Goal: Task Accomplishment & Management: Complete application form

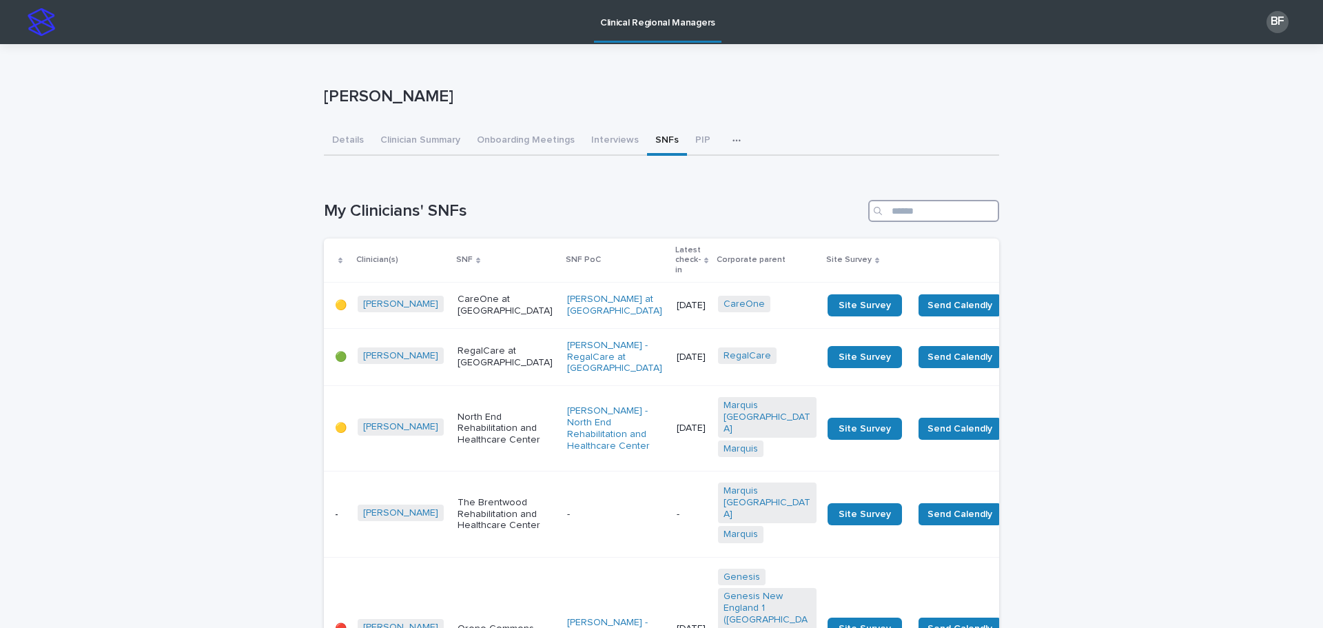
click at [926, 216] on input "Search" at bounding box center [933, 211] width 131 height 22
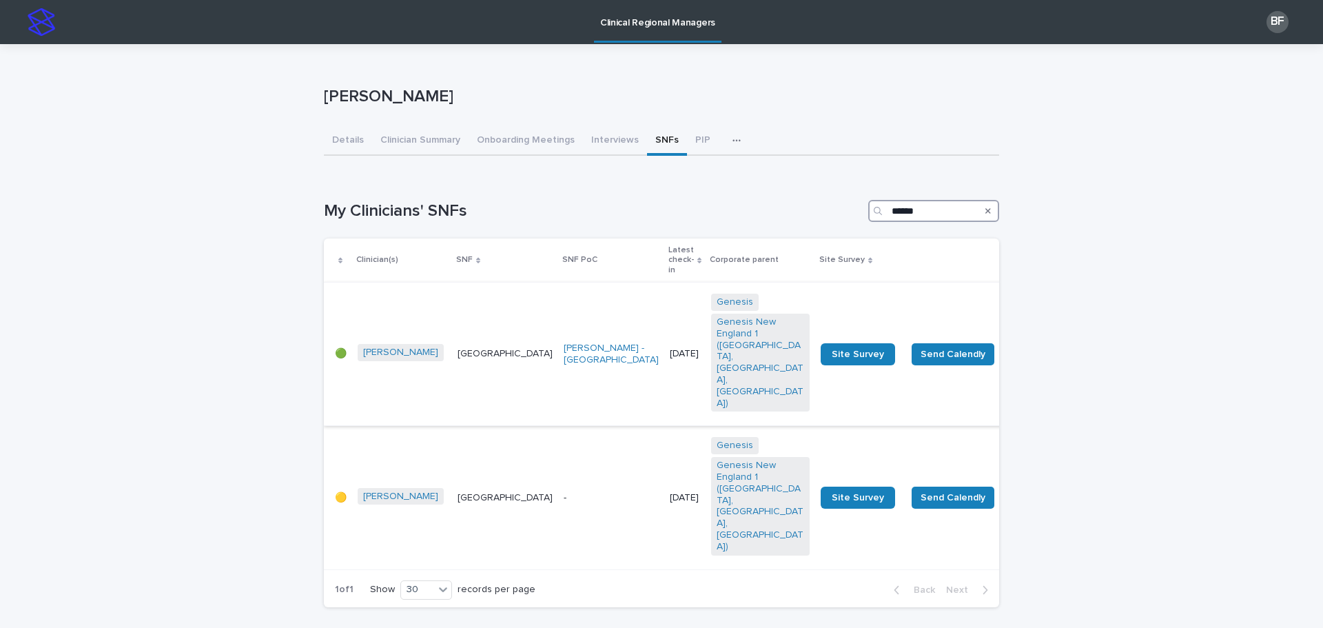
type input "******"
click at [463, 348] on p "Harbor Hill Center" at bounding box center [505, 354] width 95 height 12
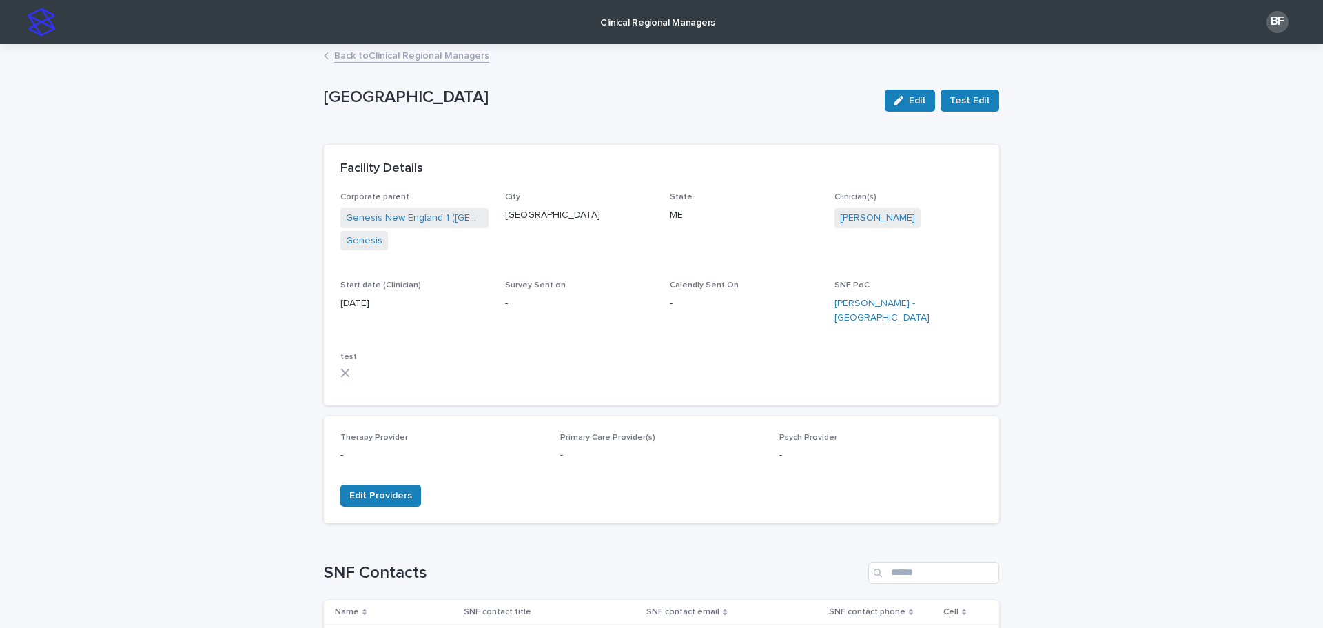
click at [630, 21] on p "Clinical Regional Managers" at bounding box center [657, 14] width 115 height 29
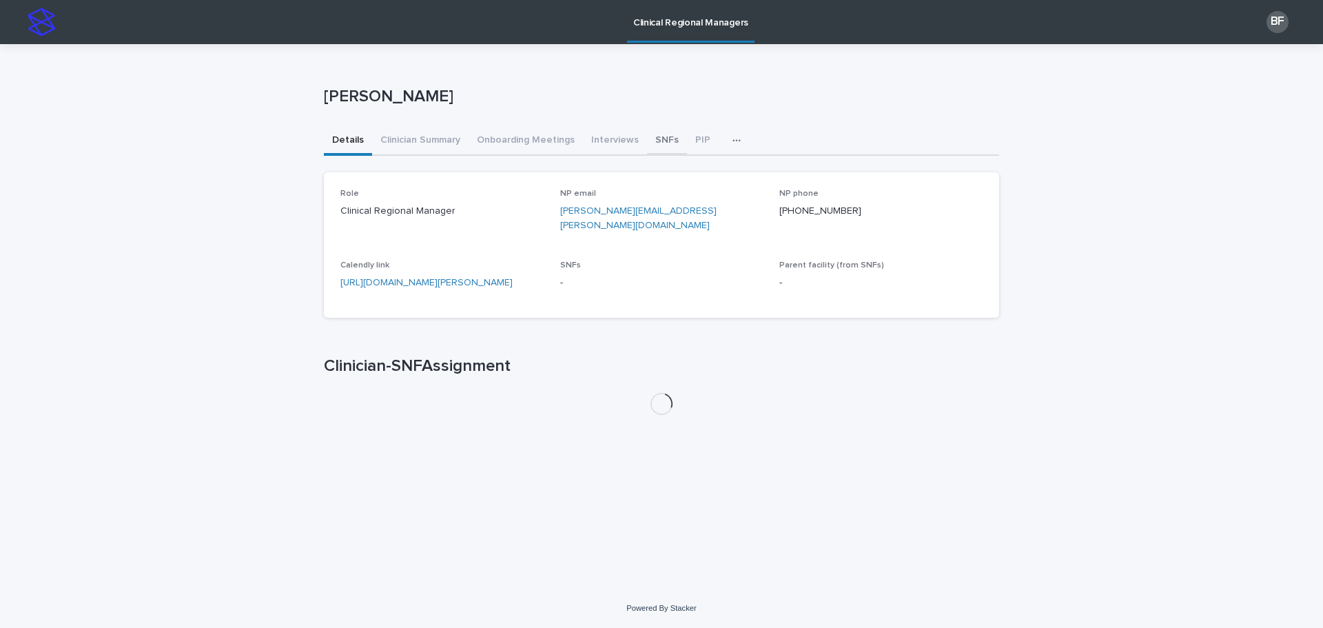
click at [668, 143] on button "SNFs" at bounding box center [667, 141] width 40 height 29
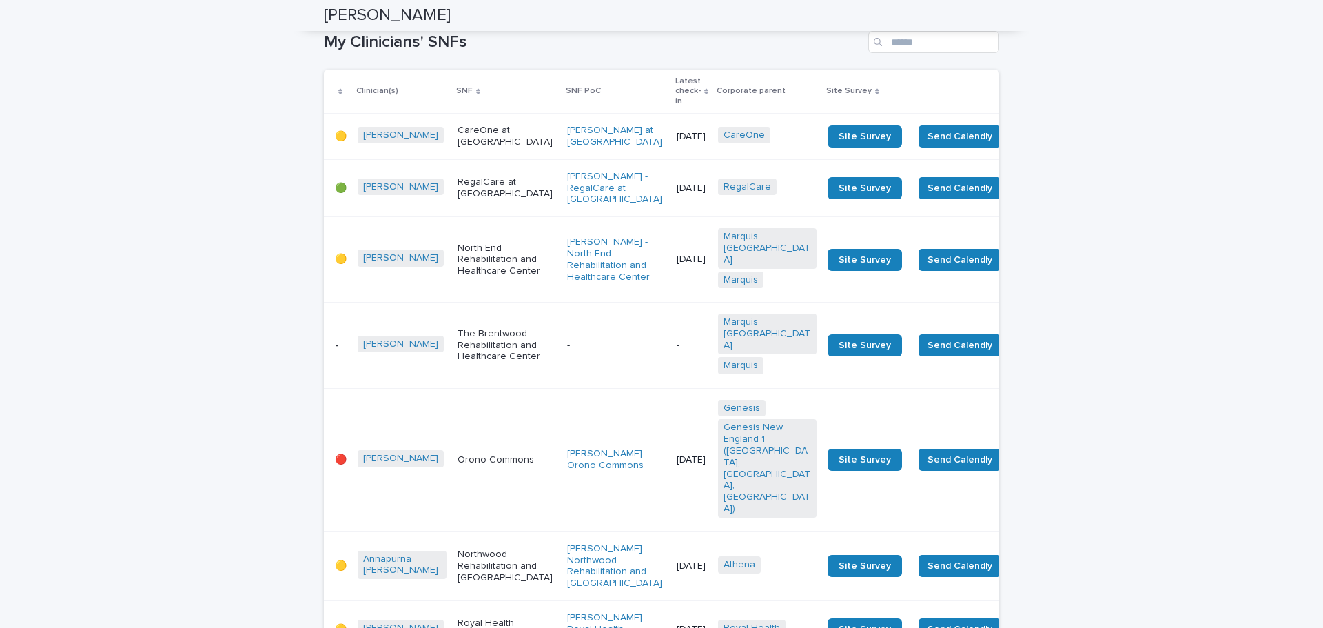
scroll to position [138, 0]
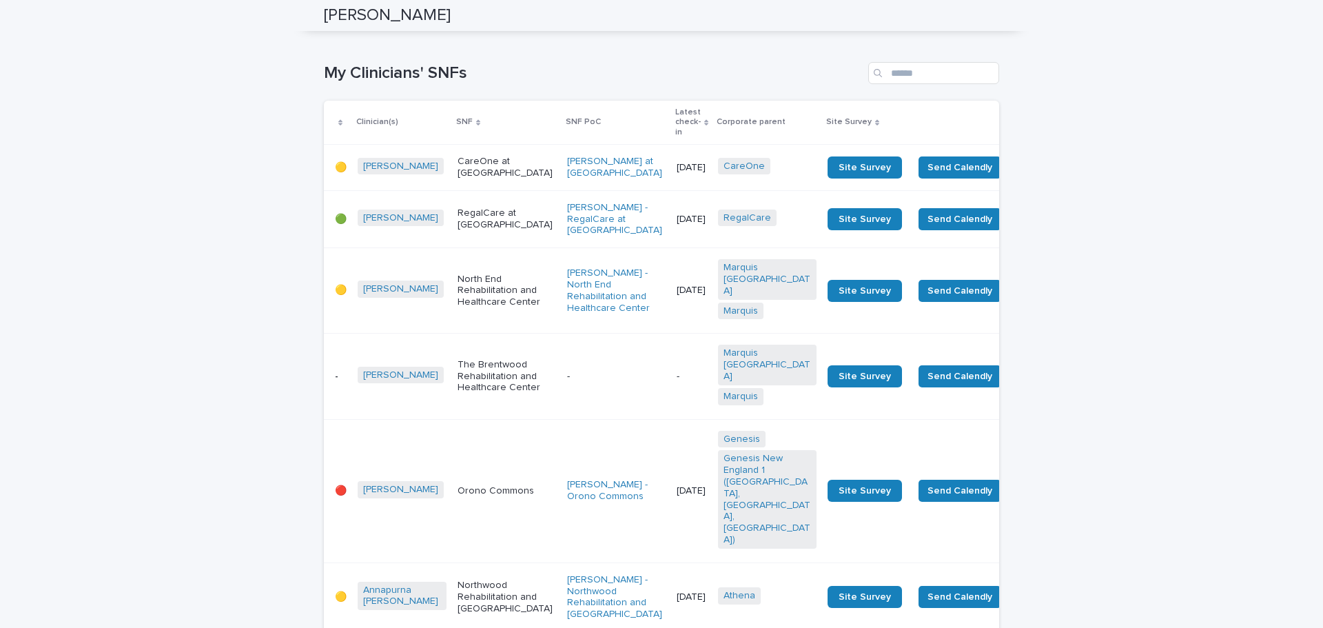
click at [675, 117] on p "Latest check-in" at bounding box center [687, 122] width 25 height 35
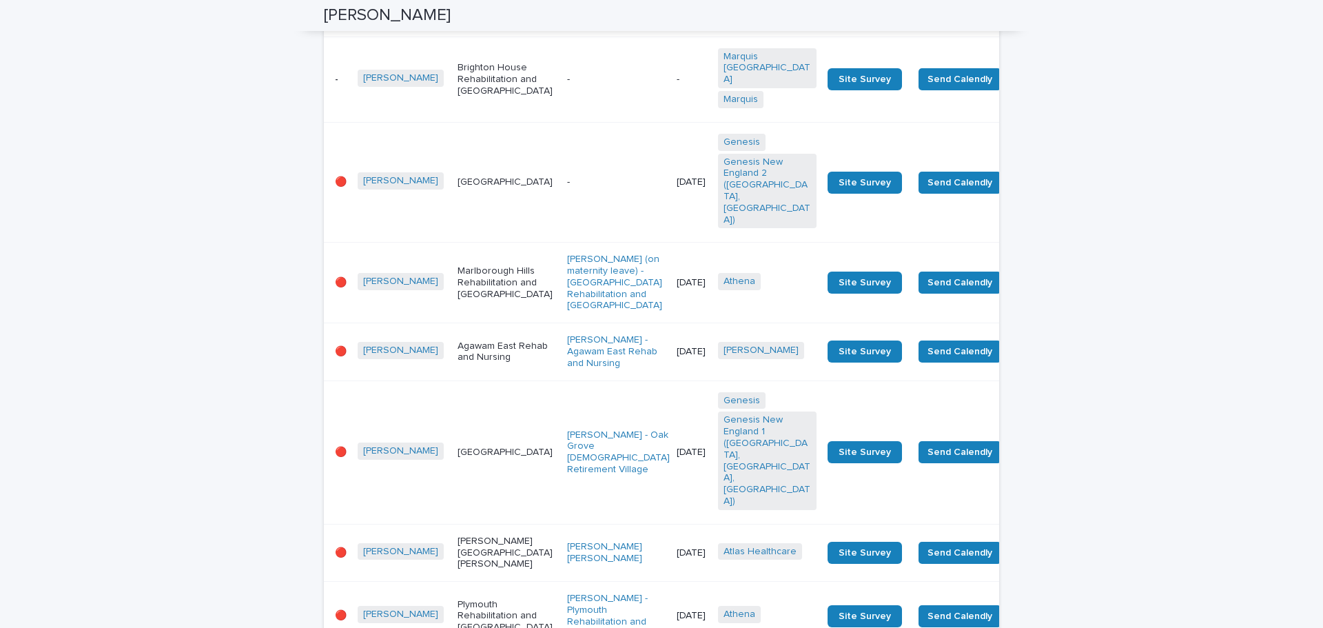
scroll to position [620, 0]
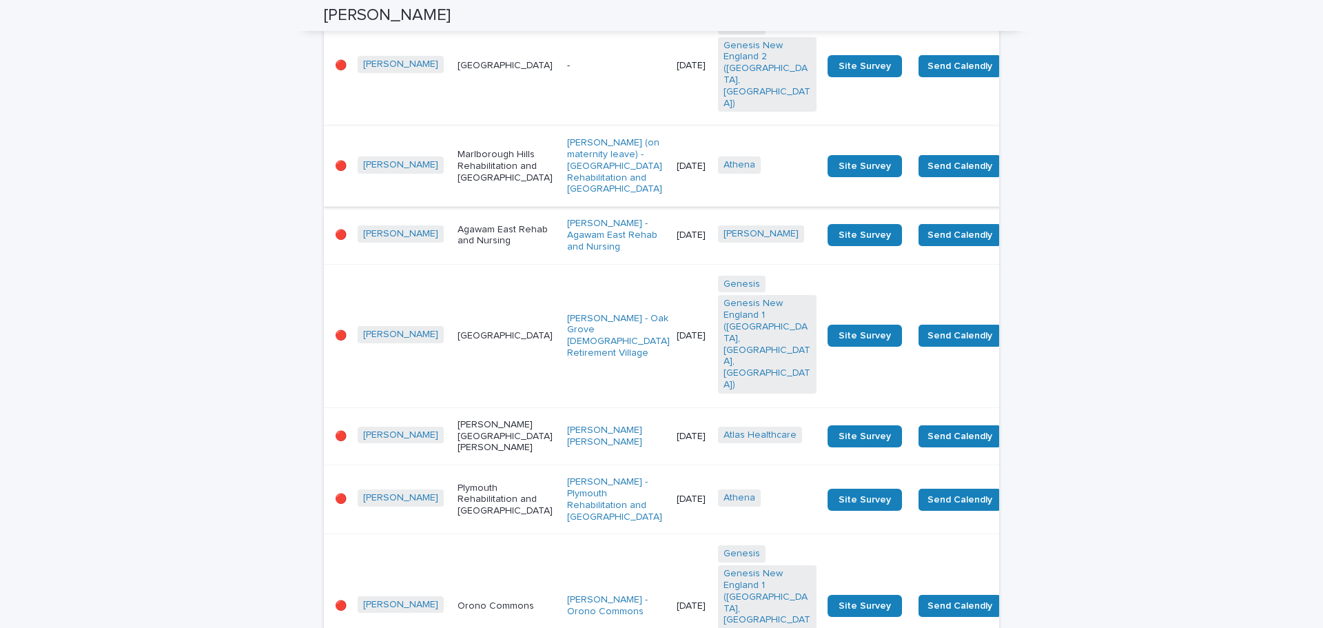
click at [1016, 173] on span "Send Survey" at bounding box center [1044, 166] width 57 height 14
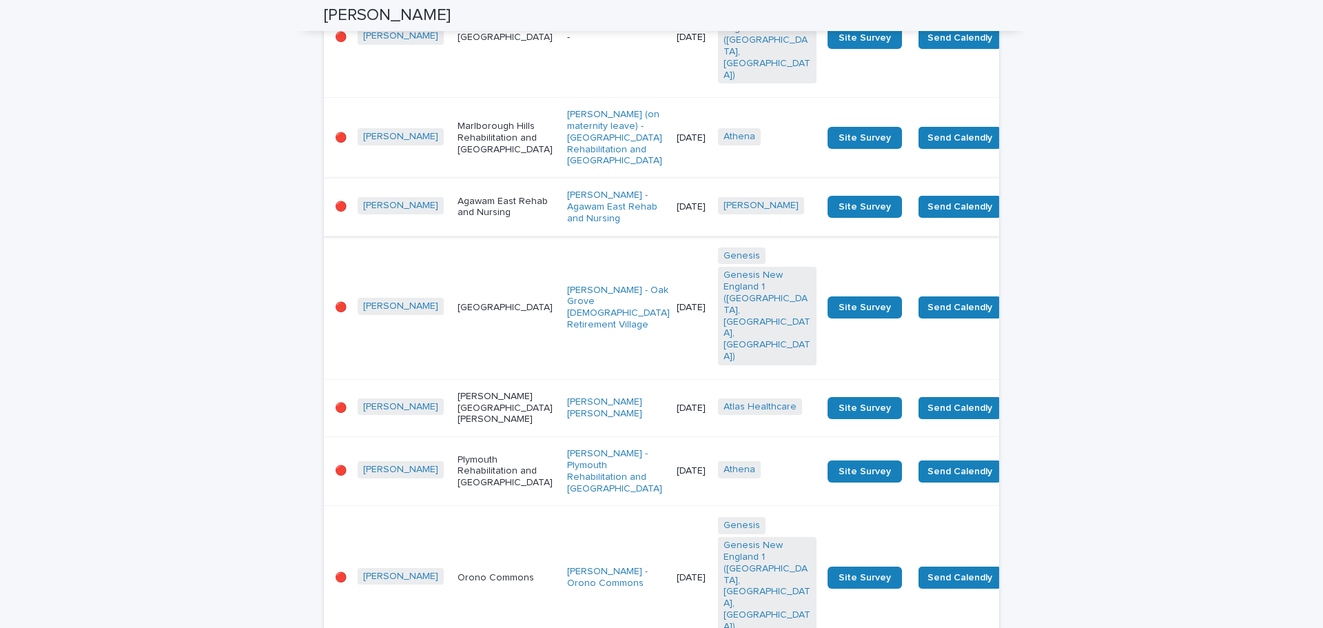
scroll to position [689, 0]
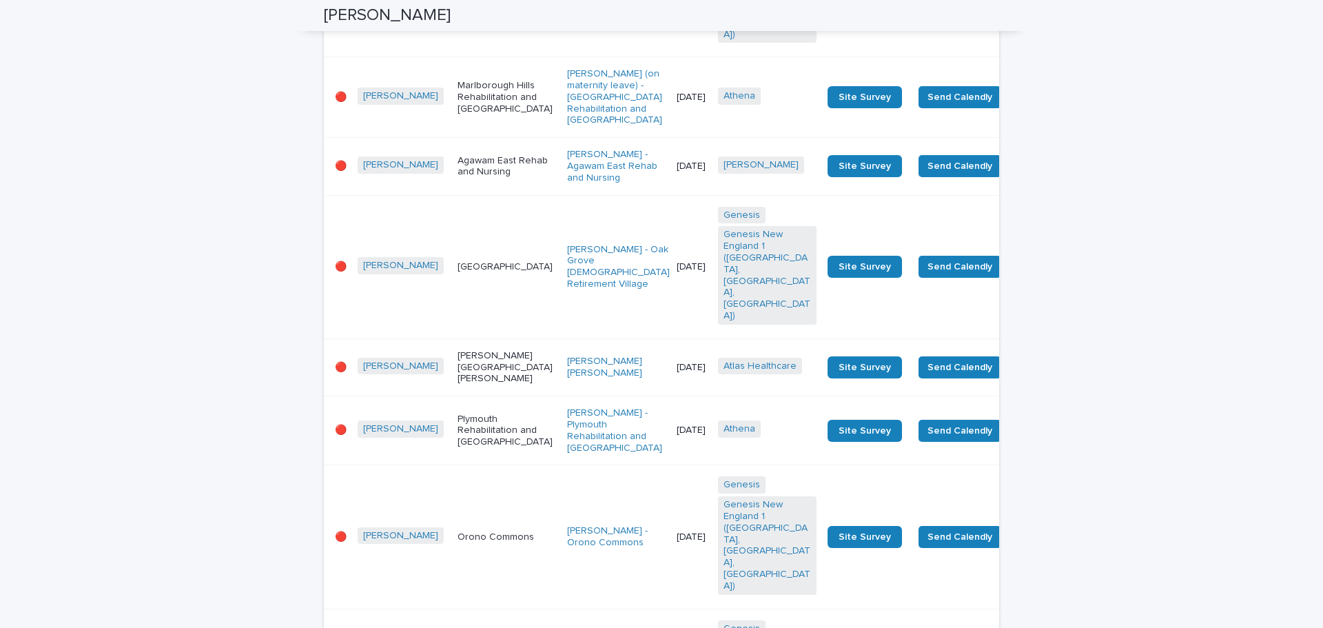
click at [466, 178] on p "Agawam East Rehab and Nursing" at bounding box center [507, 166] width 99 height 23
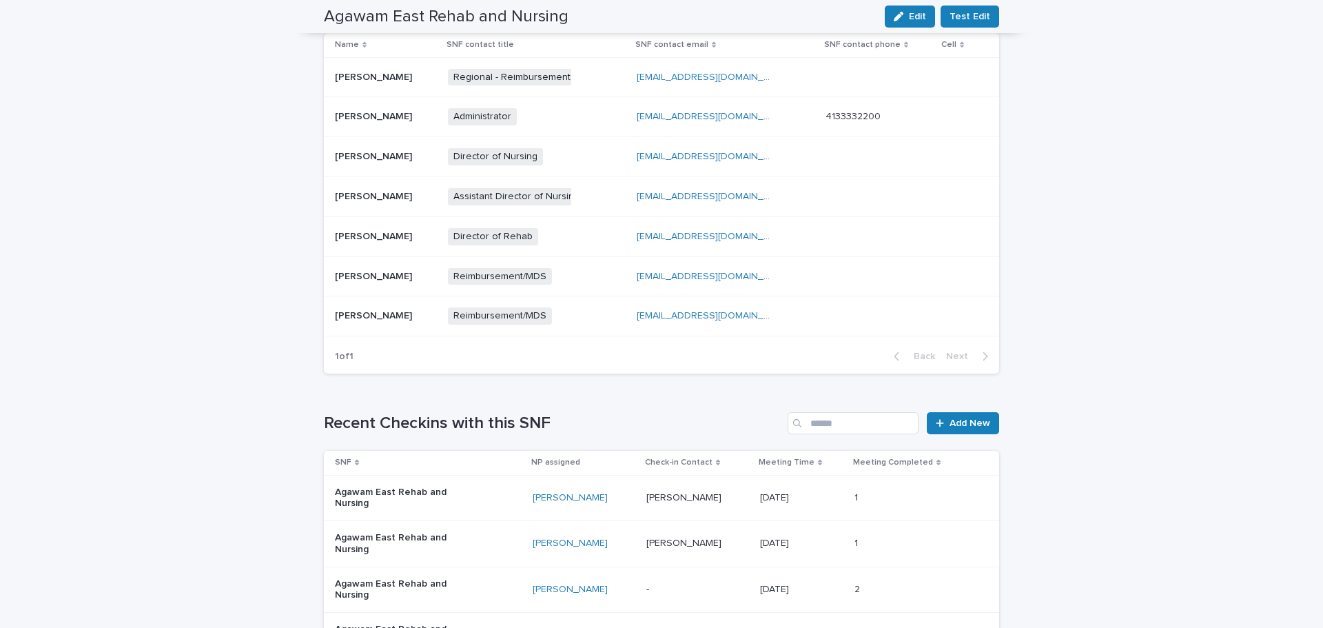
scroll to position [758, 0]
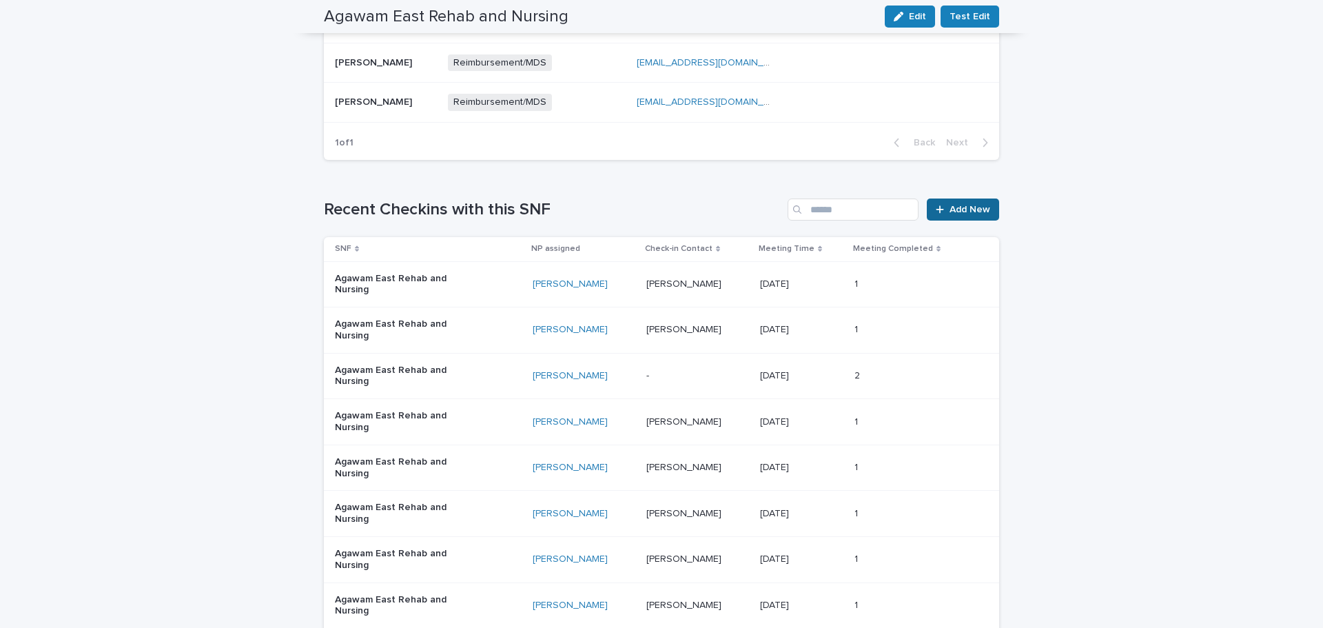
click at [964, 212] on span "Add New" at bounding box center [970, 210] width 41 height 10
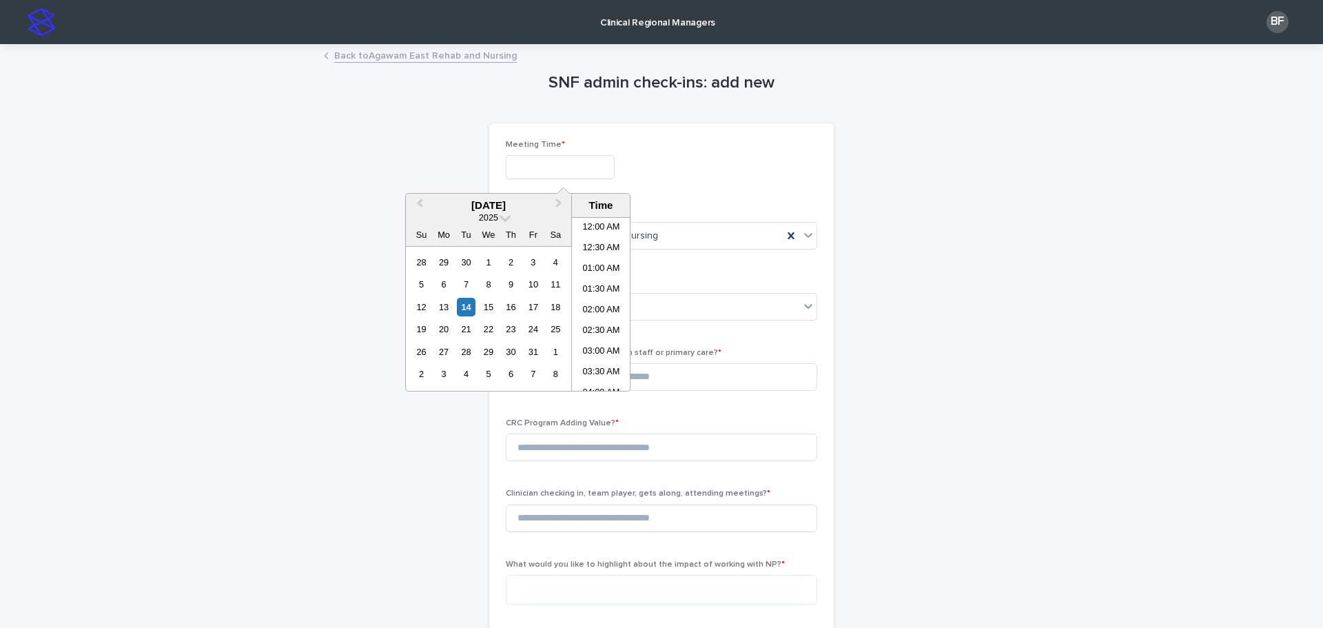
click at [534, 178] on input "text" at bounding box center [560, 167] width 109 height 24
click at [488, 259] on div "1" at bounding box center [488, 262] width 19 height 19
click at [593, 220] on li "09:00 AM" at bounding box center [601, 228] width 59 height 21
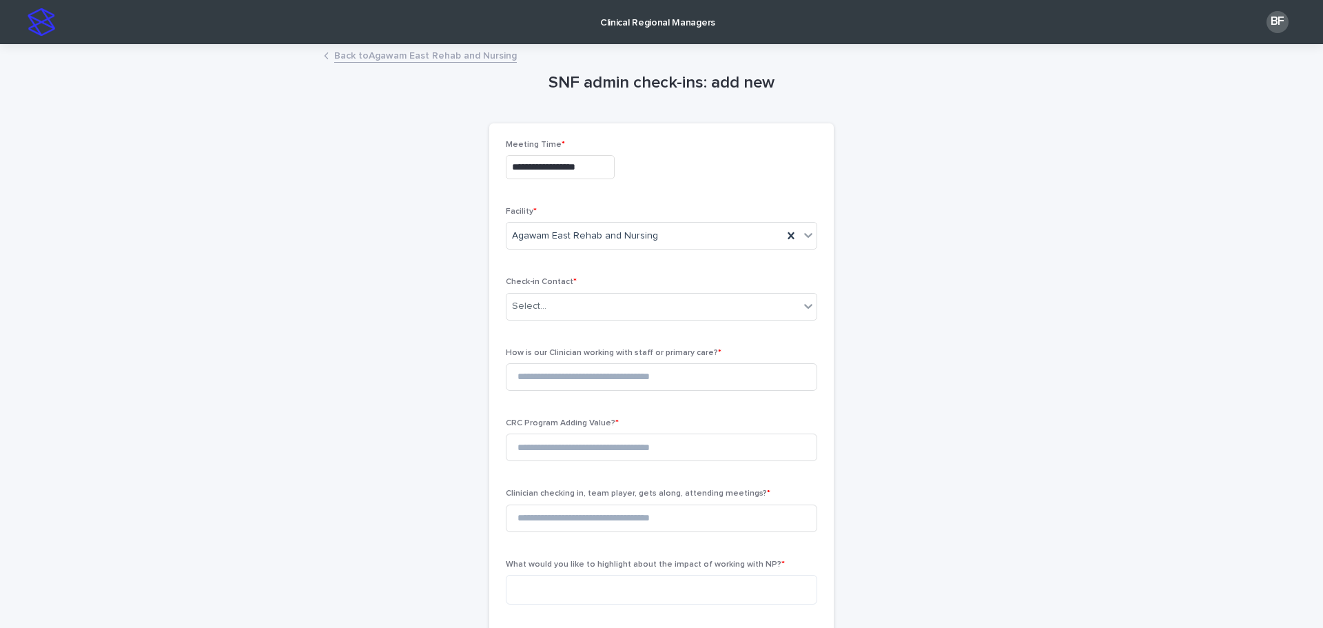
type input "**********"
click at [572, 305] on div "Select..." at bounding box center [652, 306] width 293 height 23
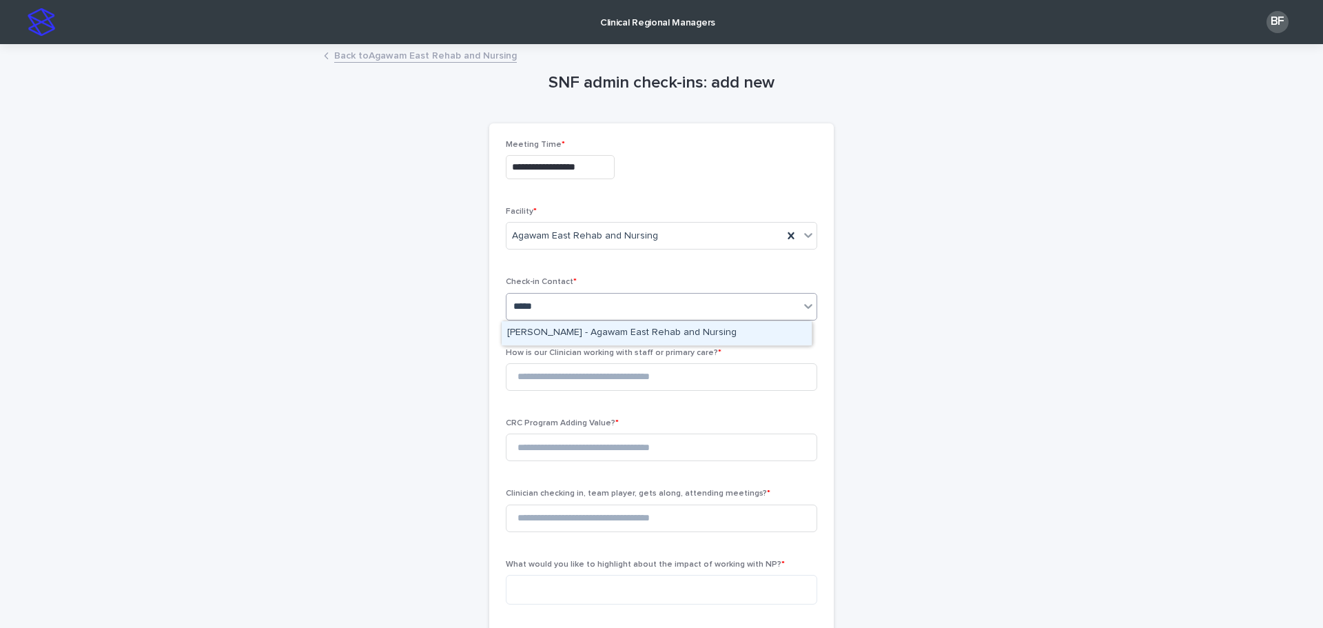
type input "******"
click at [559, 331] on div "Bolaji Mustapha - Agawam East Rehab and Nursing" at bounding box center [657, 333] width 310 height 24
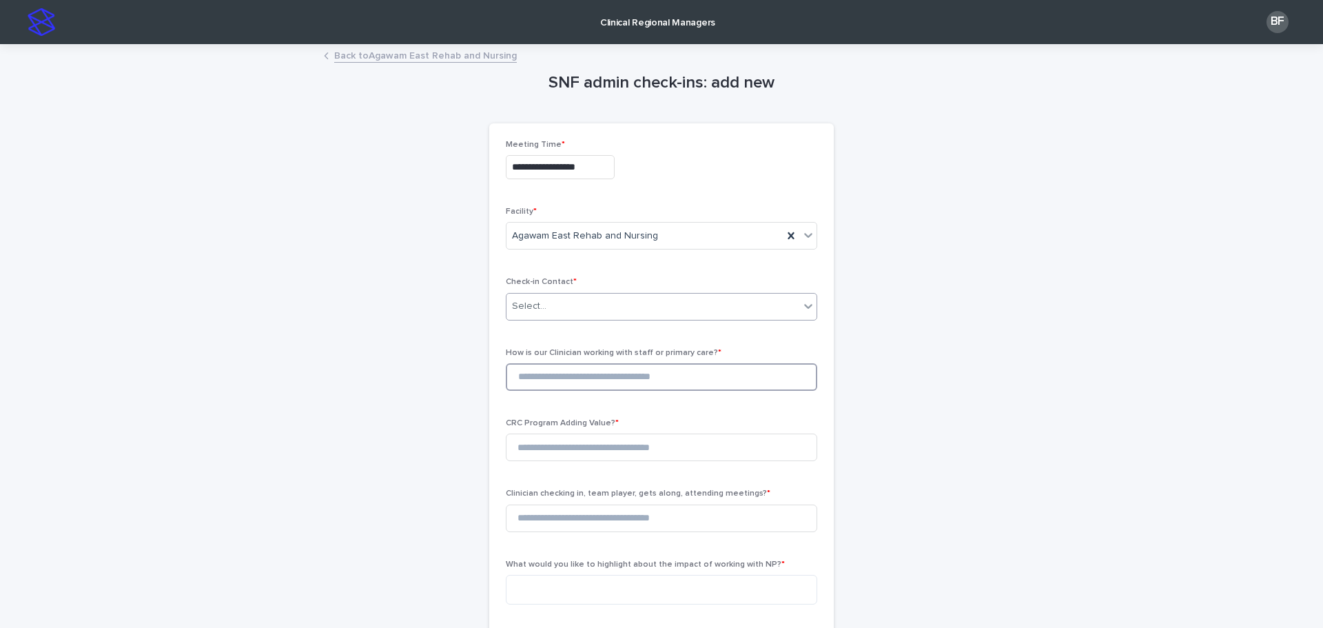
click at [553, 378] on input at bounding box center [661, 377] width 311 height 28
type input "*"
click at [551, 444] on input at bounding box center [661, 447] width 311 height 28
type input "*"
click at [552, 514] on input at bounding box center [661, 518] width 311 height 28
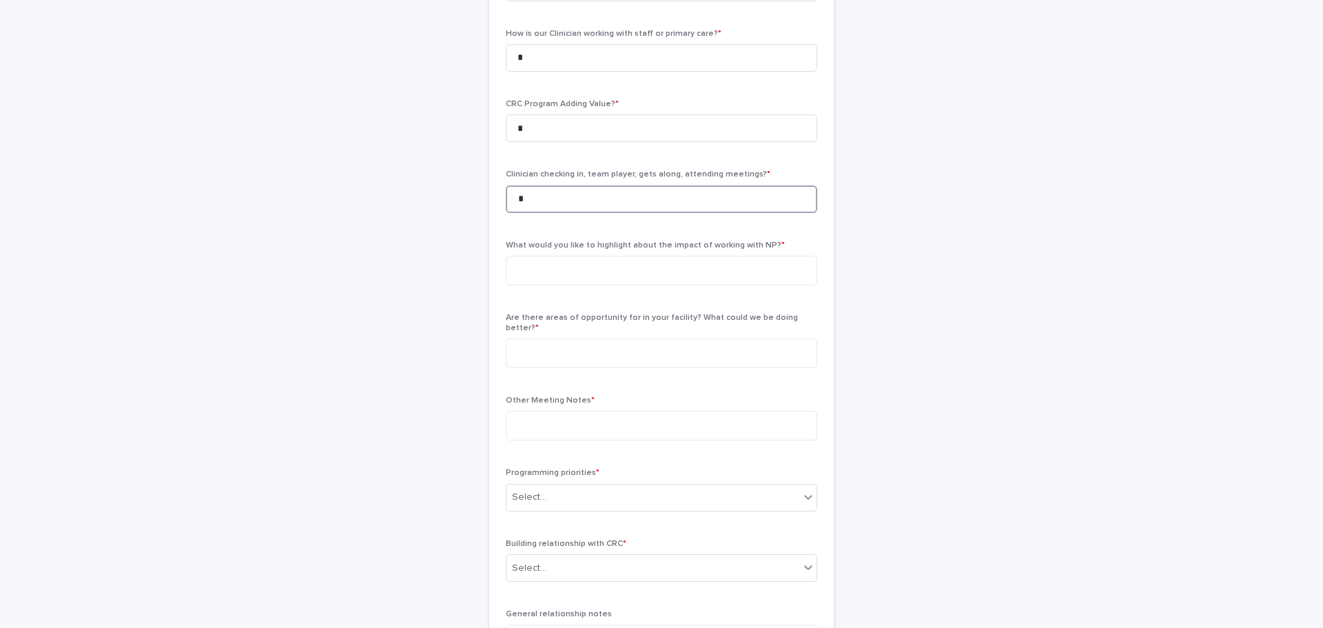
scroll to position [345, 0]
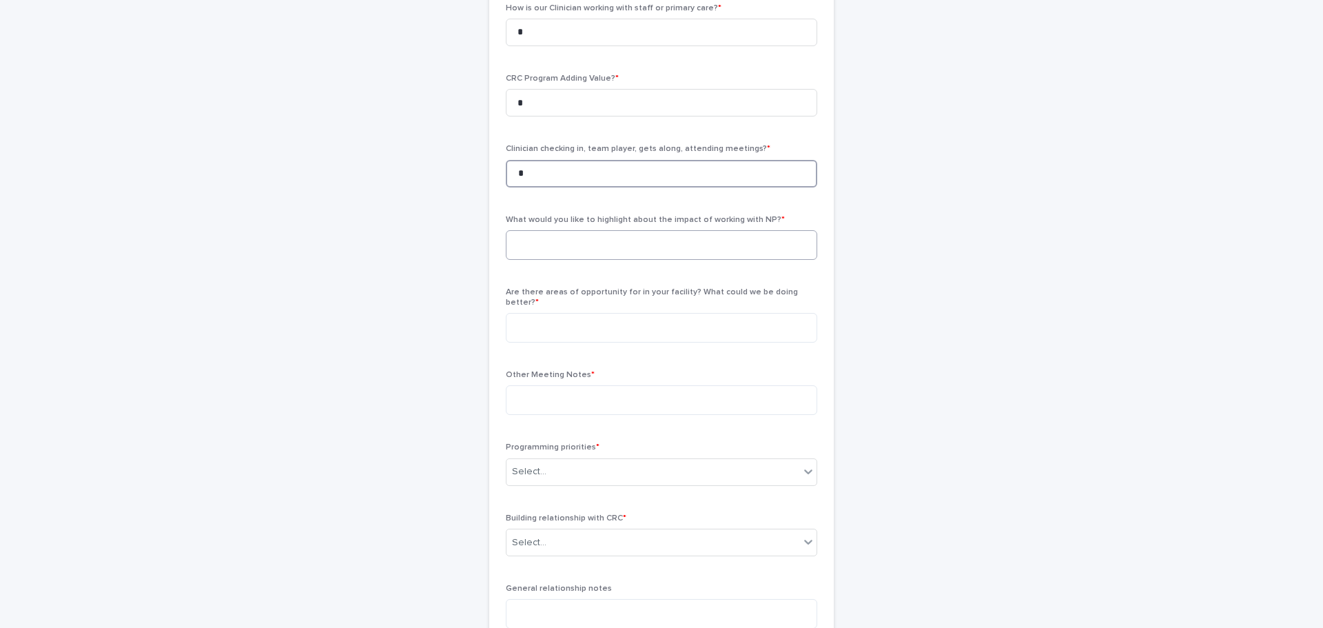
type input "*"
click at [522, 249] on textarea at bounding box center [661, 245] width 311 height 30
type textarea "*"
click at [539, 313] on textarea at bounding box center [661, 328] width 311 height 30
type textarea "*"
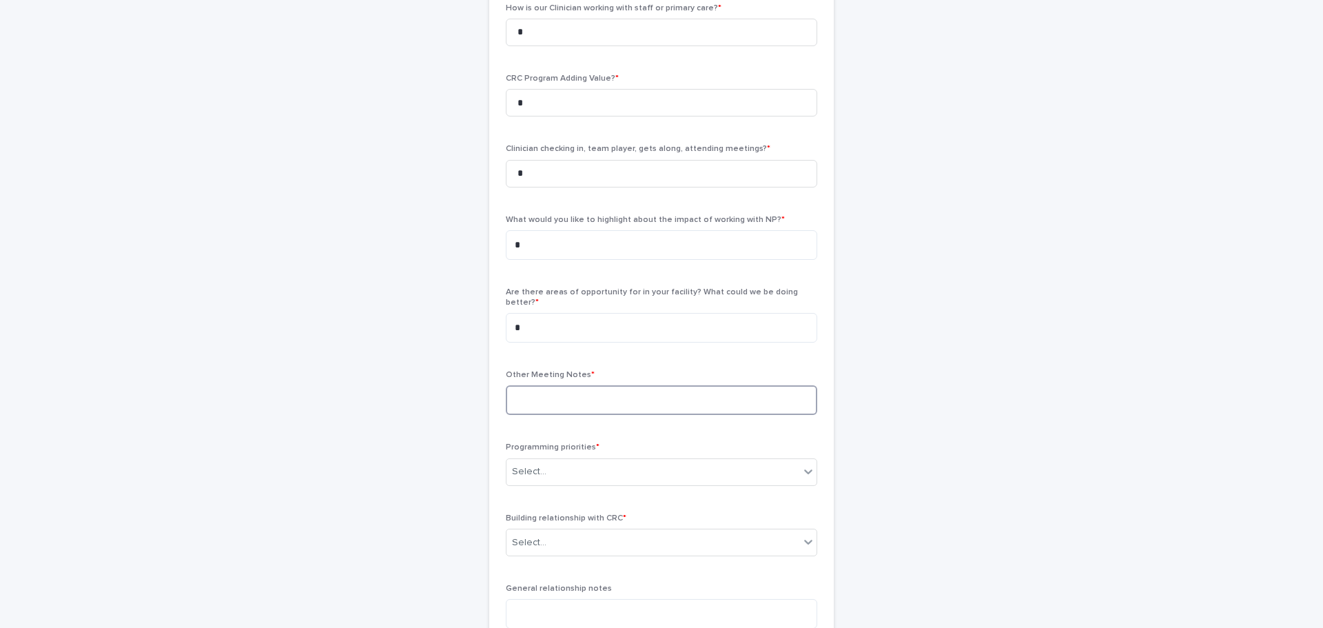
drag, startPoint x: 543, startPoint y: 380, endPoint x: 530, endPoint y: 386, distance: 14.2
click at [543, 385] on textarea at bounding box center [661, 400] width 311 height 30
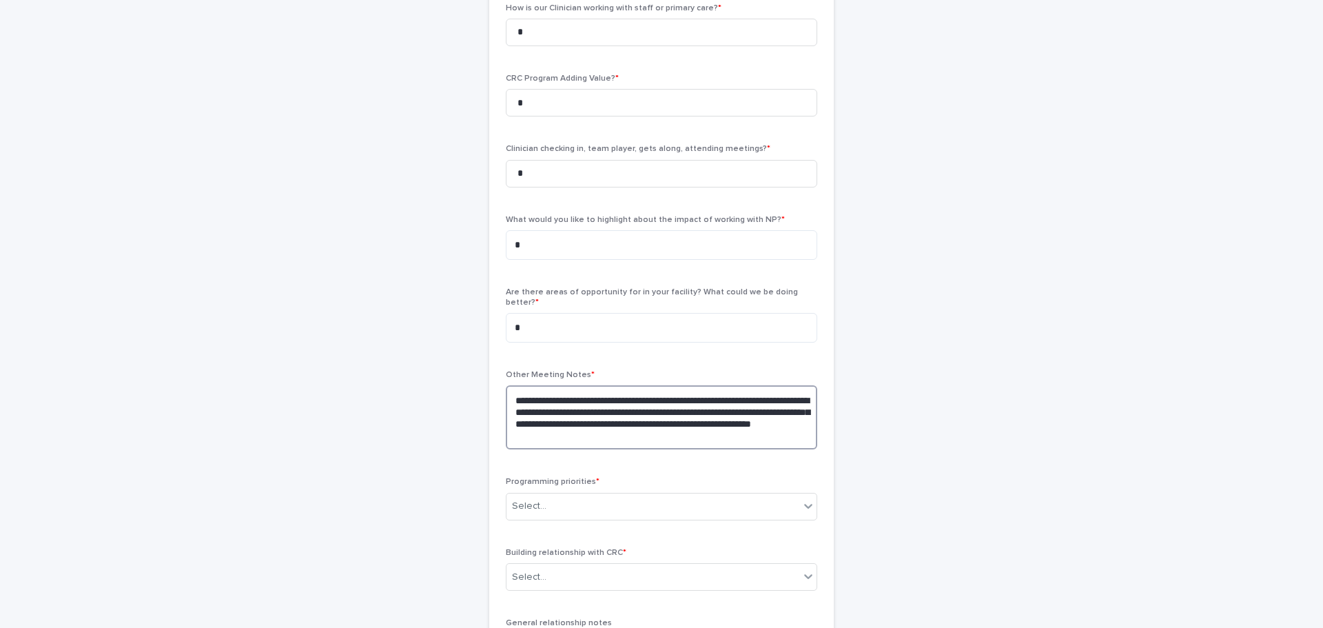
click at [719, 429] on textarea "**********" at bounding box center [661, 417] width 311 height 64
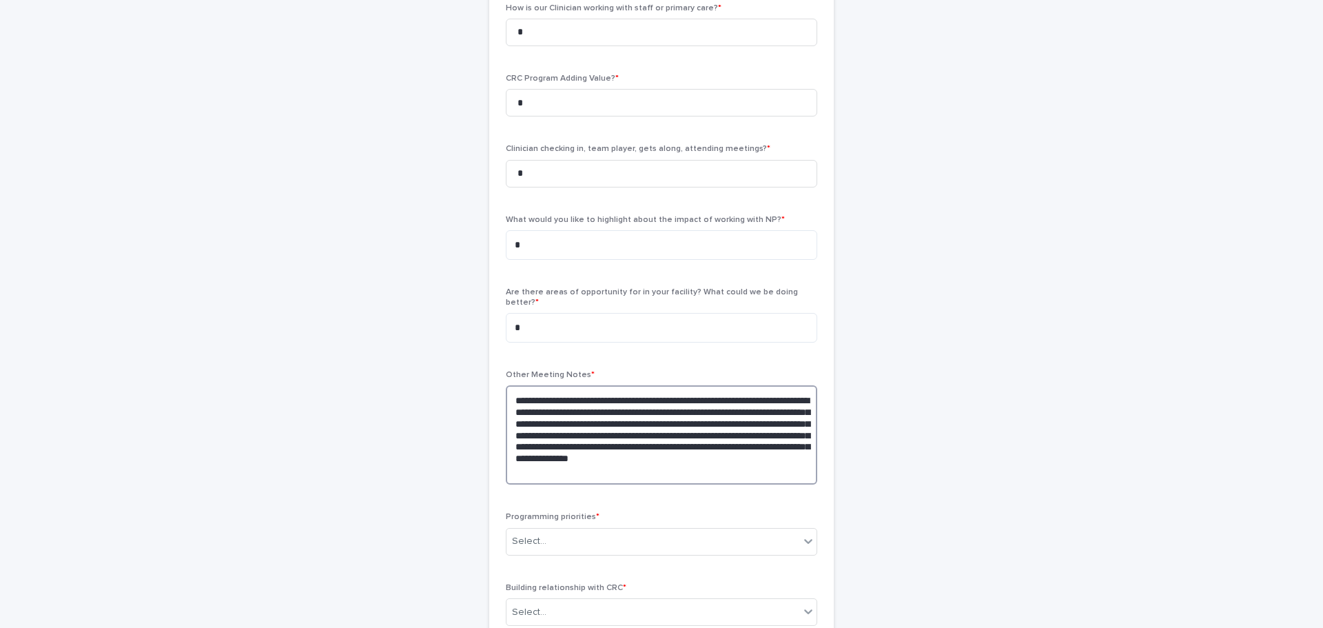
scroll to position [551, 0]
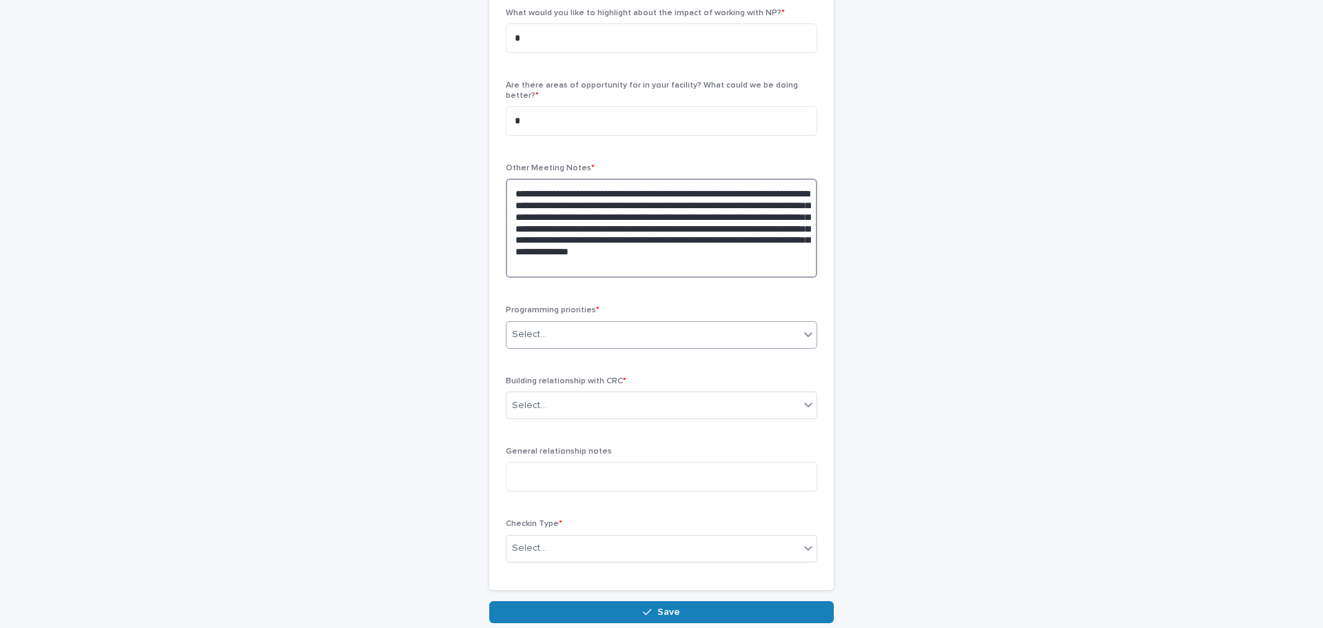
type textarea "**********"
click at [653, 326] on div "Select..." at bounding box center [652, 334] width 293 height 23
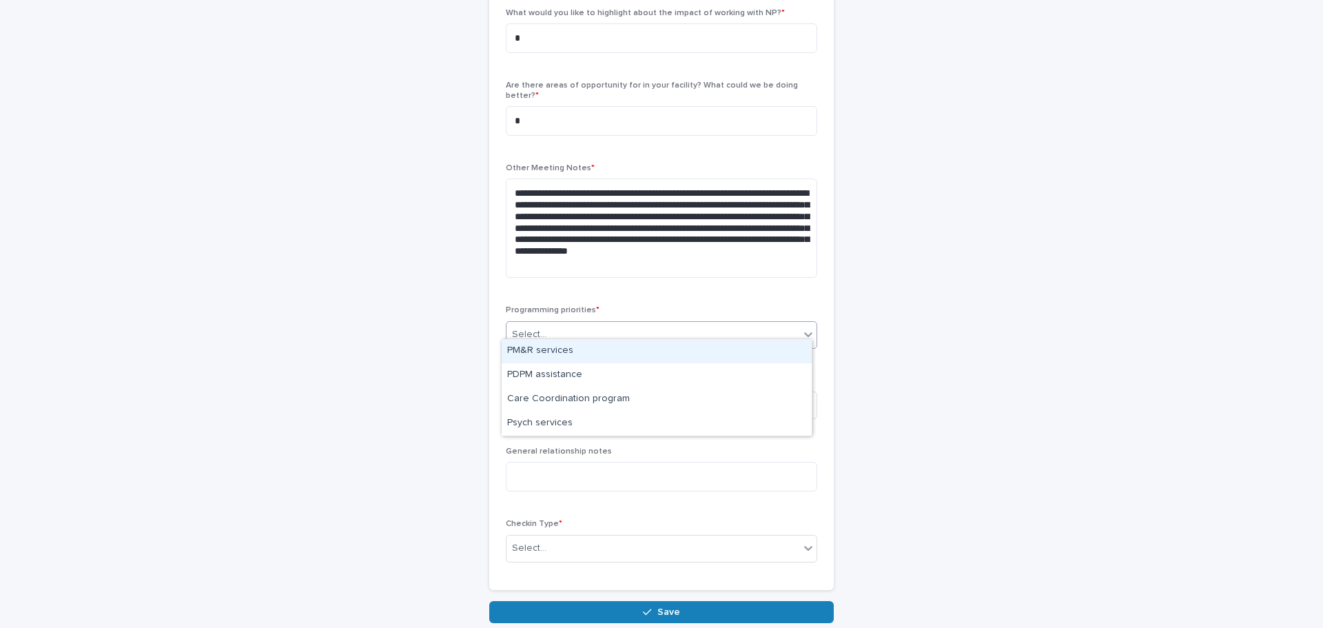
click at [612, 355] on div "PM&R services" at bounding box center [657, 351] width 310 height 24
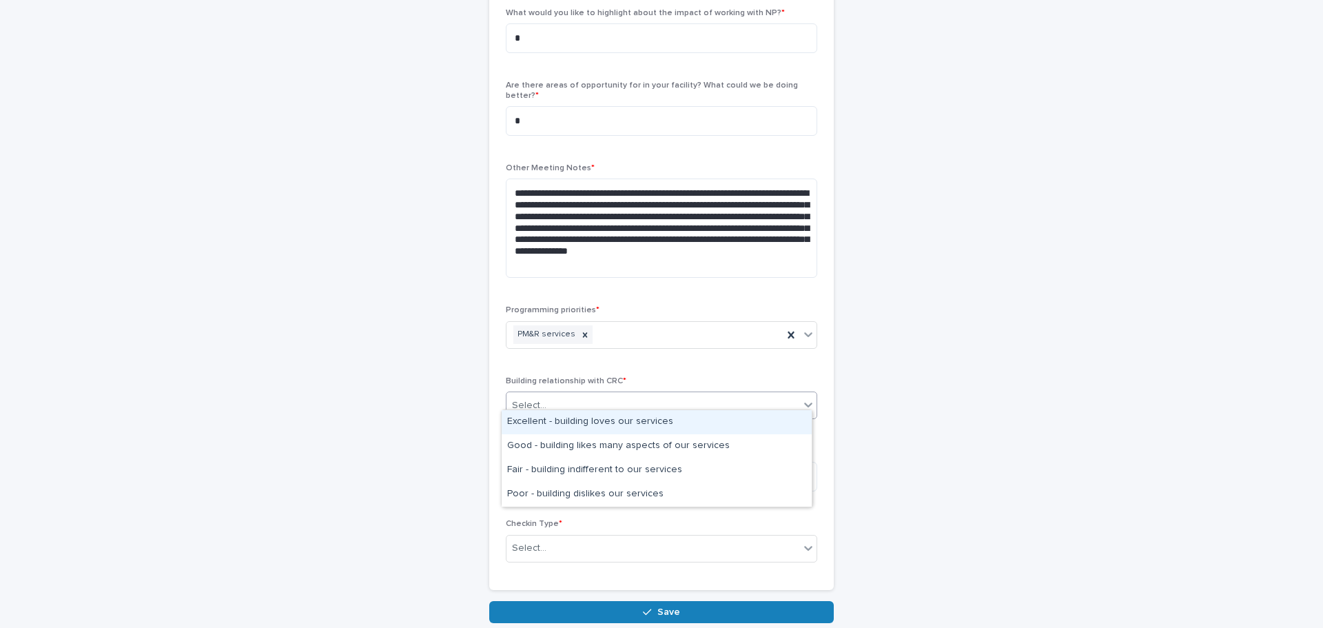
click at [575, 407] on div "Select..." at bounding box center [661, 405] width 311 height 28
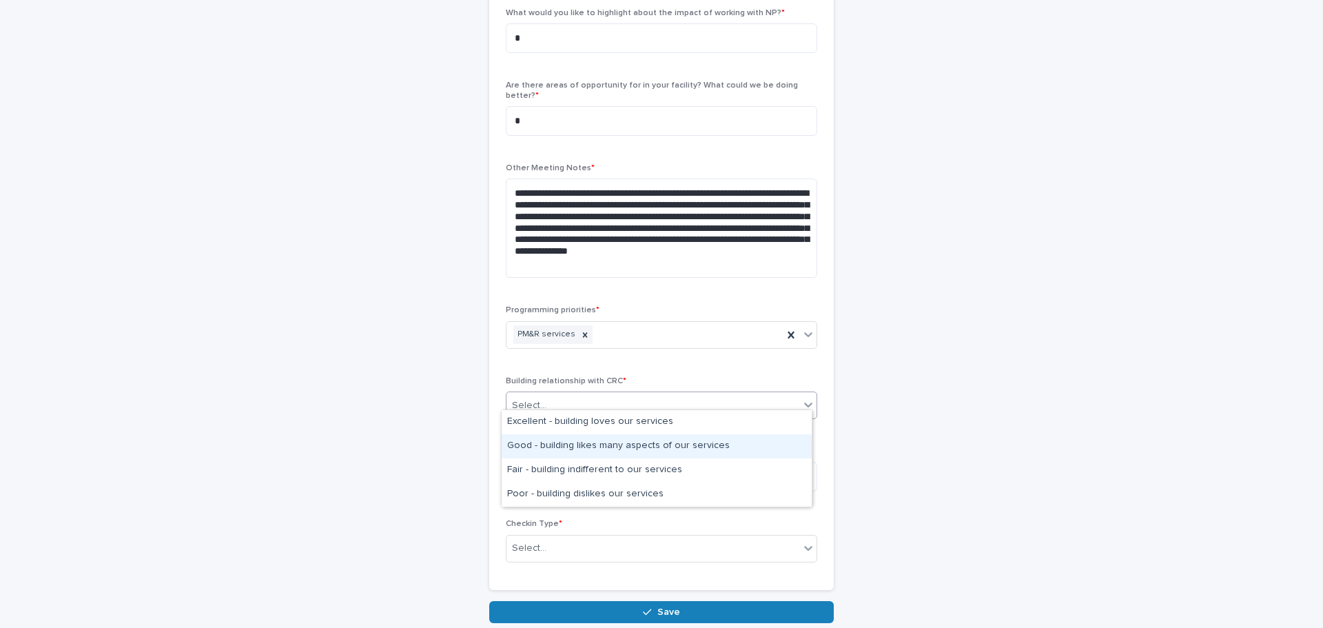
click at [552, 440] on div "Good - building likes many aspects of our services" at bounding box center [657, 446] width 310 height 24
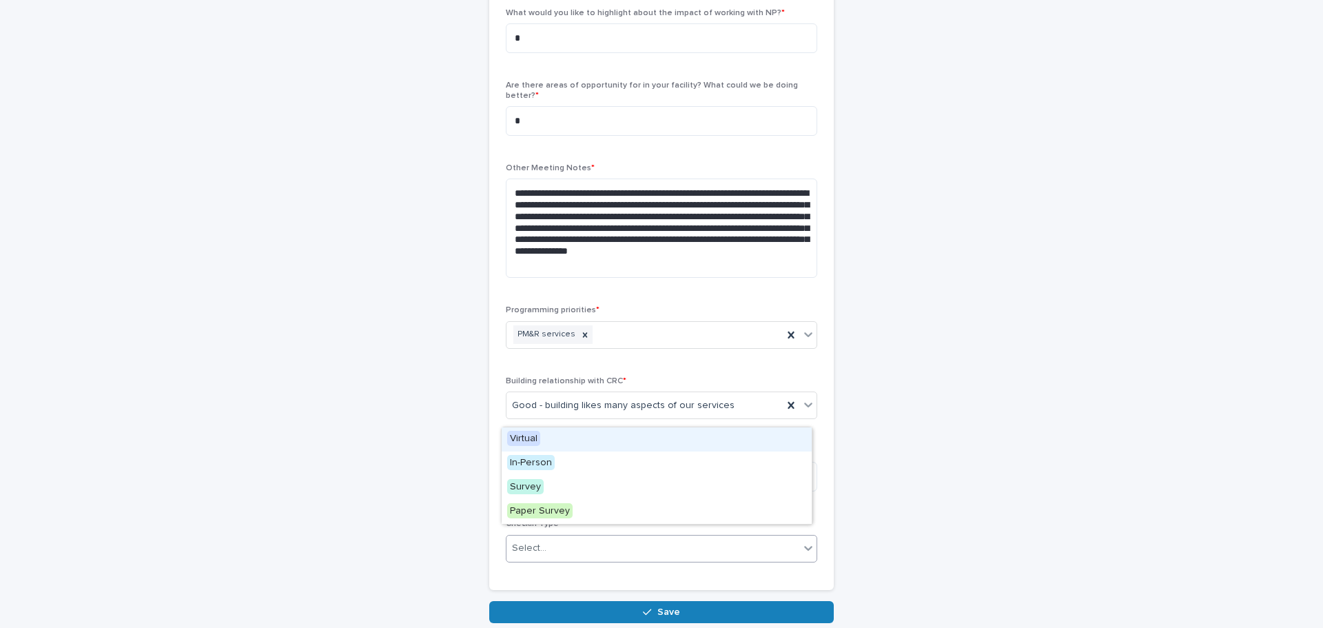
click at [553, 542] on div "Select..." at bounding box center [652, 548] width 293 height 23
click at [564, 447] on div "Virtual" at bounding box center [657, 439] width 310 height 24
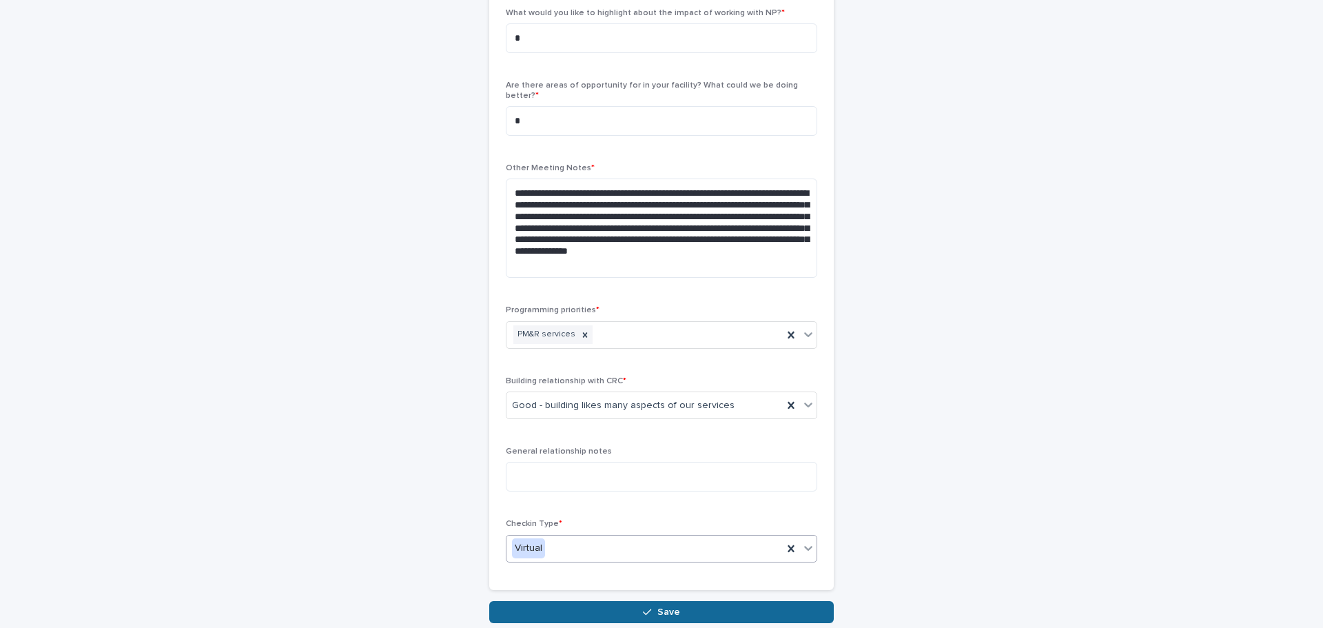
click at [595, 606] on button "Save" at bounding box center [661, 612] width 345 height 22
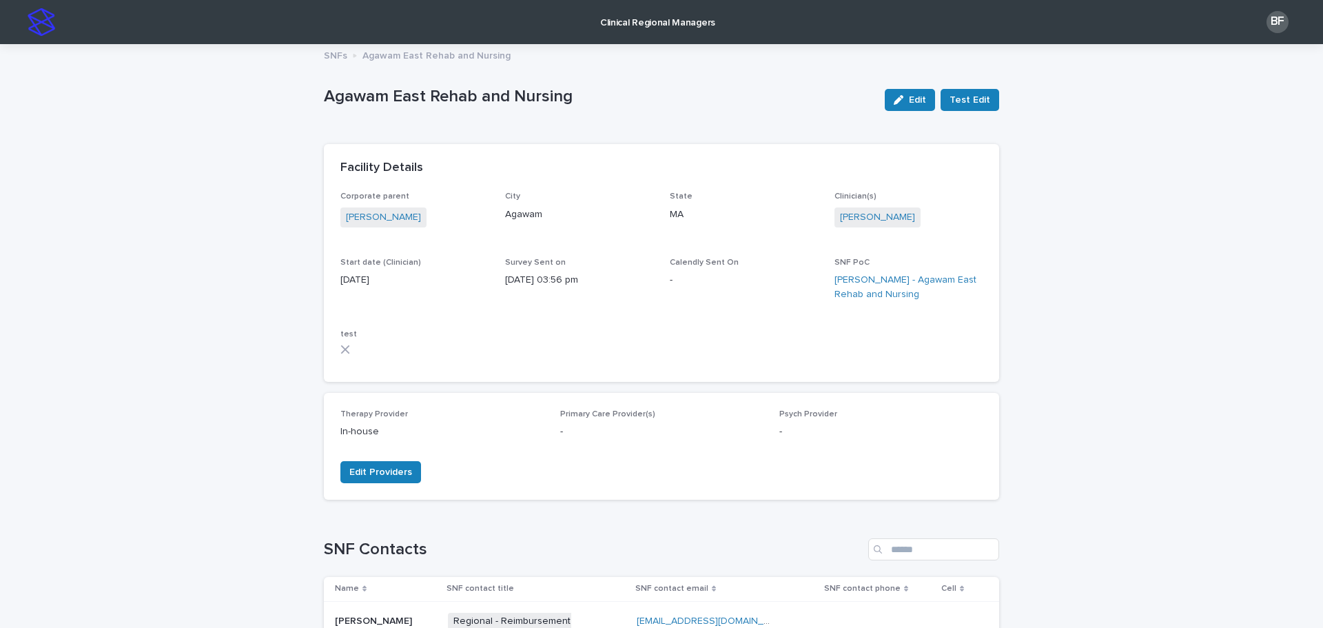
click at [681, 19] on p "Clinical Regional Managers" at bounding box center [657, 14] width 115 height 29
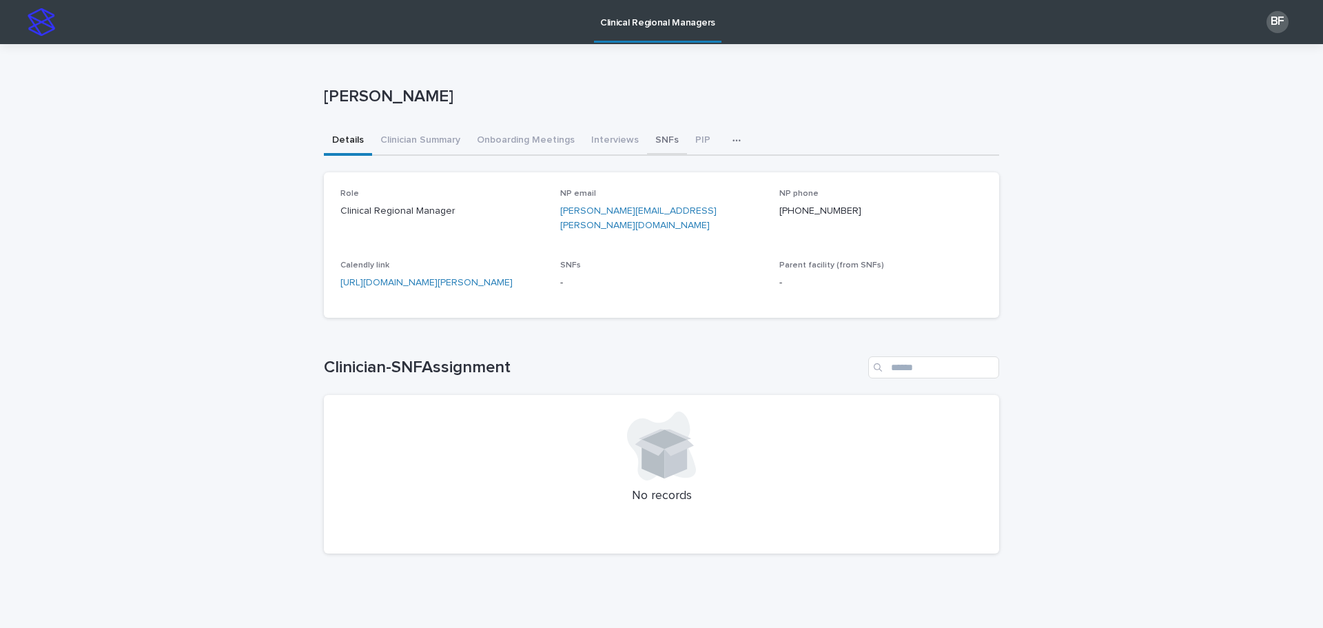
click at [647, 135] on button "SNFs" at bounding box center [667, 141] width 40 height 29
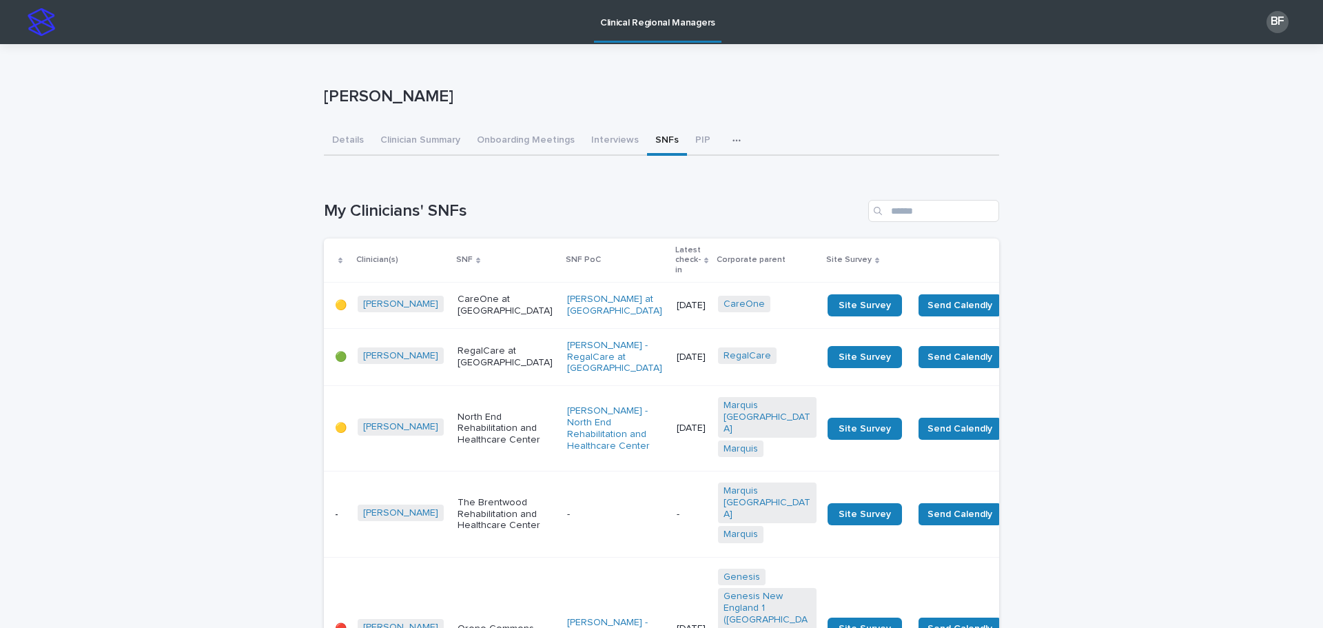
click at [675, 254] on p "Latest check-in" at bounding box center [687, 260] width 25 height 35
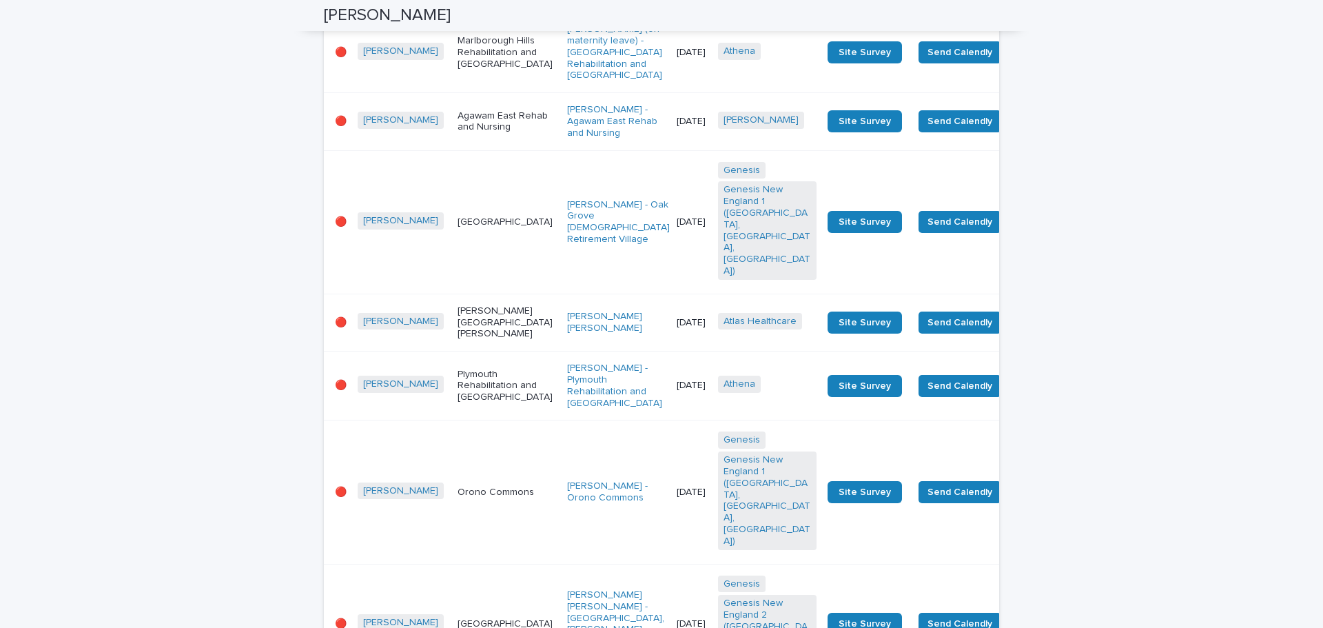
scroll to position [758, 0]
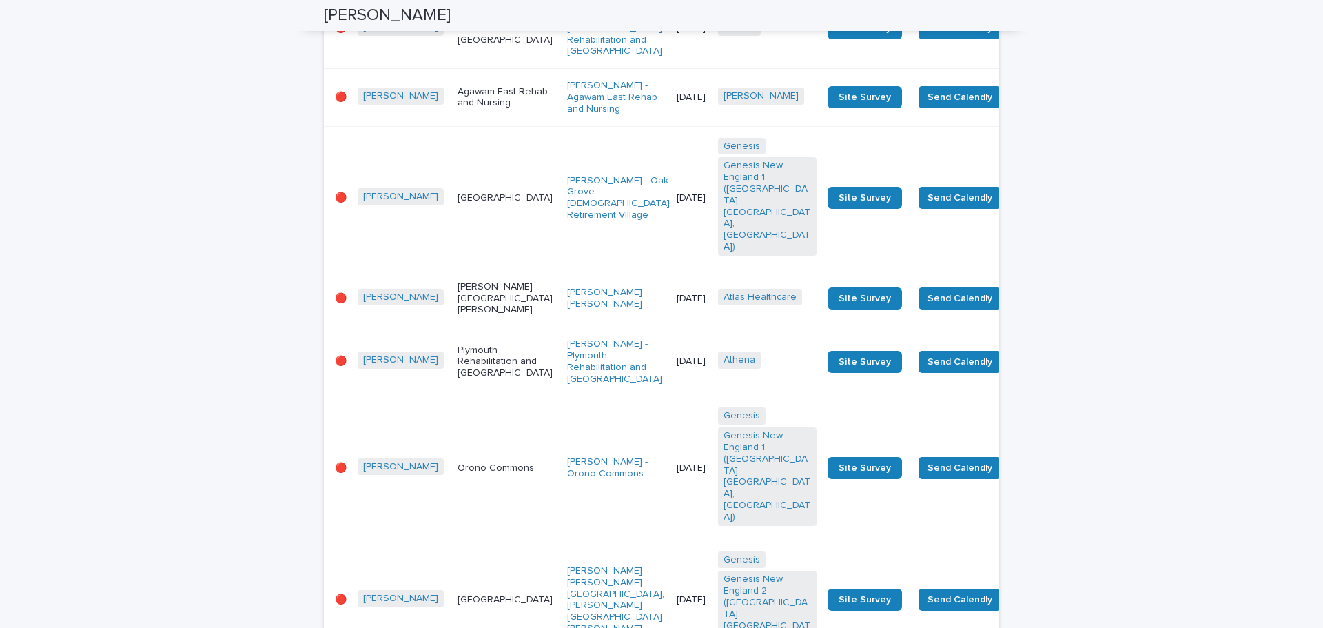
click at [460, 204] on p "[GEOGRAPHIC_DATA]" at bounding box center [507, 198] width 99 height 12
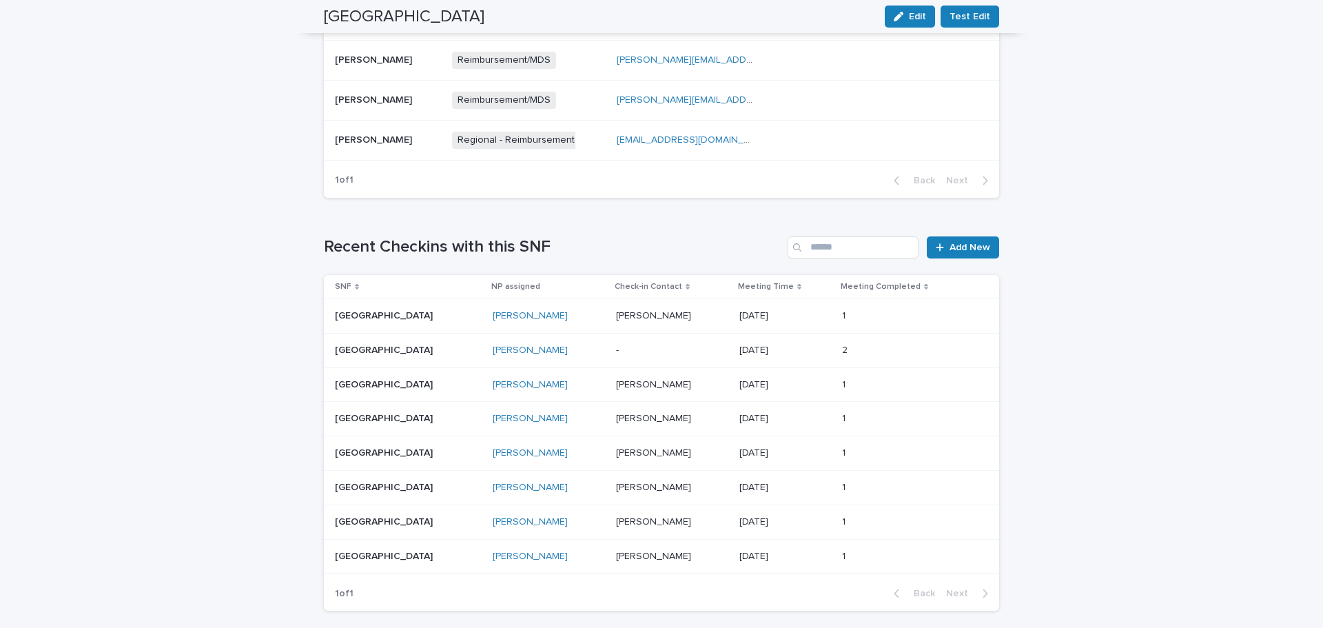
scroll to position [758, 0]
click at [642, 344] on p at bounding box center [672, 350] width 112 height 12
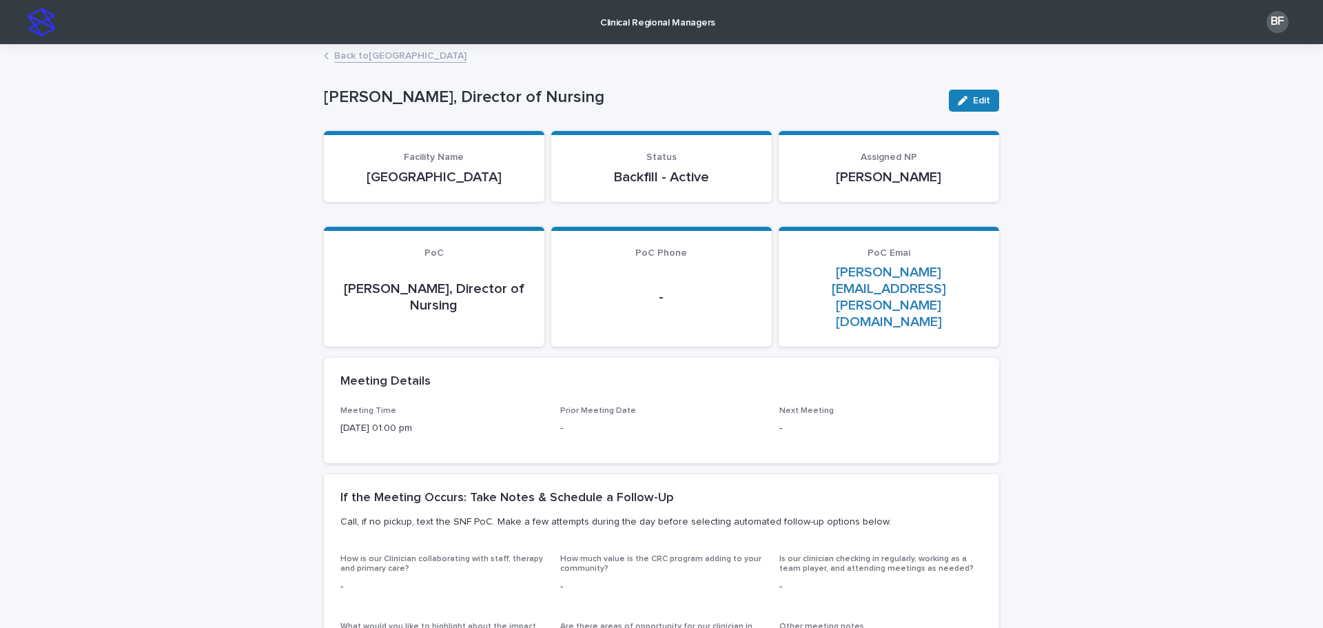
scroll to position [138, 0]
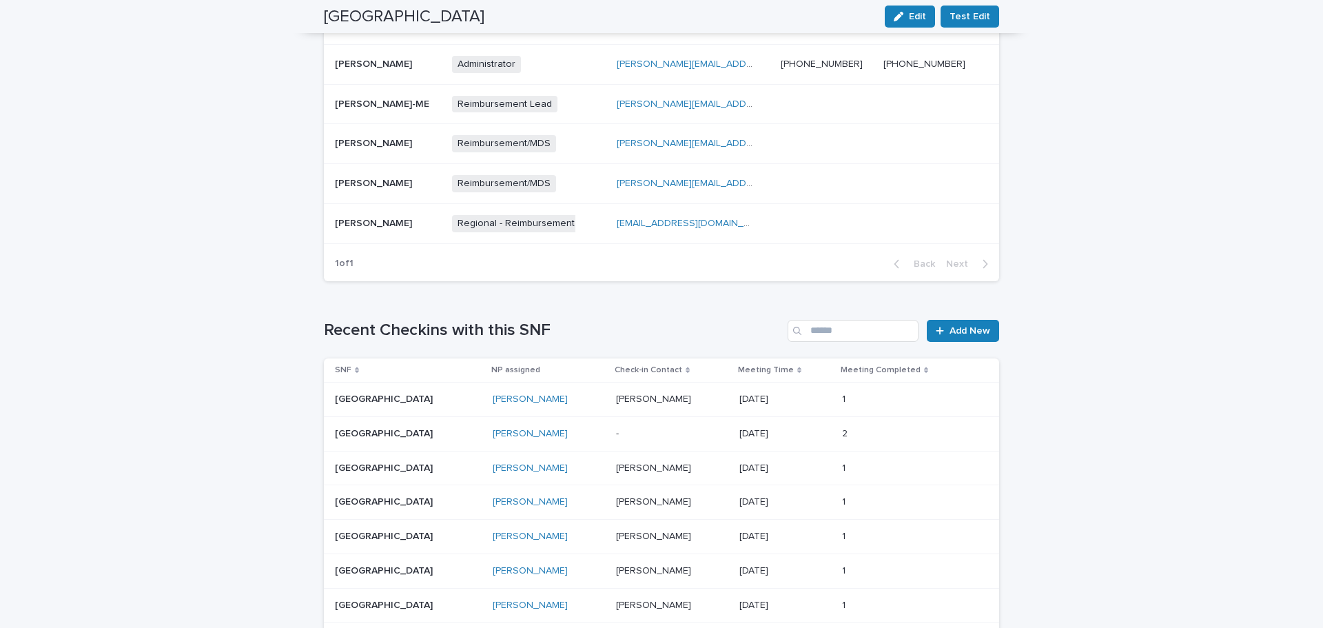
scroll to position [689, 0]
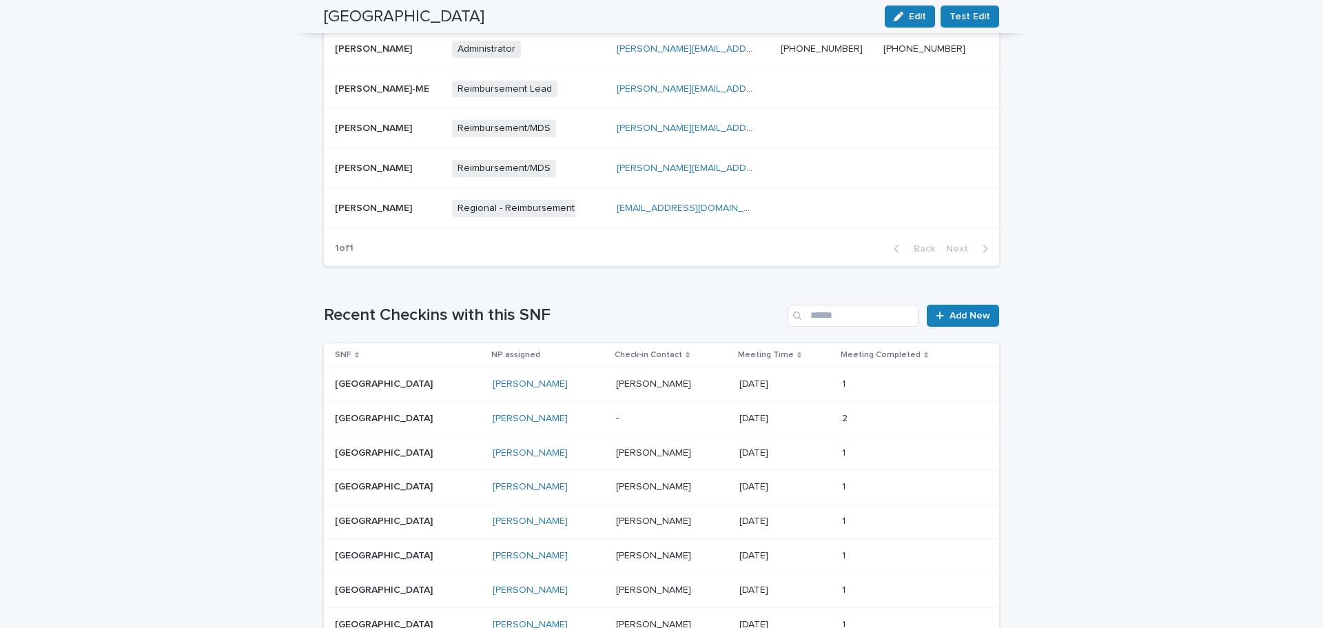
click at [555, 378] on div "[PERSON_NAME]" at bounding box center [549, 384] width 112 height 12
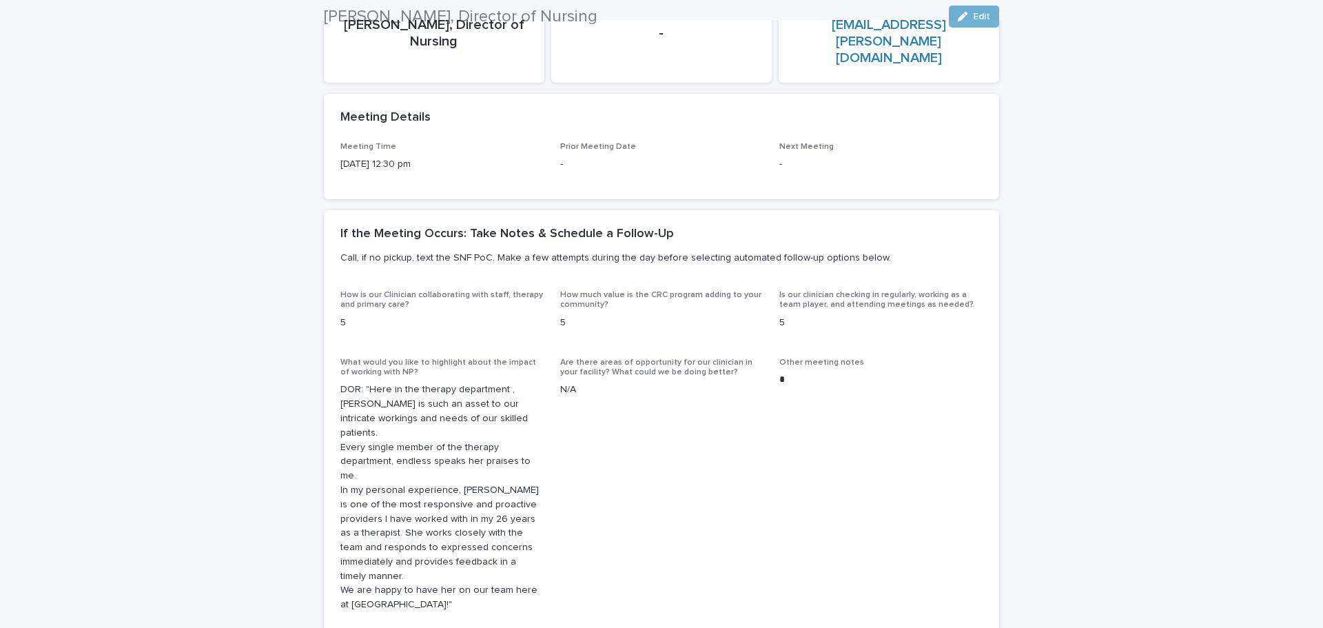
scroll to position [276, 0]
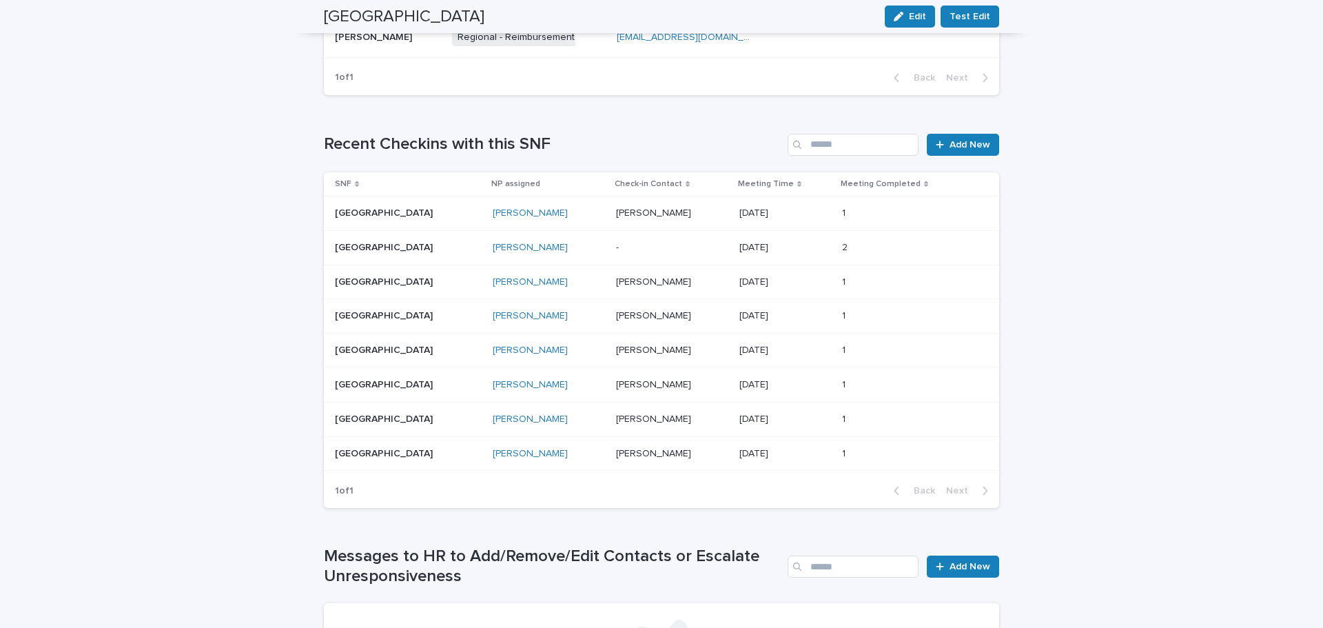
scroll to position [783, 0]
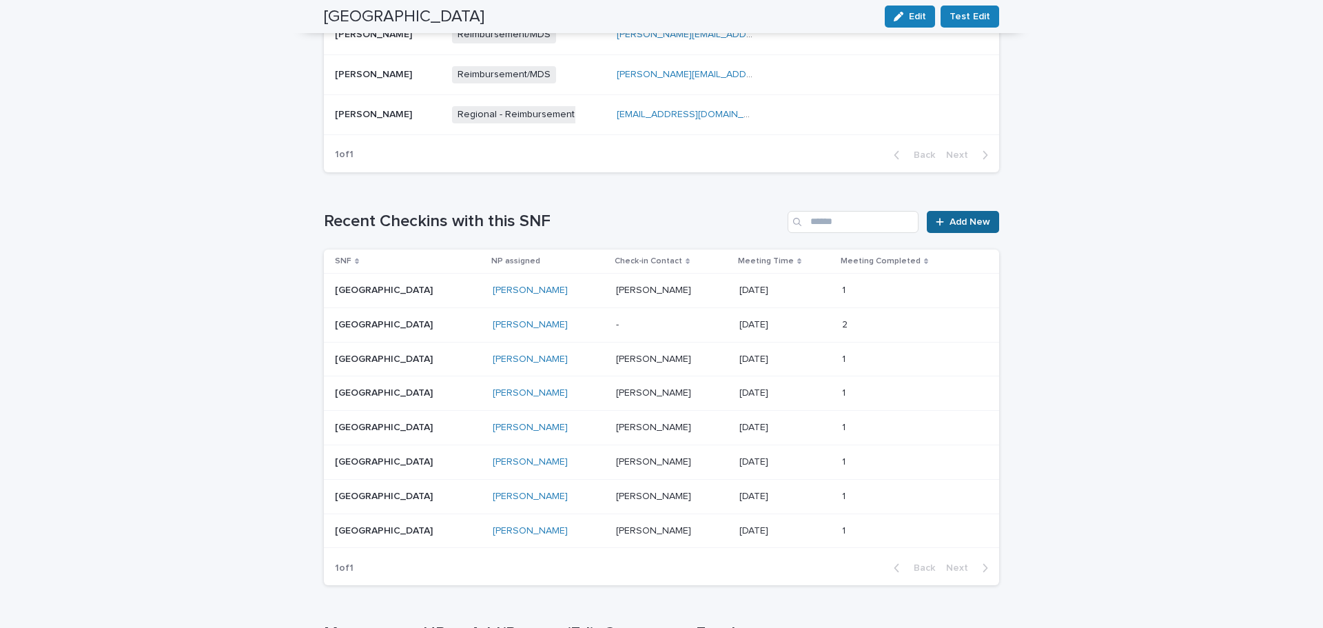
click at [950, 217] on span "Add New" at bounding box center [970, 222] width 41 height 10
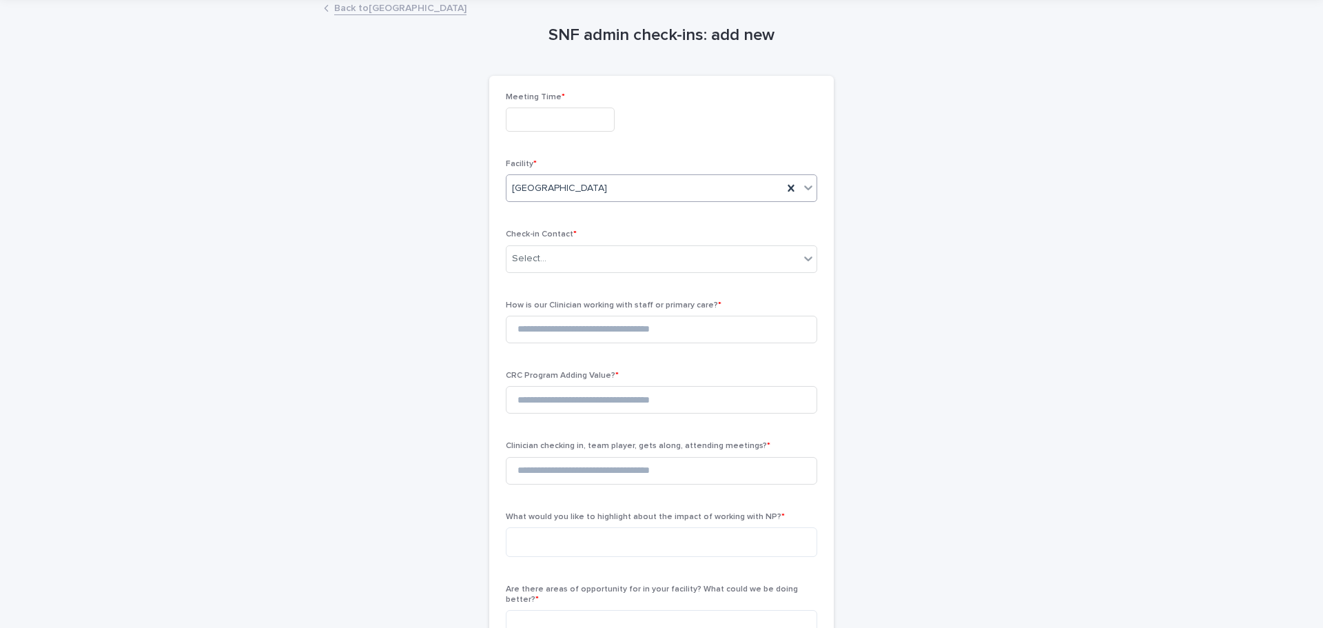
scroll to position [23, 0]
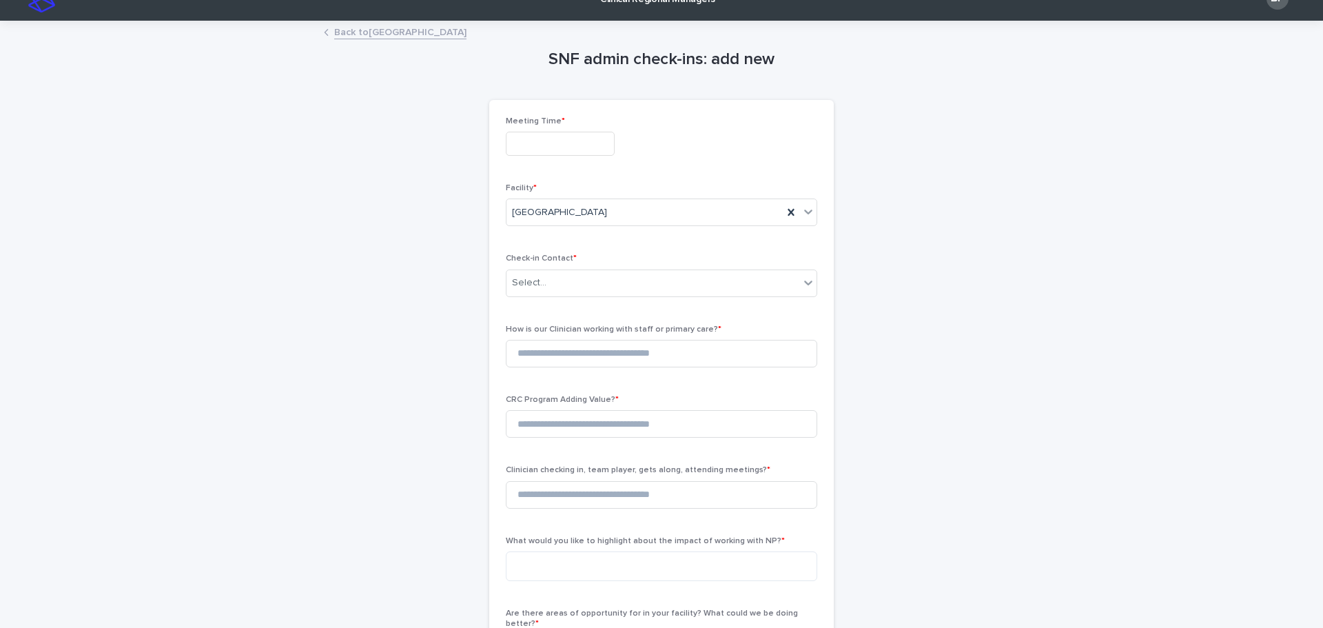
click at [539, 137] on input "text" at bounding box center [560, 144] width 109 height 24
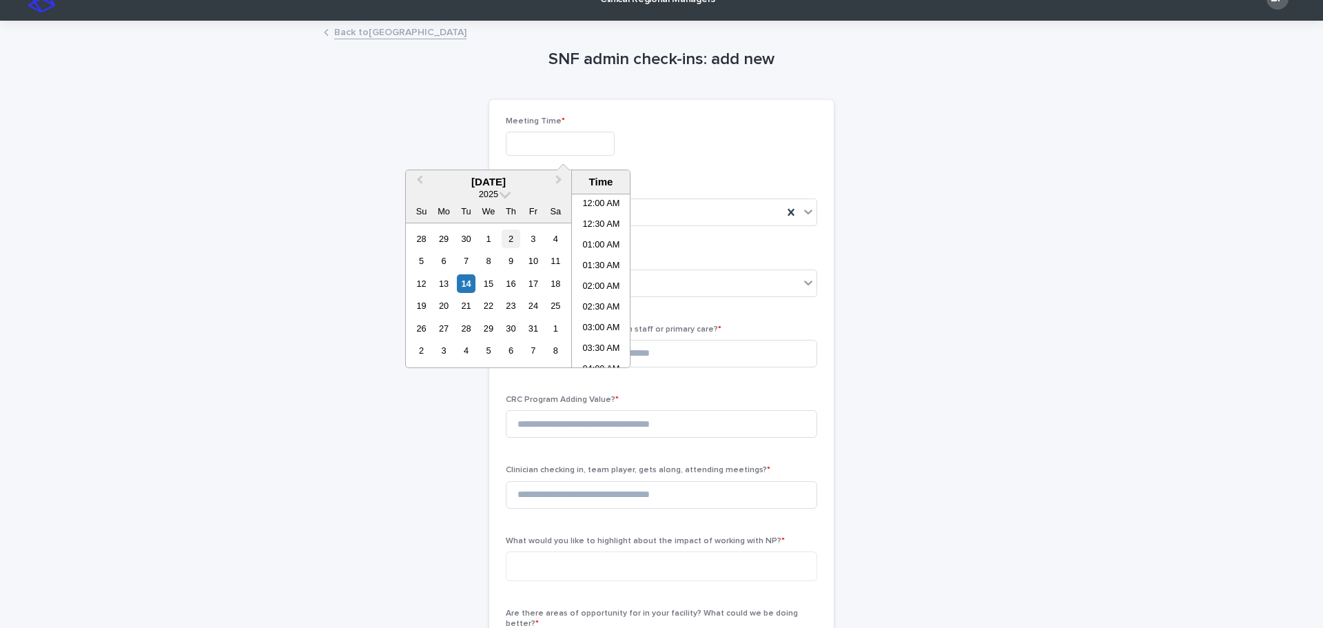
scroll to position [441, 0]
click at [463, 283] on div "14" at bounding box center [466, 283] width 19 height 19
click at [599, 297] on li "01:00 PM" at bounding box center [601, 301] width 59 height 21
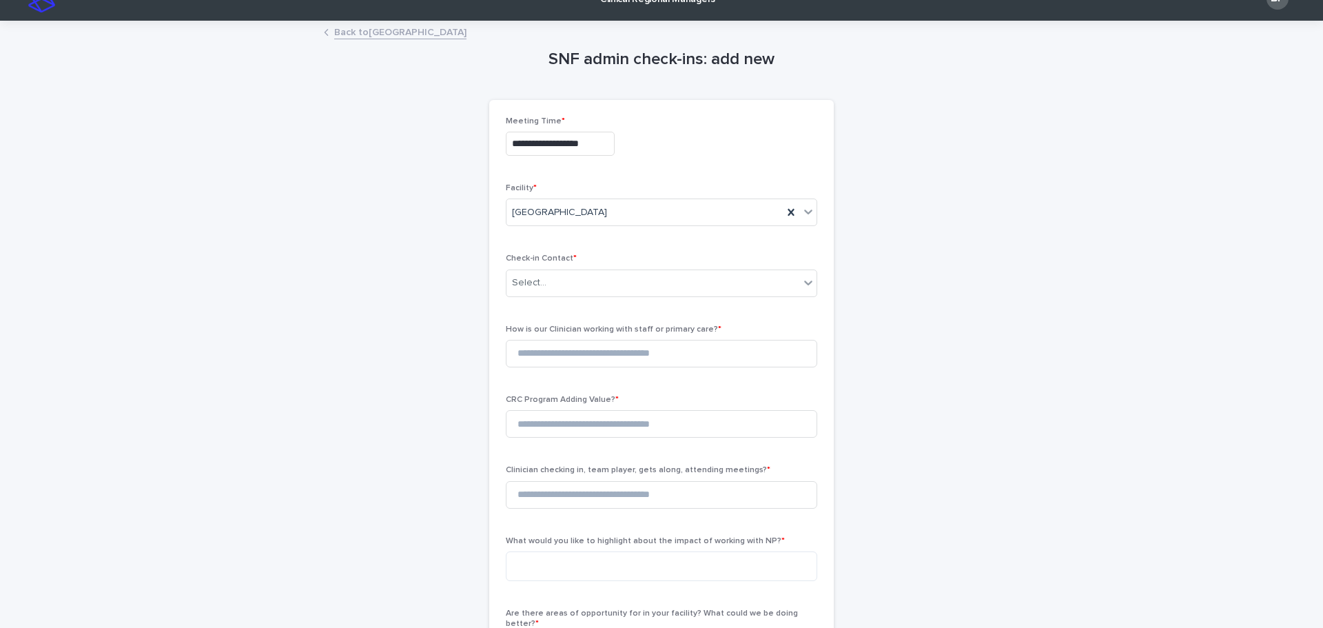
type input "**********"
click at [550, 278] on div "Select..." at bounding box center [652, 282] width 293 height 23
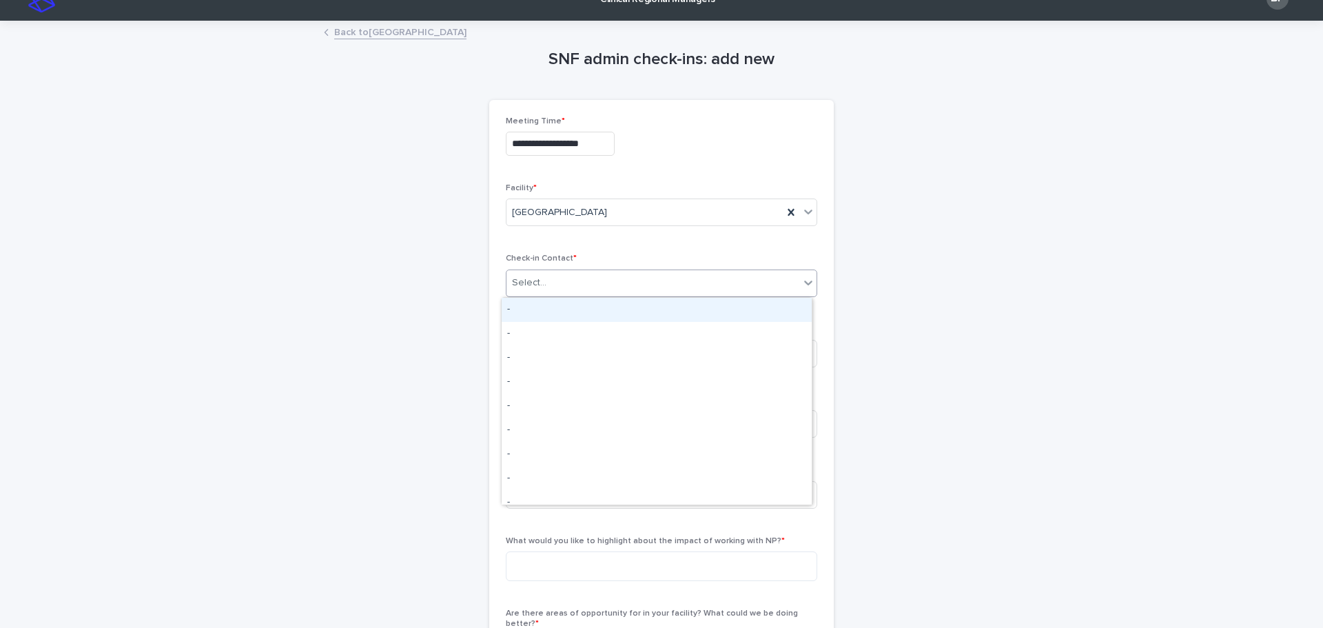
click at [539, 313] on div "-" at bounding box center [657, 310] width 310 height 24
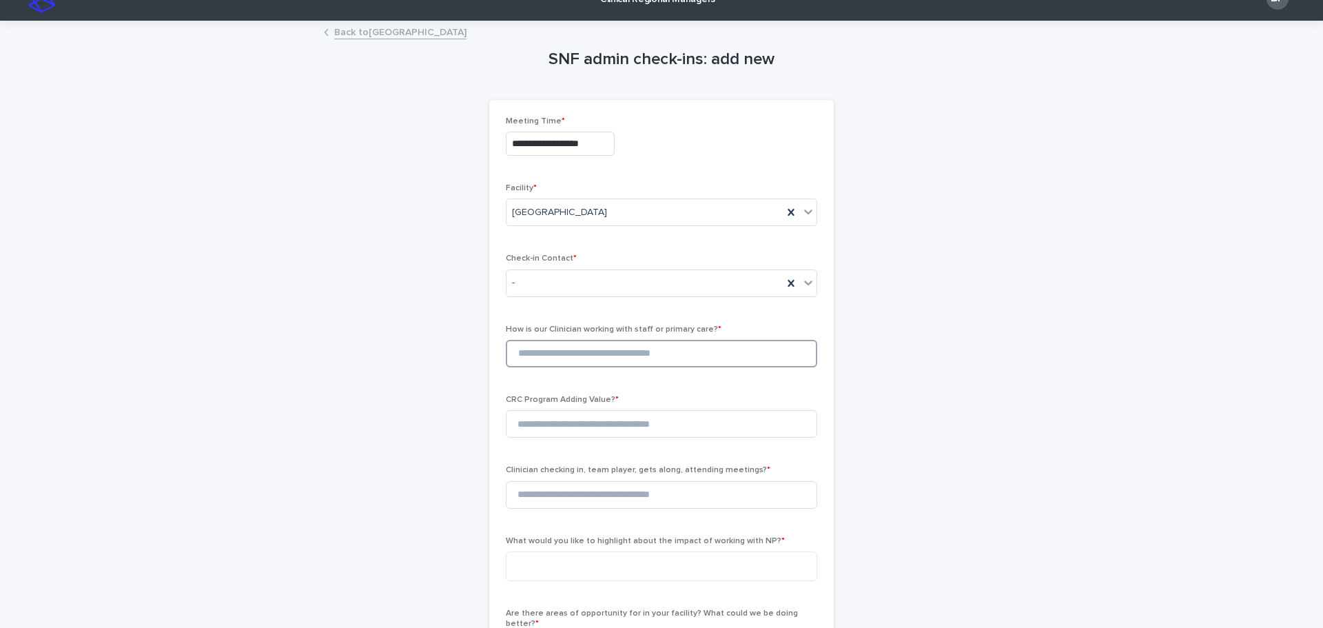
click at [533, 347] on input at bounding box center [661, 354] width 311 height 28
type input "*"
drag, startPoint x: 525, startPoint y: 444, endPoint x: 550, endPoint y: 416, distance: 37.6
click at [526, 444] on div "CRC Program Adding Value? *" at bounding box center [661, 422] width 311 height 54
click at [550, 416] on input at bounding box center [661, 424] width 311 height 28
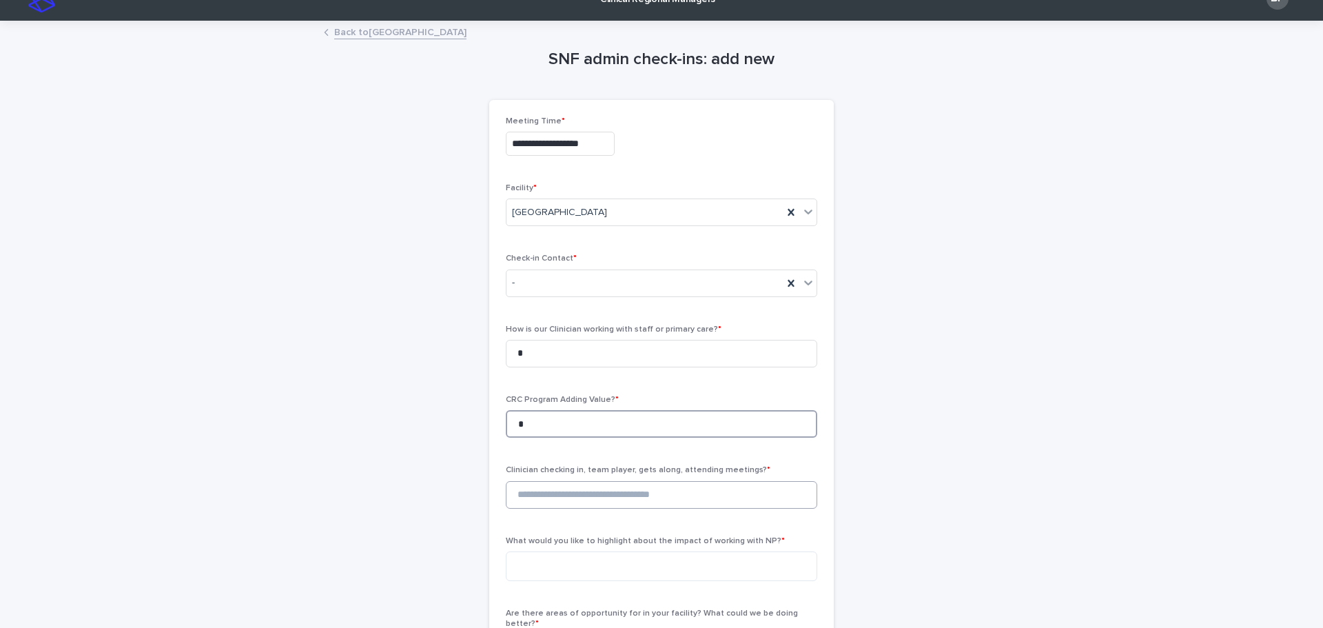
type input "*"
click at [542, 486] on input "*" at bounding box center [661, 495] width 311 height 28
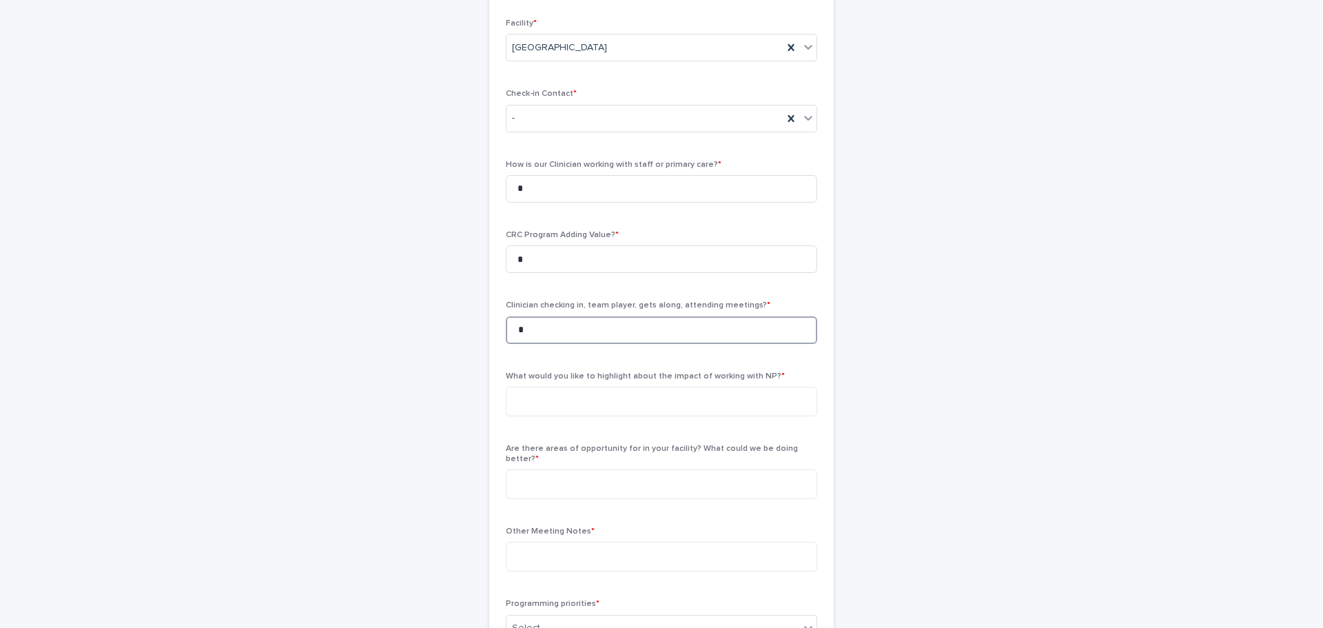
scroll to position [230, 0]
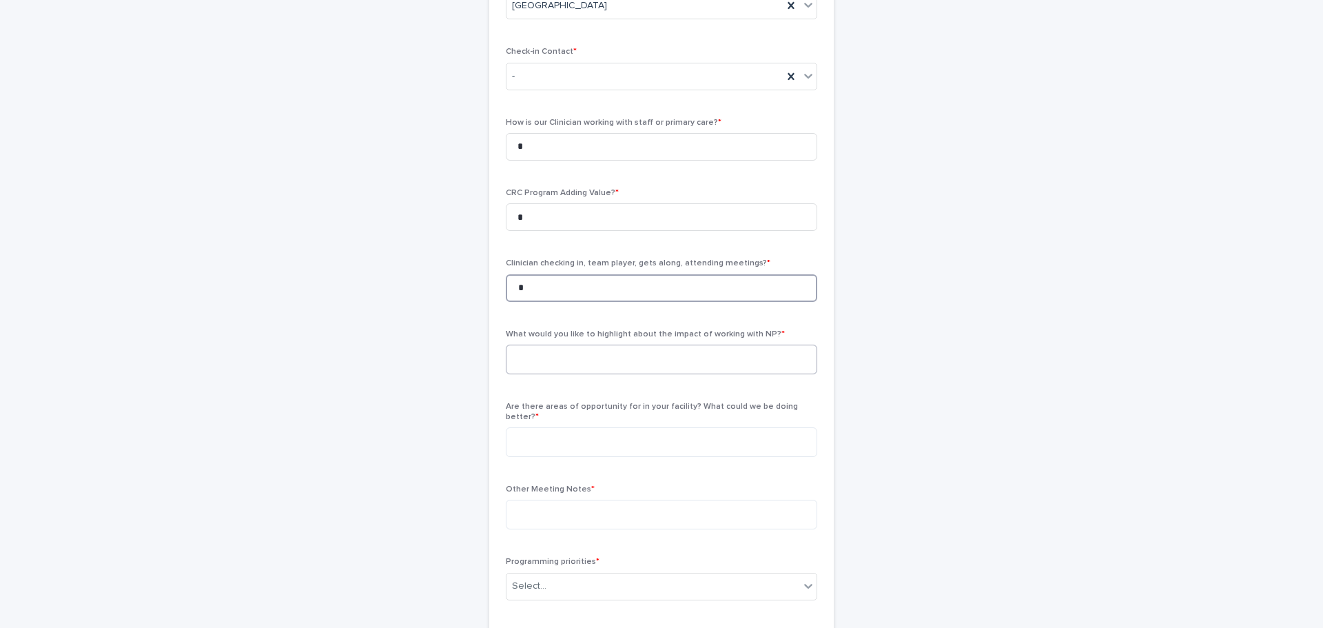
type input "*"
click at [540, 374] on textarea at bounding box center [661, 360] width 311 height 30
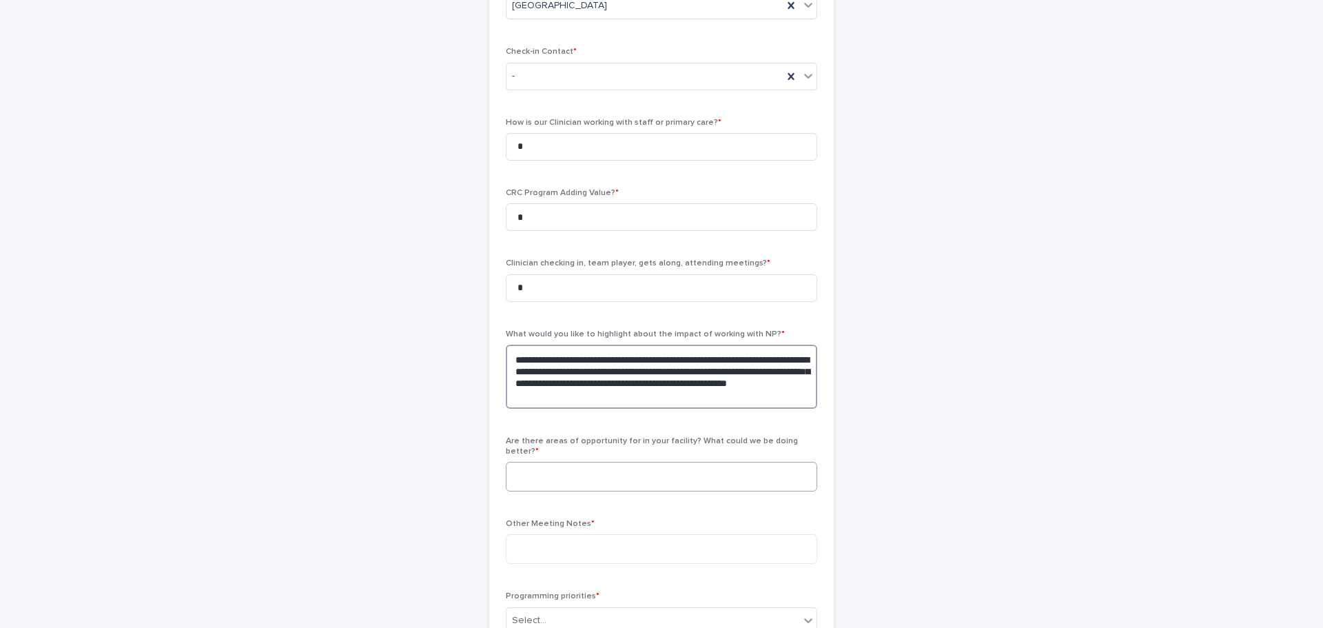
scroll to position [368, 0]
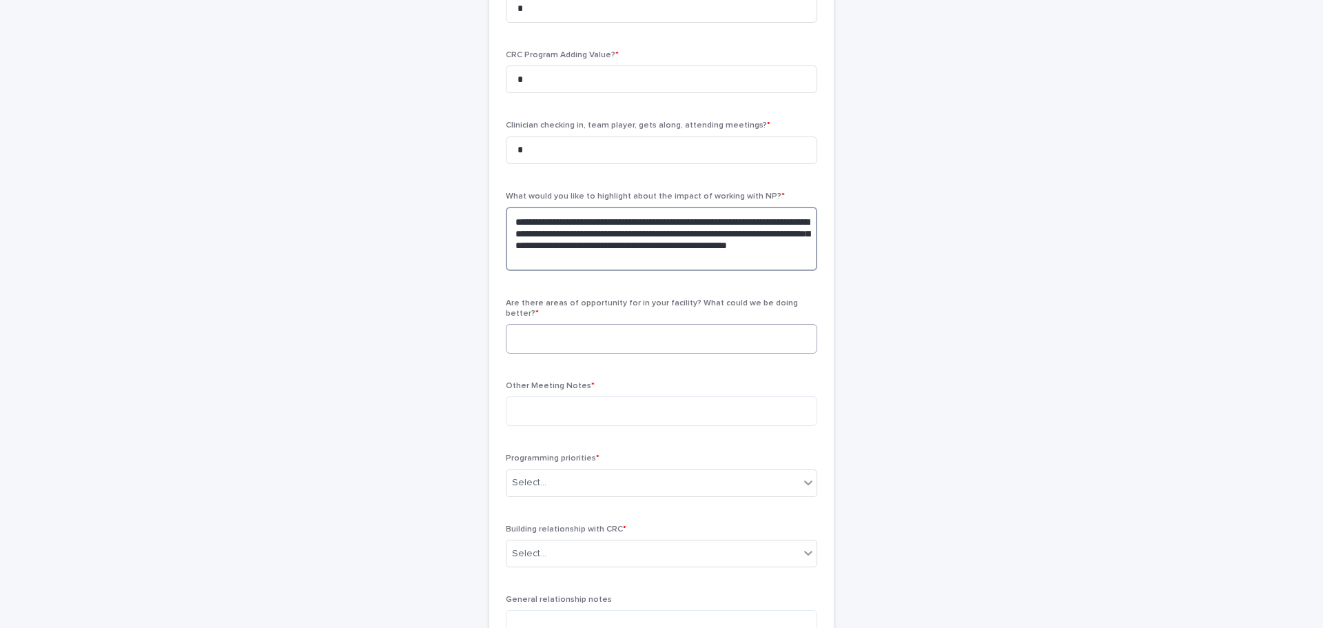
type textarea "**********"
click at [591, 330] on textarea at bounding box center [661, 339] width 311 height 30
drag, startPoint x: 426, startPoint y: 342, endPoint x: 402, endPoint y: 342, distance: 23.4
click at [403, 342] on div "**********" at bounding box center [661, 225] width 675 height 1094
type textarea "*"
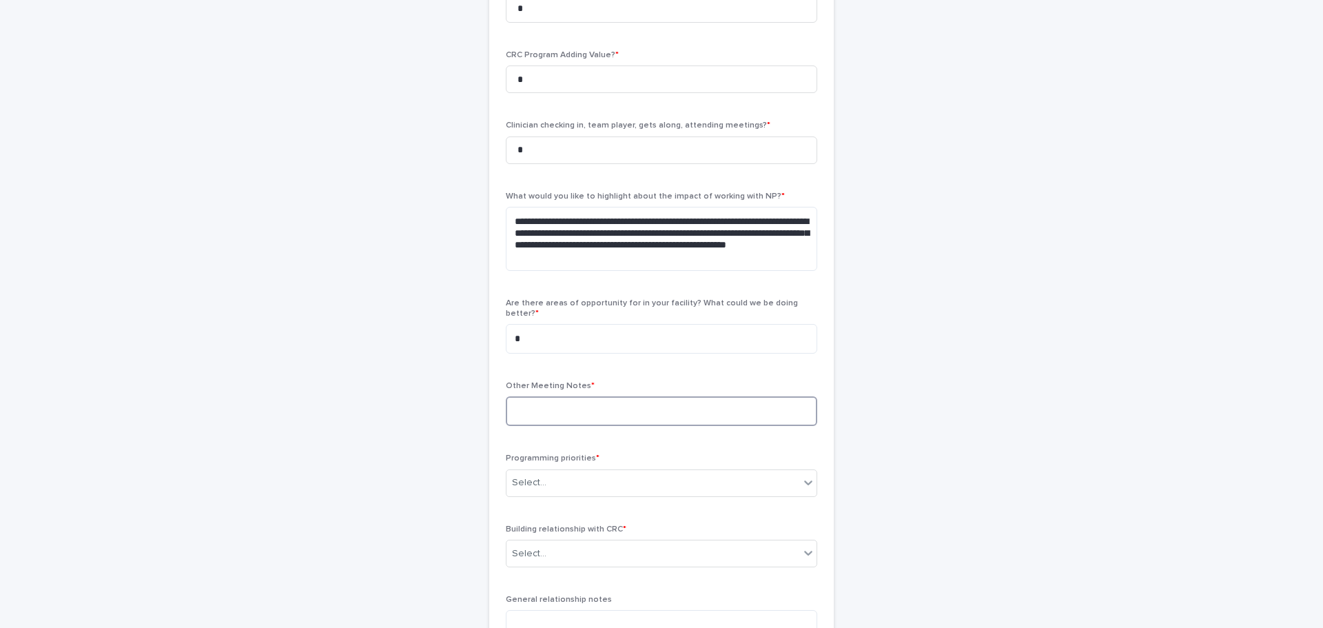
click at [565, 396] on textarea at bounding box center [661, 411] width 311 height 30
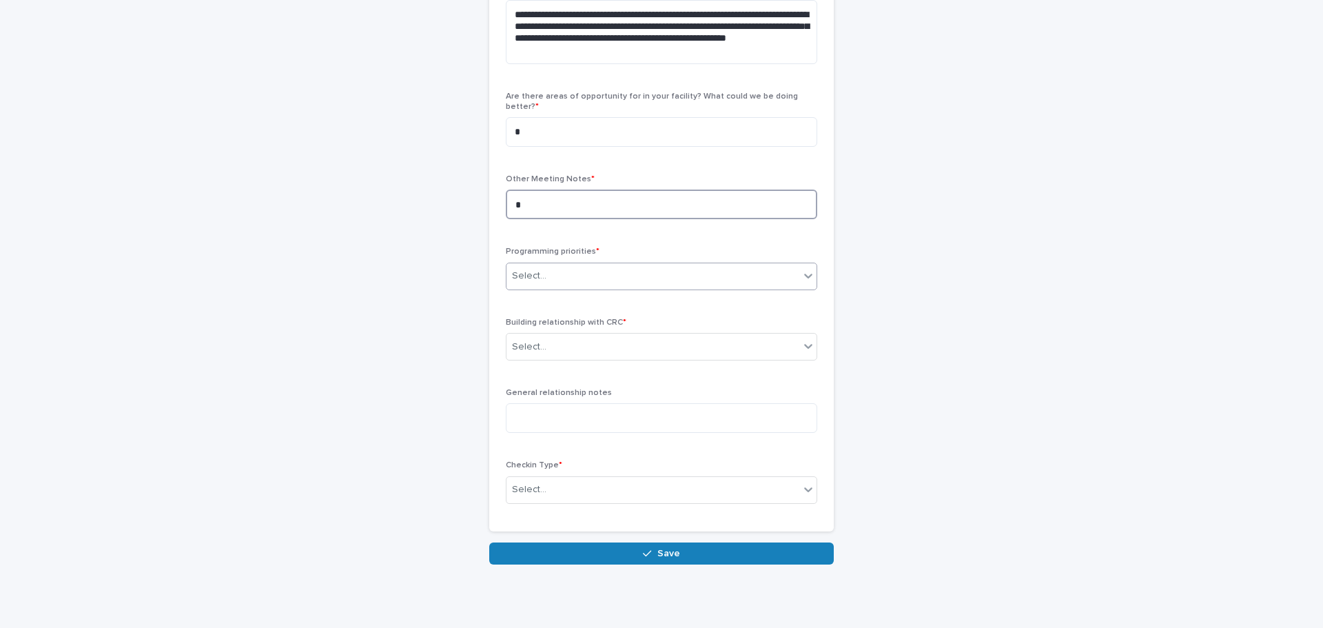
type textarea "*"
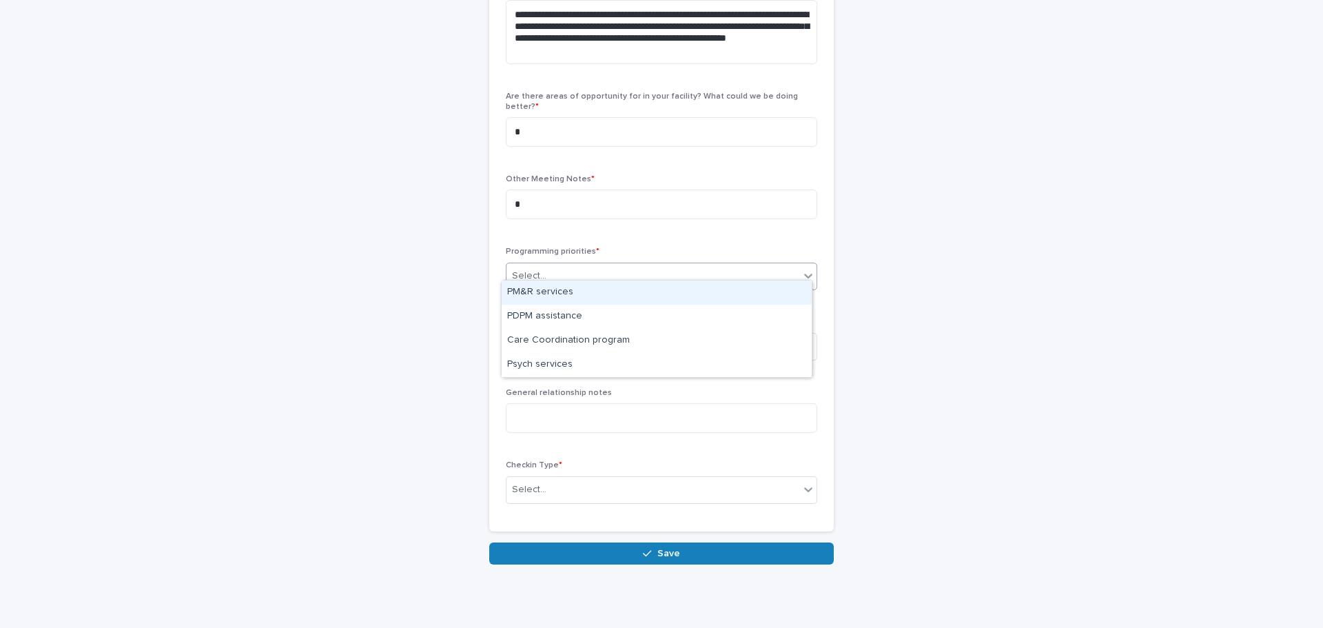
drag, startPoint x: 557, startPoint y: 261, endPoint x: 541, endPoint y: 294, distance: 37.0
click at [557, 265] on div "Select..." at bounding box center [652, 276] width 293 height 23
click at [541, 295] on div "PM&R services" at bounding box center [657, 292] width 310 height 24
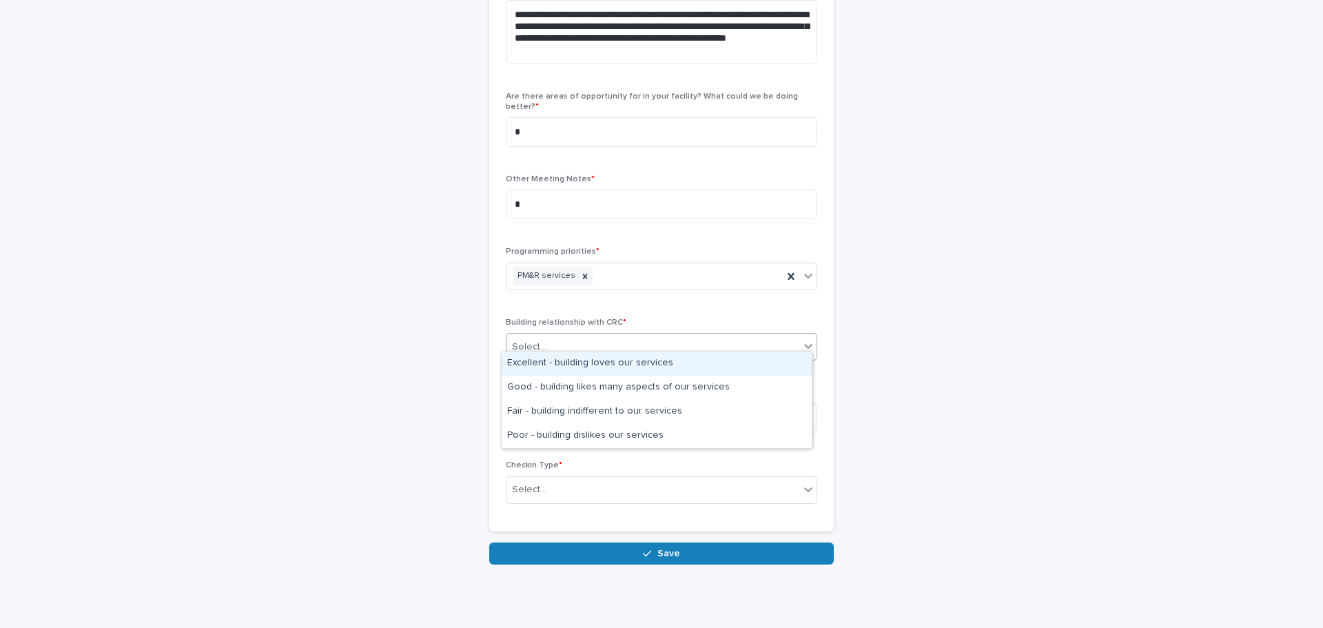
click at [537, 340] on div "Select..." at bounding box center [529, 347] width 34 height 14
click at [537, 382] on div "Good - building likes many aspects of our services" at bounding box center [657, 388] width 310 height 24
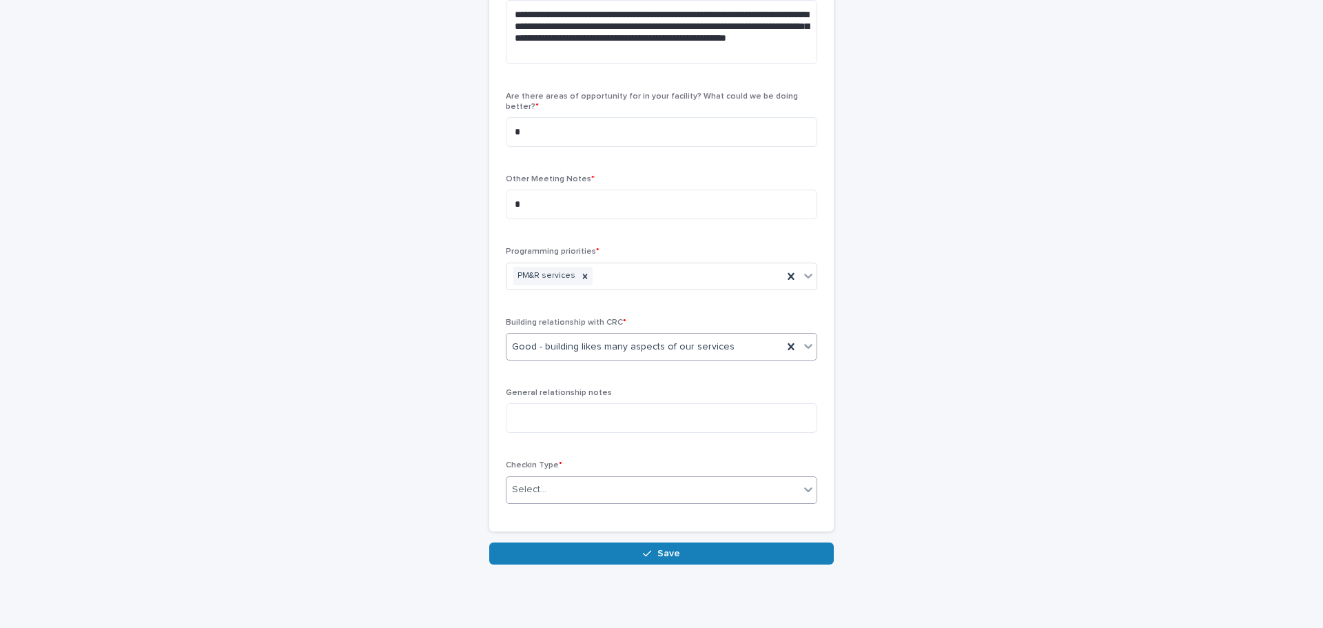
click at [536, 482] on div "Select..." at bounding box center [529, 489] width 34 height 14
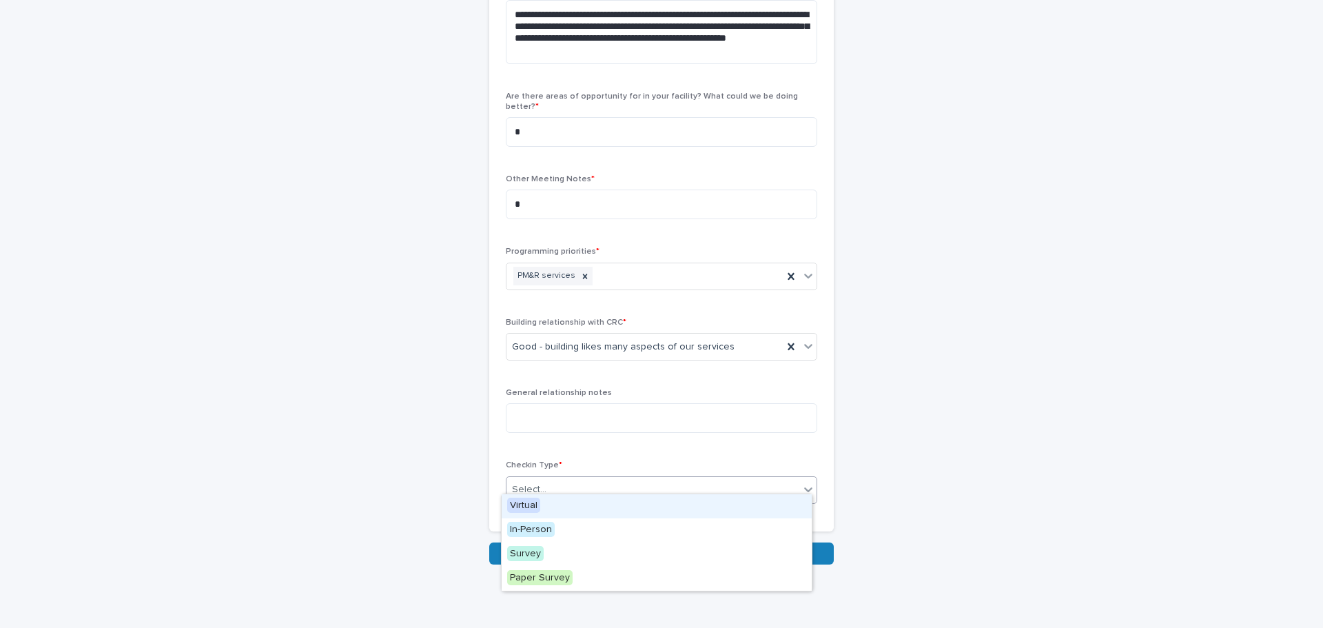
click at [548, 504] on div "Virtual" at bounding box center [657, 506] width 310 height 24
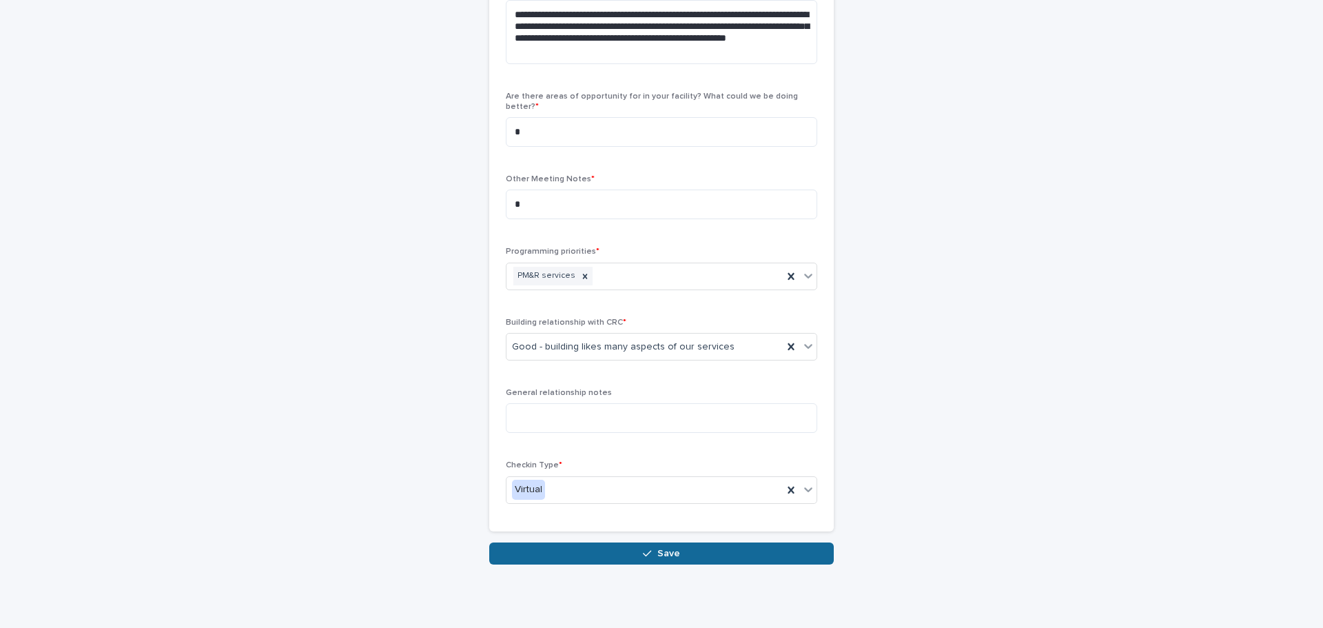
click at [575, 551] on button "Save" at bounding box center [661, 553] width 345 height 22
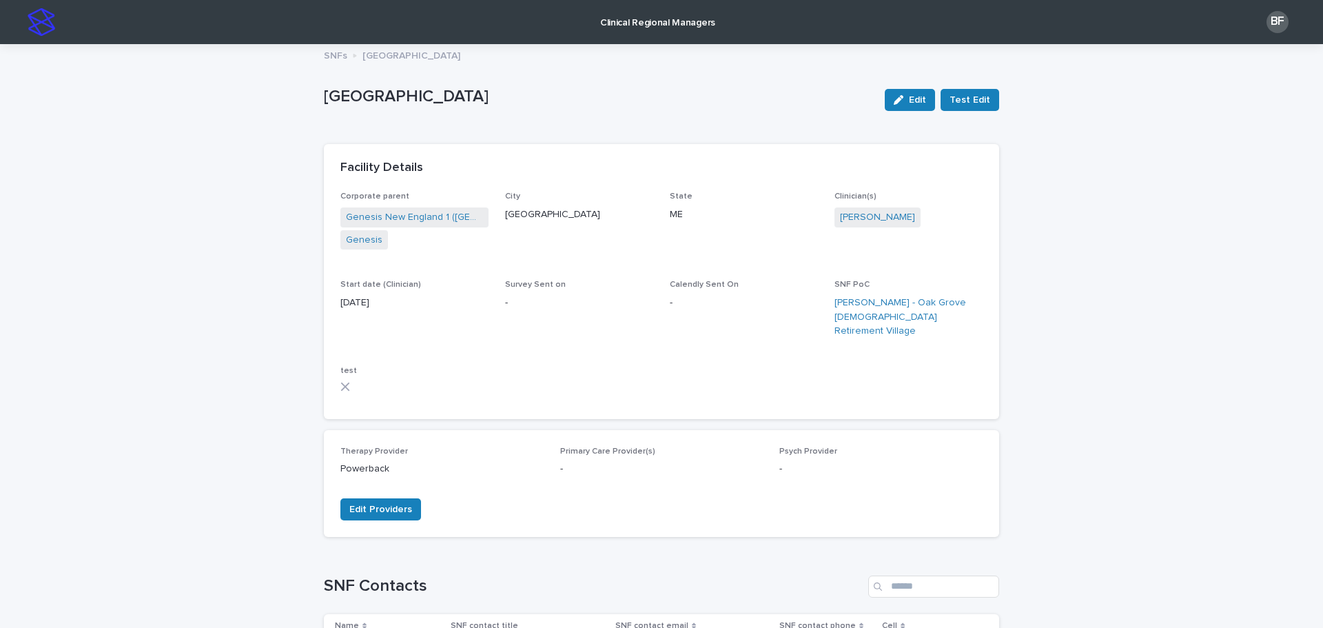
click at [644, 24] on p "Clinical Regional Managers" at bounding box center [657, 14] width 115 height 29
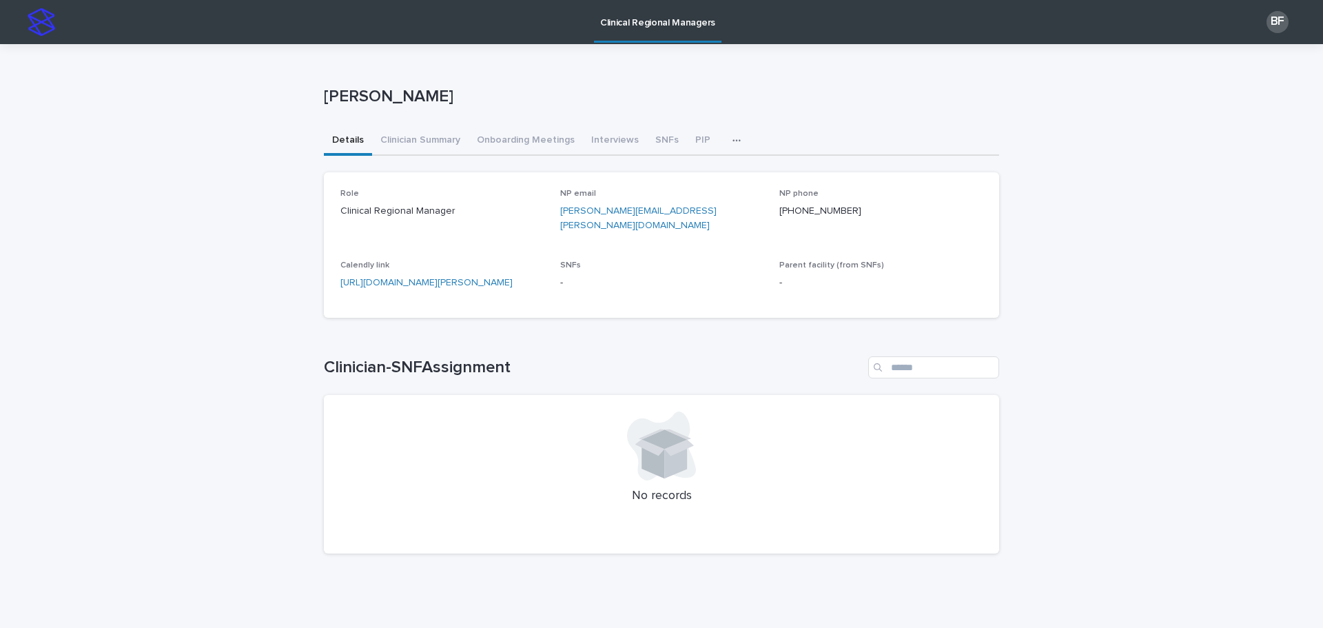
click at [650, 136] on button "SNFs" at bounding box center [667, 141] width 40 height 29
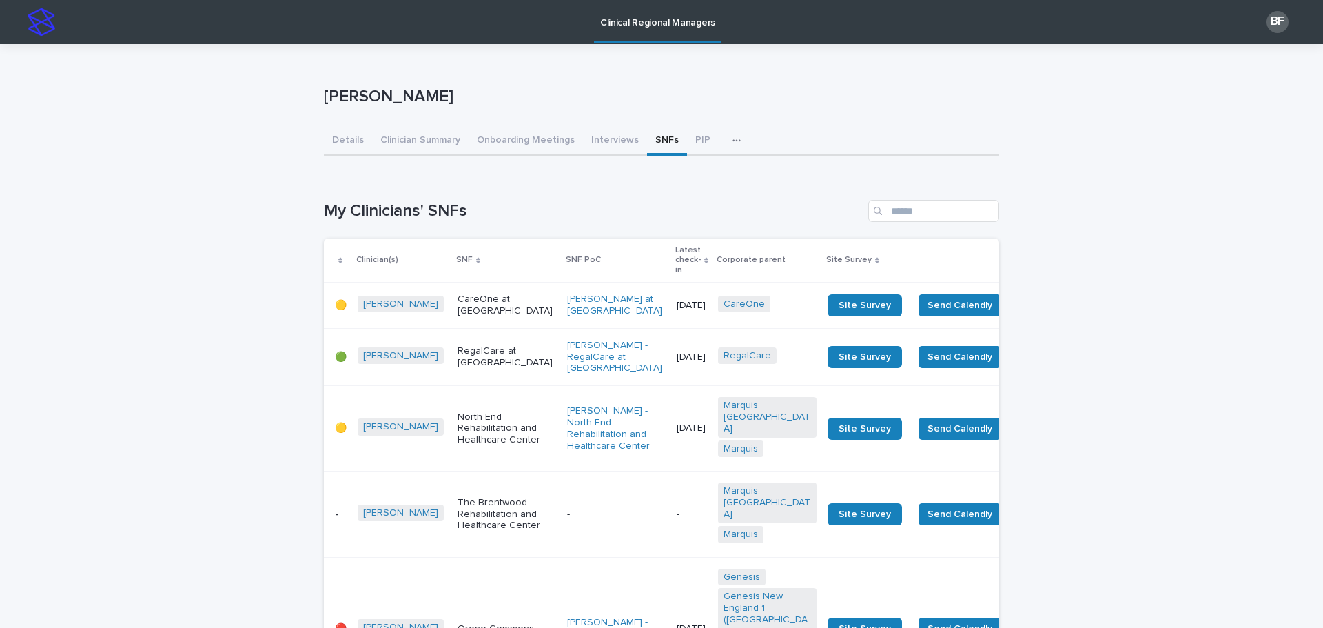
click at [675, 256] on p "Latest check-in" at bounding box center [687, 260] width 25 height 35
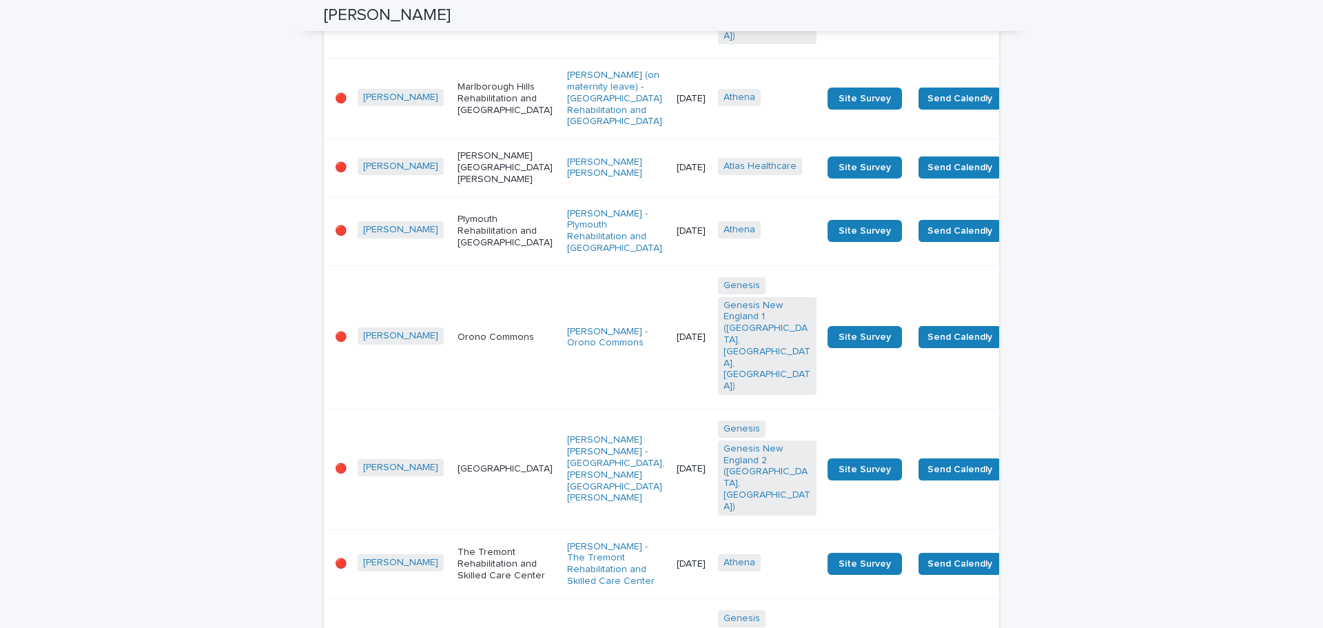
scroll to position [689, 0]
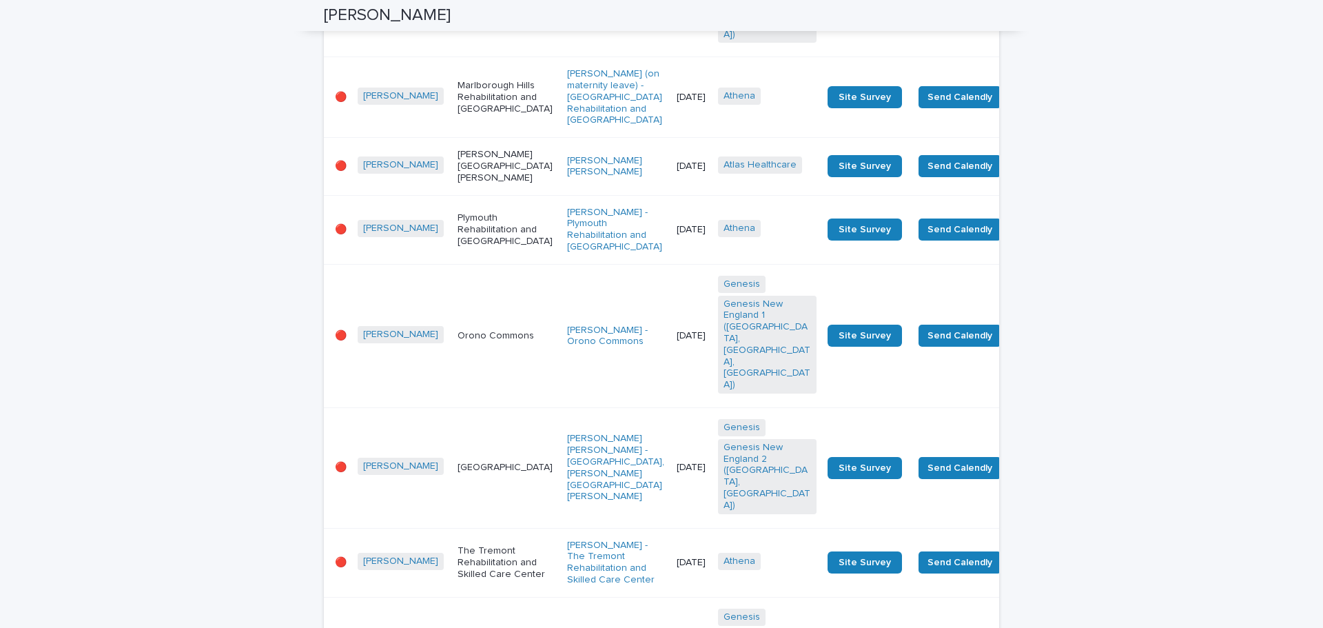
click at [458, 183] on p "[PERSON_NAME][GEOGRAPHIC_DATA][PERSON_NAME]" at bounding box center [507, 166] width 99 height 34
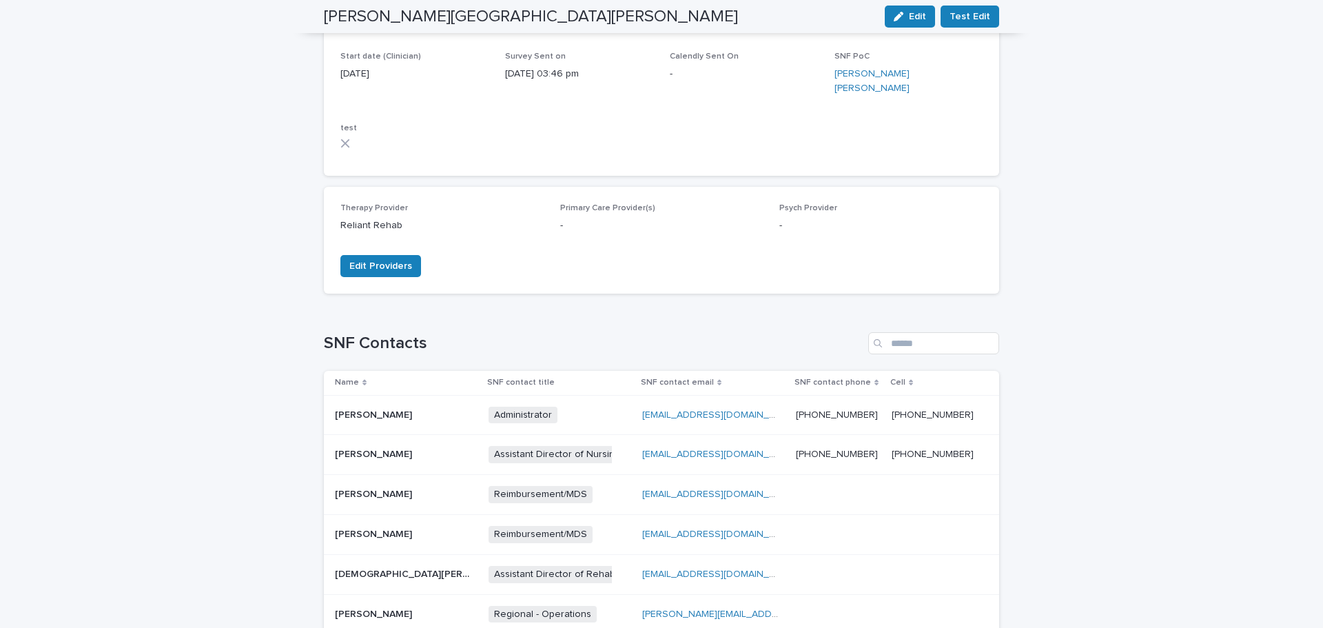
scroll to position [345, 0]
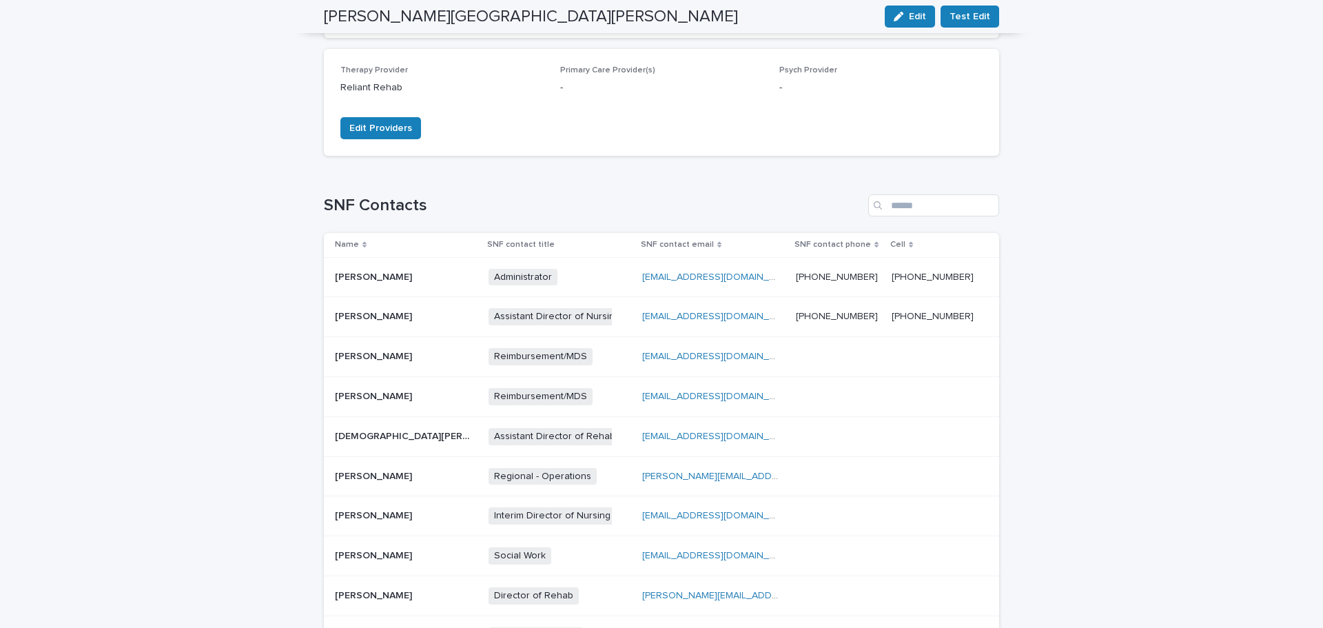
click at [384, 271] on p at bounding box center [404, 277] width 138 height 12
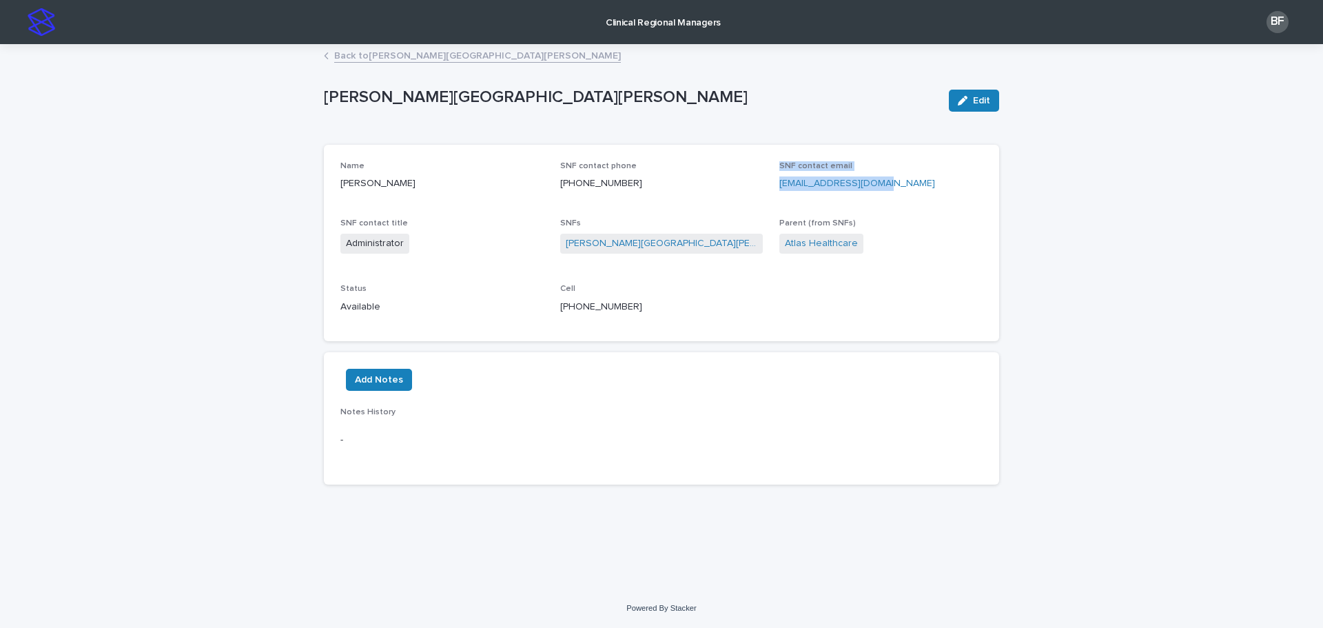
drag, startPoint x: 894, startPoint y: 181, endPoint x: 799, endPoint y: 189, distance: 95.4
click at [761, 189] on div "Name Arline Shea SNF contact phone (978) 716-3650 SNF contact email ashea@hatho…" at bounding box center [661, 243] width 642 height 164
drag, startPoint x: 984, startPoint y: 192, endPoint x: 962, endPoint y: 192, distance: 22.0
click at [984, 192] on div "Name Arline Shea SNF contact phone (978) 716-3650 SNF contact email ashea@hatho…" at bounding box center [661, 243] width 675 height 197
click at [894, 186] on p "ashea@hathornehhc.com" at bounding box center [880, 183] width 203 height 14
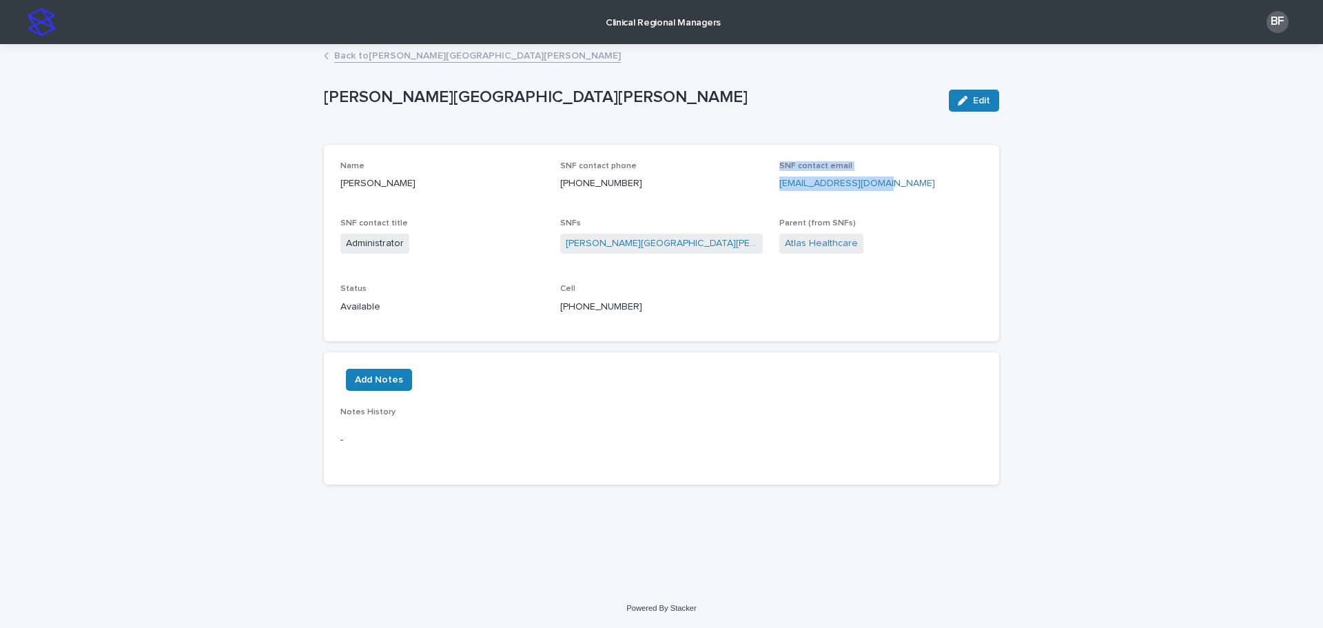
click at [894, 186] on p "ashea@hathornehhc.com" at bounding box center [880, 183] width 203 height 14
click at [900, 185] on p "ashea@hathornehhc.com" at bounding box center [880, 183] width 203 height 14
click at [886, 214] on div "Name Arline Shea SNF contact phone (978) 716-3650 SNF contact email ashea@hatho…" at bounding box center [661, 243] width 642 height 164
drag, startPoint x: 894, startPoint y: 183, endPoint x: 782, endPoint y: 191, distance: 112.6
click at [782, 191] on div "SNF contact email ashea@hathornehhc.com" at bounding box center [880, 181] width 203 height 41
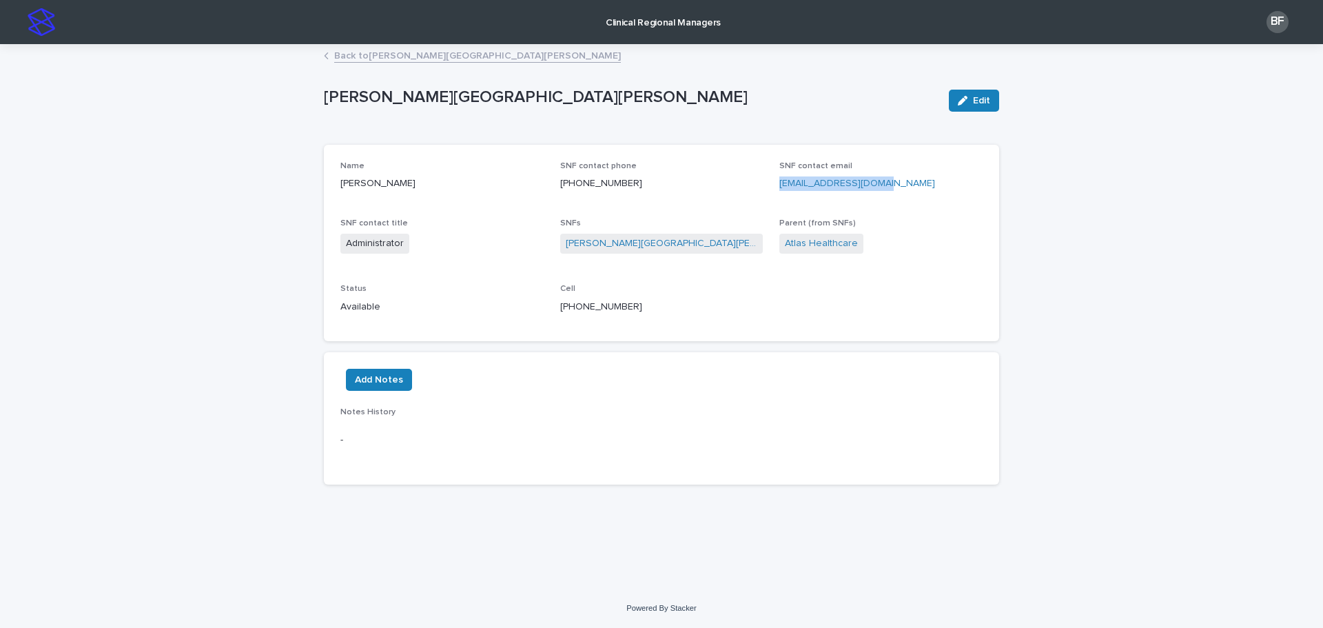
copy link "ashea@hathornehhc.com"
click at [364, 51] on link "Back to Hathorne Hill" at bounding box center [477, 55] width 287 height 16
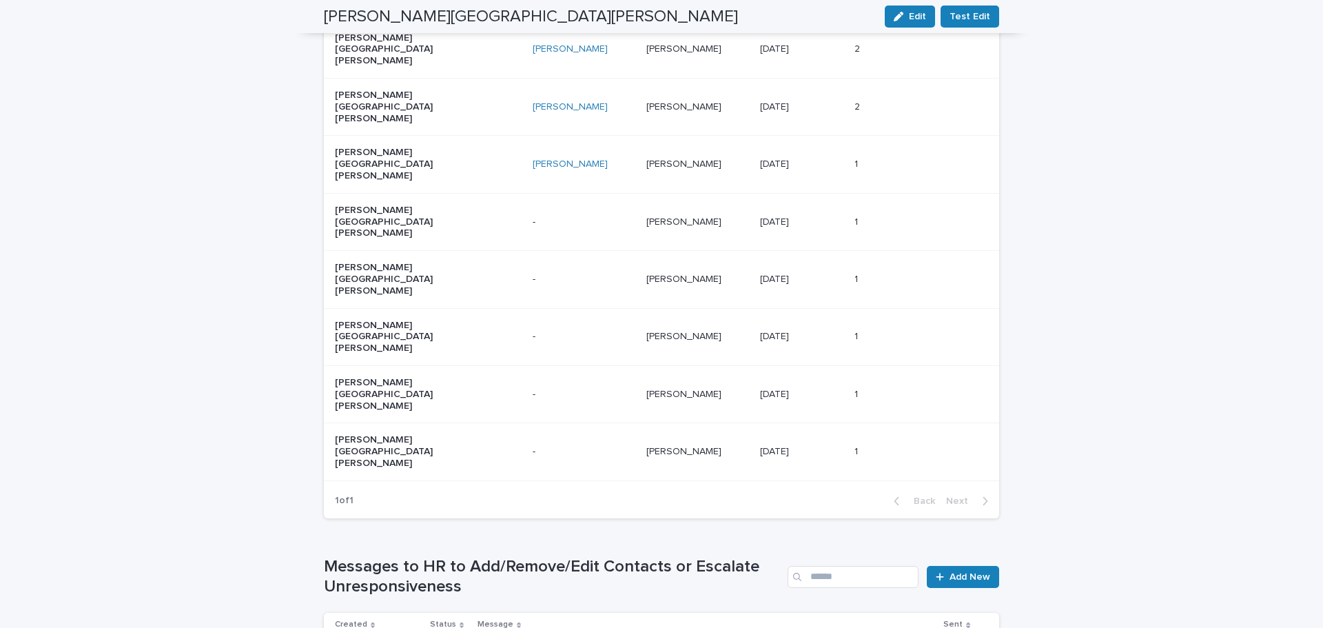
scroll to position [1240, 0]
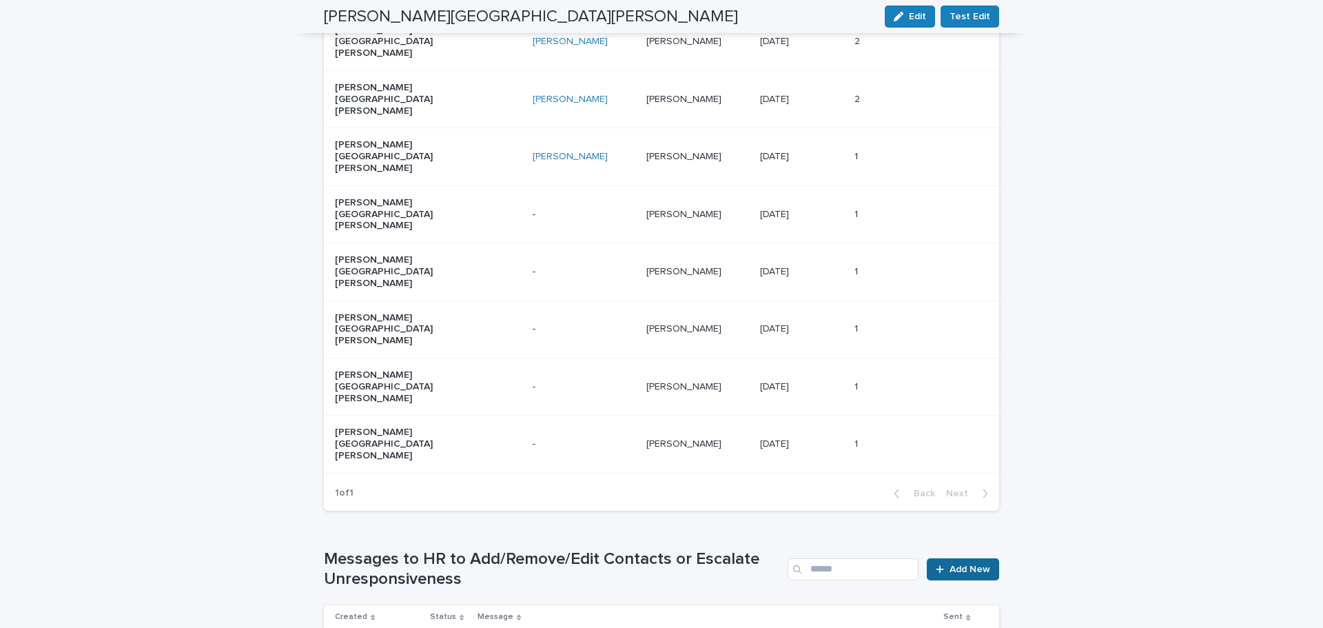
click at [943, 564] on div at bounding box center [943, 569] width 14 height 10
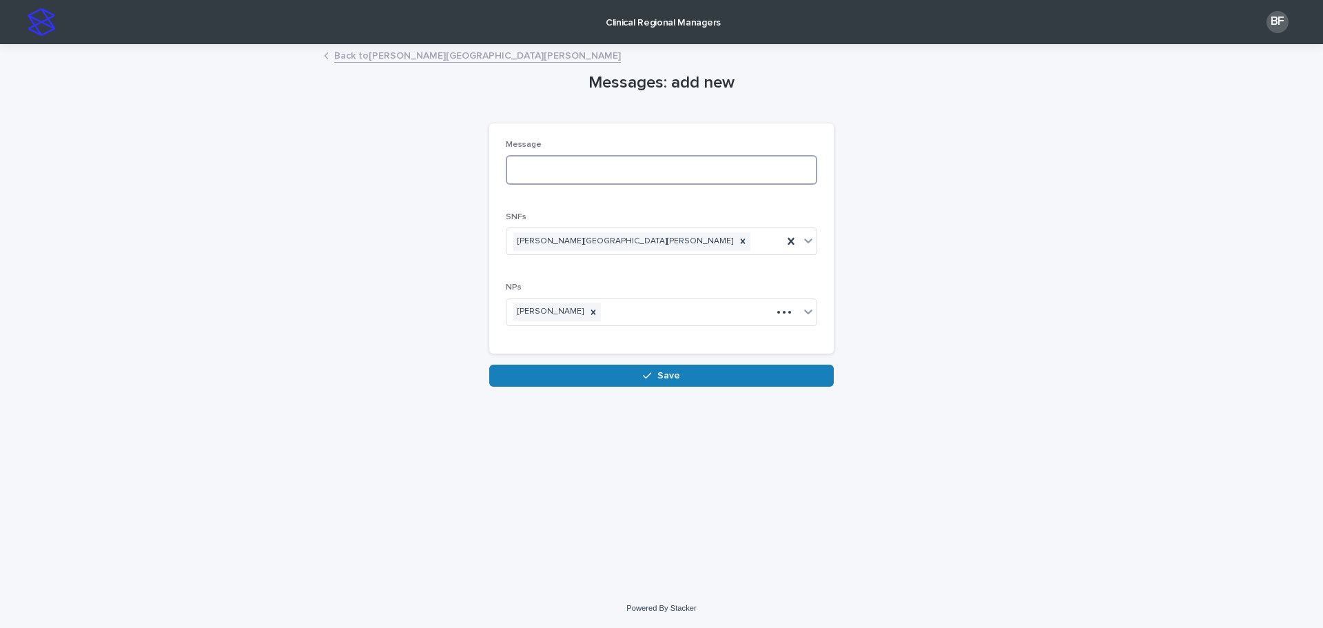
click at [536, 163] on textarea at bounding box center [661, 170] width 311 height 30
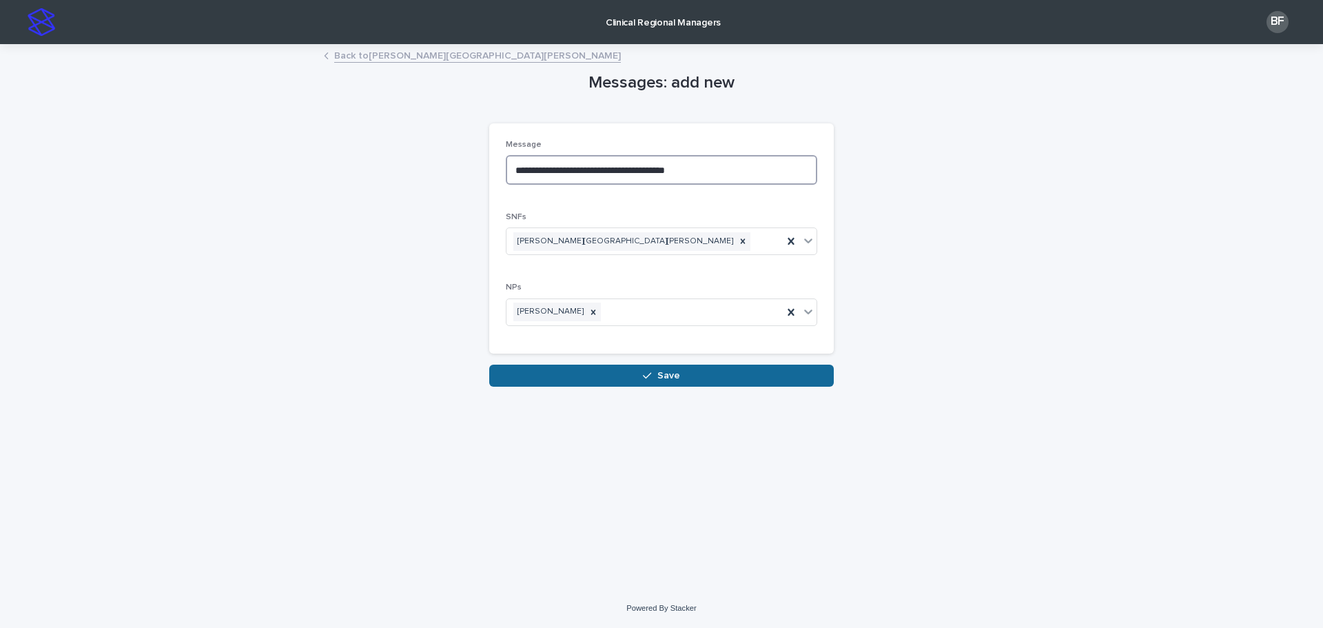
type textarea "**********"
click at [607, 375] on button "Save" at bounding box center [661, 376] width 345 height 22
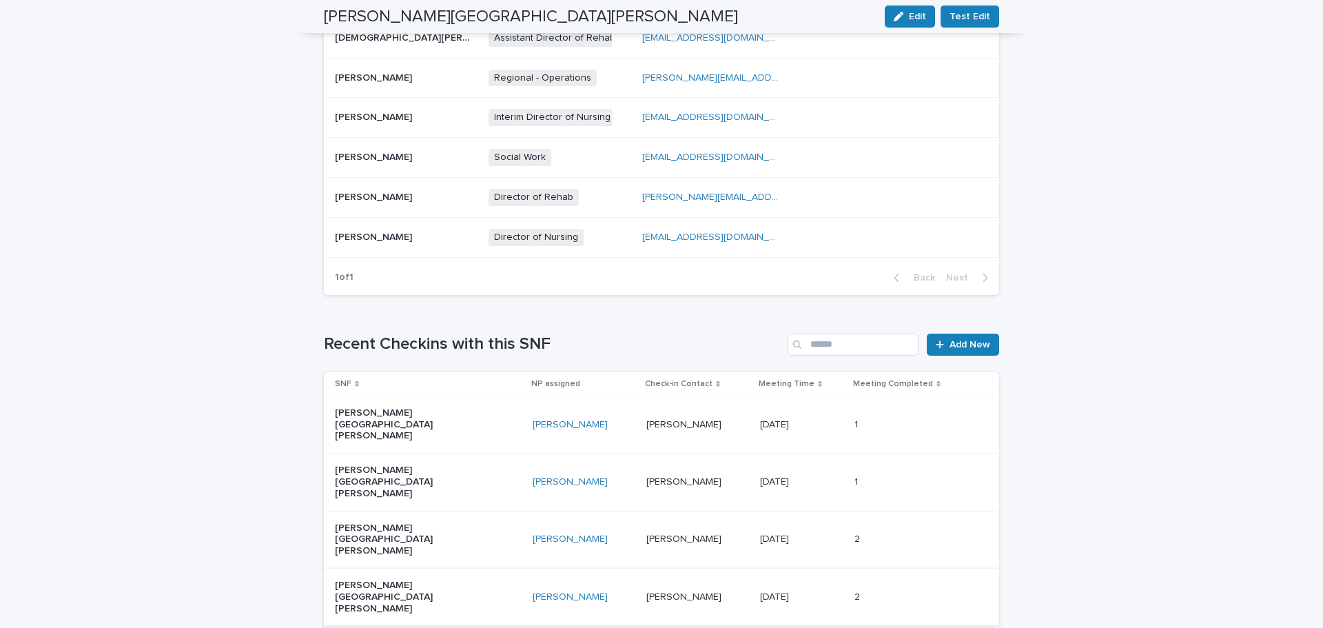
scroll to position [620, 0]
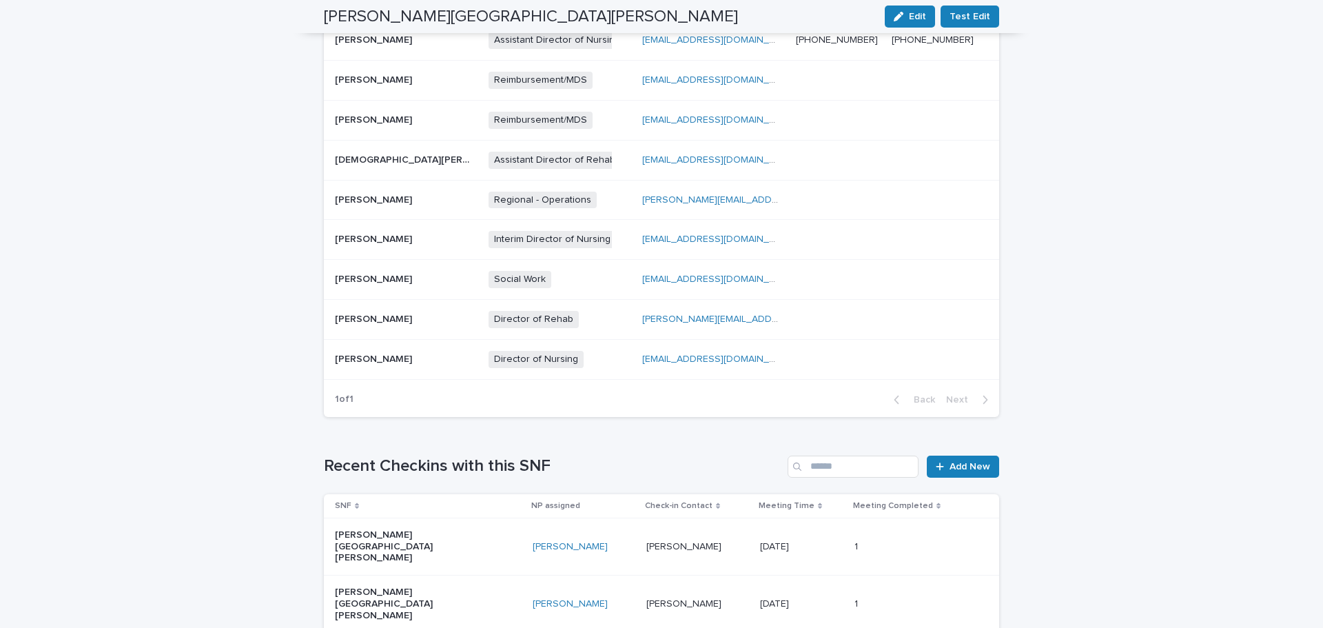
click at [580, 346] on div "Director of Nursing + 0" at bounding box center [560, 359] width 143 height 28
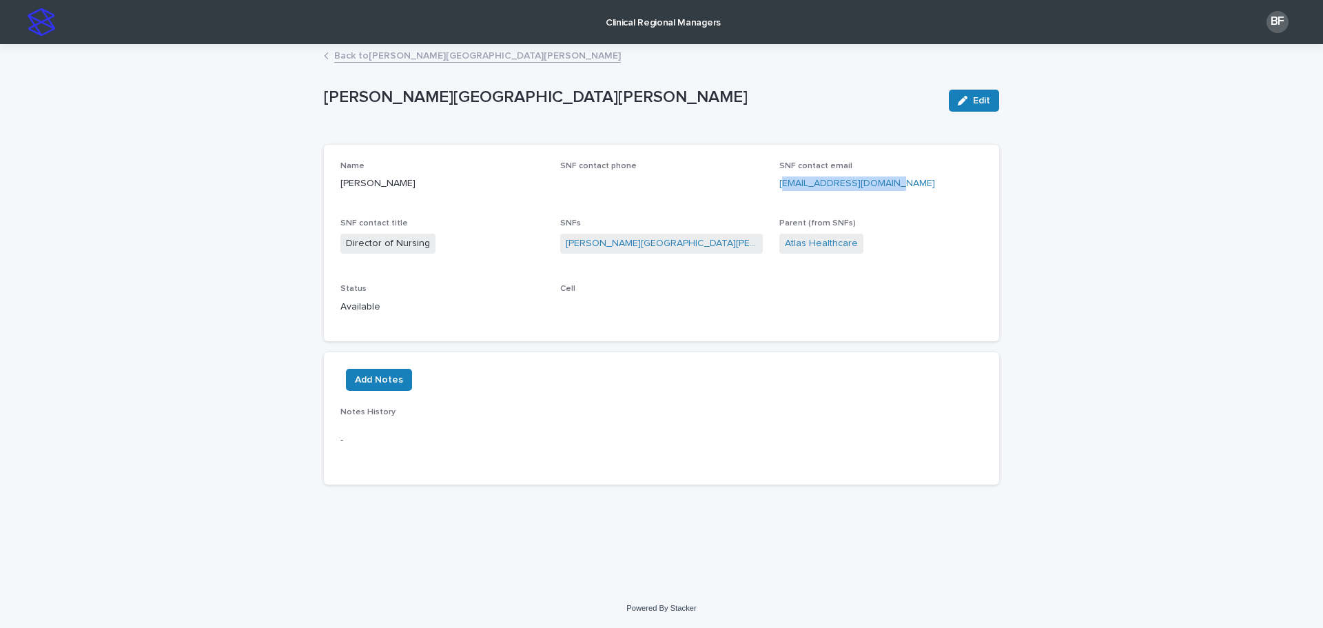
drag, startPoint x: 917, startPoint y: 184, endPoint x: 783, endPoint y: 188, distance: 134.4
click at [783, 188] on p "dorchard@hathornehh.com" at bounding box center [880, 183] width 203 height 14
click at [925, 174] on div "dorchard@hathornehh.com" at bounding box center [880, 182] width 203 height 17
drag, startPoint x: 914, startPoint y: 185, endPoint x: 795, endPoint y: 181, distance: 118.6
click at [778, 181] on div "Name Donna Orchard SNF contact phone SNF contact email dorchard@hathornehh.com …" at bounding box center [661, 243] width 642 height 164
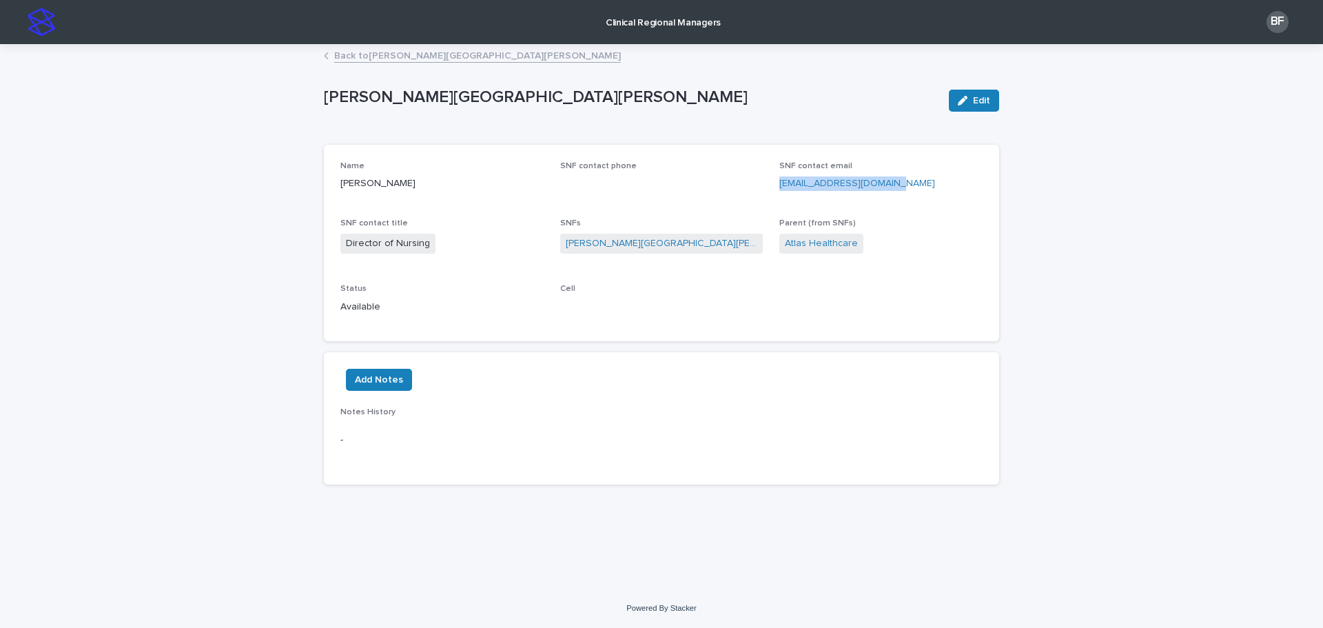
copy link "dorchard@hathornehh.com"
click at [345, 56] on link "Back to Hathorne Hill" at bounding box center [477, 55] width 287 height 16
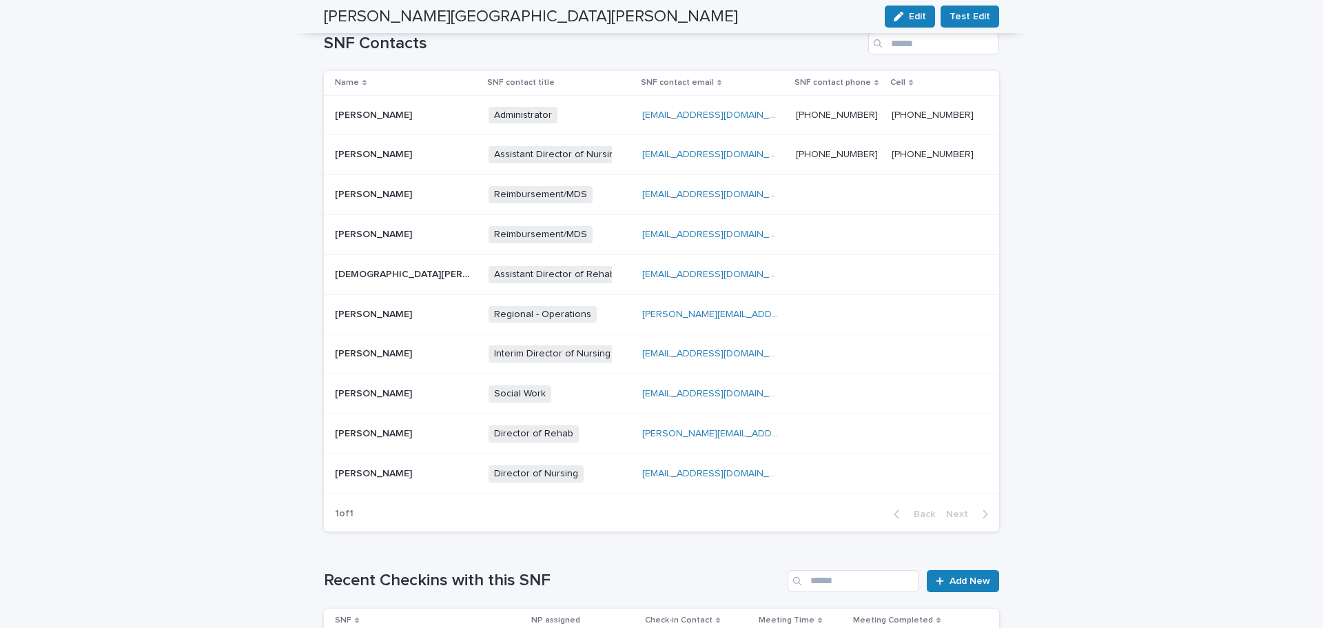
scroll to position [551, 0]
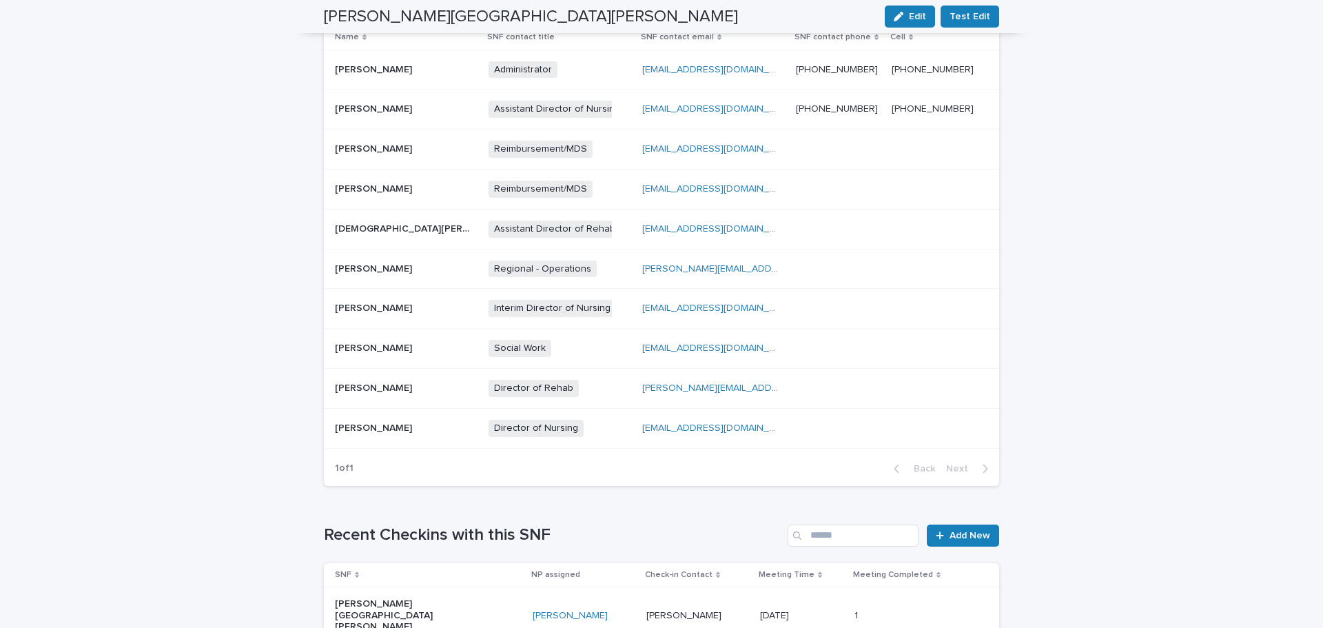
click at [402, 382] on p at bounding box center [404, 388] width 138 height 12
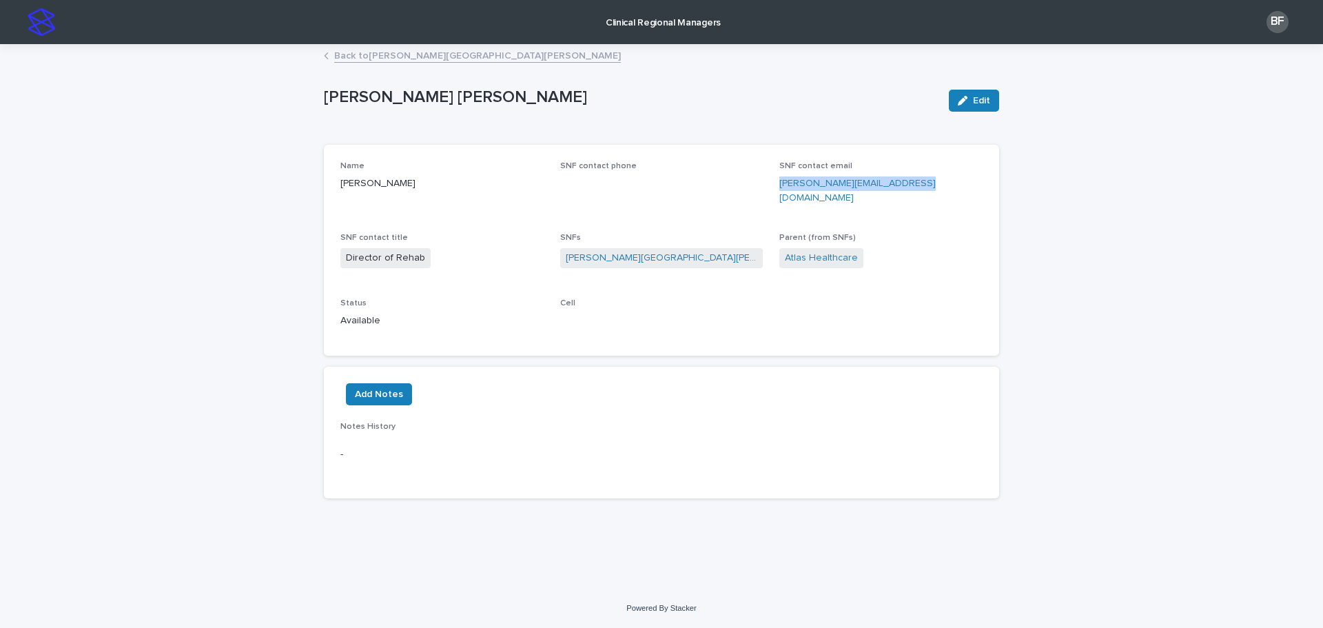
drag, startPoint x: 922, startPoint y: 190, endPoint x: 777, endPoint y: 178, distance: 145.2
click at [777, 178] on div "Name Kylie Dube SNF contact phone SNF contact email Kylie.Dube@reliant-rehab.co…" at bounding box center [661, 250] width 642 height 178
copy link "Kylie.Dube@reliant-rehab.com"
click at [681, 19] on p "Clinical Regional Managers" at bounding box center [663, 14] width 115 height 29
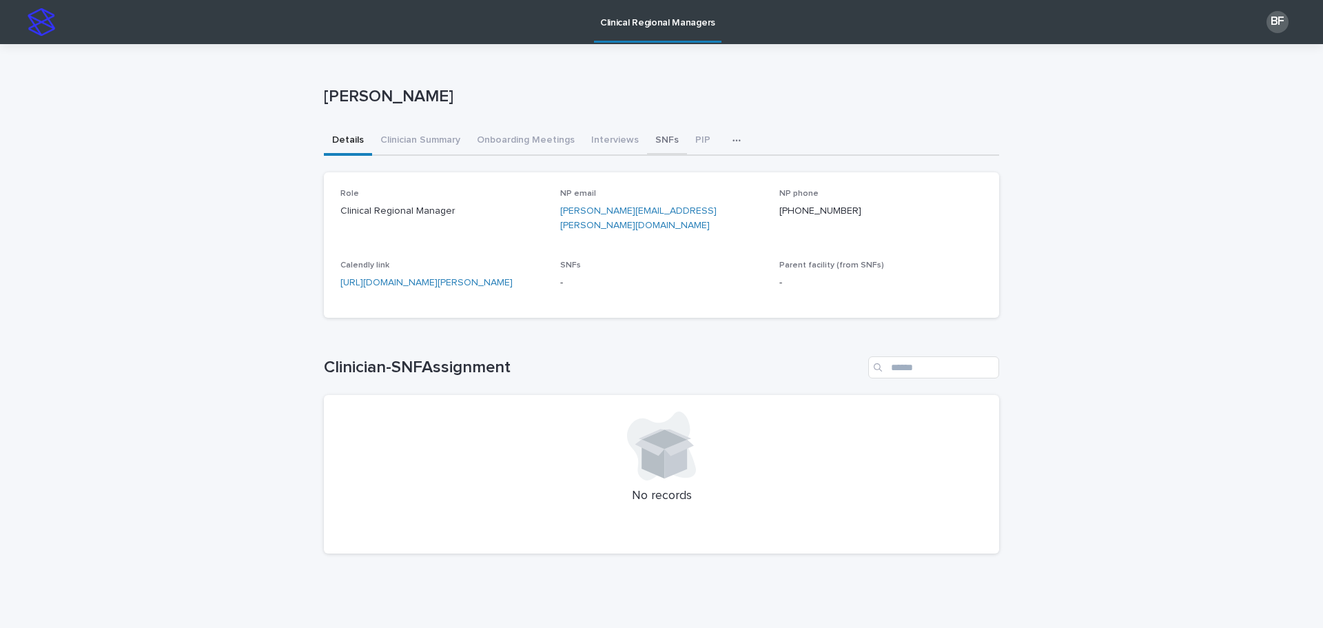
click at [648, 133] on button "SNFs" at bounding box center [667, 141] width 40 height 29
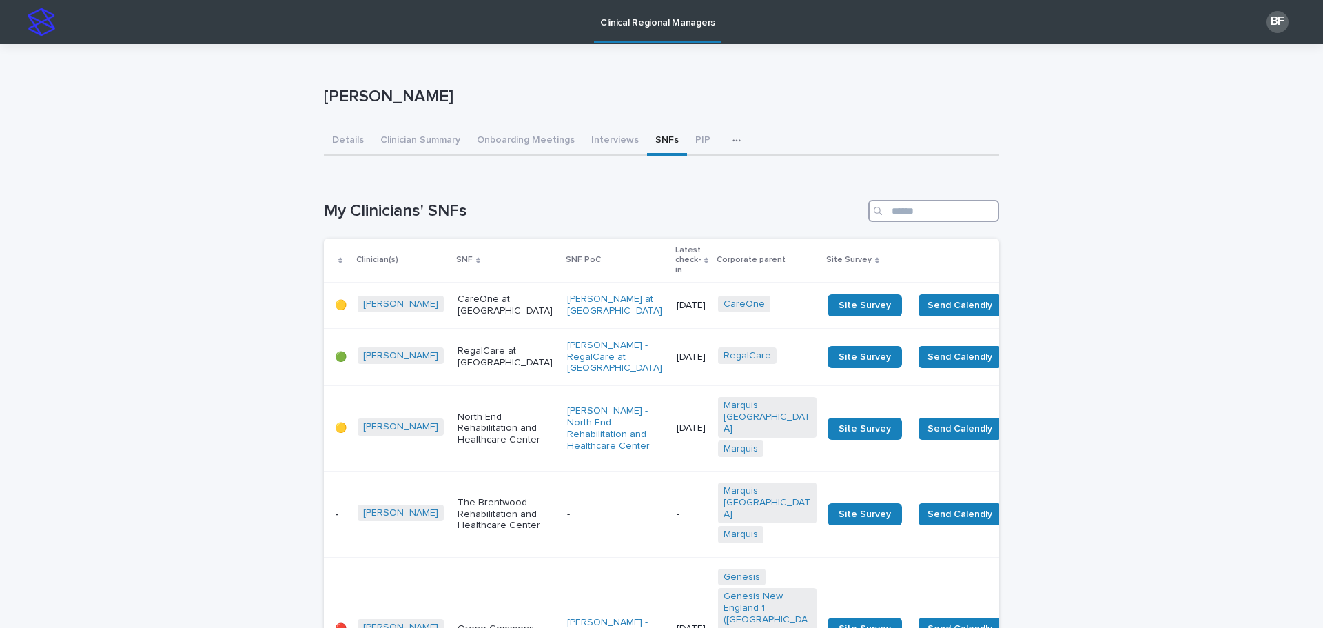
click at [916, 209] on input "Search" at bounding box center [933, 211] width 131 height 22
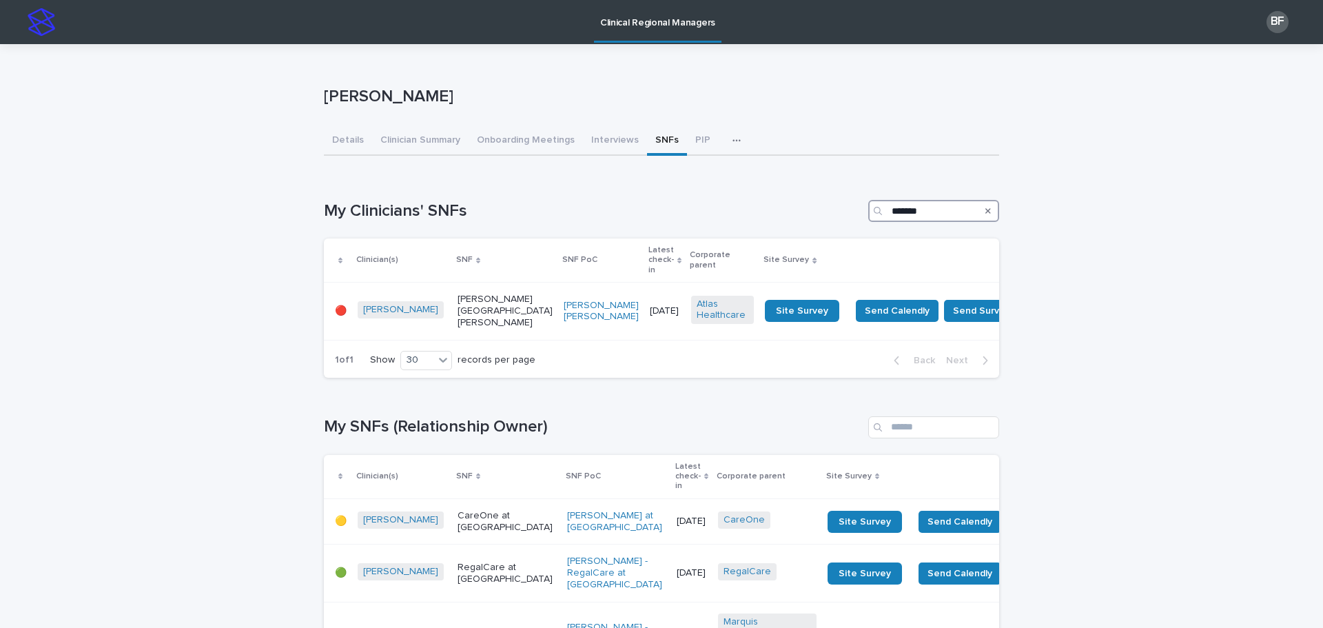
type input "*******"
click at [462, 294] on p "[PERSON_NAME][GEOGRAPHIC_DATA][PERSON_NAME]" at bounding box center [505, 311] width 95 height 34
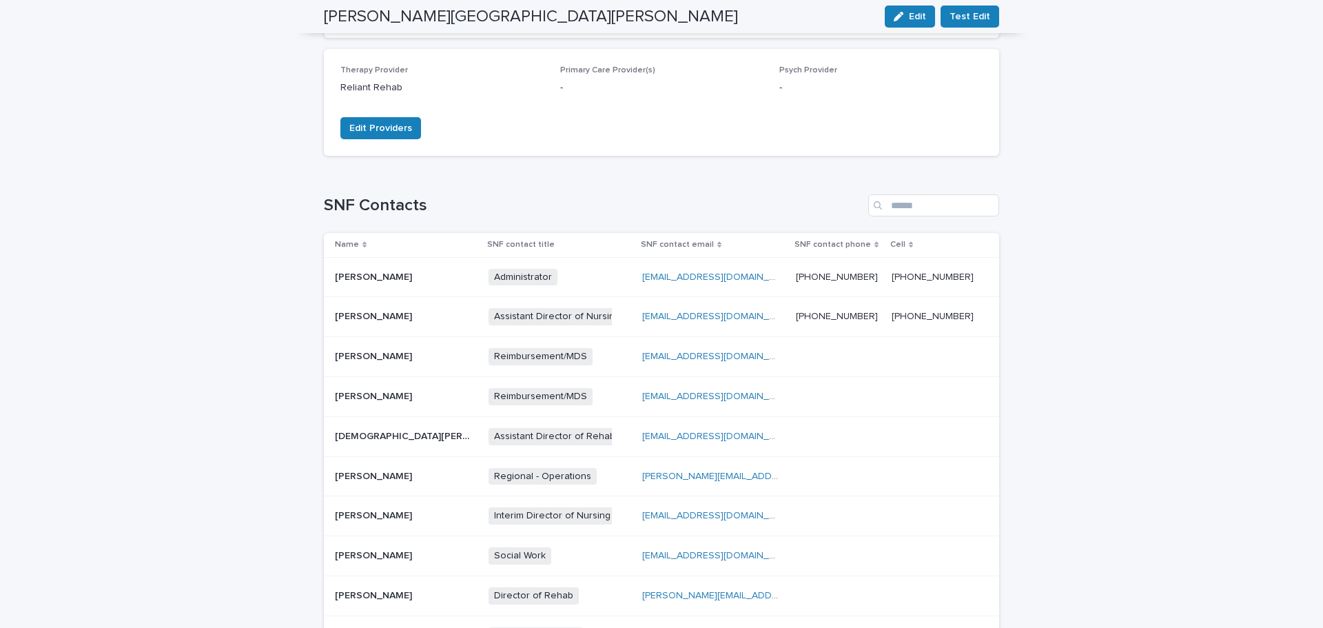
scroll to position [482, 0]
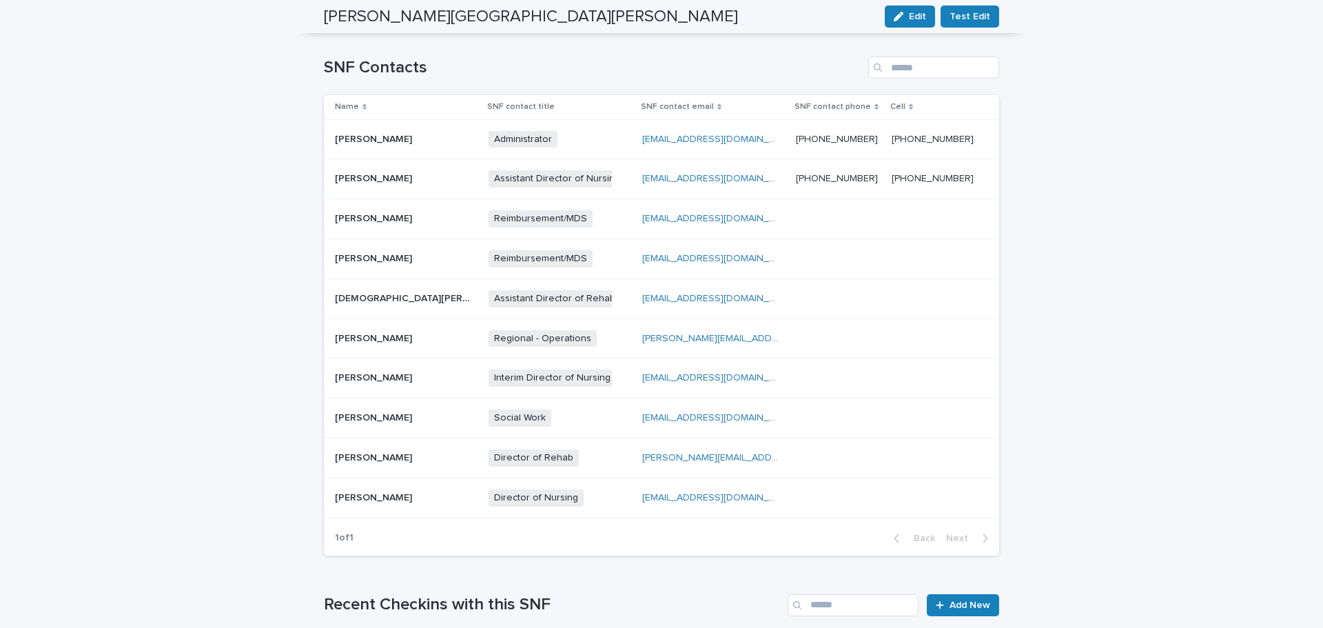
click at [598, 484] on div "Director of Nursing + 0" at bounding box center [560, 498] width 143 height 28
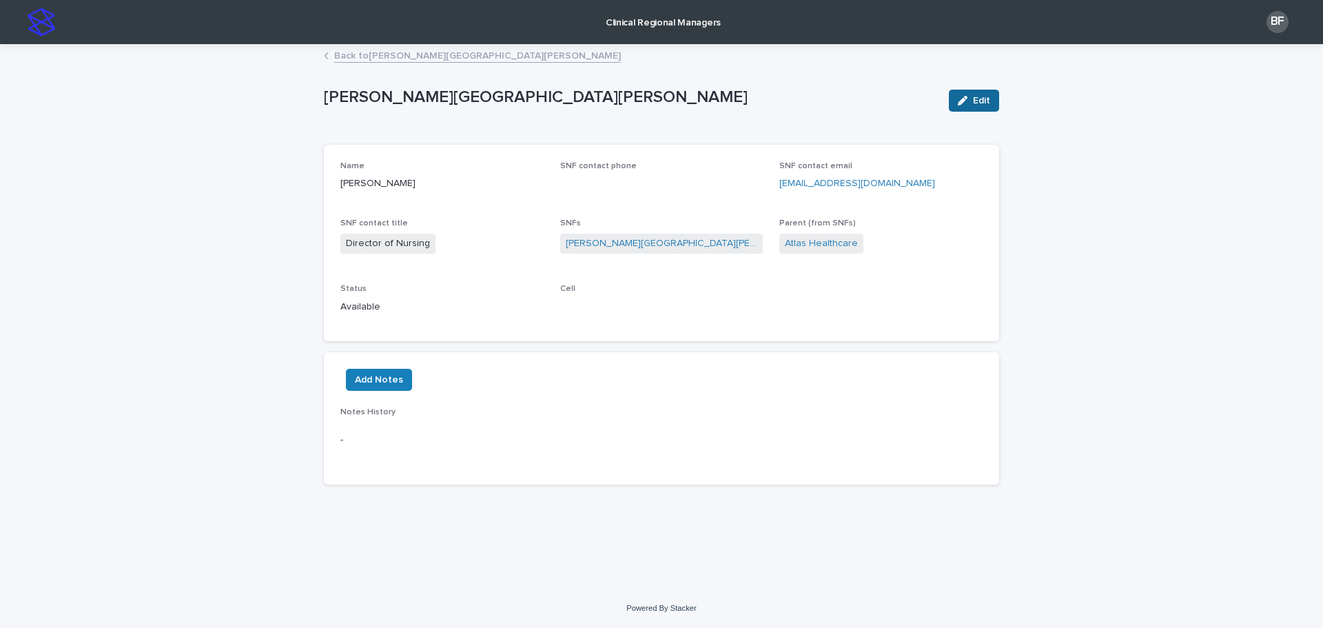
click at [958, 103] on icon "button" at bounding box center [963, 101] width 10 height 10
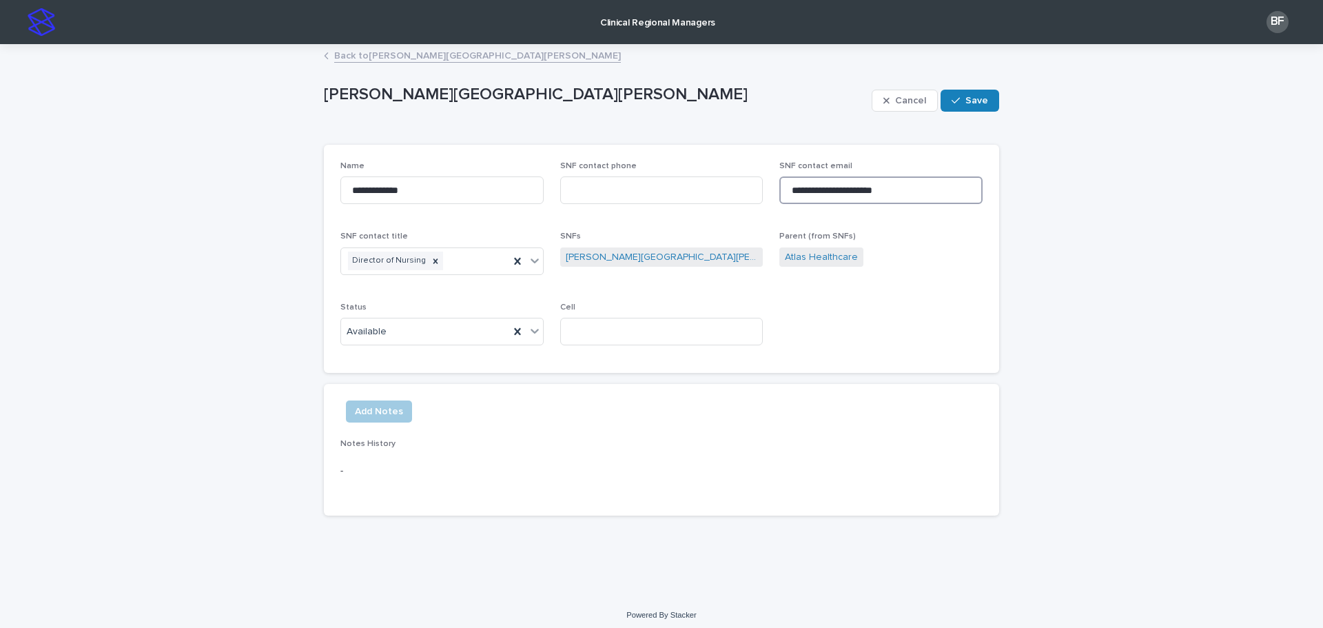
click at [881, 187] on input "**********" at bounding box center [880, 190] width 203 height 28
click at [930, 193] on input "**********" at bounding box center [880, 190] width 203 height 28
drag, startPoint x: 773, startPoint y: 183, endPoint x: 718, endPoint y: 178, distance: 55.3
click at [718, 178] on div "**********" at bounding box center [661, 258] width 642 height 195
type input "**********"
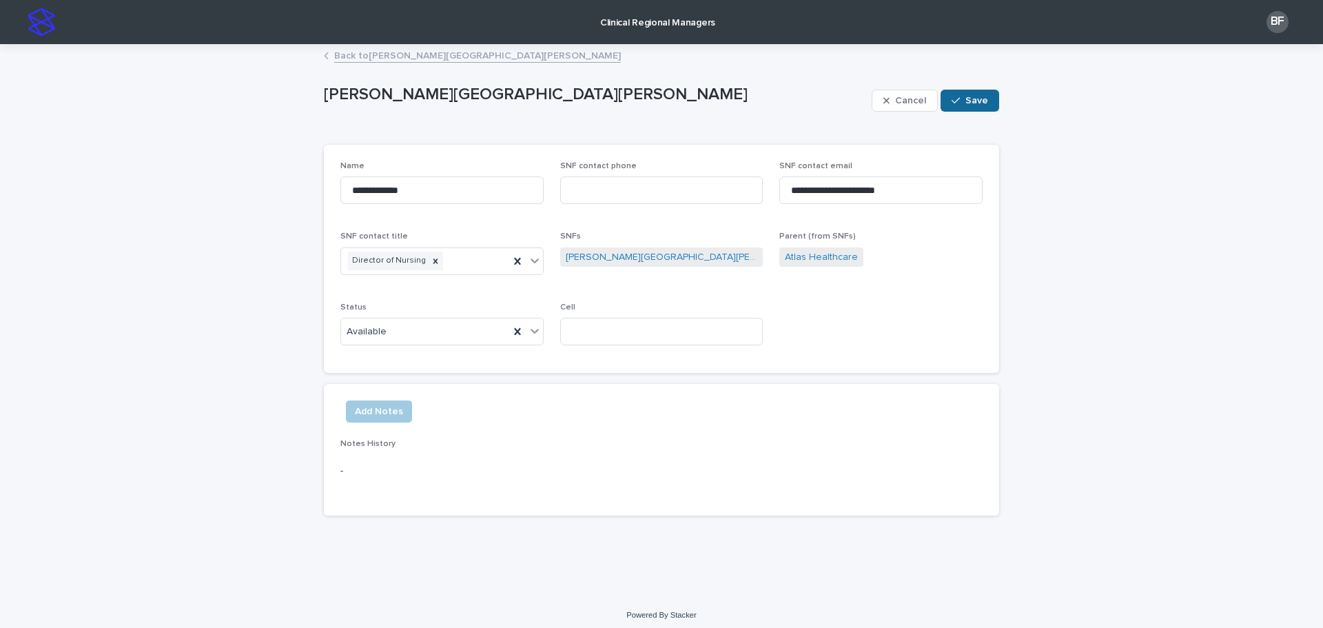
click at [976, 109] on button "Save" at bounding box center [970, 101] width 59 height 22
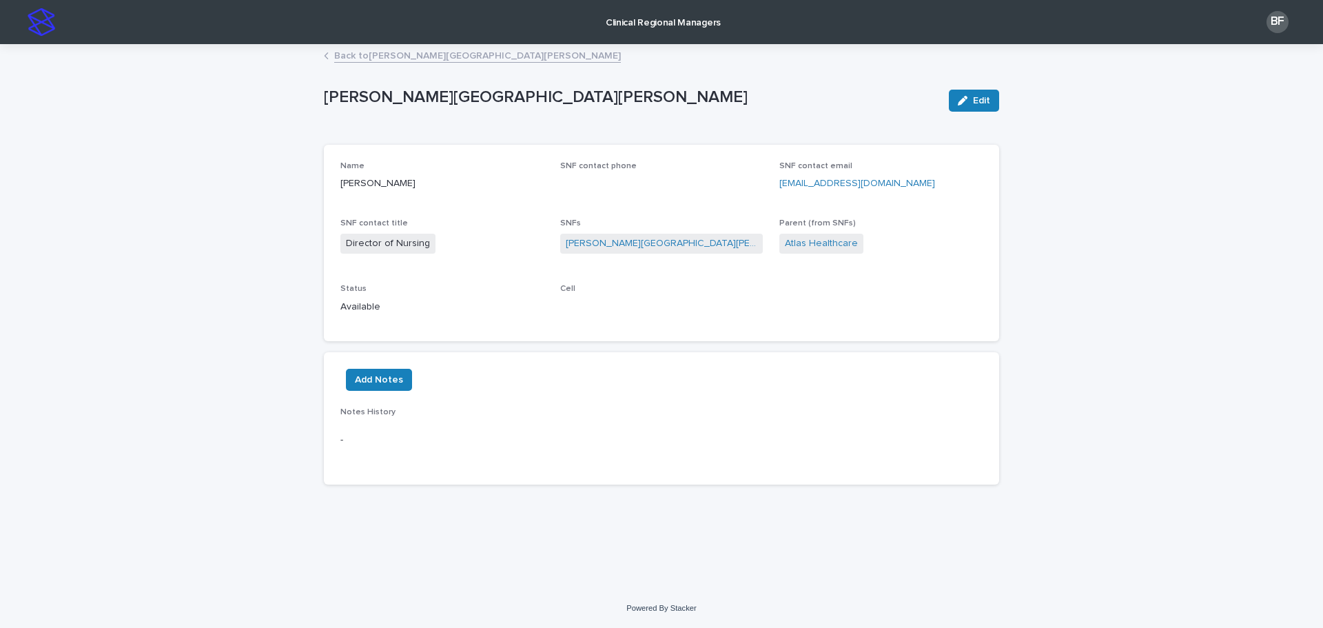
click at [353, 53] on link "Back to Hathorne Hill" at bounding box center [477, 55] width 287 height 16
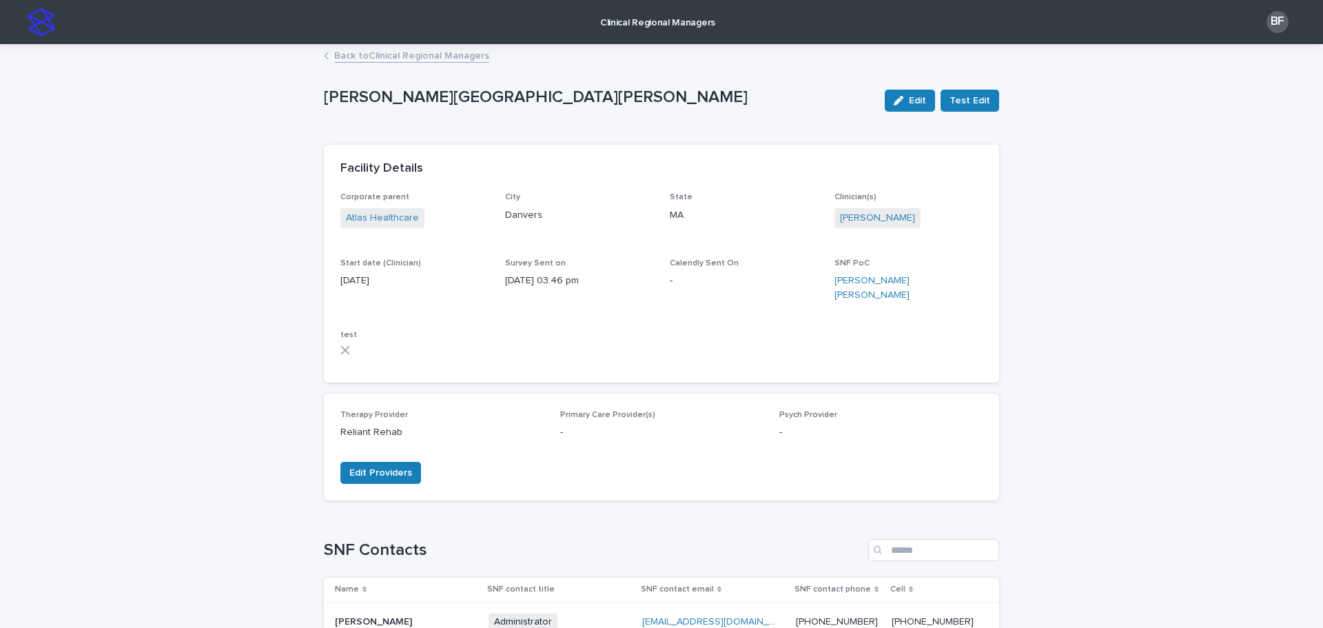
click at [462, 58] on link "Back to Clinical Regional Managers" at bounding box center [411, 55] width 155 height 16
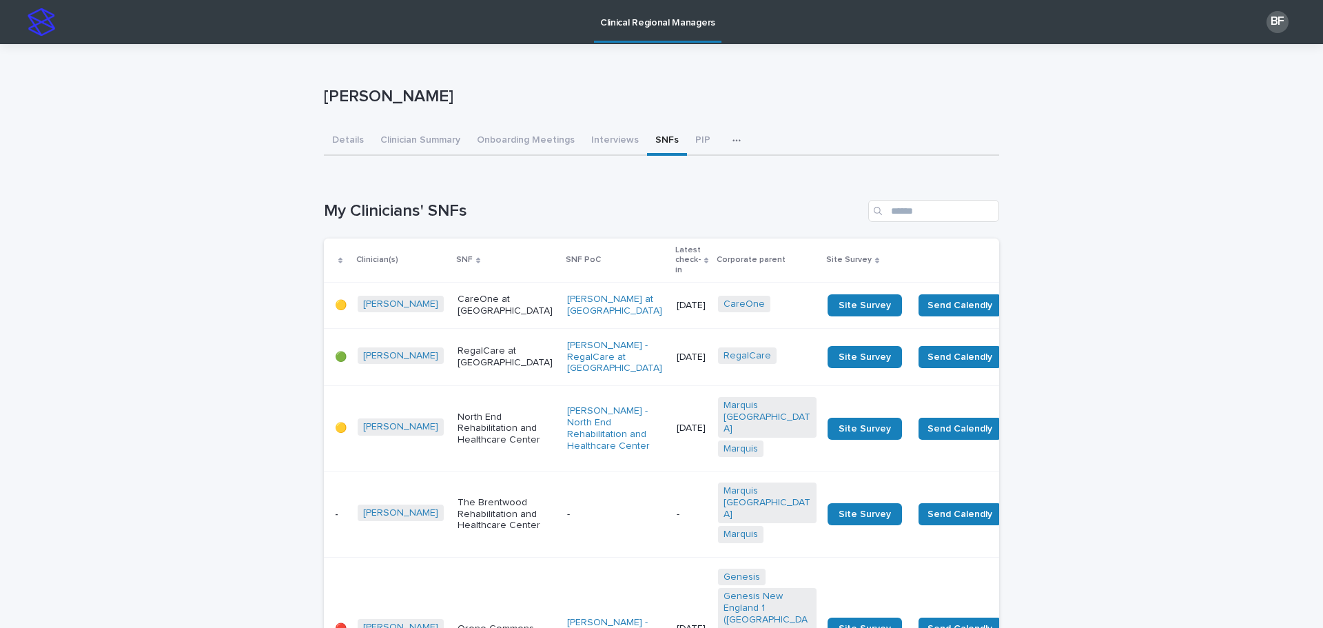
click at [675, 256] on p "Latest check-in" at bounding box center [687, 260] width 25 height 35
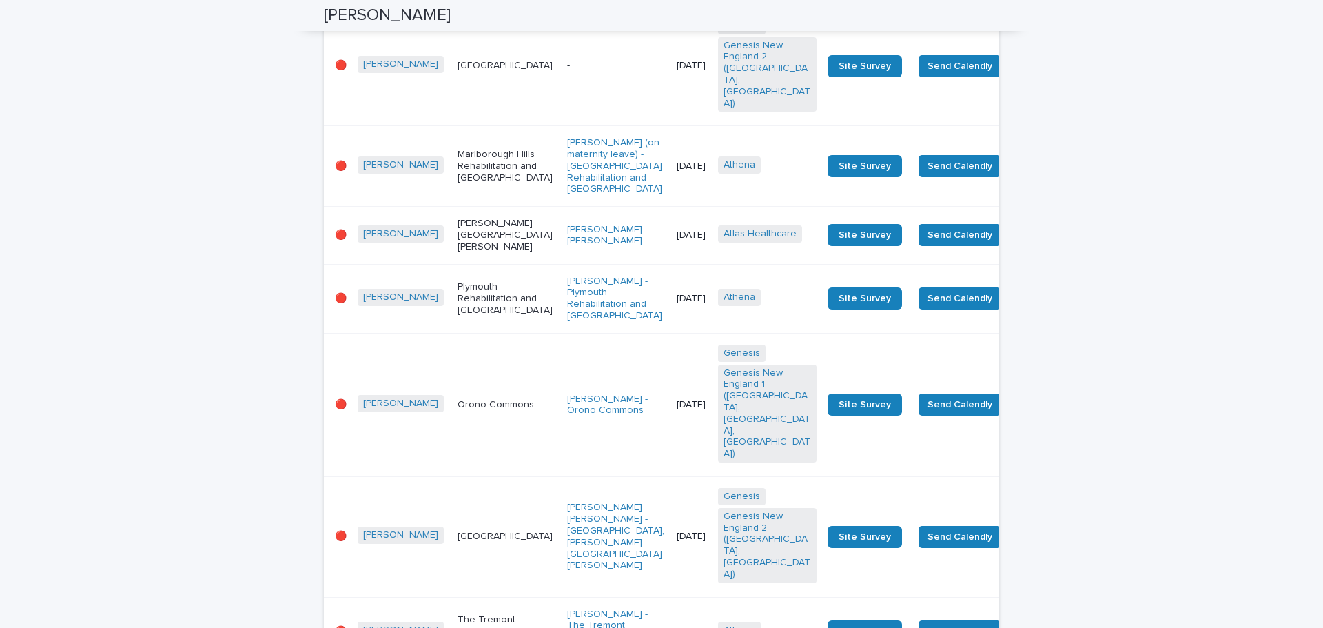
scroll to position [758, 0]
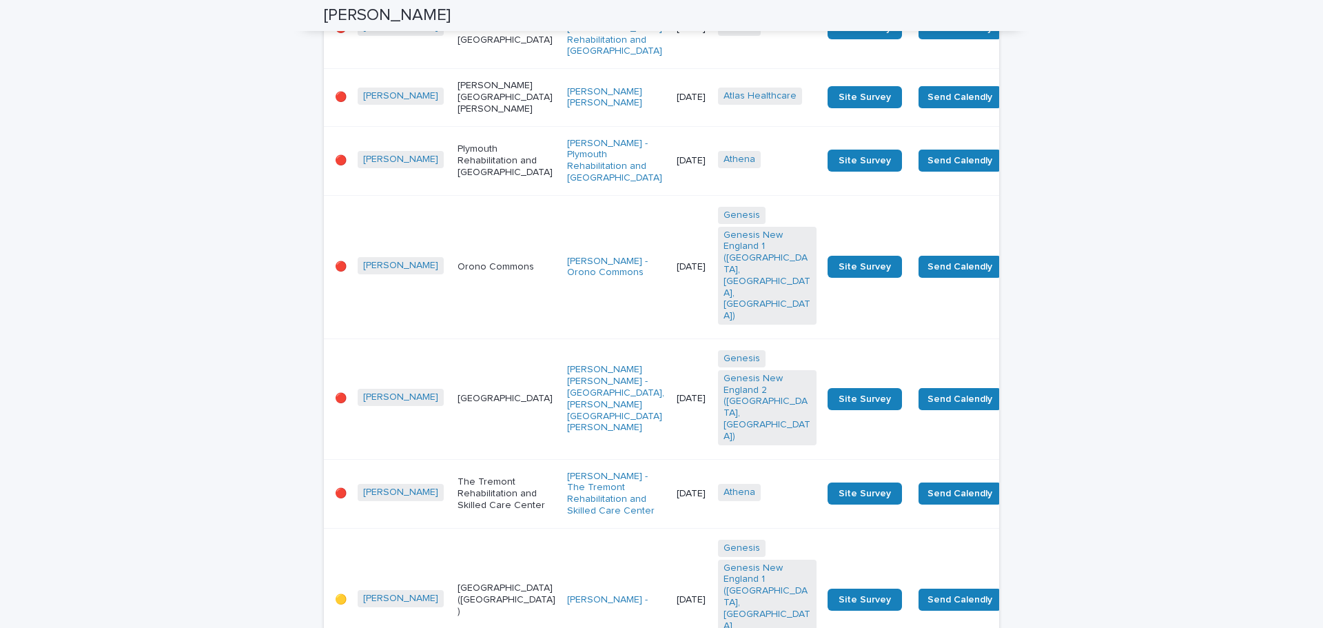
click at [460, 178] on p "Plymouth Rehabilitation and [GEOGRAPHIC_DATA]" at bounding box center [507, 160] width 99 height 34
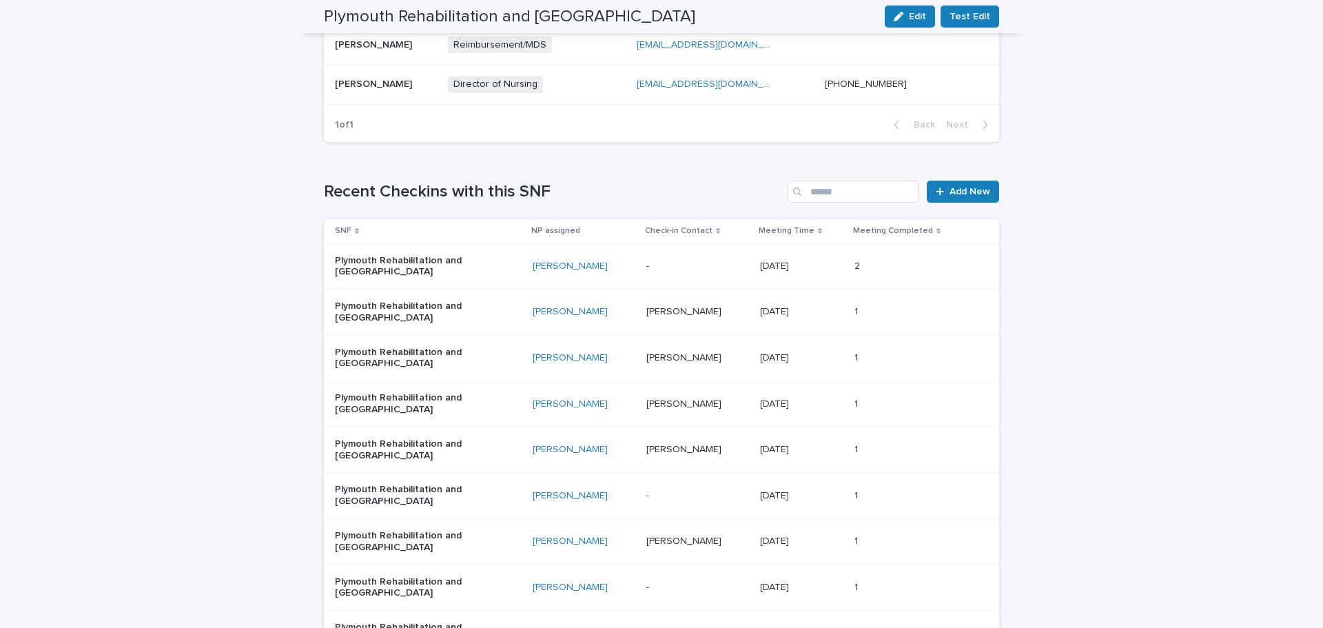
scroll to position [758, 0]
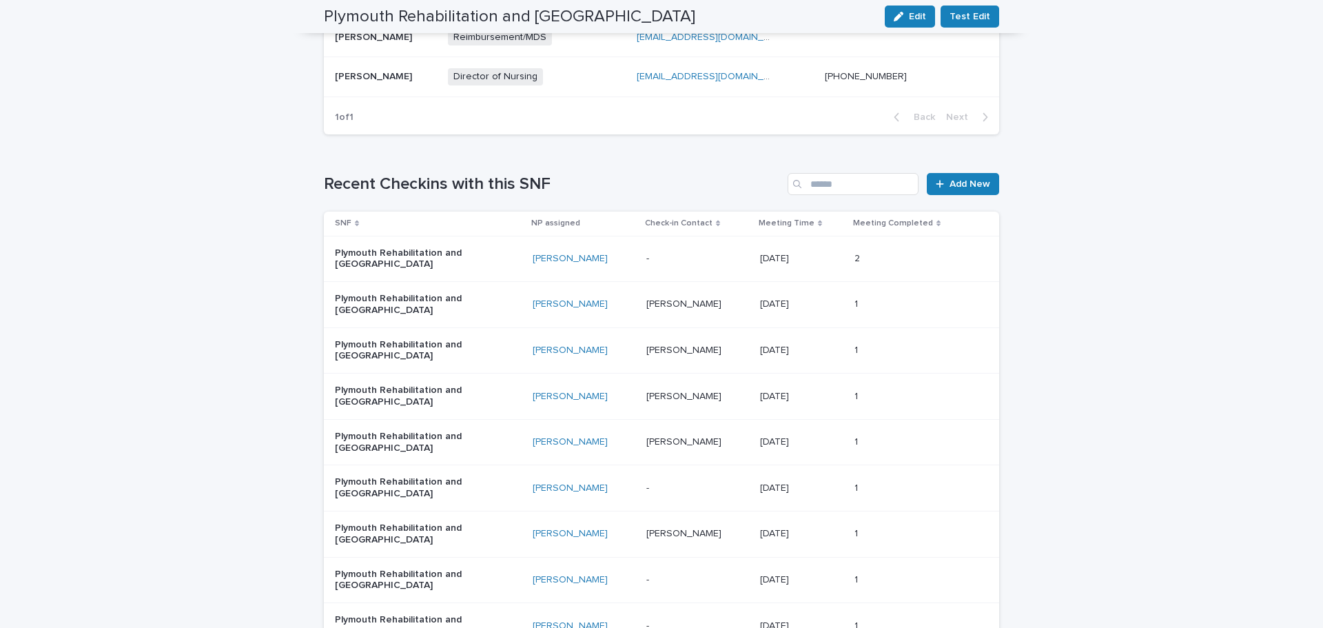
click at [694, 258] on p at bounding box center [697, 259] width 103 height 12
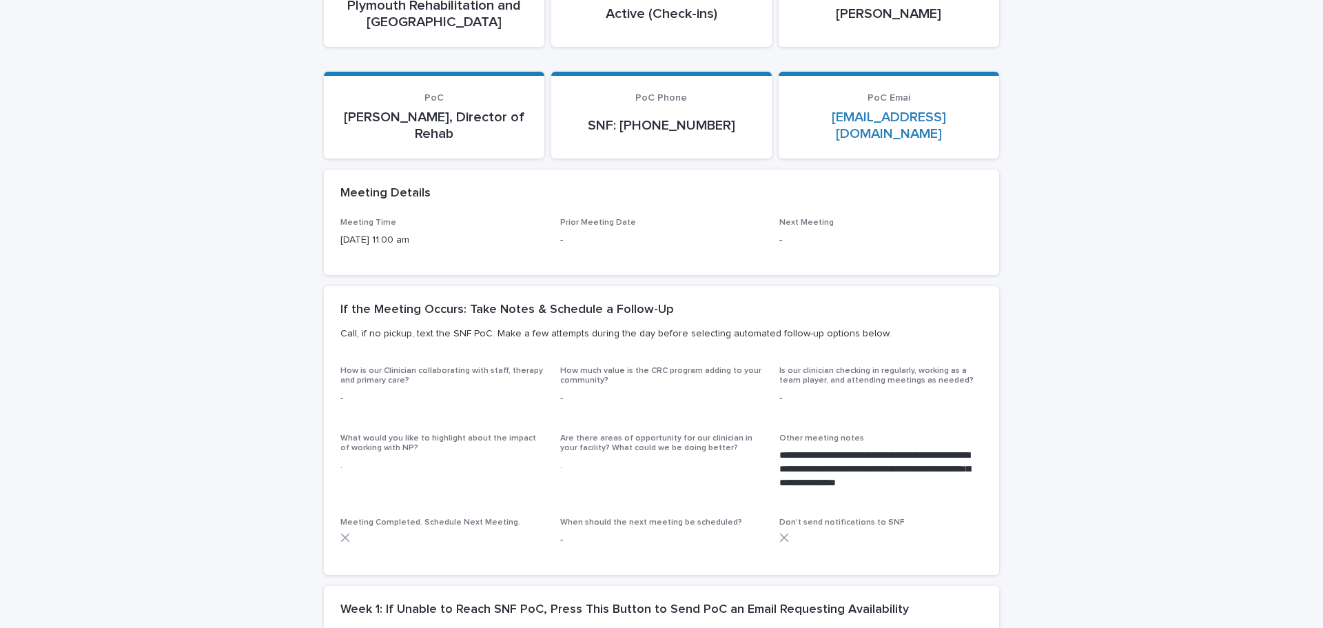
scroll to position [207, 0]
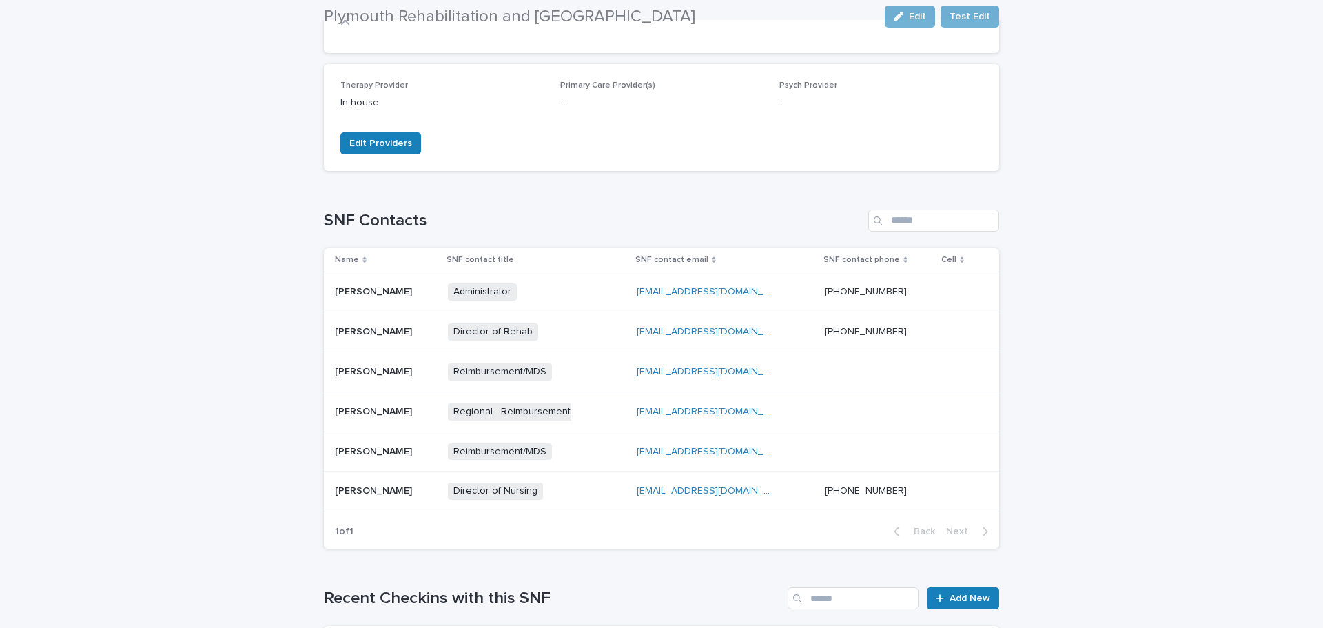
scroll to position [345, 0]
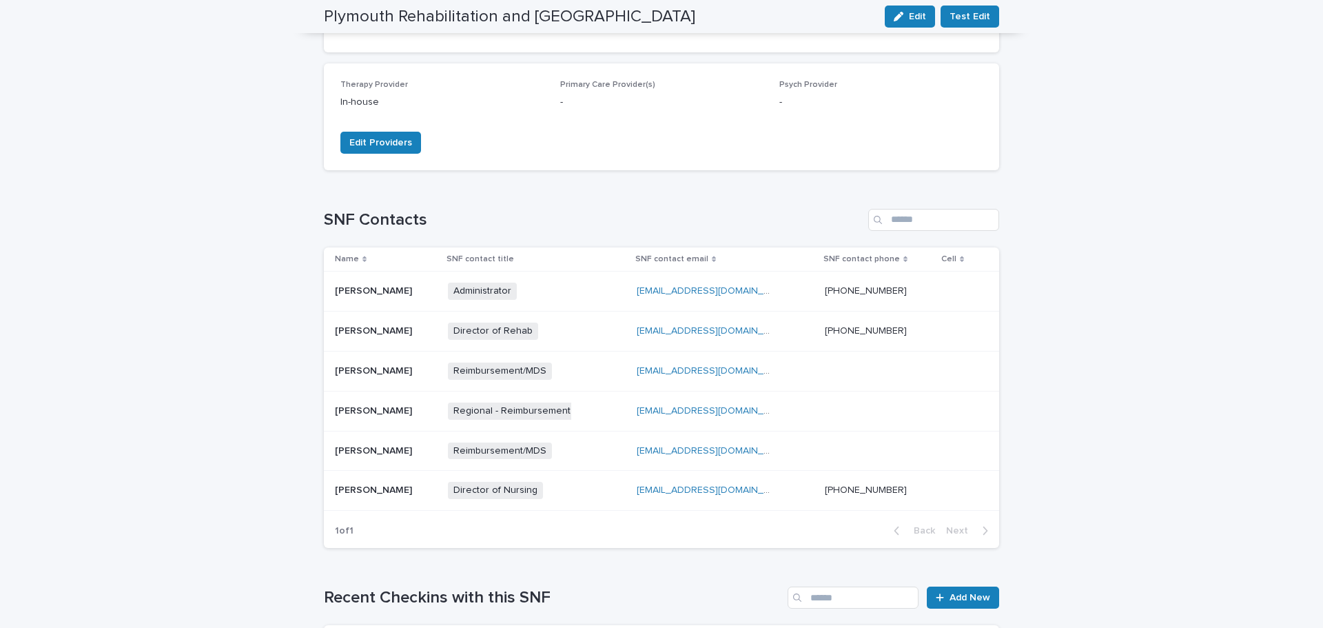
click at [567, 284] on div "Administrator + 0" at bounding box center [517, 291] width 138 height 17
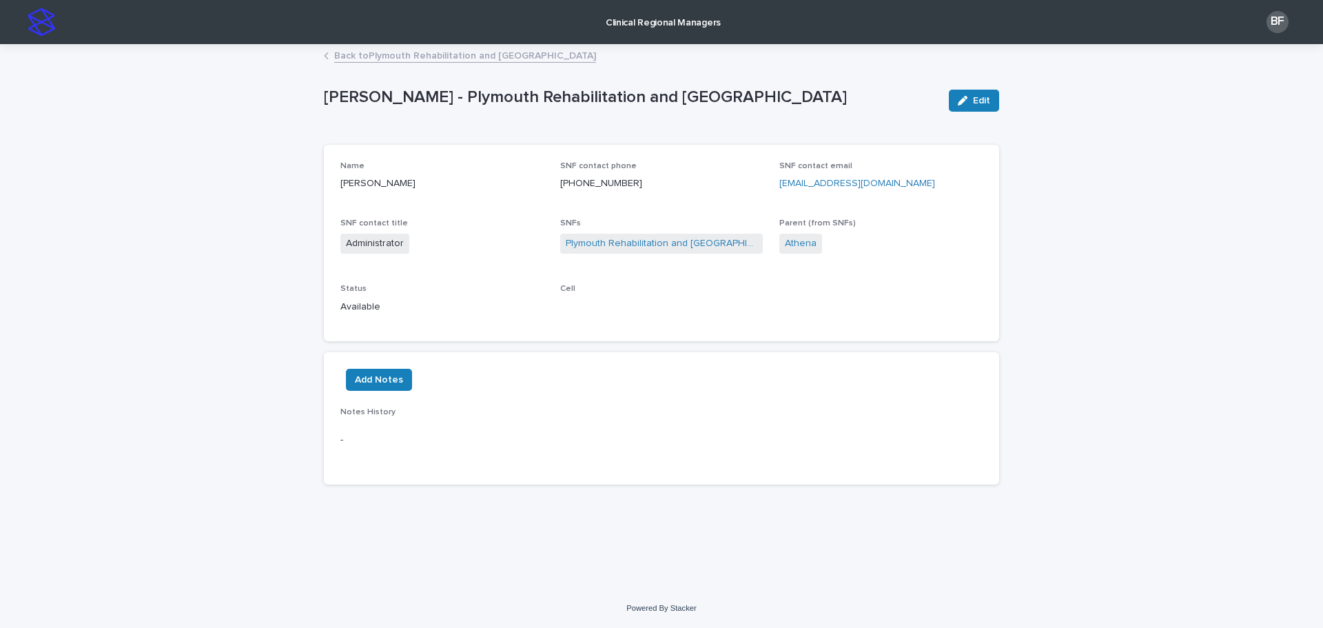
drag, startPoint x: 904, startPoint y: 187, endPoint x: 796, endPoint y: 190, distance: 108.2
click at [779, 186] on p "[EMAIL_ADDRESS][DOMAIN_NAME]" at bounding box center [880, 183] width 203 height 14
copy link "[EMAIL_ADDRESS][DOMAIN_NAME]"
click at [371, 52] on link "Back to Plymouth Rehabilitation and Health Care Center" at bounding box center [465, 55] width 262 height 16
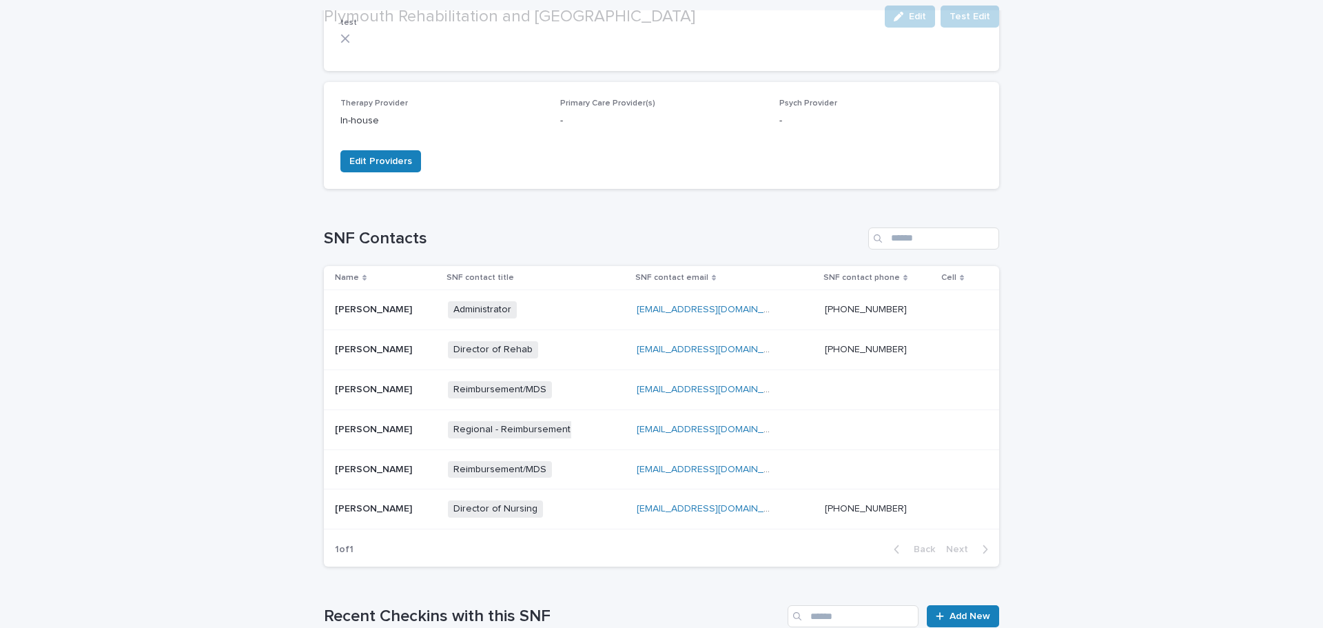
scroll to position [413, 0]
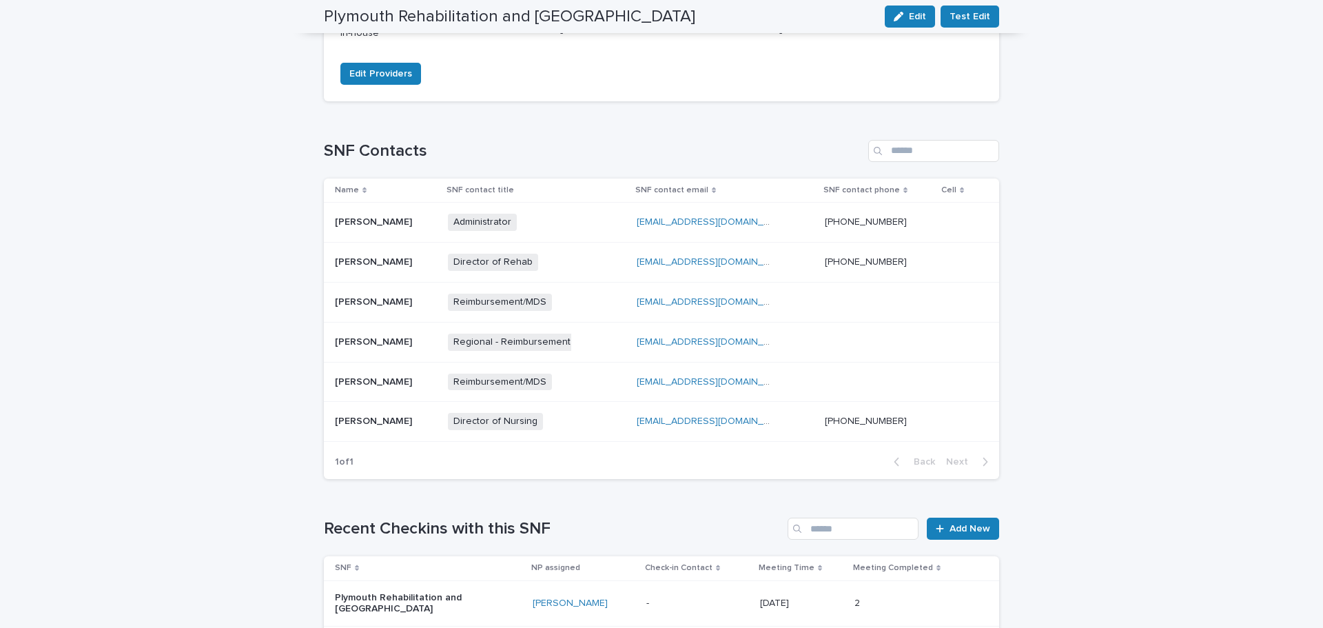
click at [424, 426] on p at bounding box center [386, 422] width 102 height 12
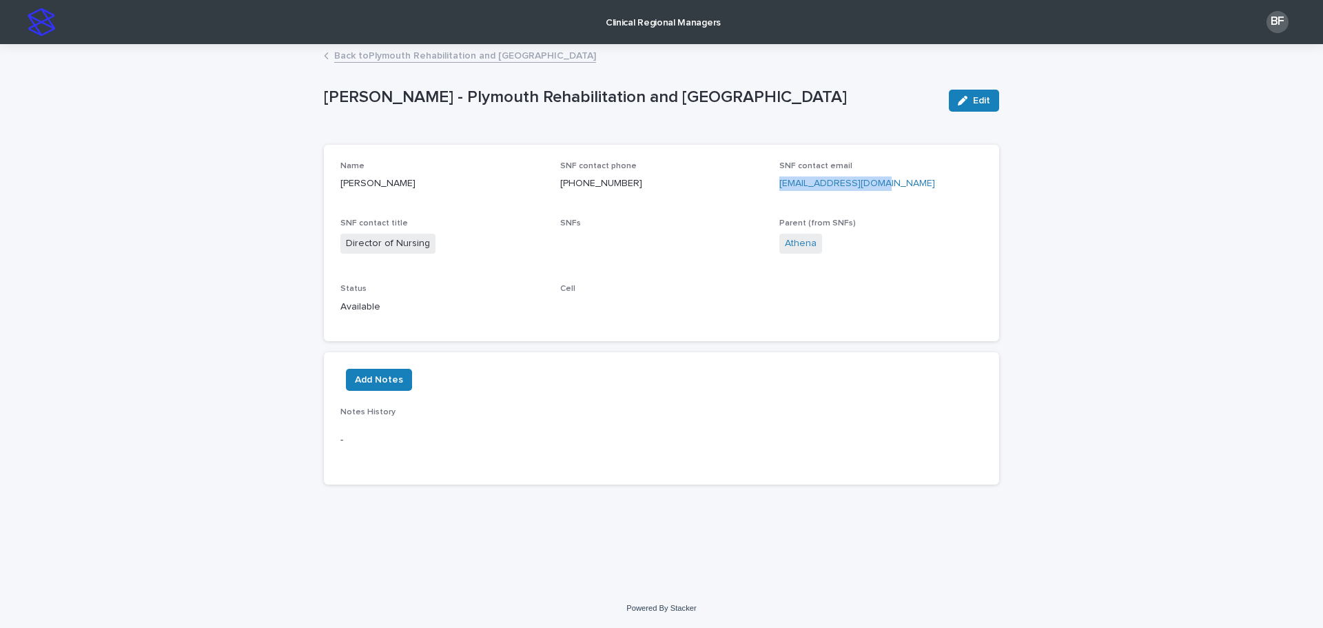
drag, startPoint x: 905, startPoint y: 188, endPoint x: 779, endPoint y: 194, distance: 126.9
click at [779, 194] on div "Name Jodi Burns SNF contact phone (508) 746-4343 SNF contact email dns@plymouth…" at bounding box center [661, 243] width 642 height 164
copy link "[EMAIL_ADDRESS][DOMAIN_NAME]"
click at [364, 61] on link "Back to Plymouth Rehabilitation and Health Care Center" at bounding box center [465, 55] width 262 height 16
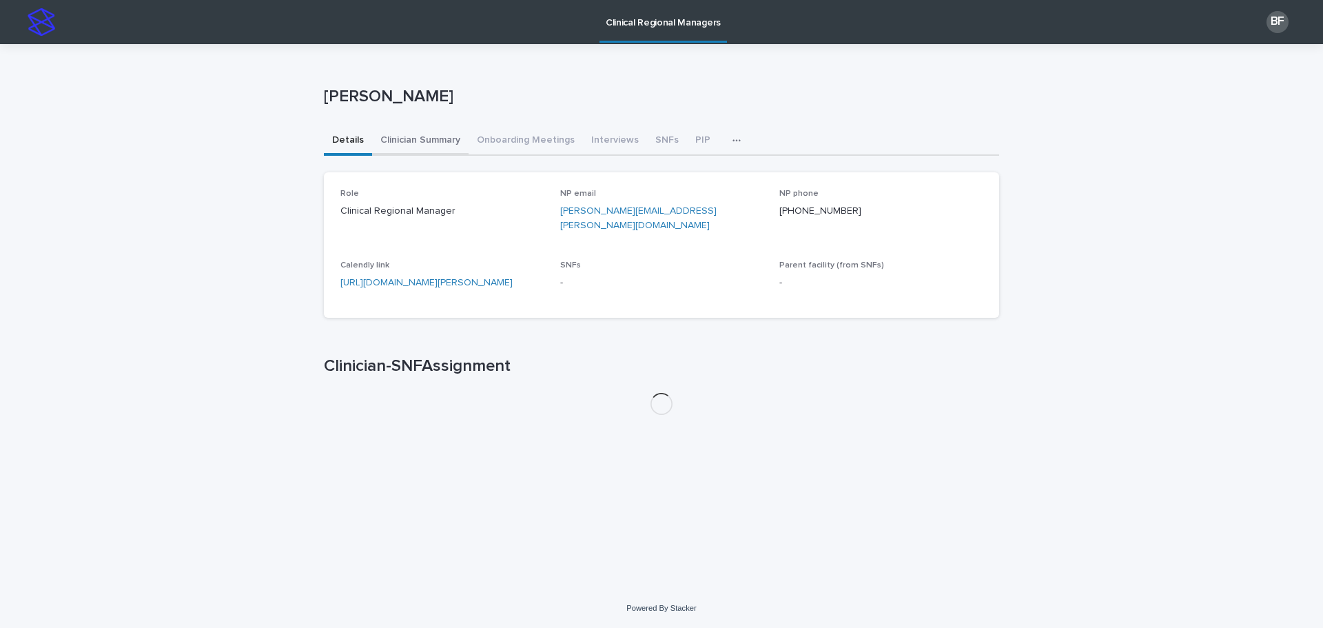
click at [420, 136] on button "Clinician Summary" at bounding box center [420, 141] width 96 height 29
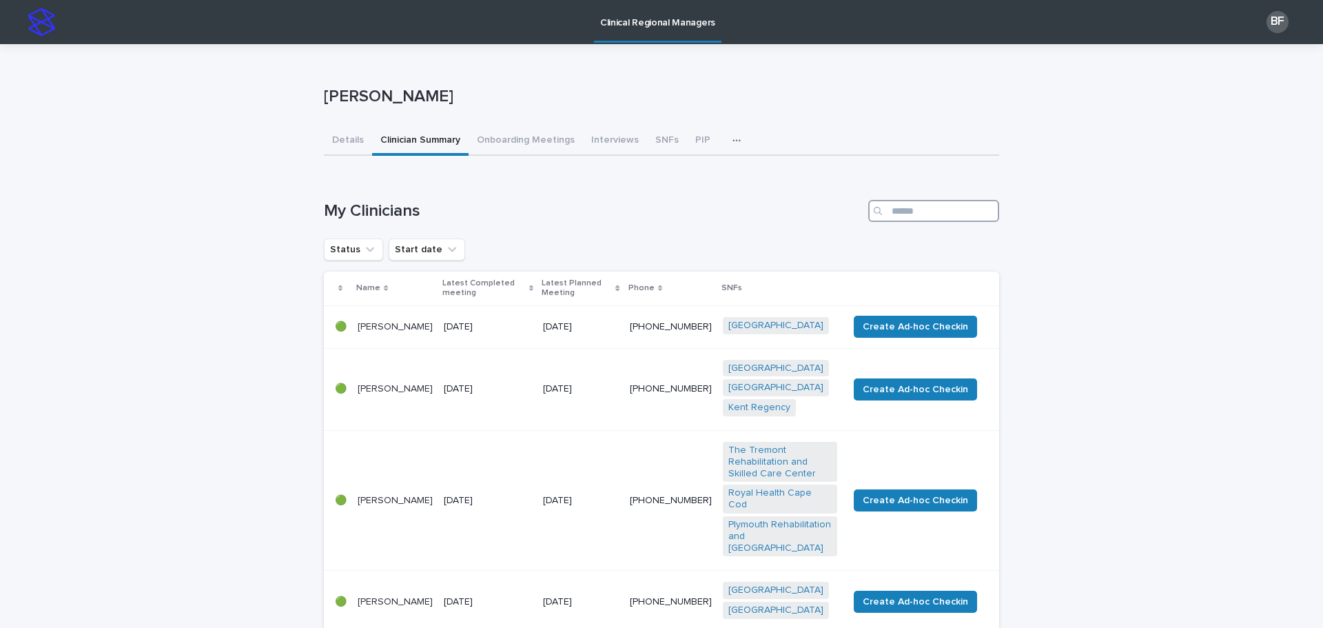
click at [921, 214] on input "Search" at bounding box center [933, 211] width 131 height 22
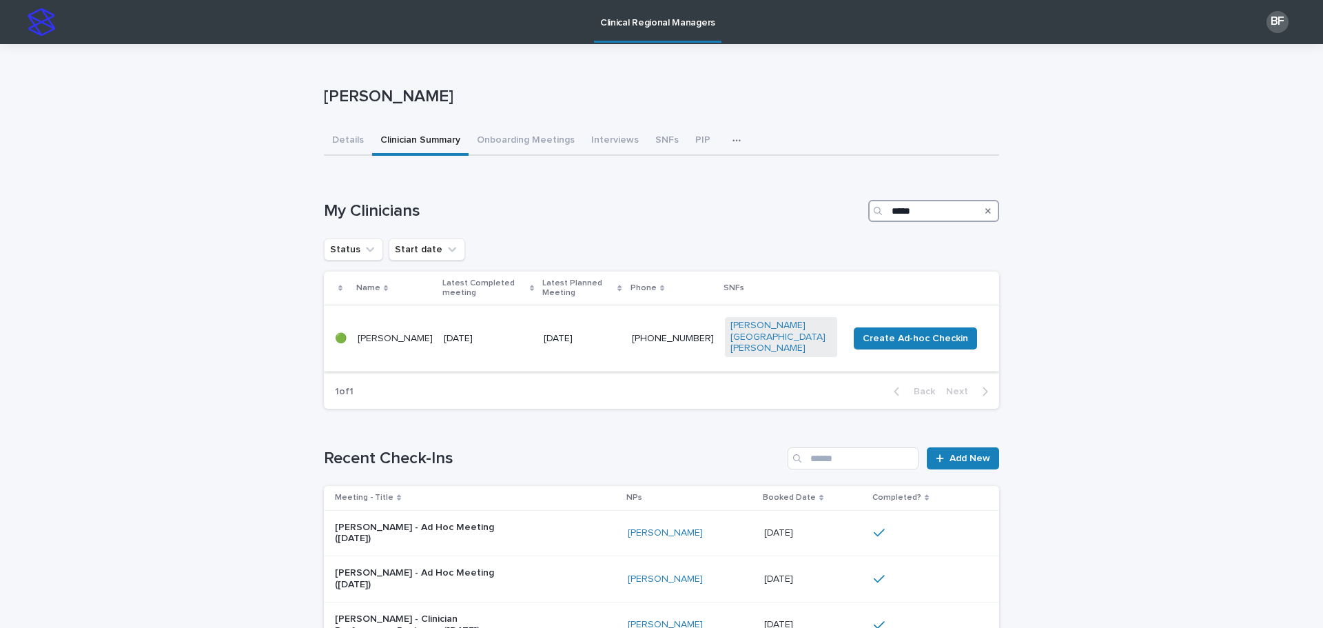
type input "*****"
click at [475, 330] on div "18 September 2025" at bounding box center [488, 337] width 89 height 14
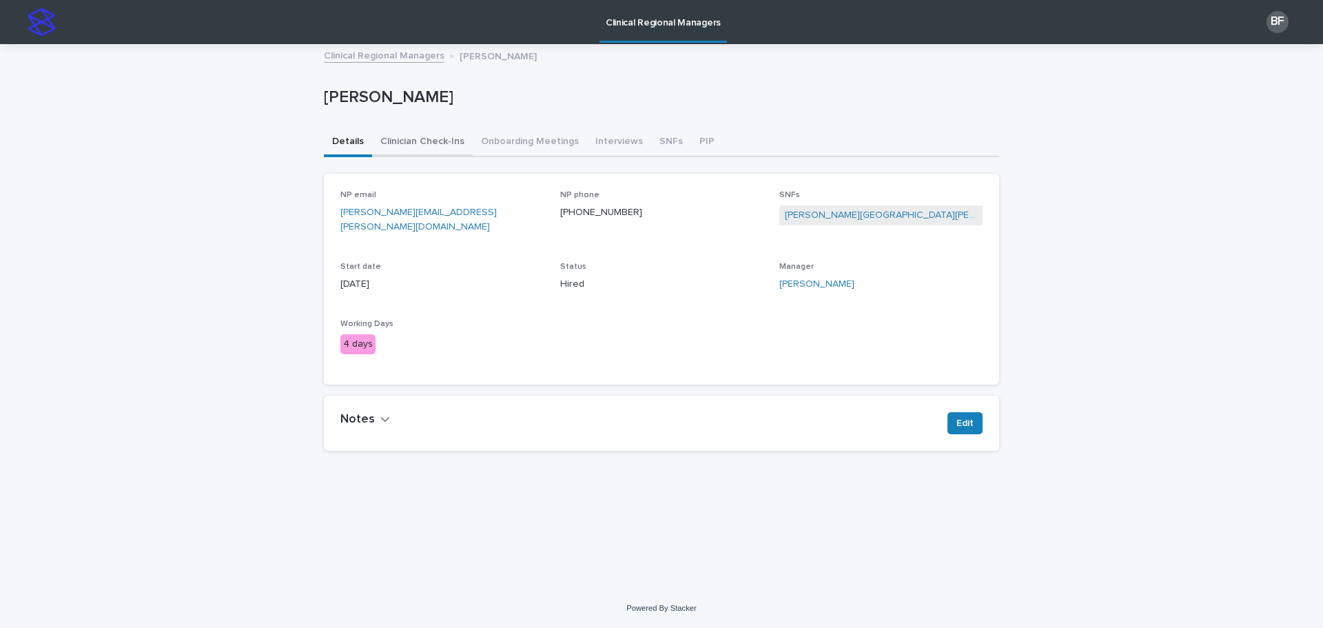
click at [416, 150] on button "Clinician Check-Ins" at bounding box center [422, 142] width 101 height 29
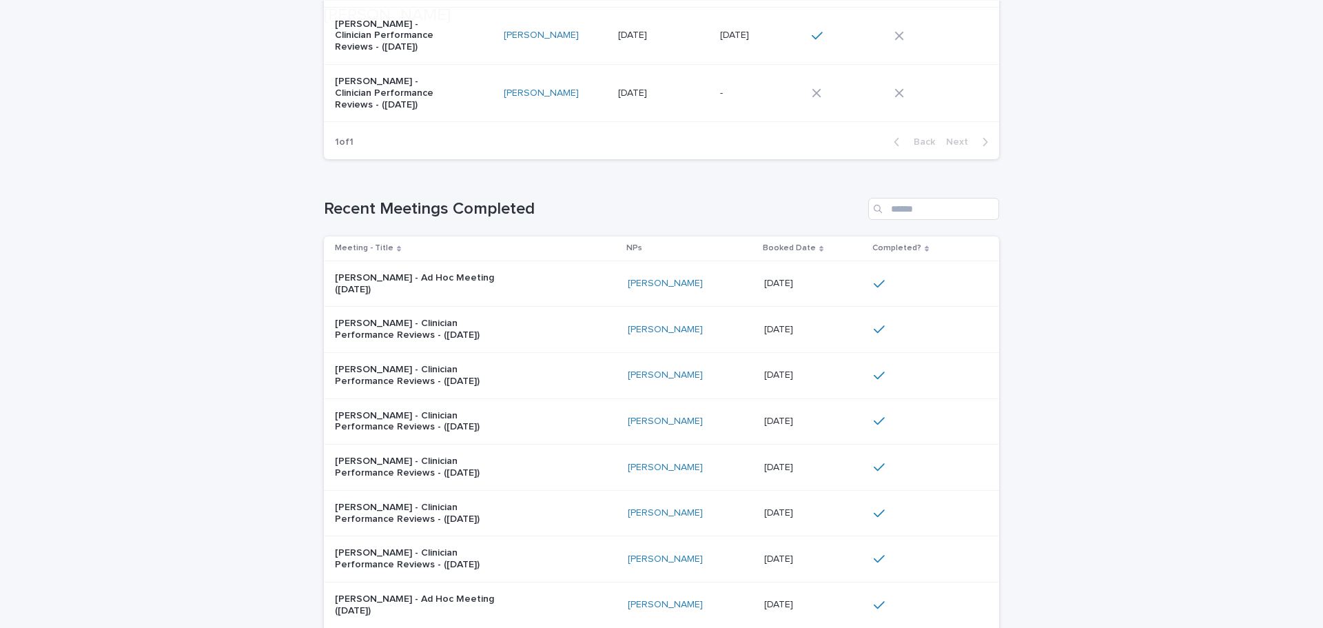
scroll to position [345, 0]
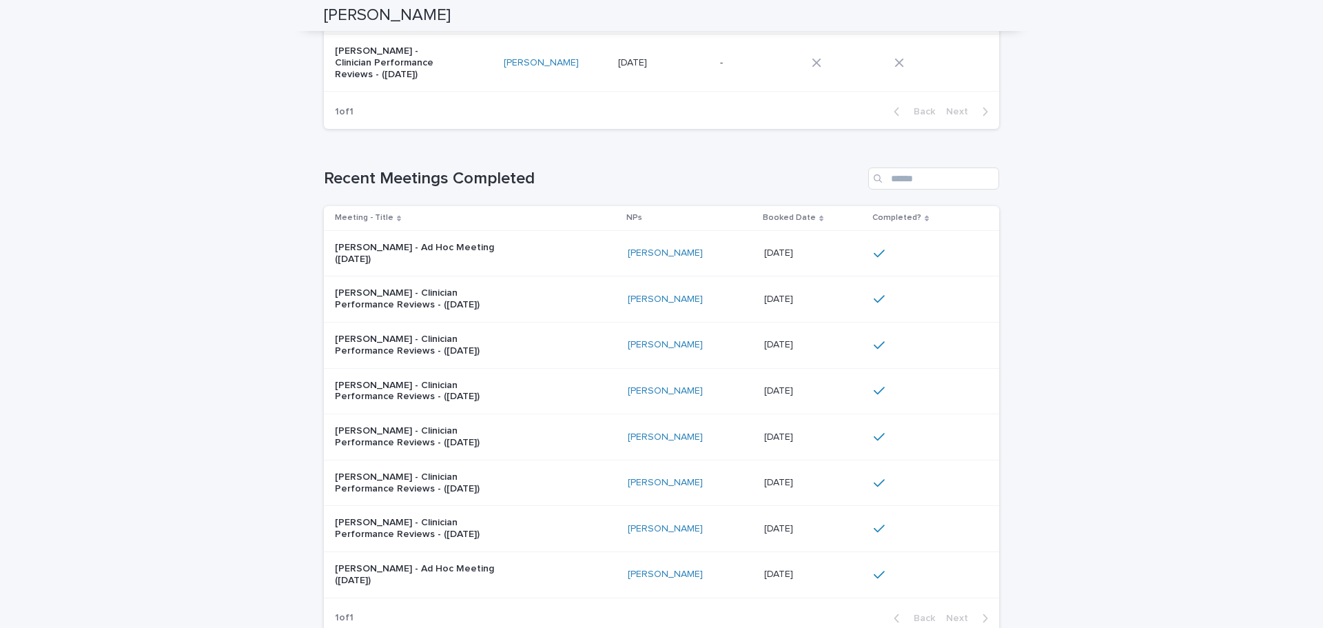
click at [541, 247] on div "Christine Booth - Ad Hoc Meeting (Sep 2025)" at bounding box center [476, 253] width 282 height 34
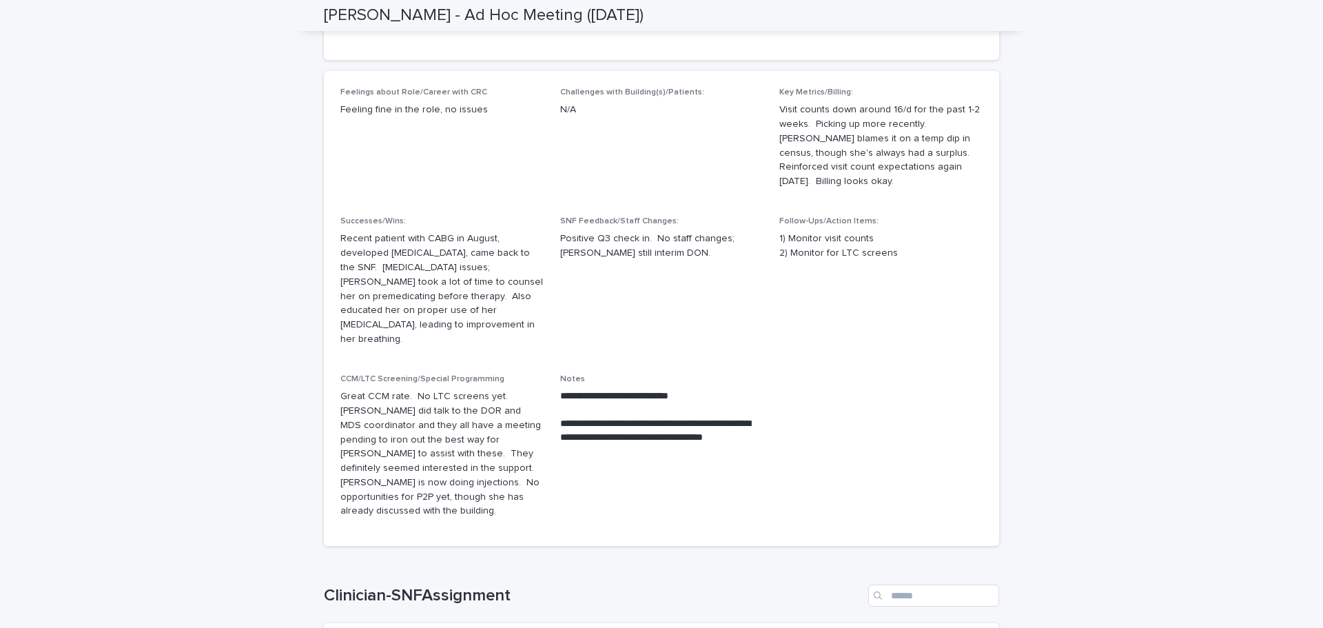
scroll to position [69, 0]
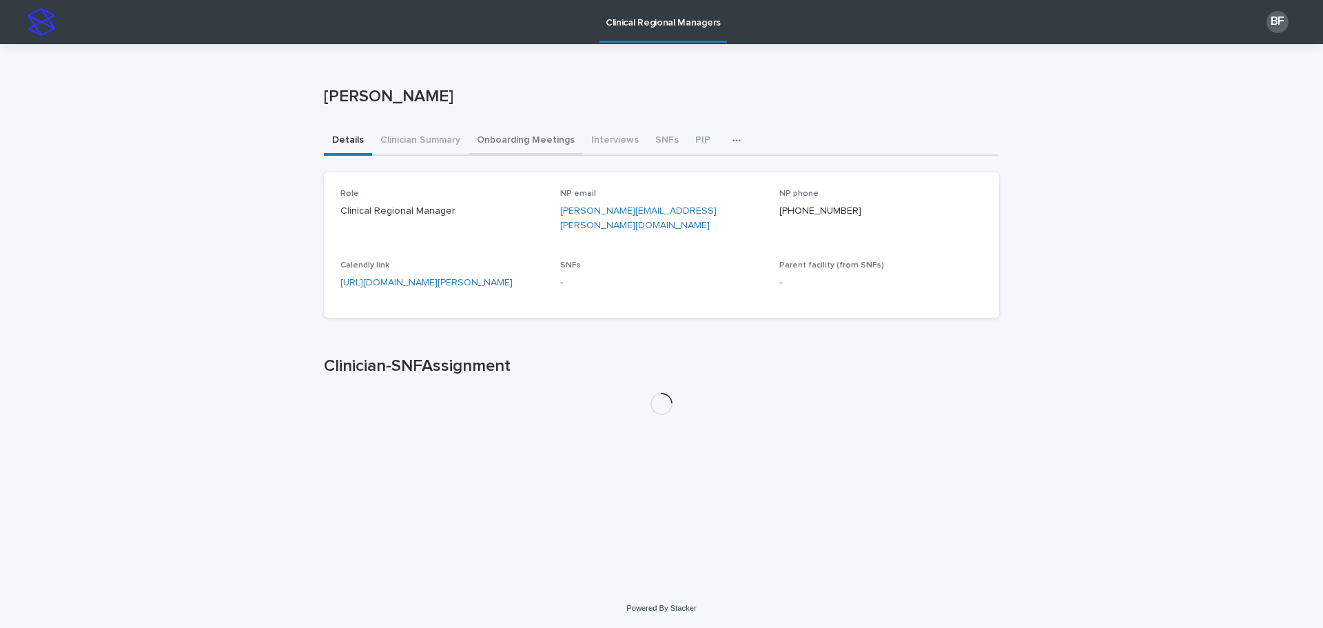
click at [520, 142] on button "Onboarding Meetings" at bounding box center [526, 141] width 114 height 29
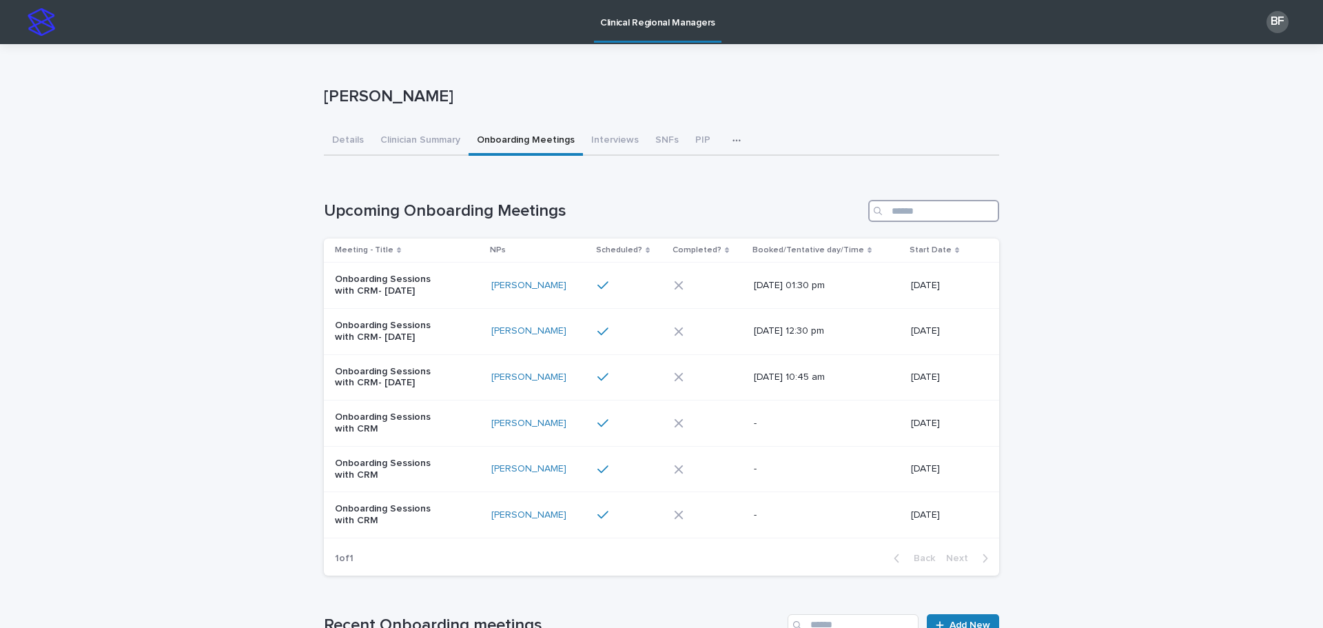
click at [909, 210] on input "Search" at bounding box center [933, 211] width 131 height 22
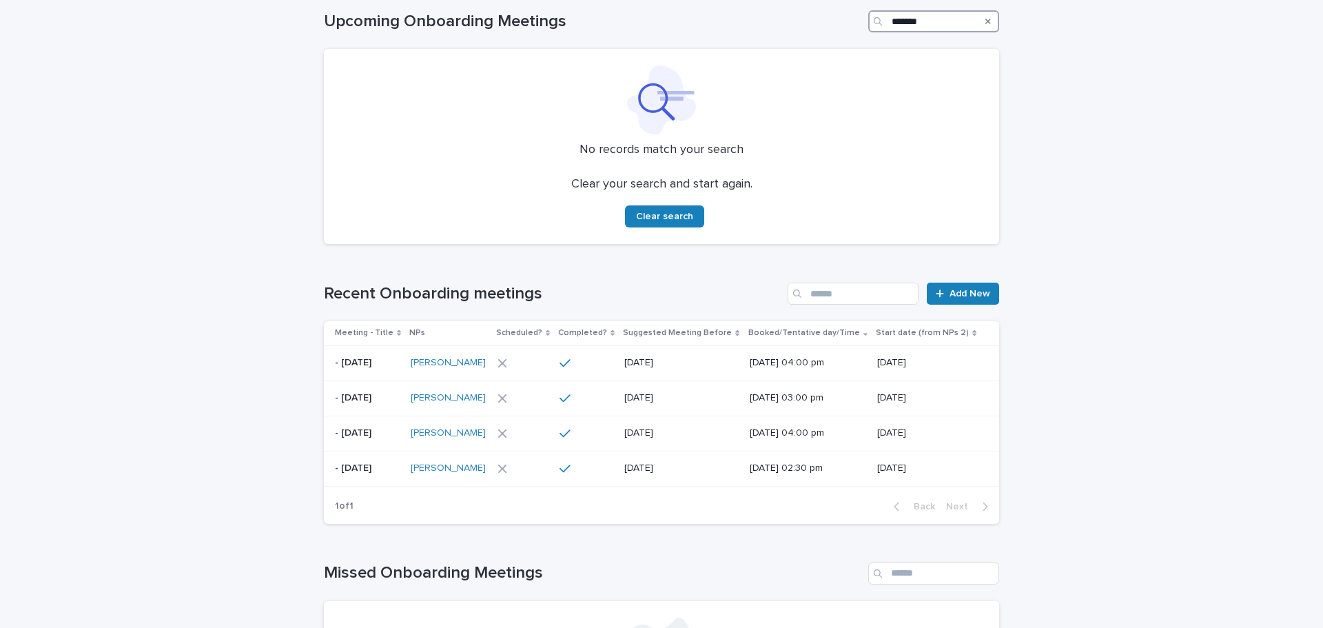
scroll to position [207, 0]
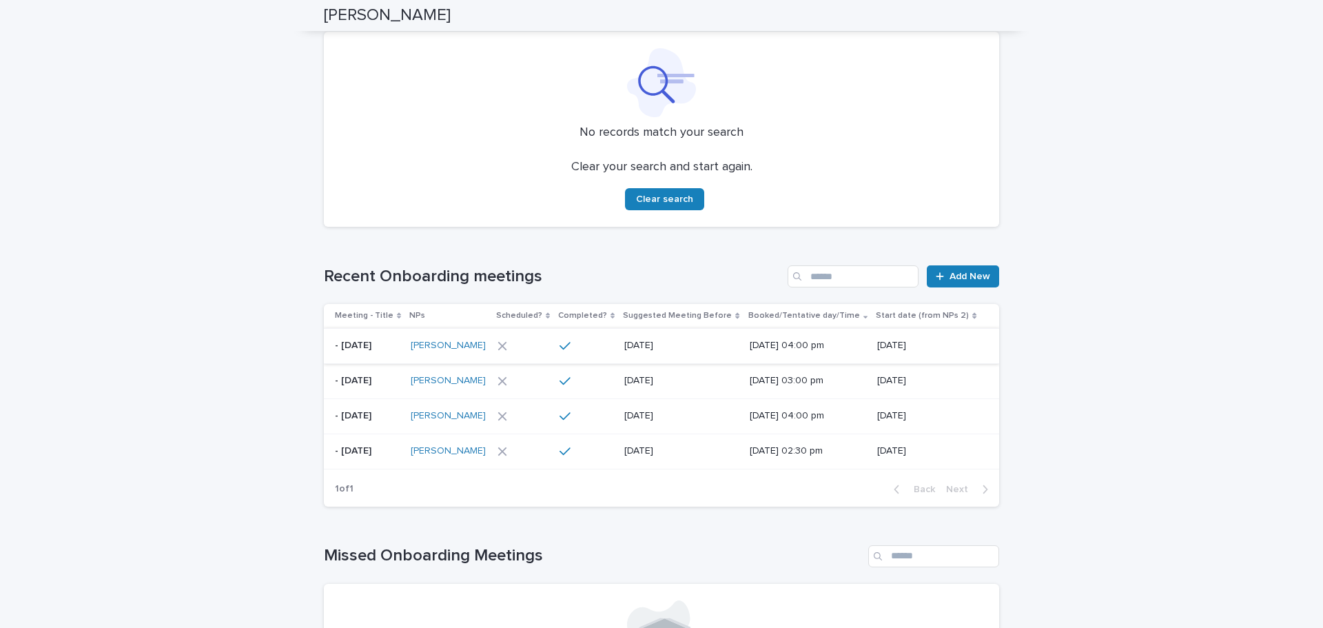
type input "*******"
click at [783, 347] on p "10/7/2025 04:00 pm" at bounding box center [799, 346] width 99 height 12
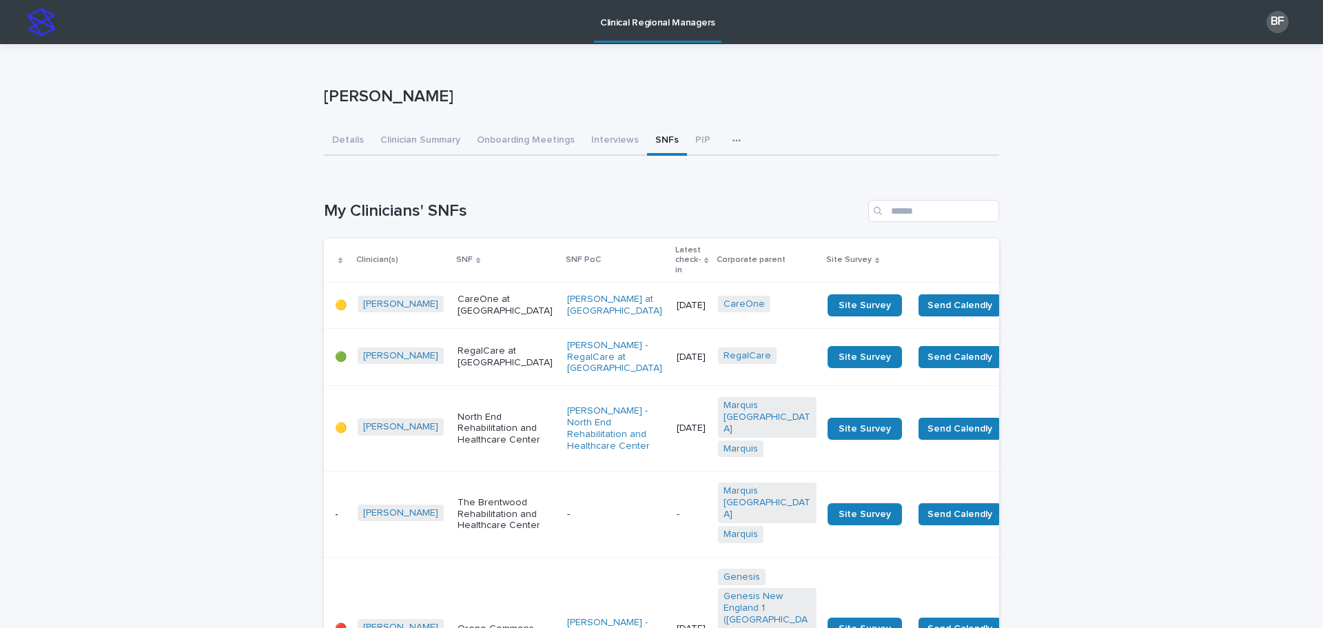
click at [675, 250] on p "Latest check-in" at bounding box center [687, 260] width 25 height 35
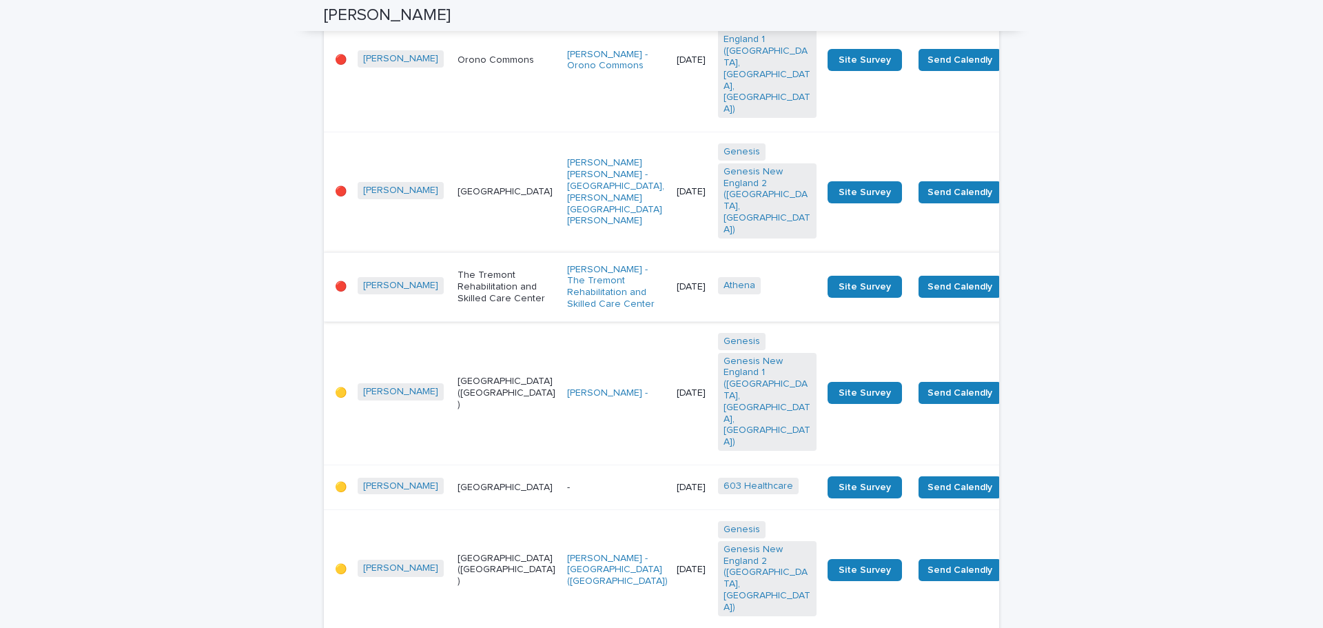
scroll to position [1034, 0]
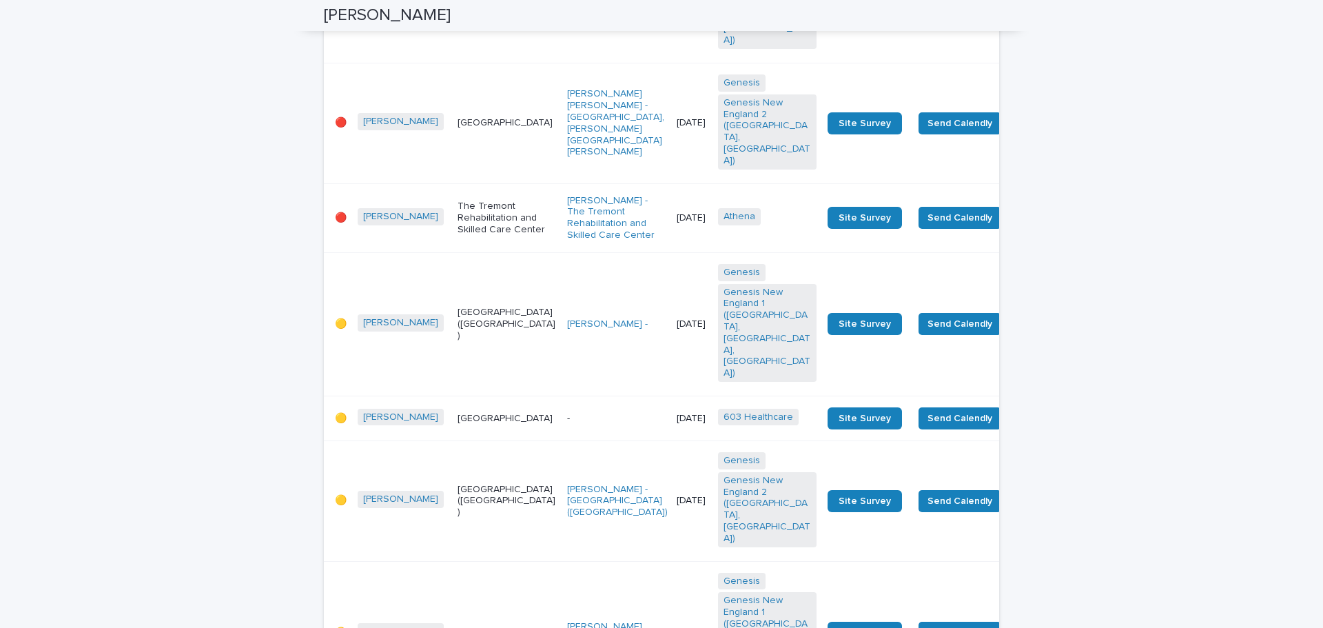
click at [459, 235] on p "The Tremont Rehabilitation and Skilled Care Center" at bounding box center [507, 218] width 99 height 34
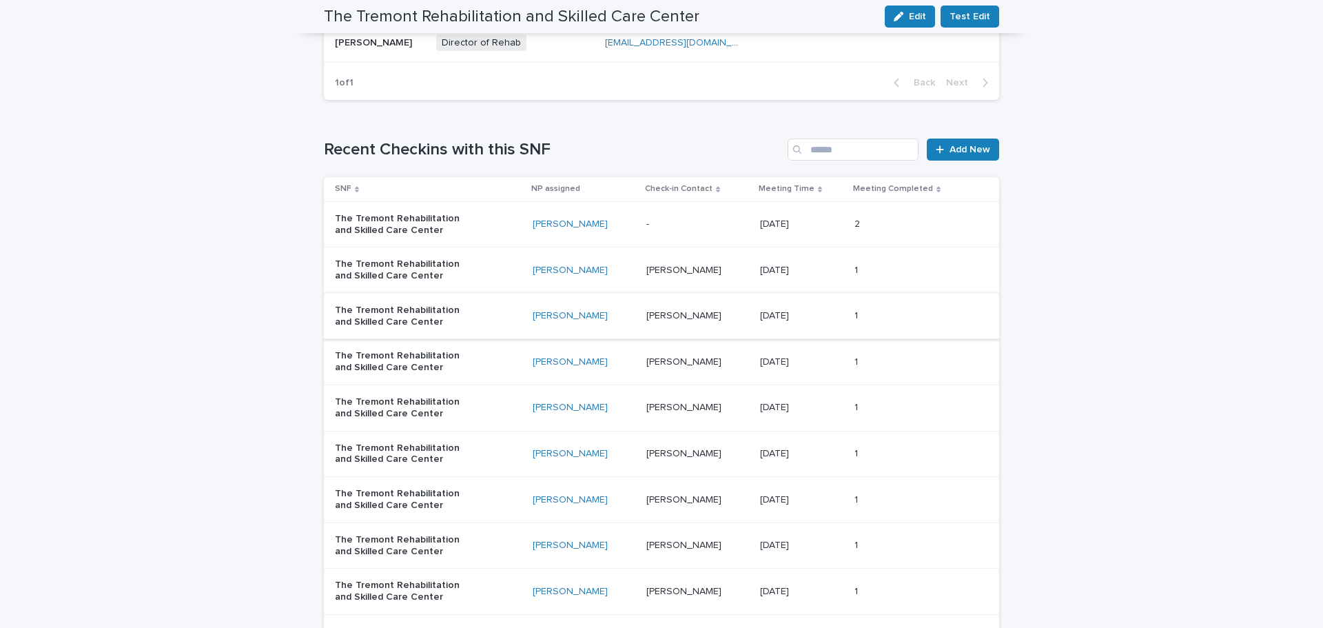
scroll to position [758, 0]
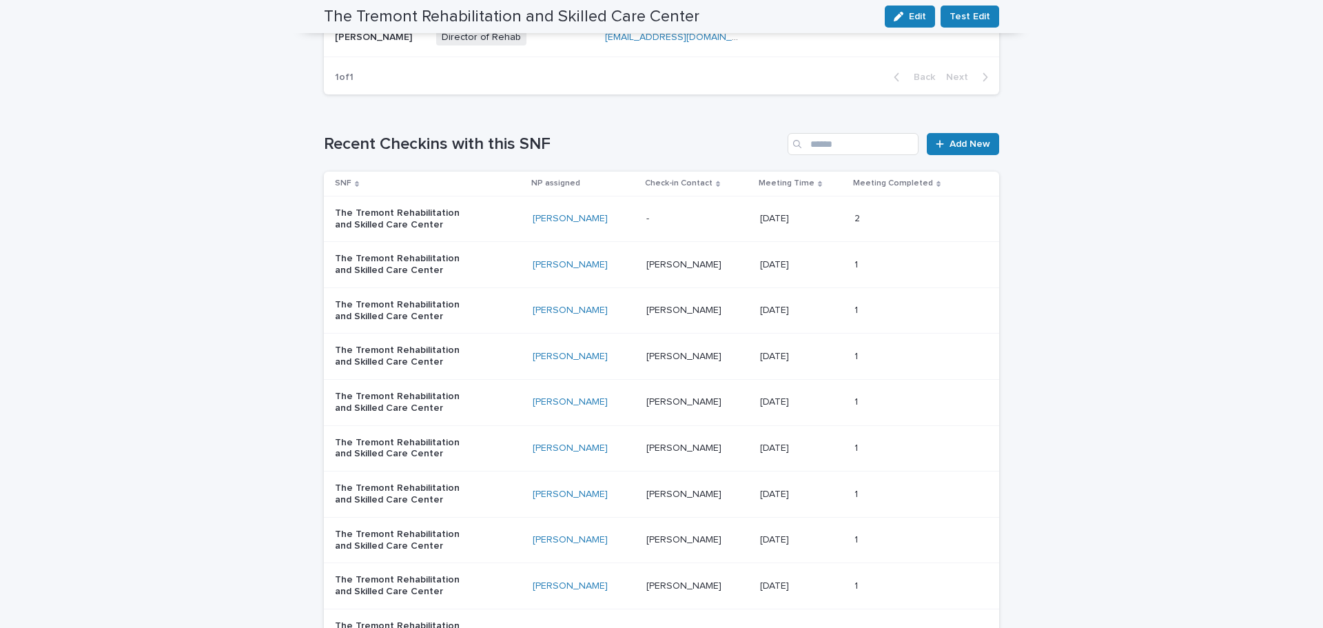
click at [684, 218] on p at bounding box center [697, 219] width 103 height 12
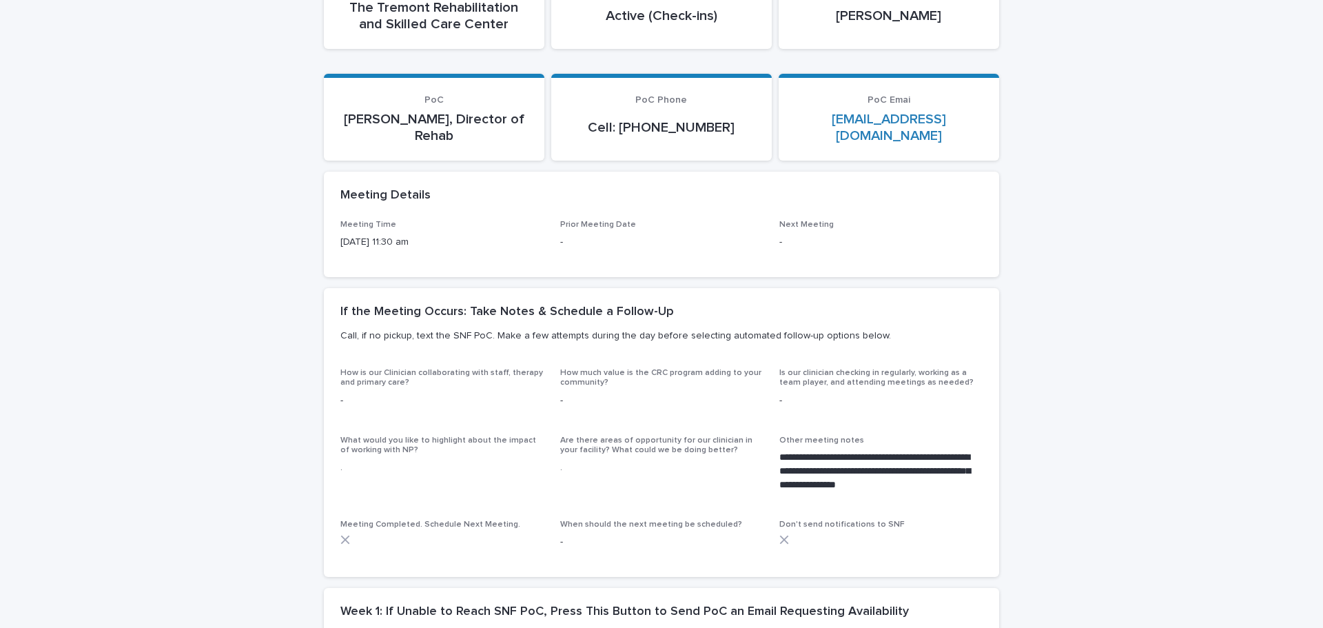
scroll to position [207, 0]
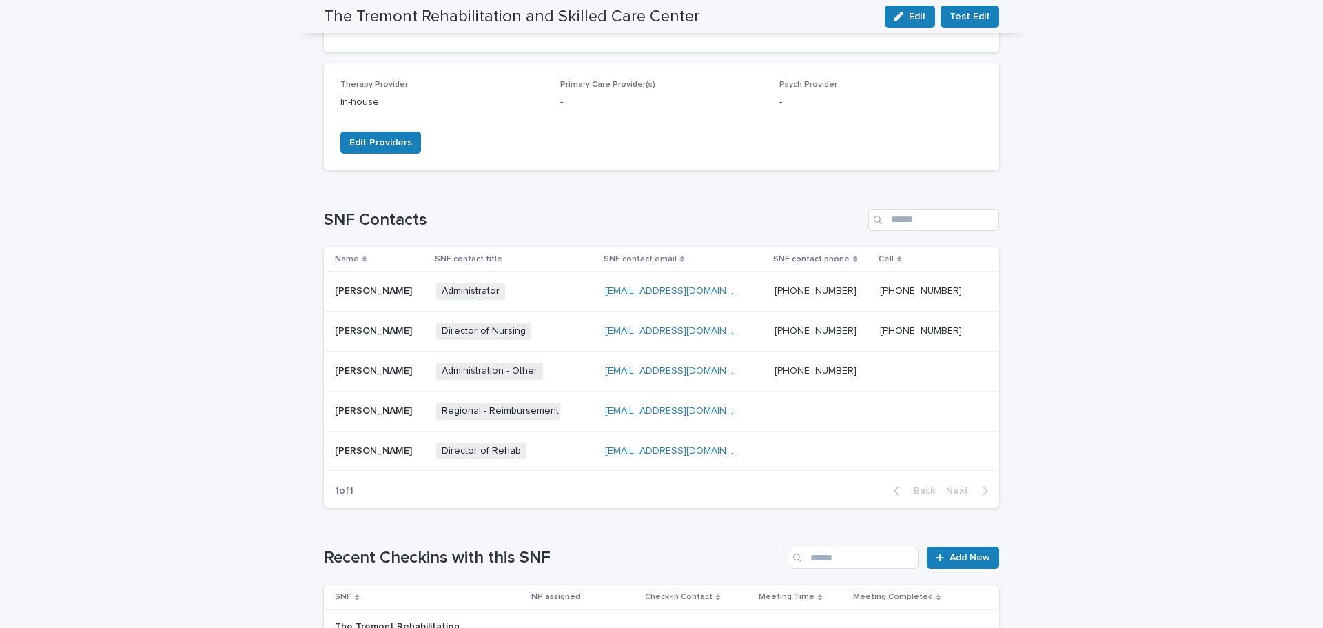
scroll to position [413, 0]
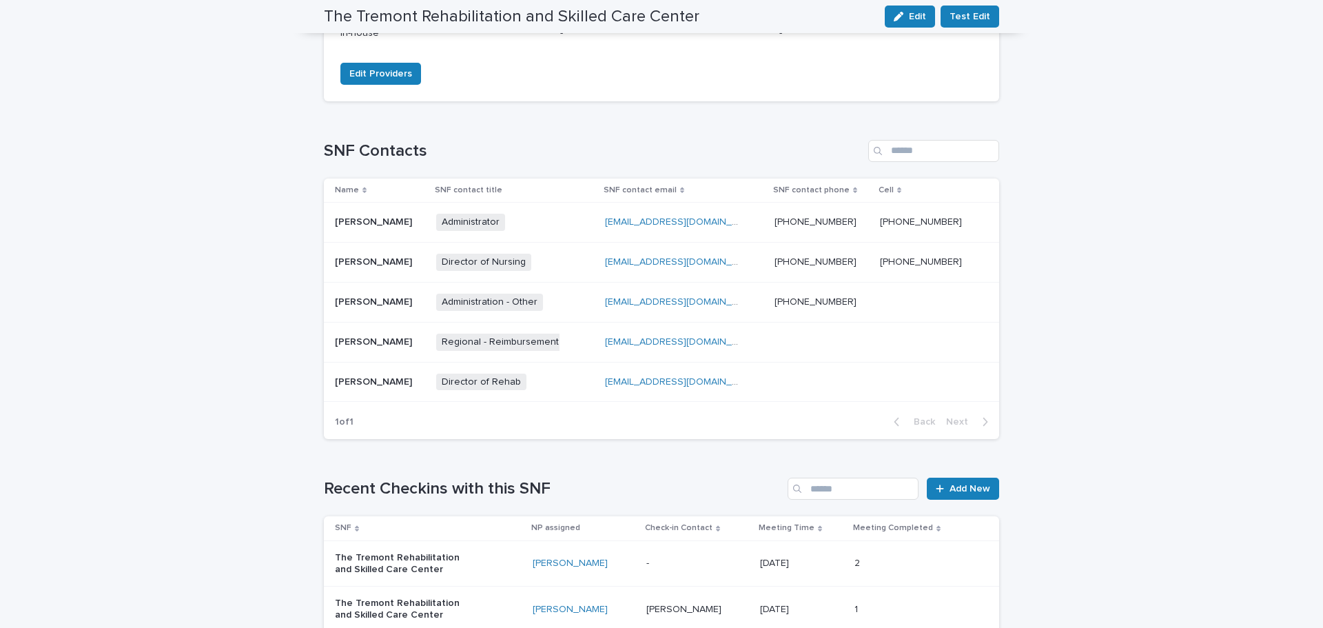
click at [548, 221] on div "Administrator + 0" at bounding box center [505, 222] width 138 height 17
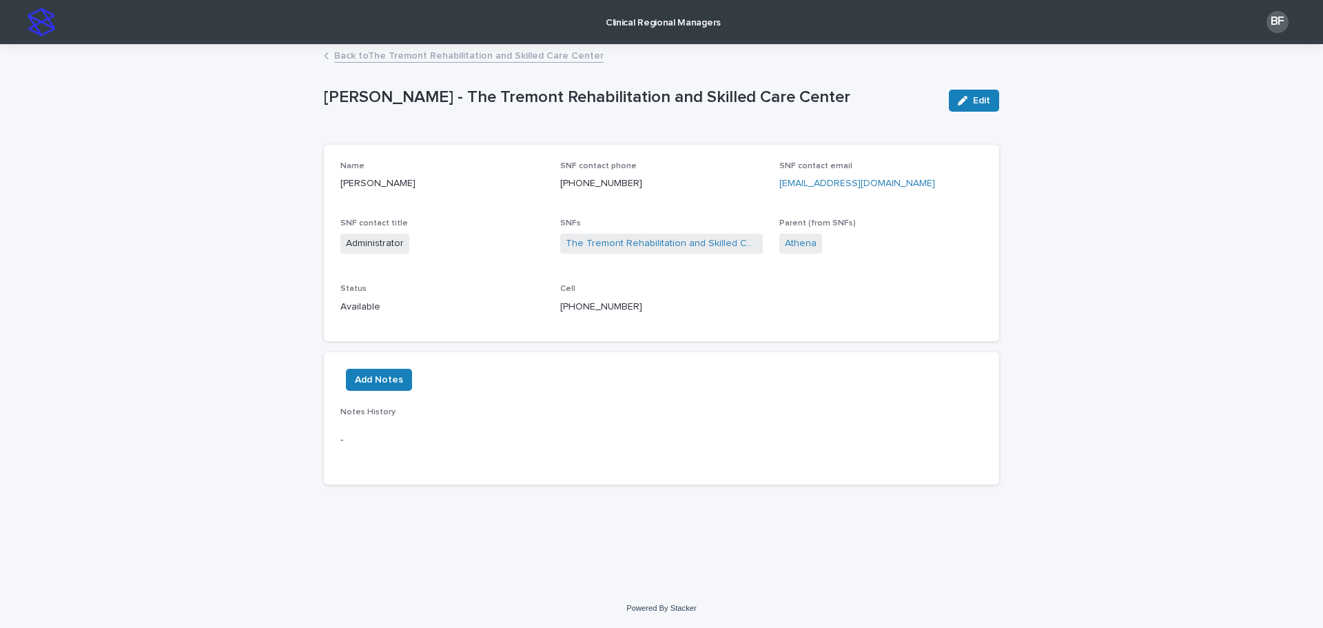
drag, startPoint x: 937, startPoint y: 187, endPoint x: 773, endPoint y: 185, distance: 164.0
click at [773, 185] on div "Name [PERSON_NAME] SNF contact phone [PHONE_NUMBER] SNF contact email [EMAIL_AD…" at bounding box center [661, 243] width 642 height 164
copy link "[EMAIL_ADDRESS][DOMAIN_NAME]"
click at [365, 49] on link "Back to The Tremont Rehabilitation and Skilled Care Center" at bounding box center [468, 55] width 269 height 16
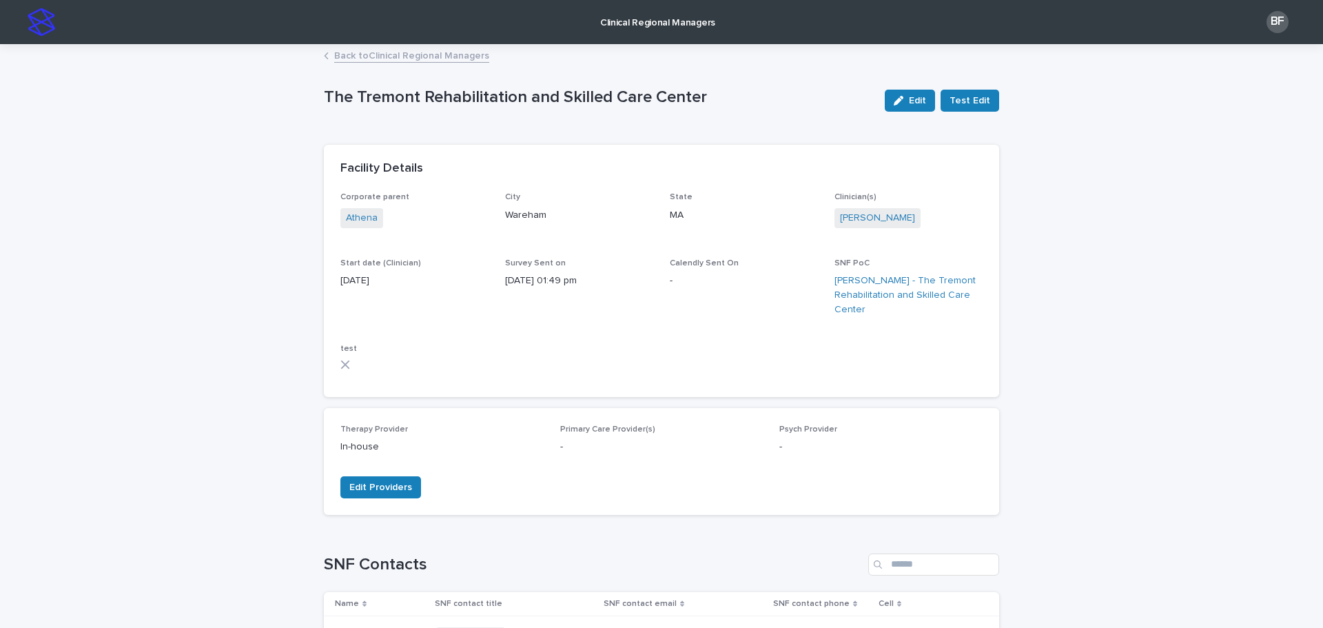
click at [636, 25] on p "Clinical Regional Managers" at bounding box center [657, 14] width 115 height 29
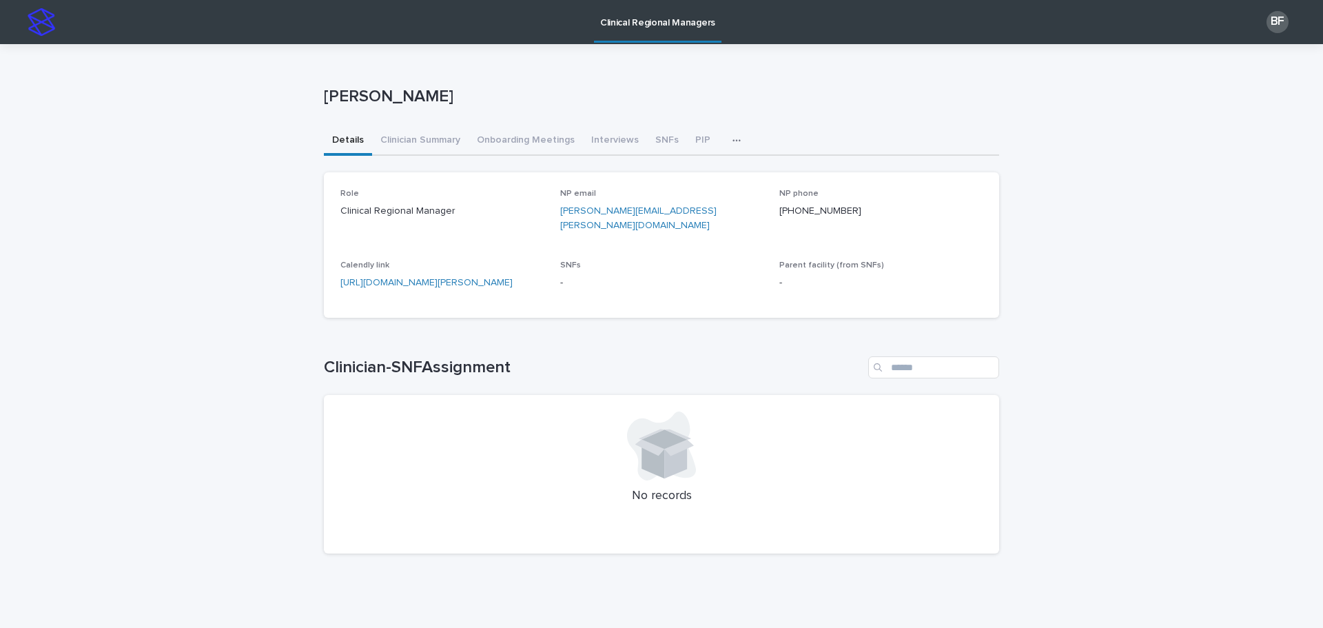
click at [704, 137] on div "Details Clinician Summary Onboarding Meetings Interviews SNFs PIP Documentation…" at bounding box center [661, 141] width 675 height 29
drag, startPoint x: 716, startPoint y: 143, endPoint x: 709, endPoint y: 154, distance: 12.4
click at [732, 144] on icon "button" at bounding box center [736, 141] width 8 height 10
click at [676, 171] on button "Documentation and Billing Review (Manager)" at bounding box center [633, 176] width 209 height 21
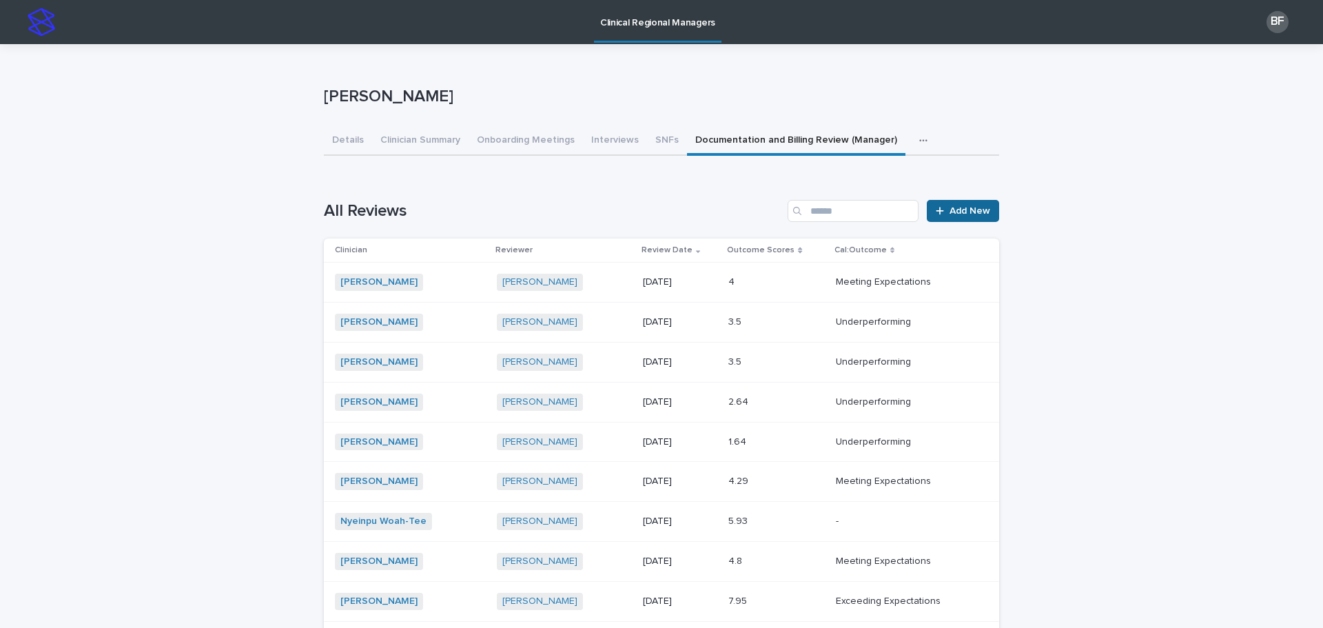
click at [951, 203] on link "Add New" at bounding box center [963, 211] width 72 height 22
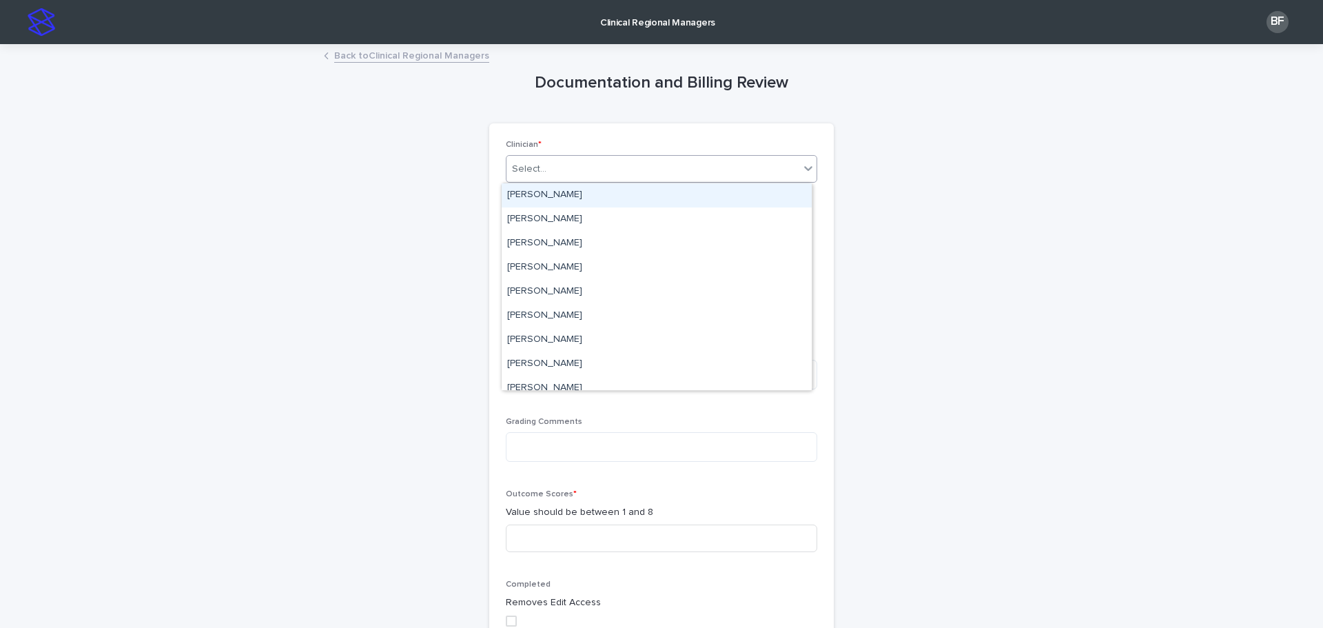
click at [571, 159] on div "Select..." at bounding box center [652, 169] width 293 height 23
type input "****"
click at [546, 196] on div "[PERSON_NAME]" at bounding box center [657, 195] width 310 height 24
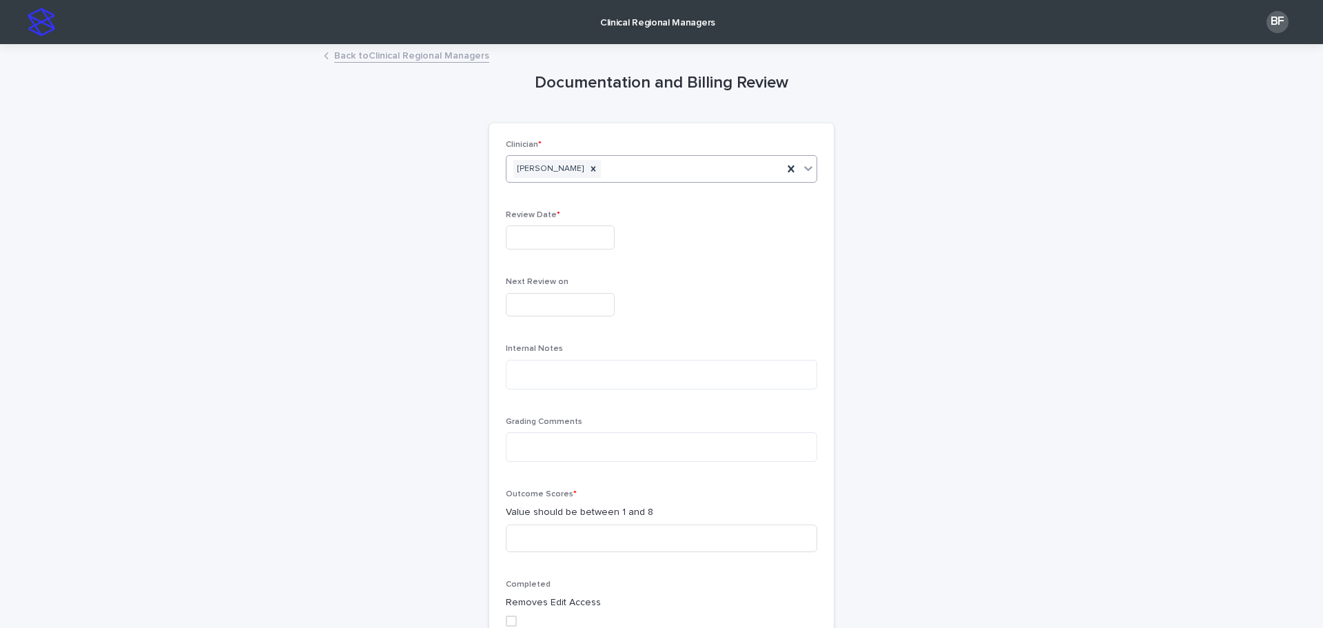
click at [532, 231] on input "text" at bounding box center [560, 237] width 109 height 24
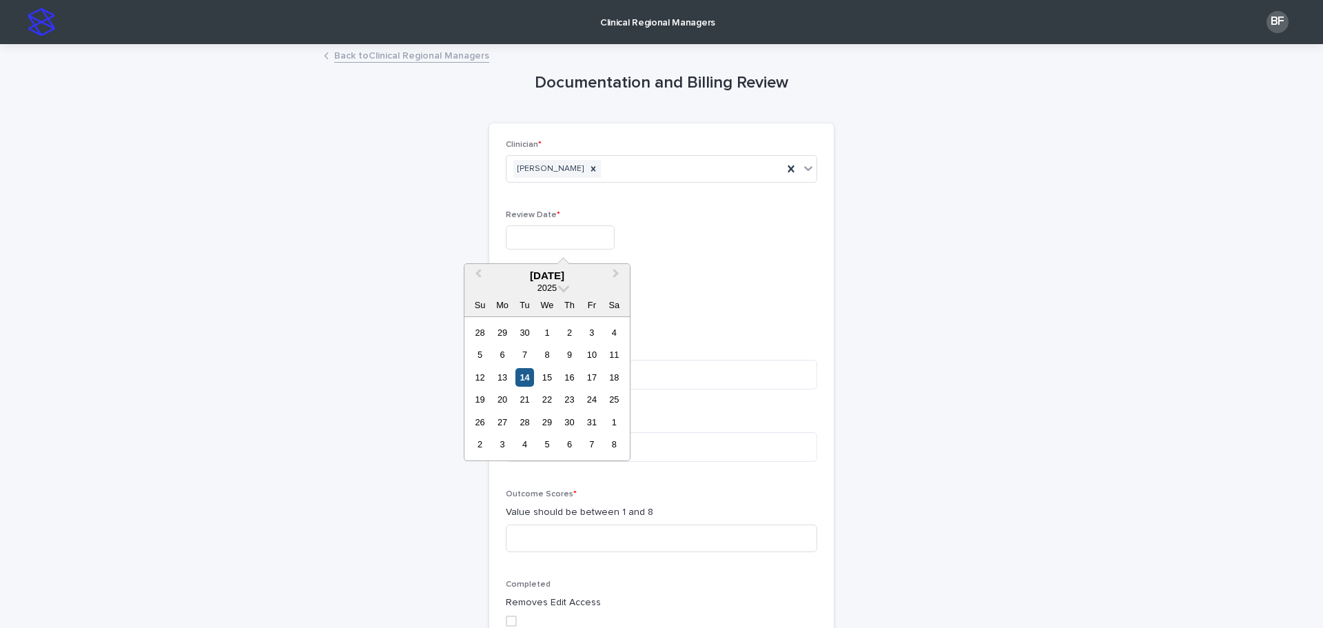
click at [520, 375] on div "14" at bounding box center [524, 377] width 19 height 19
type input "**********"
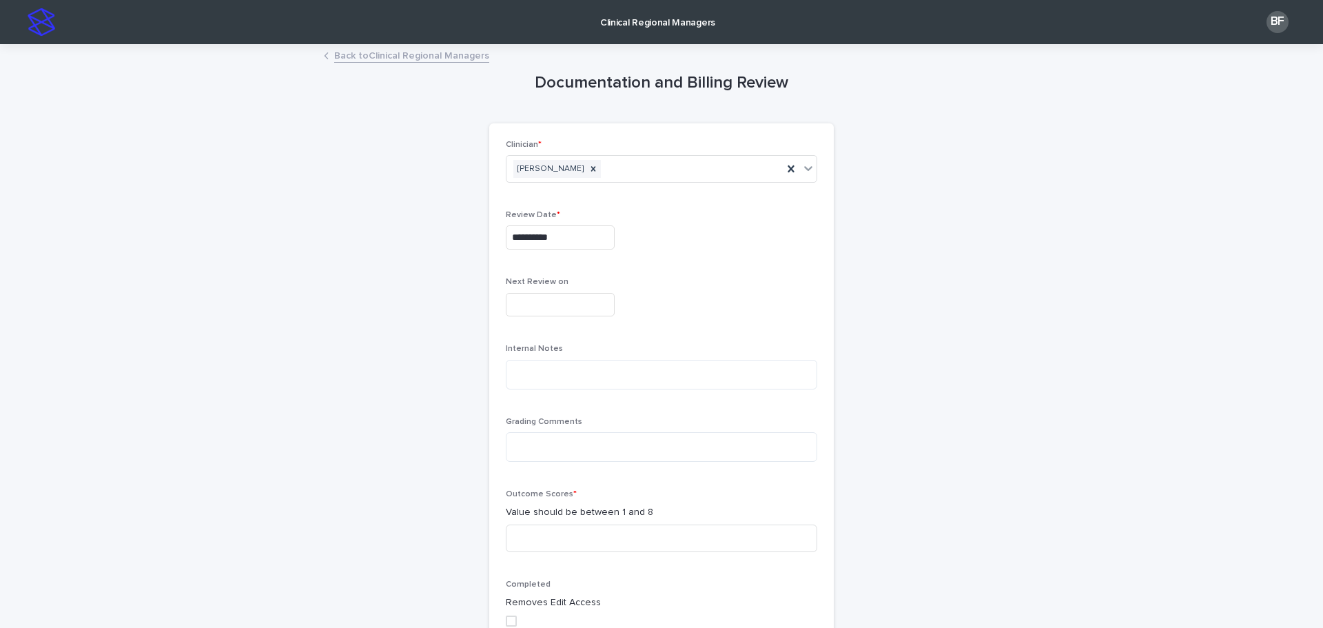
click at [526, 303] on input "text" at bounding box center [560, 305] width 109 height 24
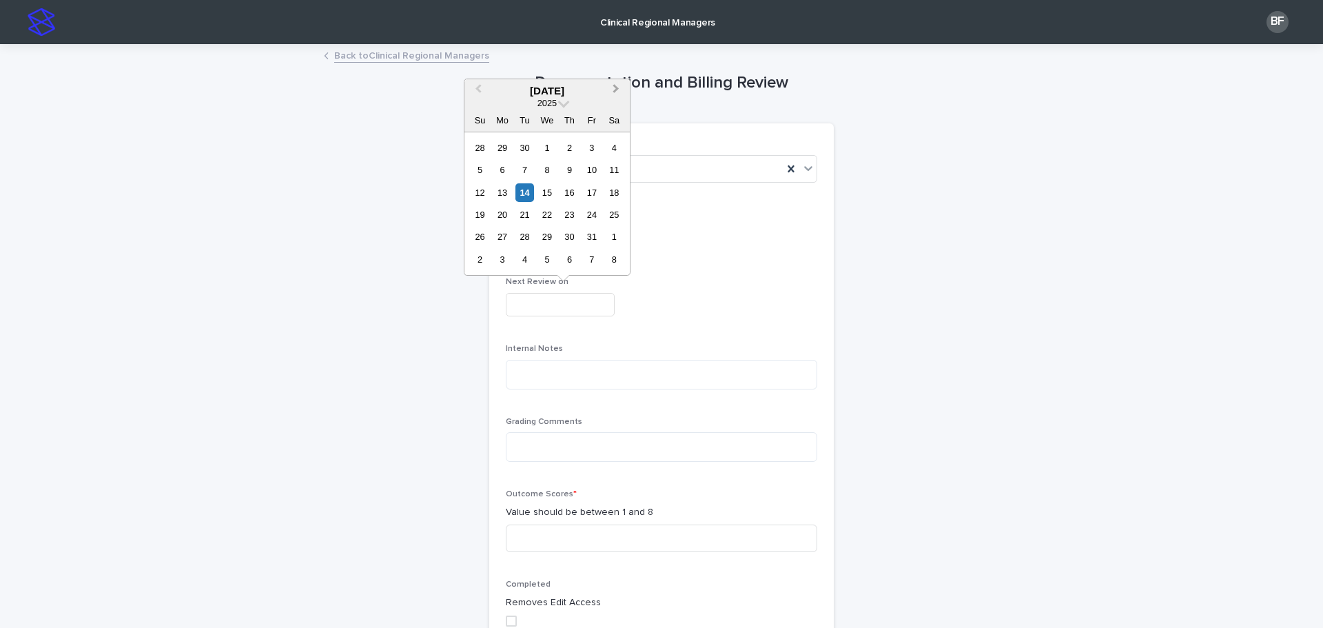
click at [616, 88] on span "Next Month" at bounding box center [616, 90] width 0 height 19
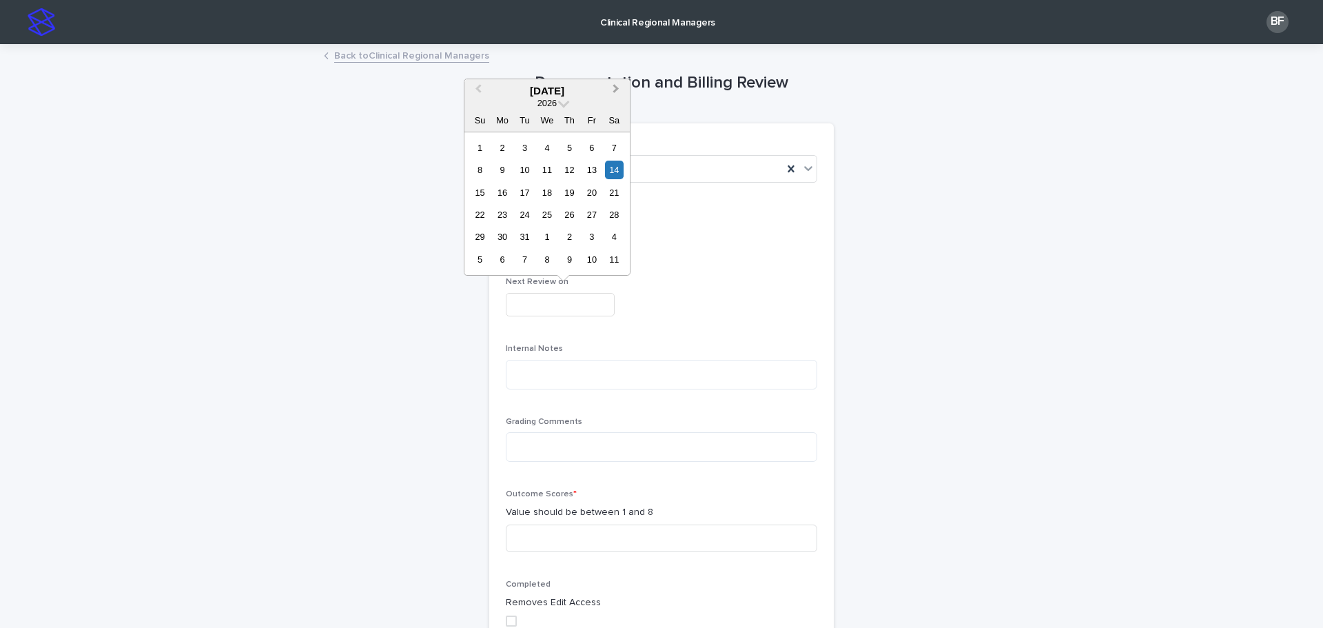
click at [616, 88] on span "Next Month" at bounding box center [616, 90] width 0 height 19
click at [521, 192] on div "14" at bounding box center [524, 192] width 19 height 19
type input "**********"
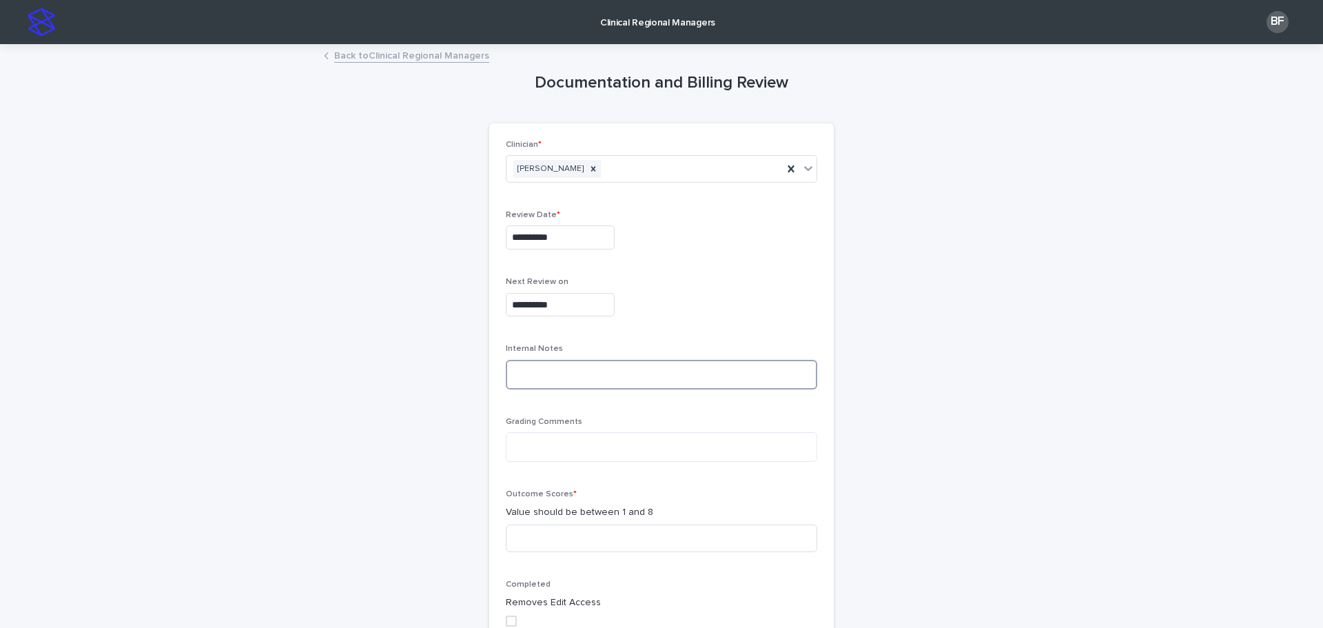
click at [526, 369] on textarea at bounding box center [661, 375] width 311 height 30
paste textarea "**********"
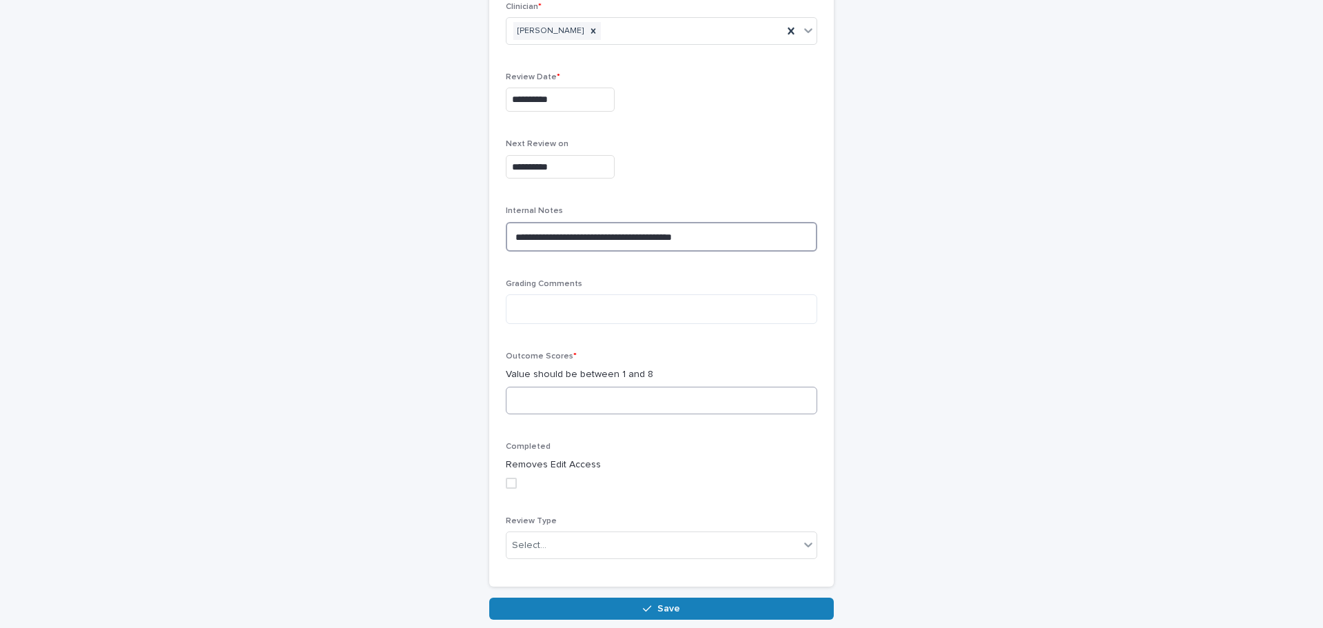
type textarea "**********"
click at [557, 400] on input at bounding box center [661, 401] width 311 height 28
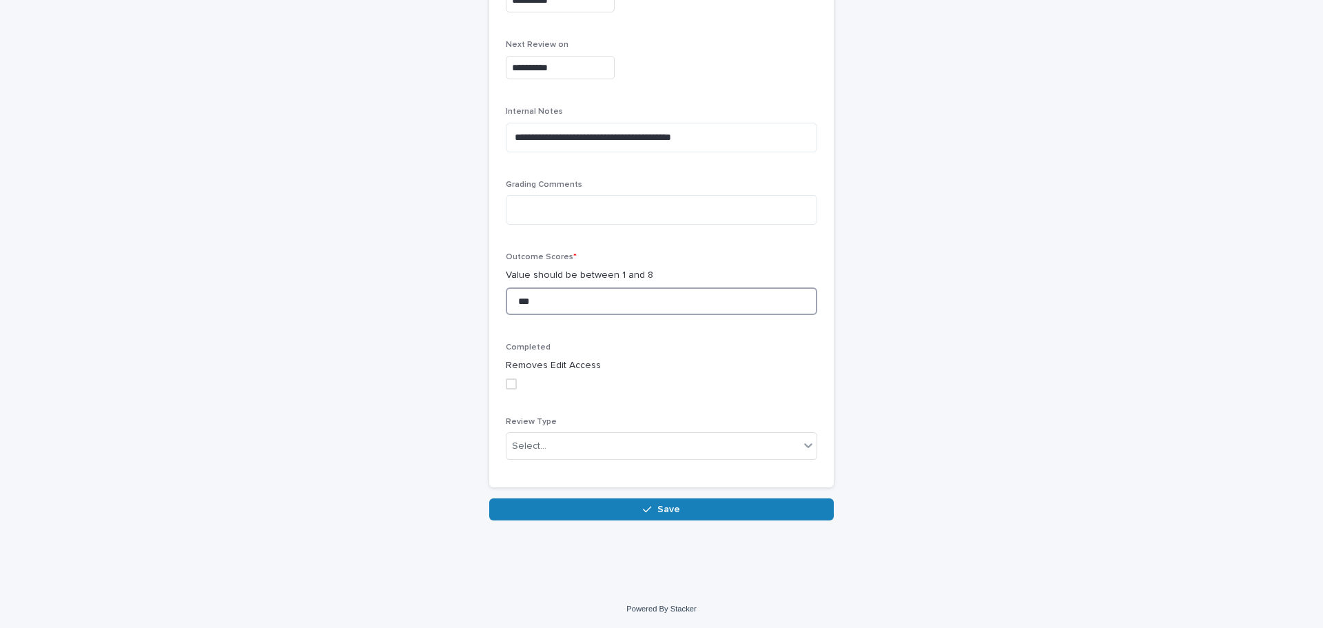
scroll to position [238, 0]
click at [509, 382] on span at bounding box center [511, 383] width 11 height 11
type input "***"
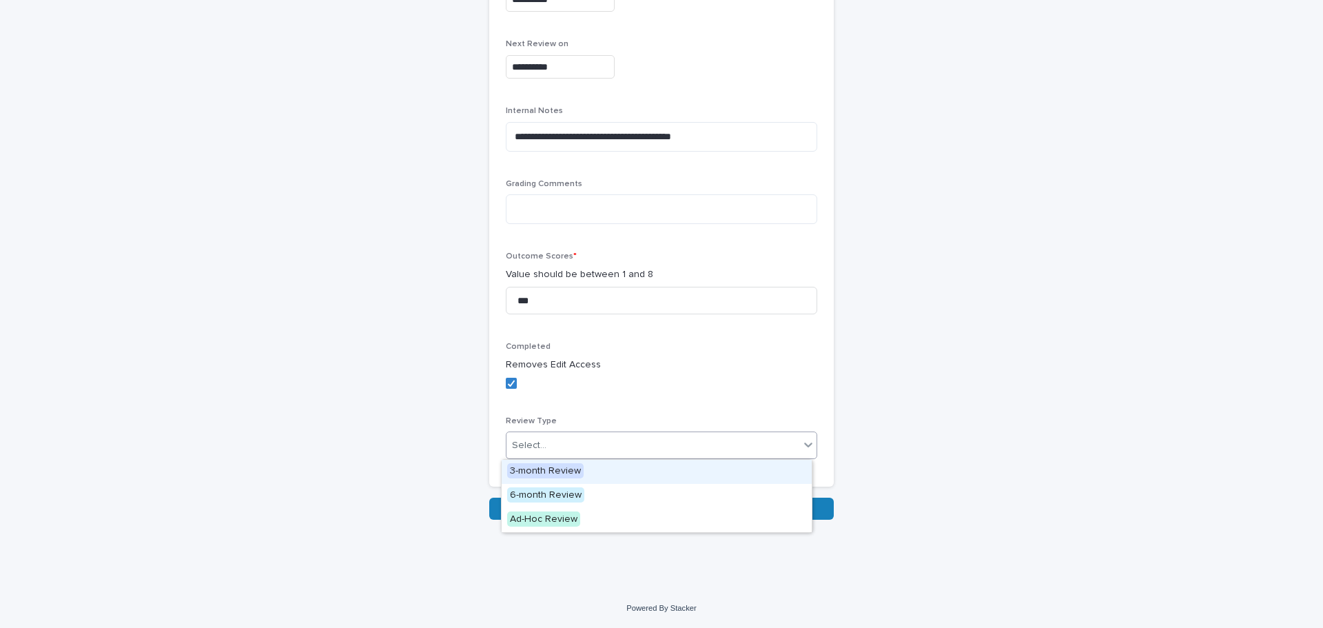
click at [555, 448] on div "Select..." at bounding box center [652, 445] width 293 height 23
click at [553, 467] on span "3-month Review" at bounding box center [545, 470] width 76 height 15
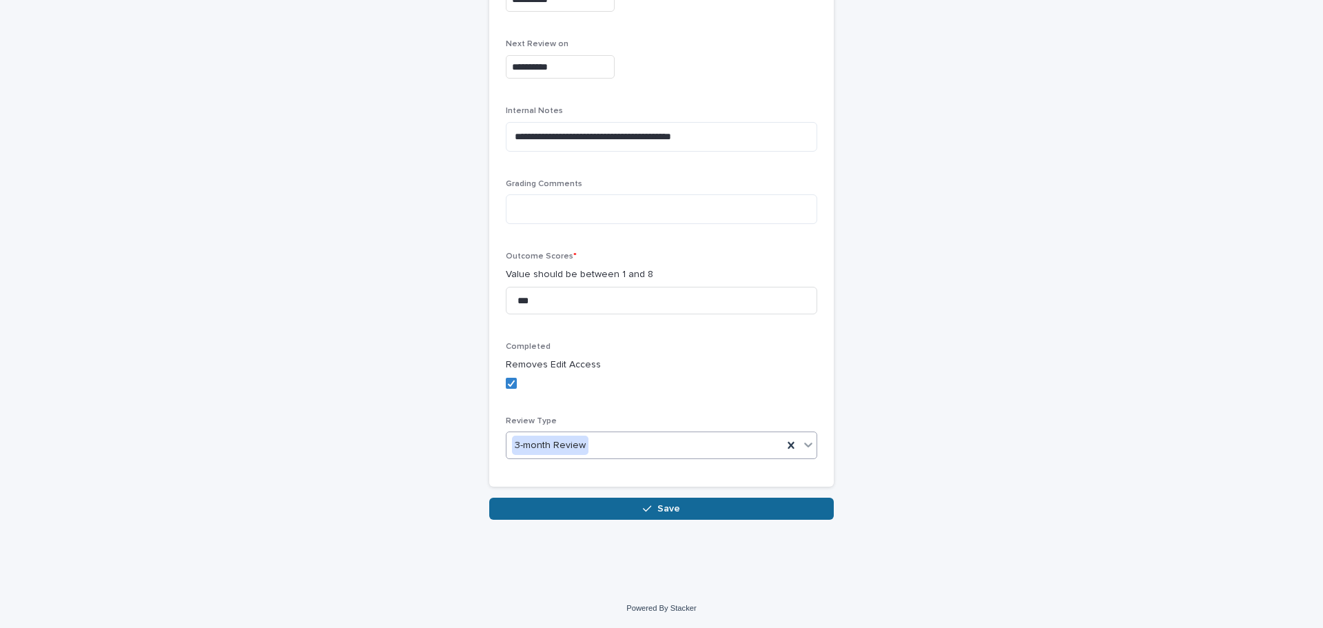
click at [548, 504] on button "Save" at bounding box center [661, 508] width 345 height 22
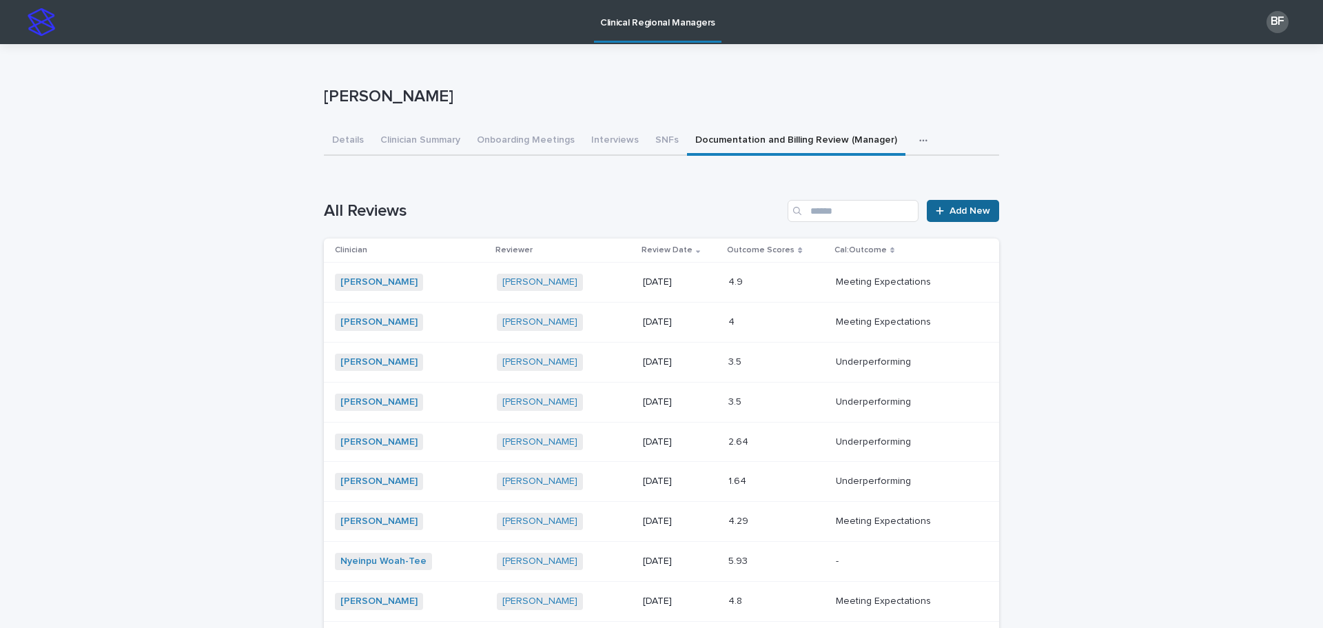
click at [961, 215] on span "Add New" at bounding box center [970, 211] width 41 height 10
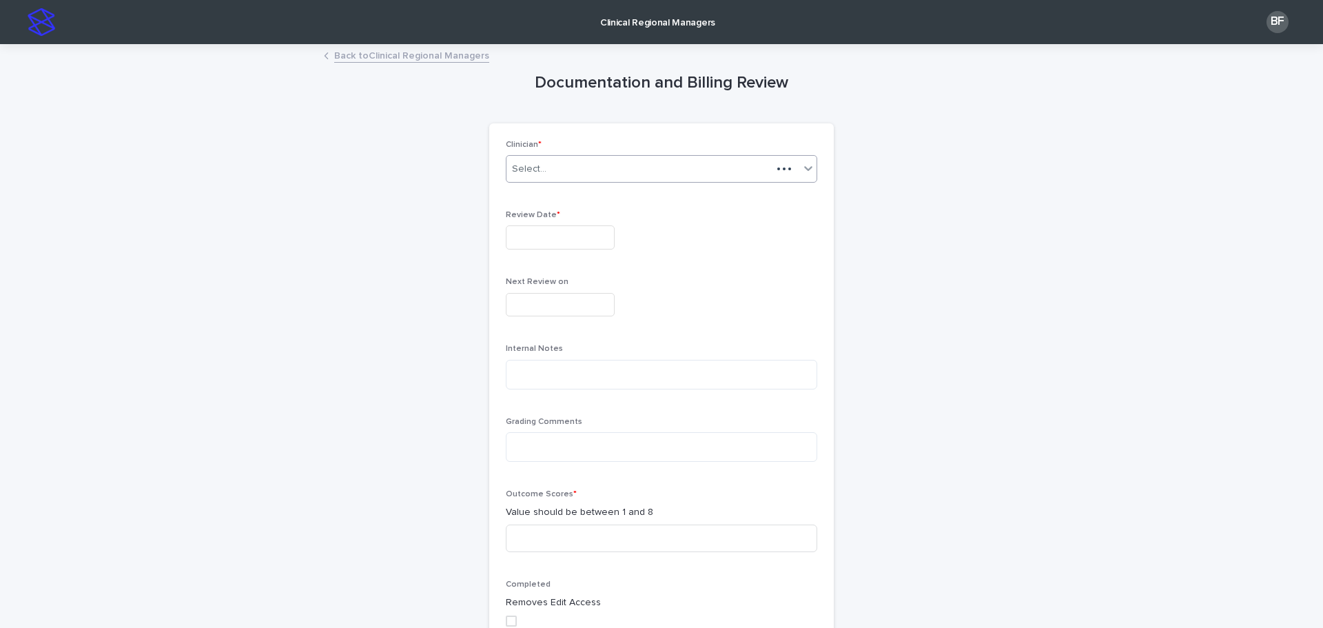
click at [579, 170] on div "Select..." at bounding box center [638, 169] width 265 height 23
type input "*****"
drag, startPoint x: 538, startPoint y: 174, endPoint x: 529, endPoint y: 172, distance: 9.4
click at [529, 172] on div "Select..." at bounding box center [638, 169] width 265 height 23
click at [535, 165] on div "Select..." at bounding box center [529, 169] width 34 height 14
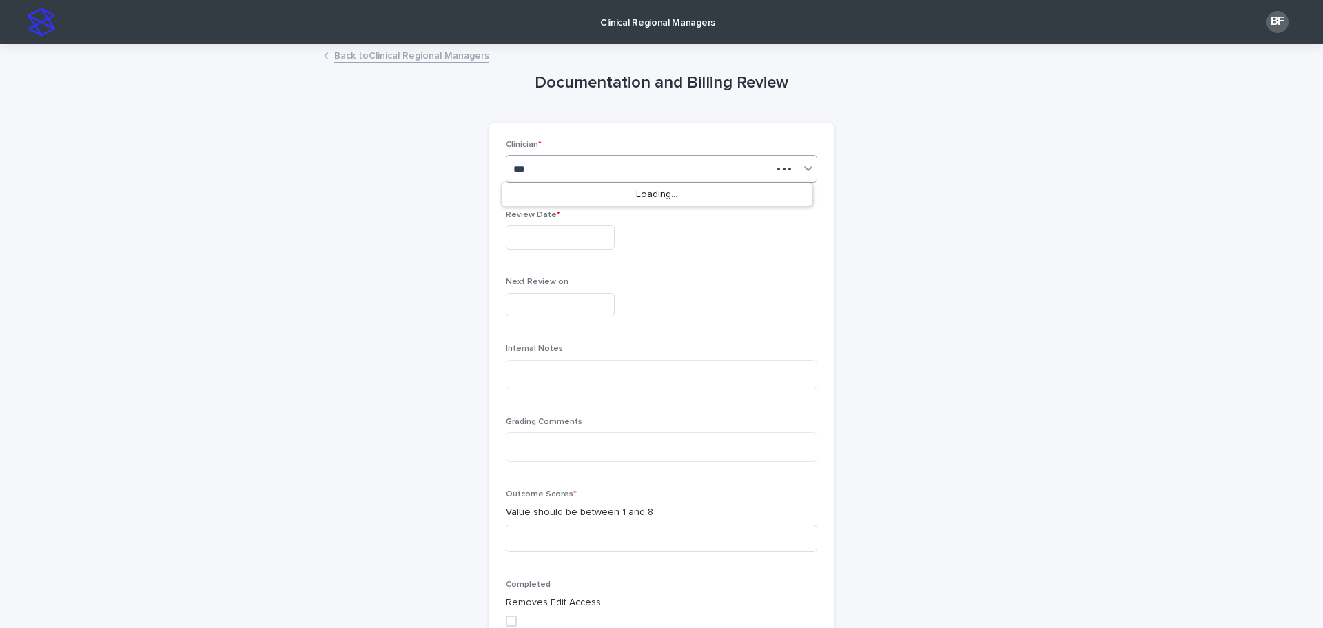
type input "****"
click at [546, 172] on div "[PERSON_NAME]" at bounding box center [638, 169] width 265 height 23
type input "*"
type input "****"
click at [518, 162] on div "Select..." at bounding box center [529, 169] width 34 height 14
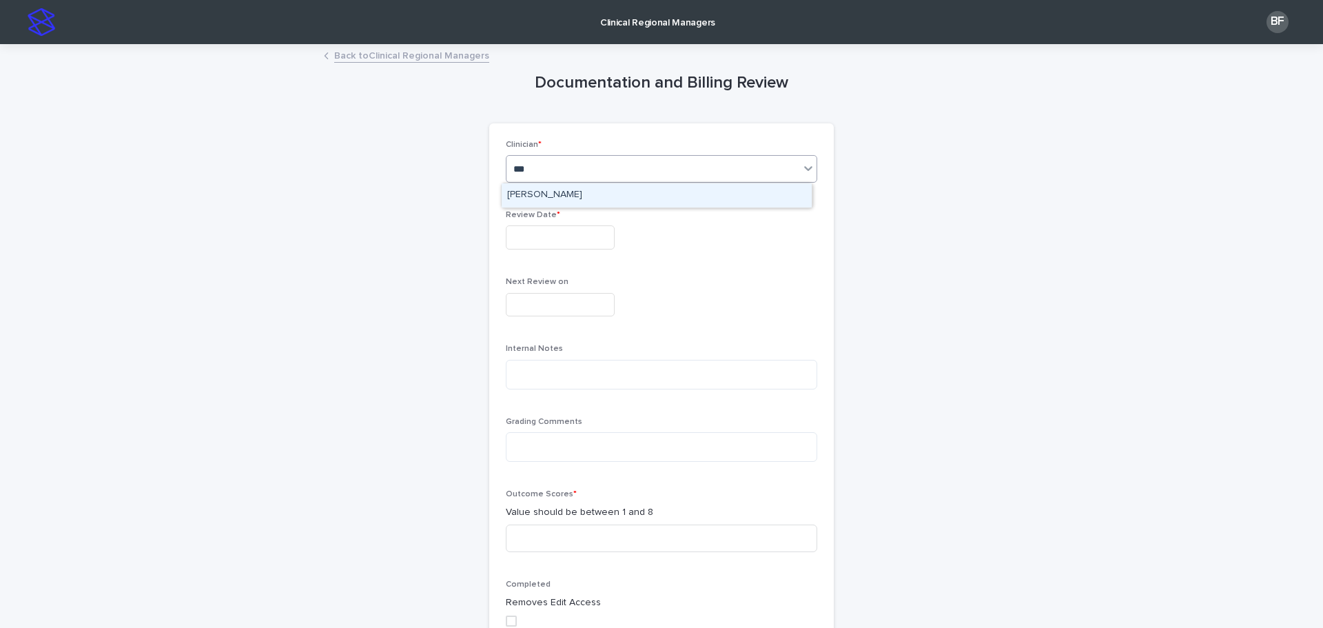
type input "****"
click at [544, 198] on div "[PERSON_NAME]" at bounding box center [657, 195] width 310 height 24
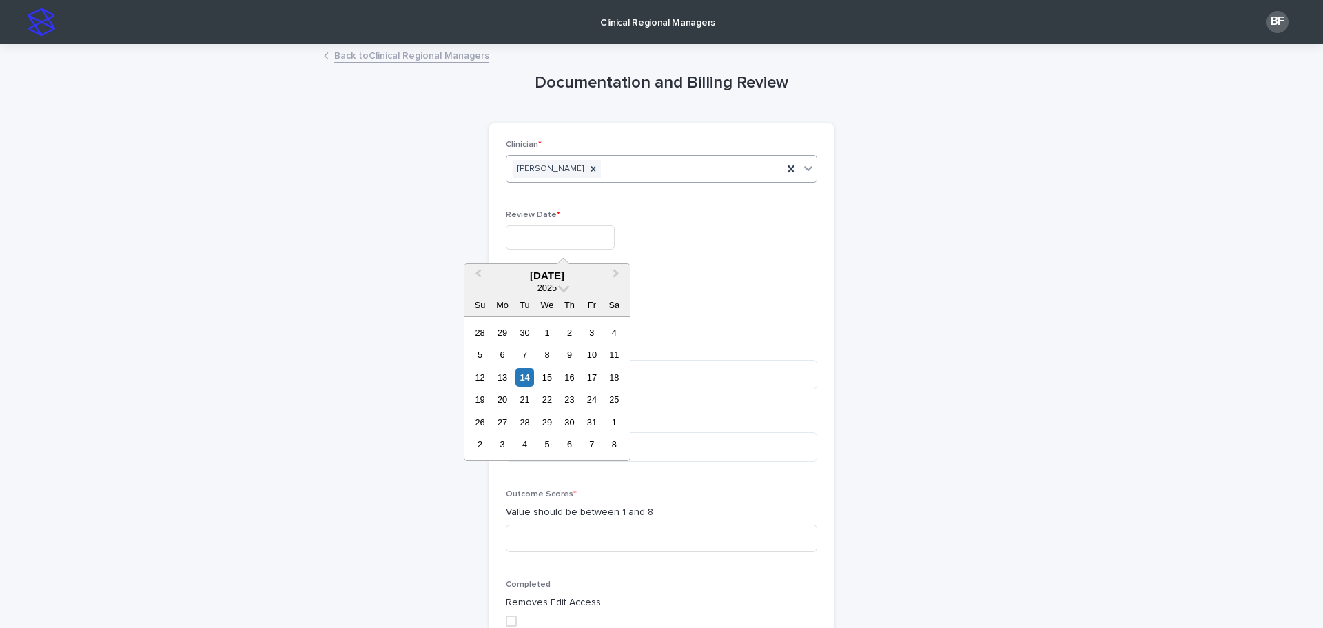
drag, startPoint x: 530, startPoint y: 238, endPoint x: 533, endPoint y: 275, distance: 36.7
click at [531, 238] on input "text" at bounding box center [560, 237] width 109 height 24
click at [525, 372] on div "14" at bounding box center [524, 377] width 19 height 19
type input "**********"
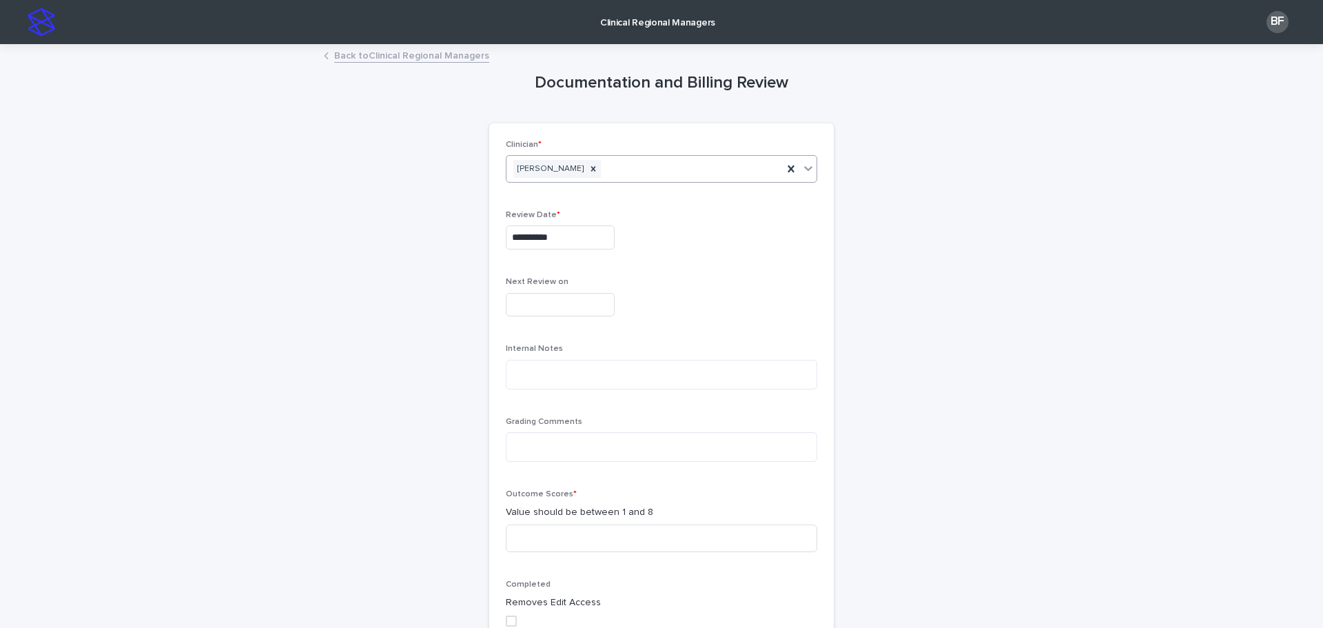
click at [510, 301] on input "text" at bounding box center [560, 305] width 109 height 24
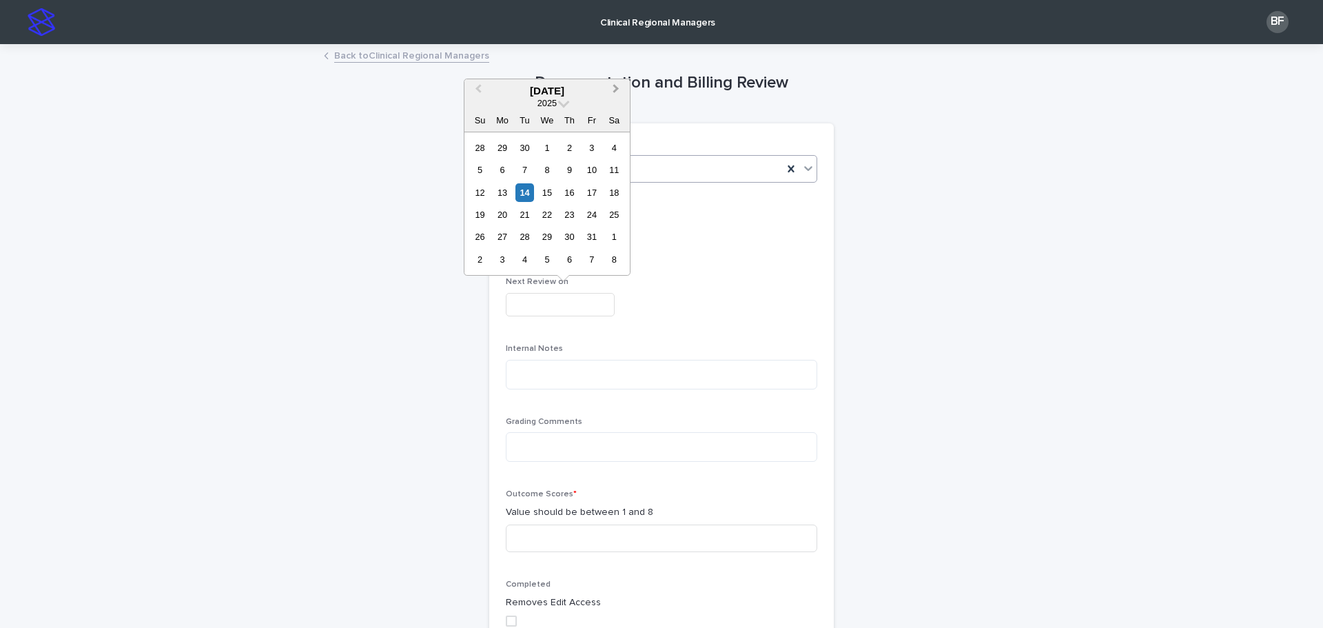
click at [611, 92] on button "Next Month" at bounding box center [617, 92] width 22 height 22
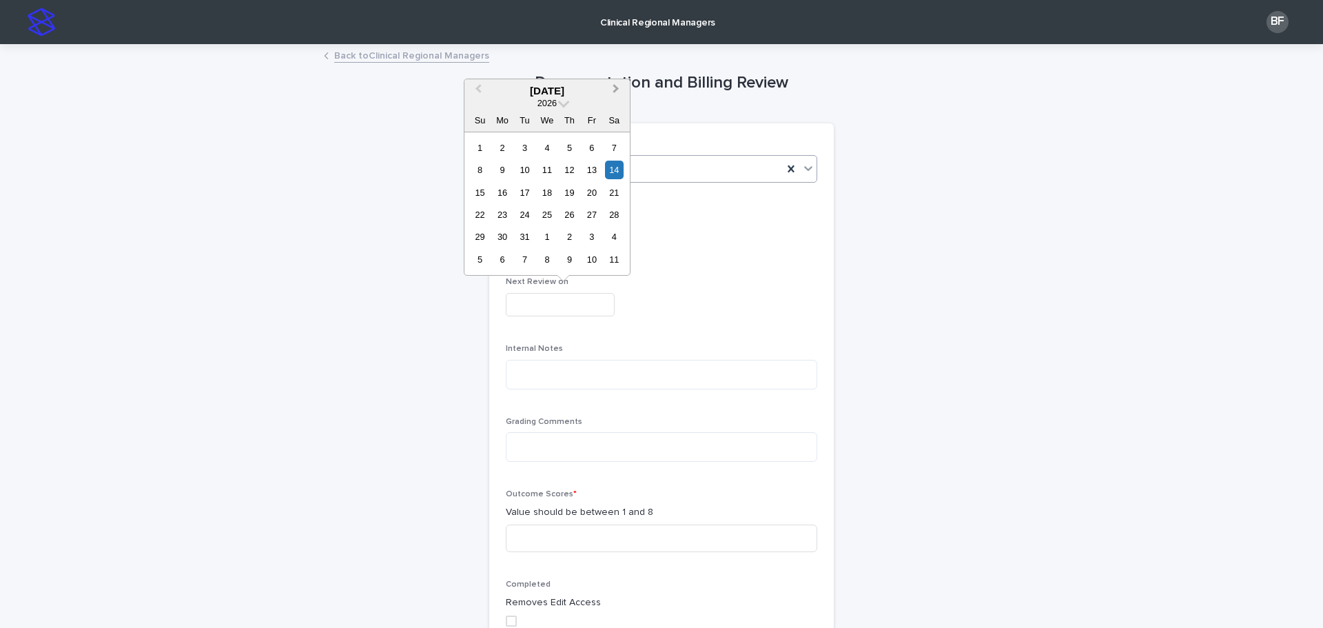
click at [612, 93] on button "Next Month" at bounding box center [617, 92] width 22 height 22
click at [520, 189] on div "14" at bounding box center [524, 192] width 19 height 19
type input "**********"
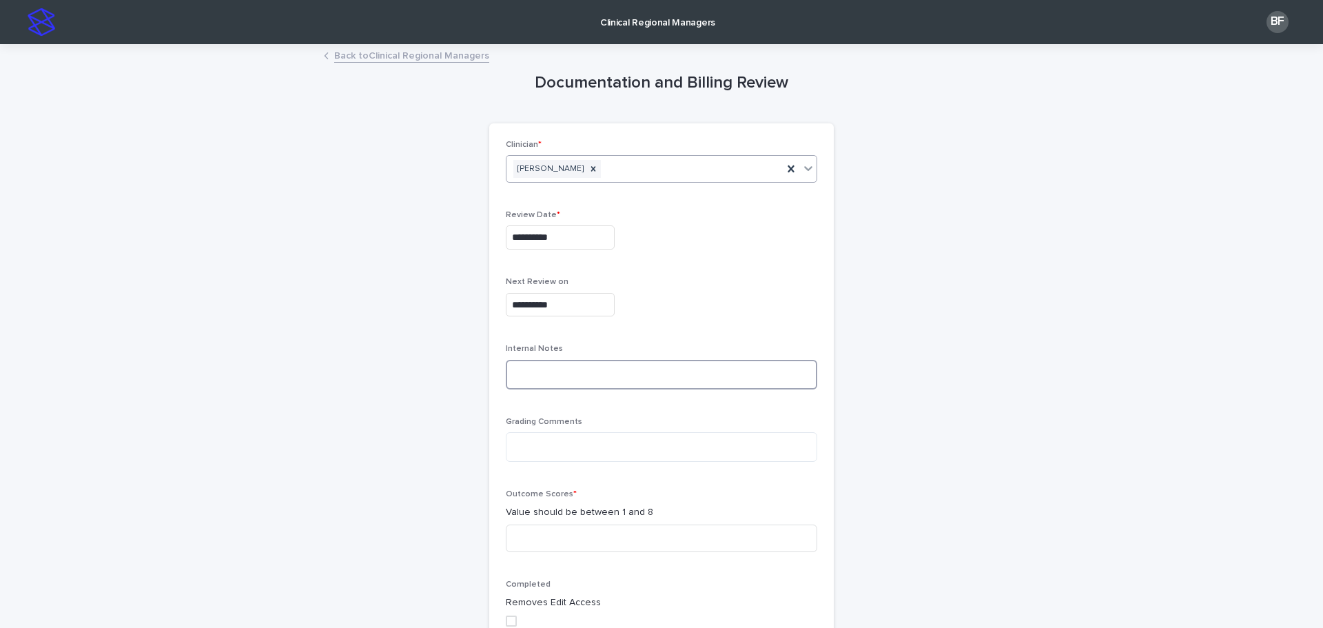
click at [535, 371] on textarea at bounding box center [661, 375] width 311 height 30
paste textarea "**********"
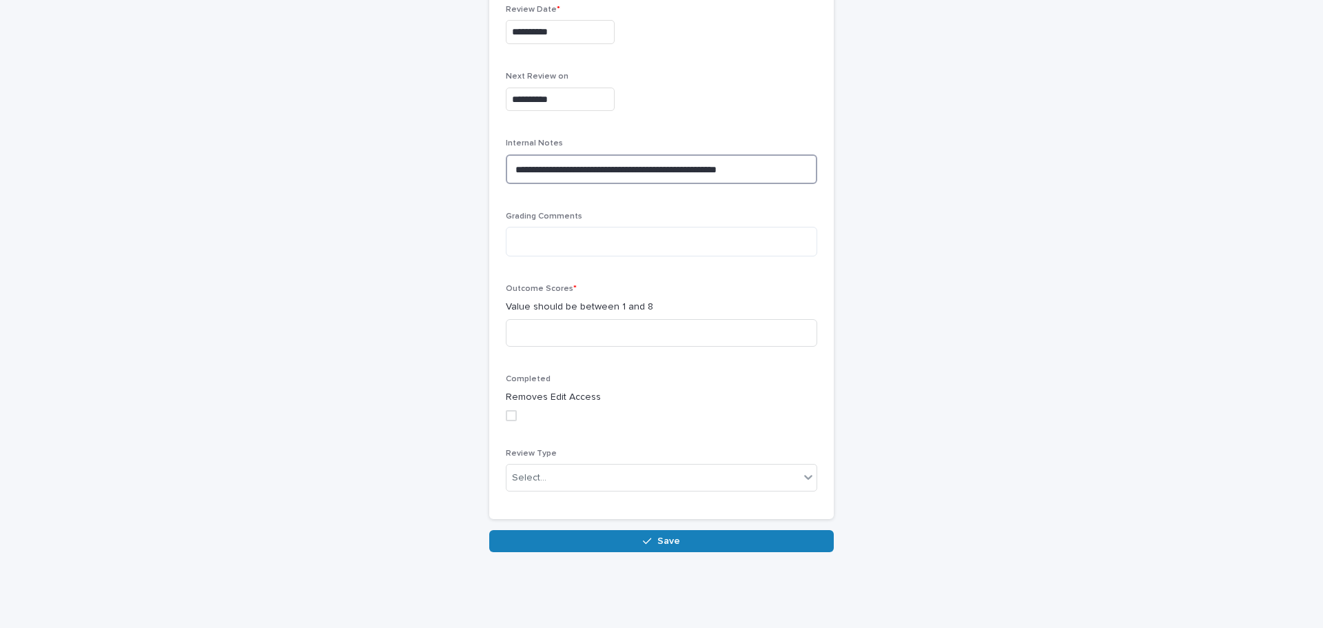
scroll to position [207, 0]
type textarea "**********"
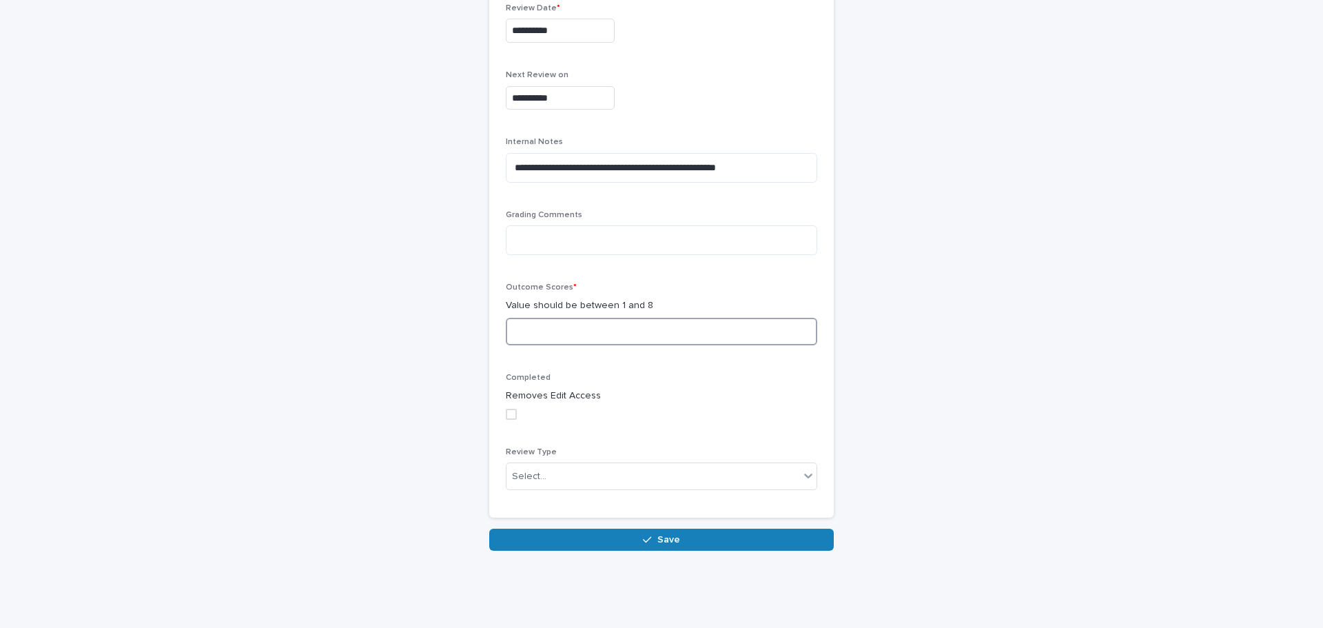
click at [548, 338] on input at bounding box center [661, 332] width 311 height 28
click at [604, 327] on input at bounding box center [661, 332] width 311 height 28
click at [506, 413] on span at bounding box center [511, 414] width 11 height 11
type input "***"
click at [534, 467] on div "Select..." at bounding box center [652, 476] width 293 height 23
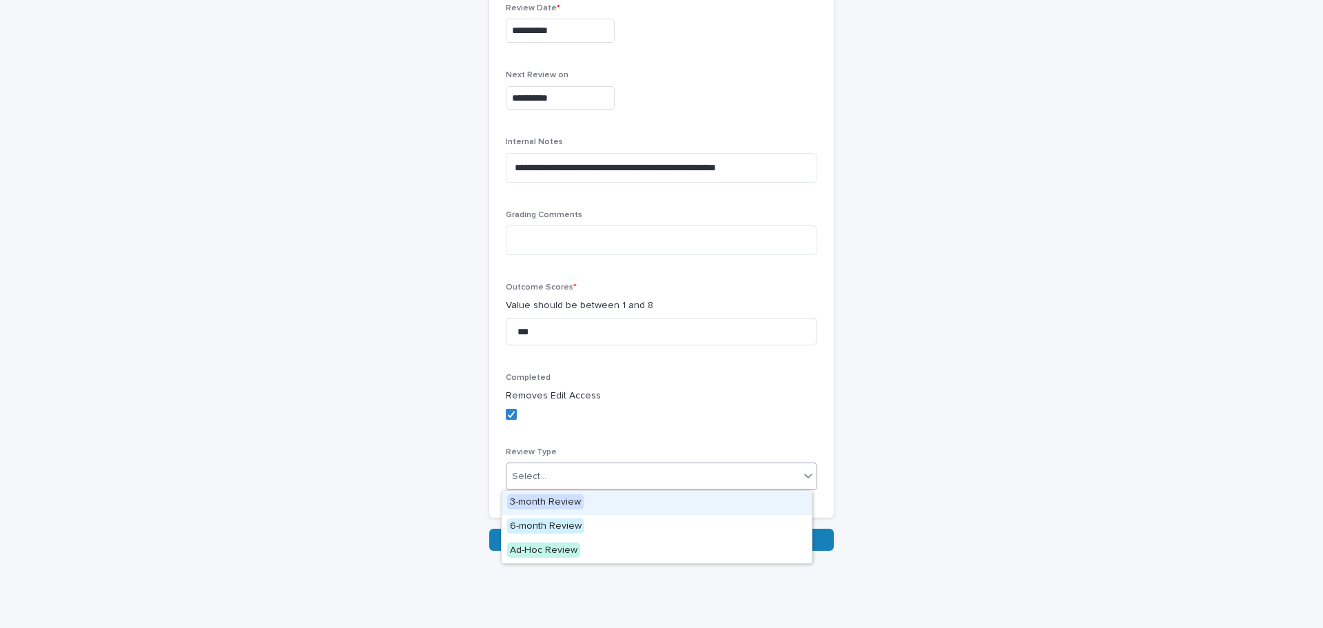
click at [545, 501] on span "3-month Review" at bounding box center [545, 501] width 76 height 15
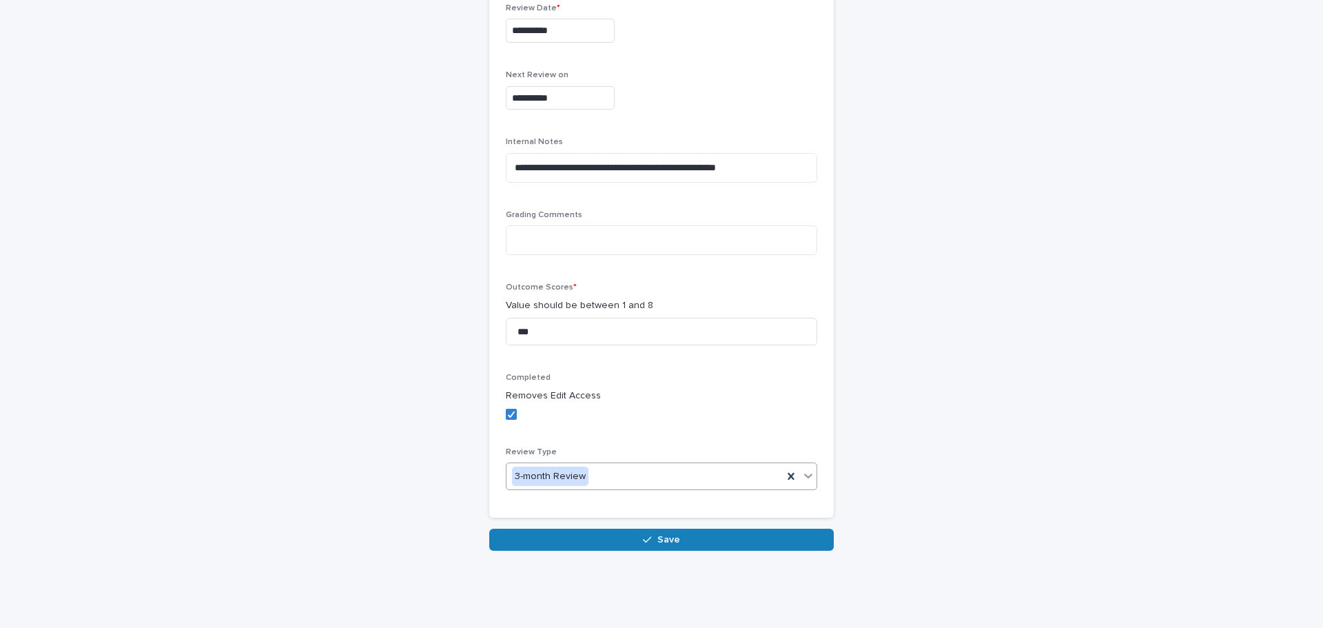
click at [611, 551] on div "**********" at bounding box center [661, 212] width 689 height 746
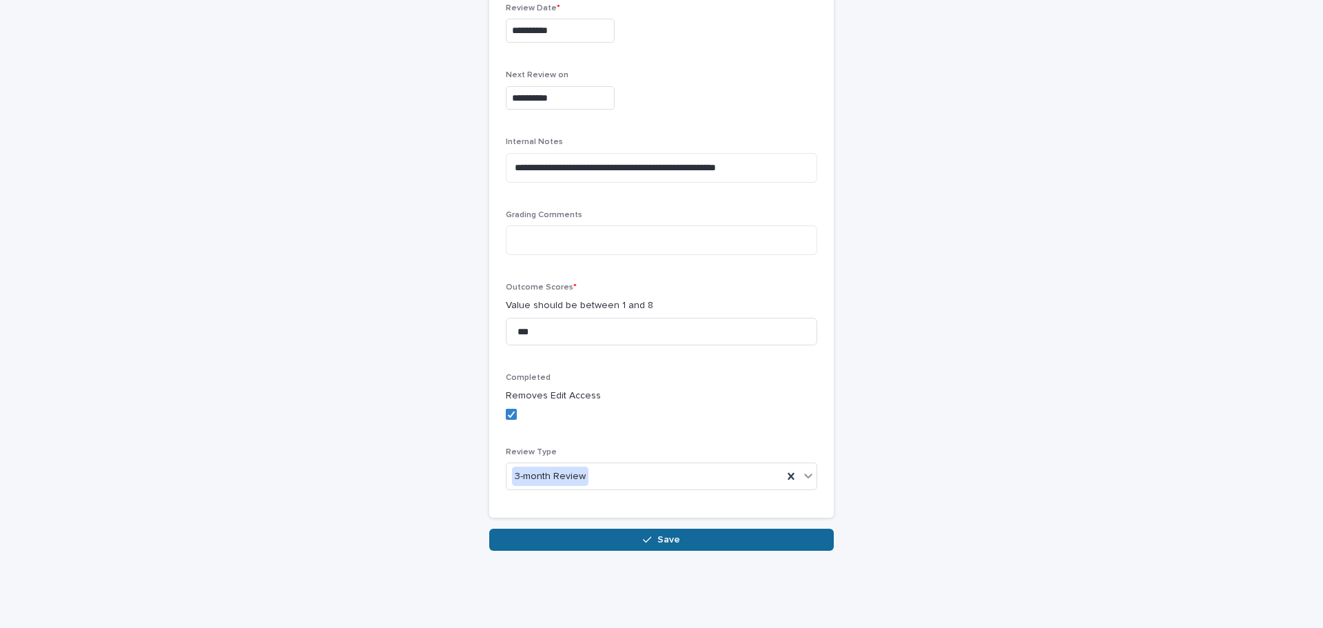
click at [618, 539] on button "Save" at bounding box center [661, 540] width 345 height 22
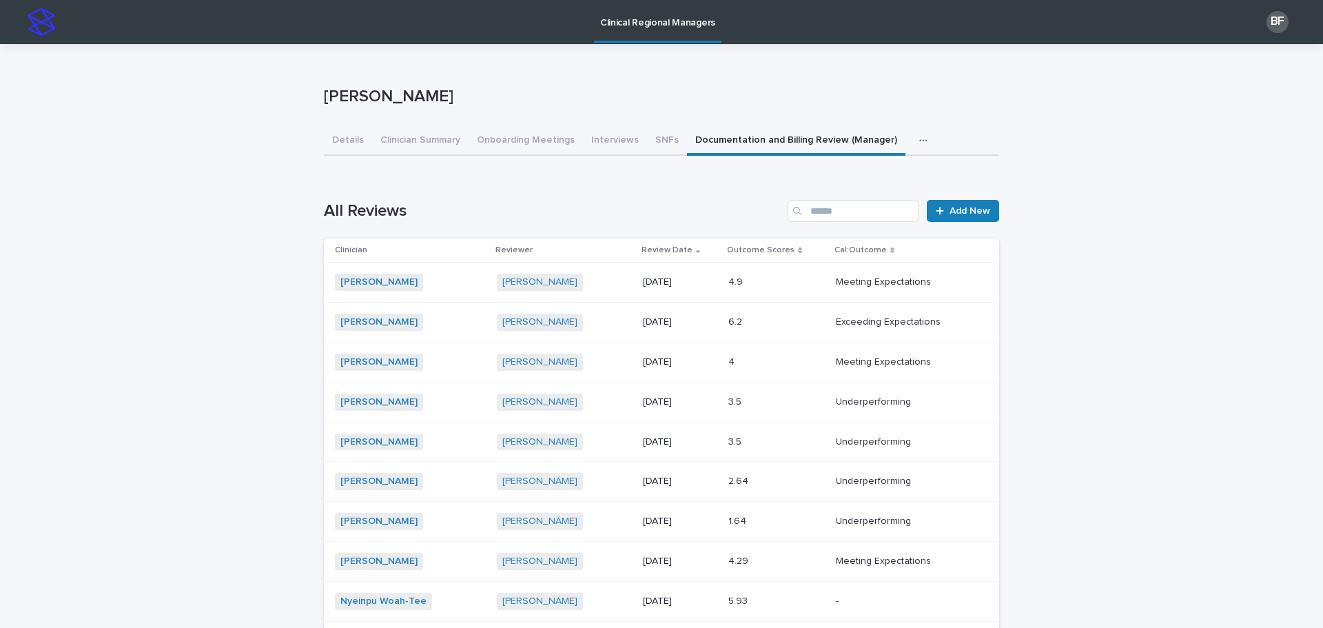
click at [650, 36] on link "Clinical Regional Managers" at bounding box center [657, 20] width 127 height 41
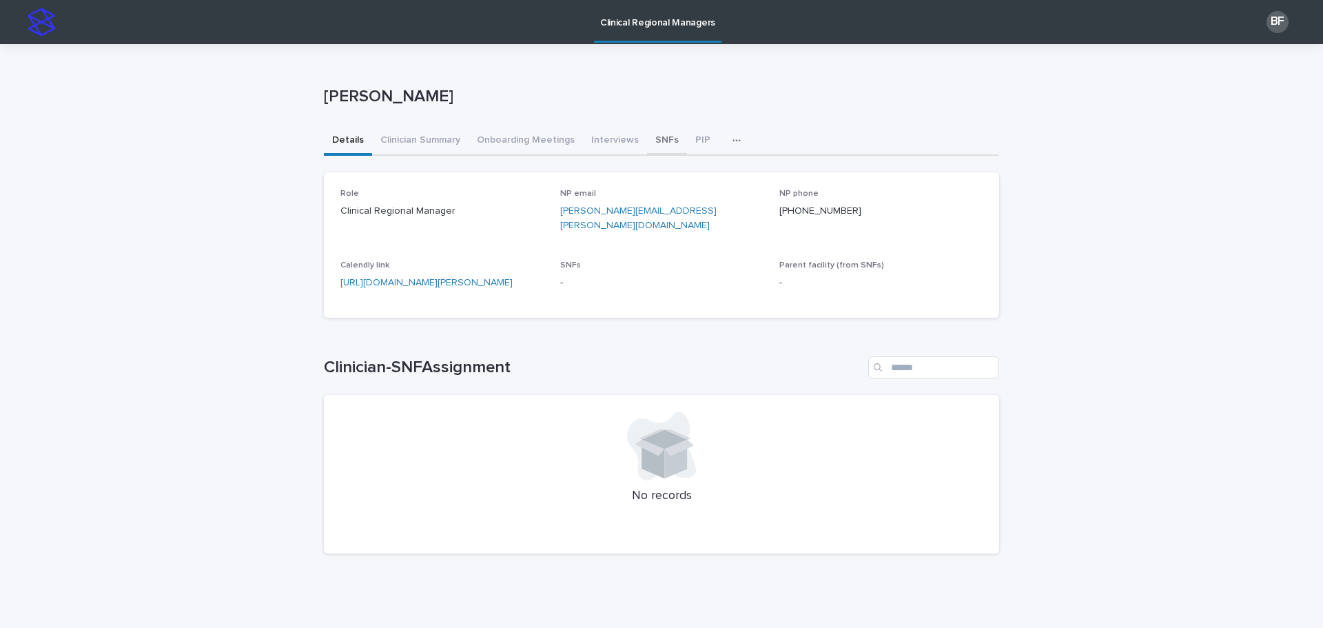
click at [648, 137] on button "SNFs" at bounding box center [667, 141] width 40 height 29
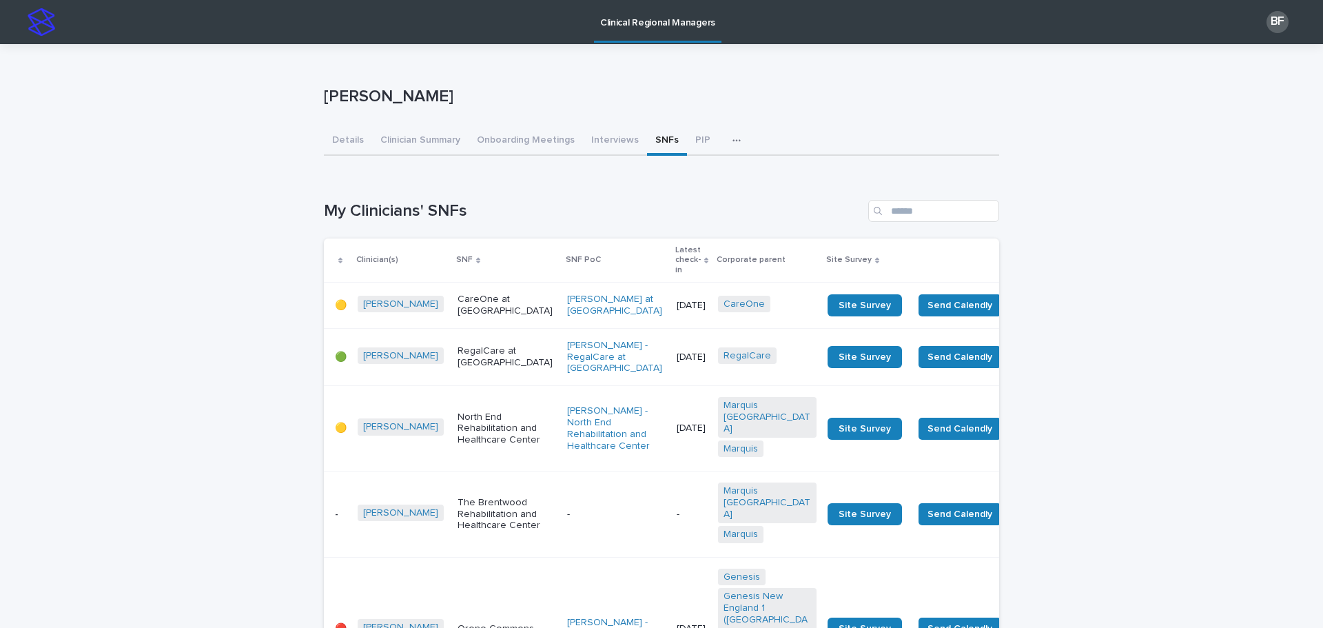
click at [675, 256] on p "Latest check-in" at bounding box center [687, 260] width 25 height 35
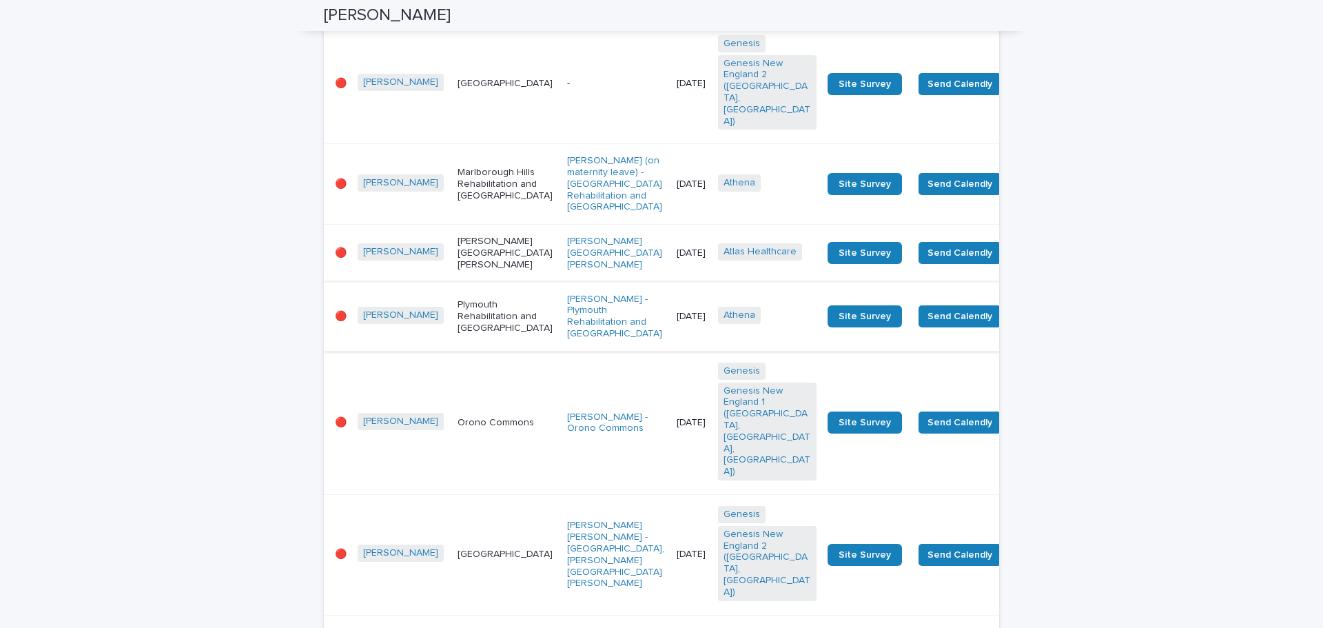
scroll to position [689, 0]
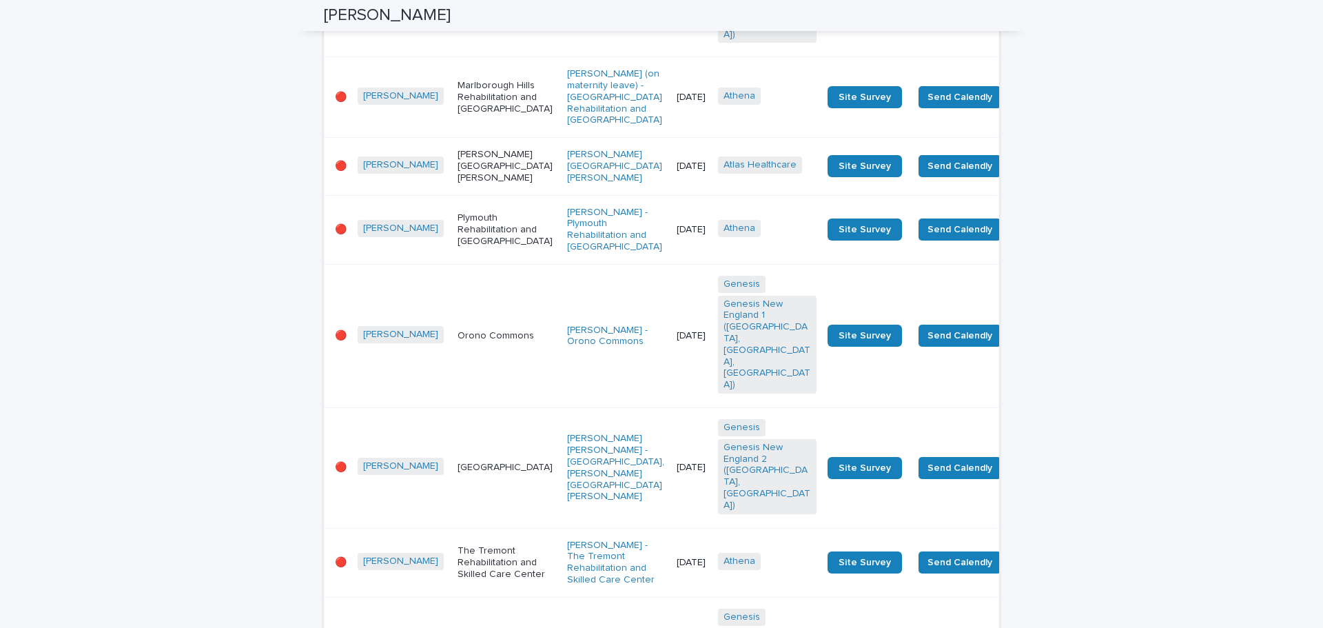
click at [469, 247] on p "Plymouth Rehabilitation and [GEOGRAPHIC_DATA]" at bounding box center [507, 229] width 99 height 34
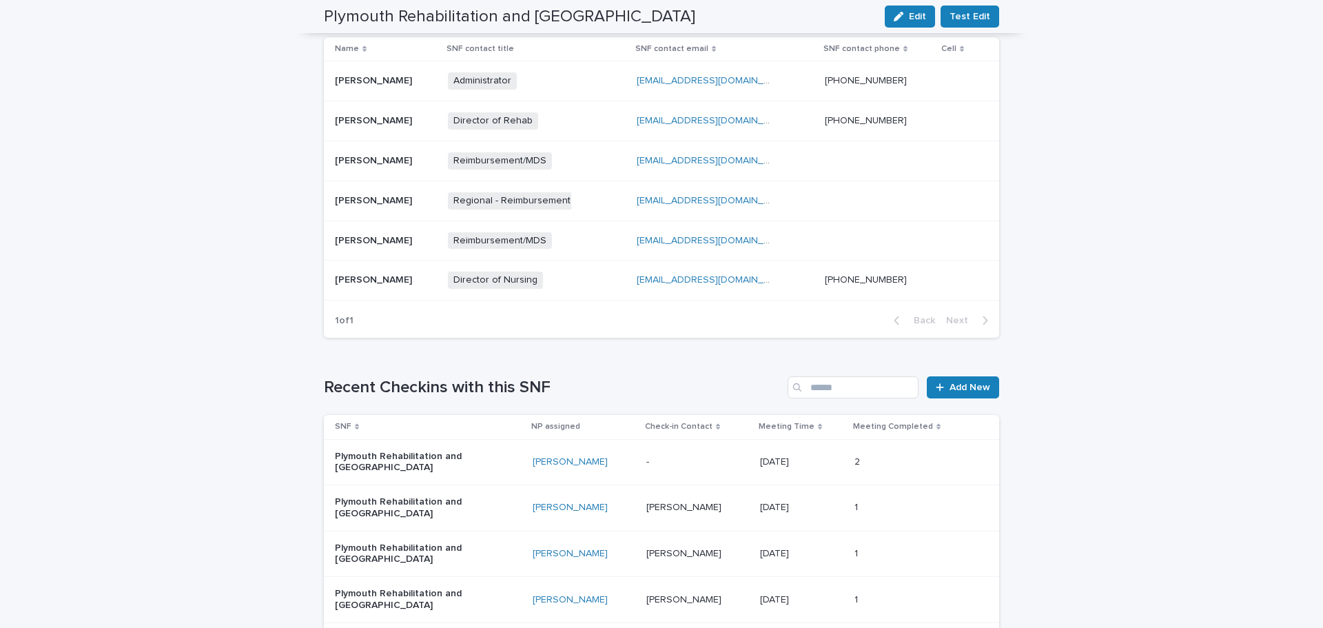
scroll to position [620, 0]
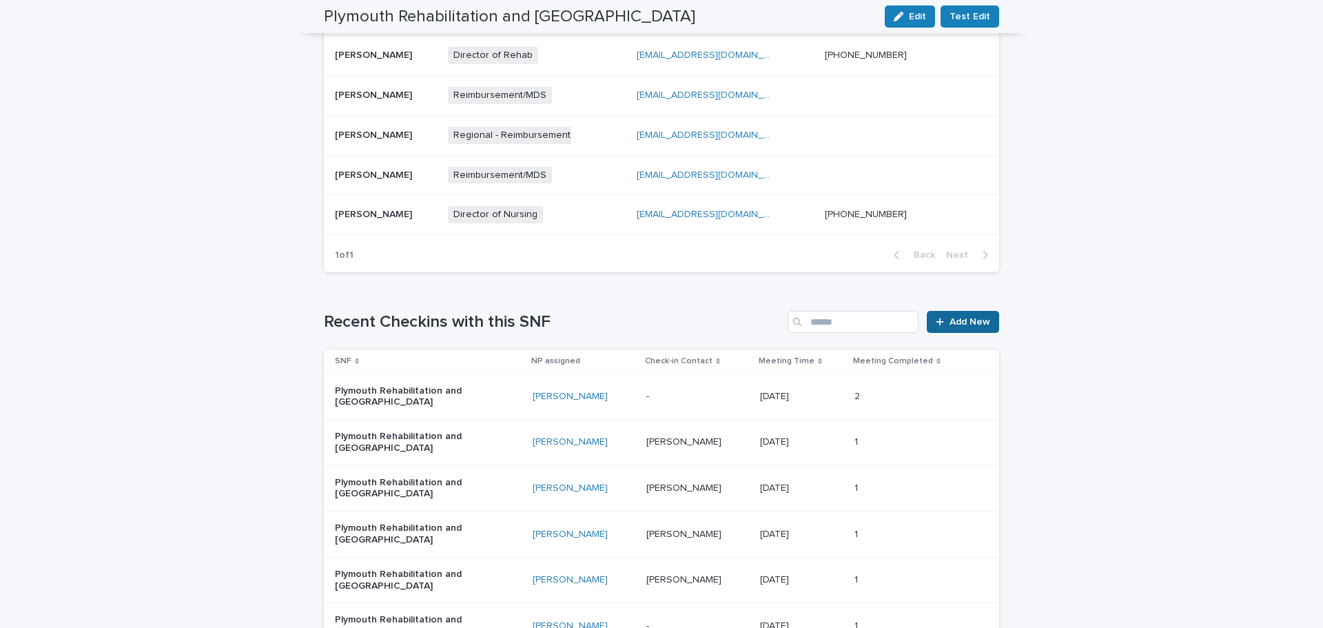
click at [970, 315] on link "Add New" at bounding box center [963, 322] width 72 height 22
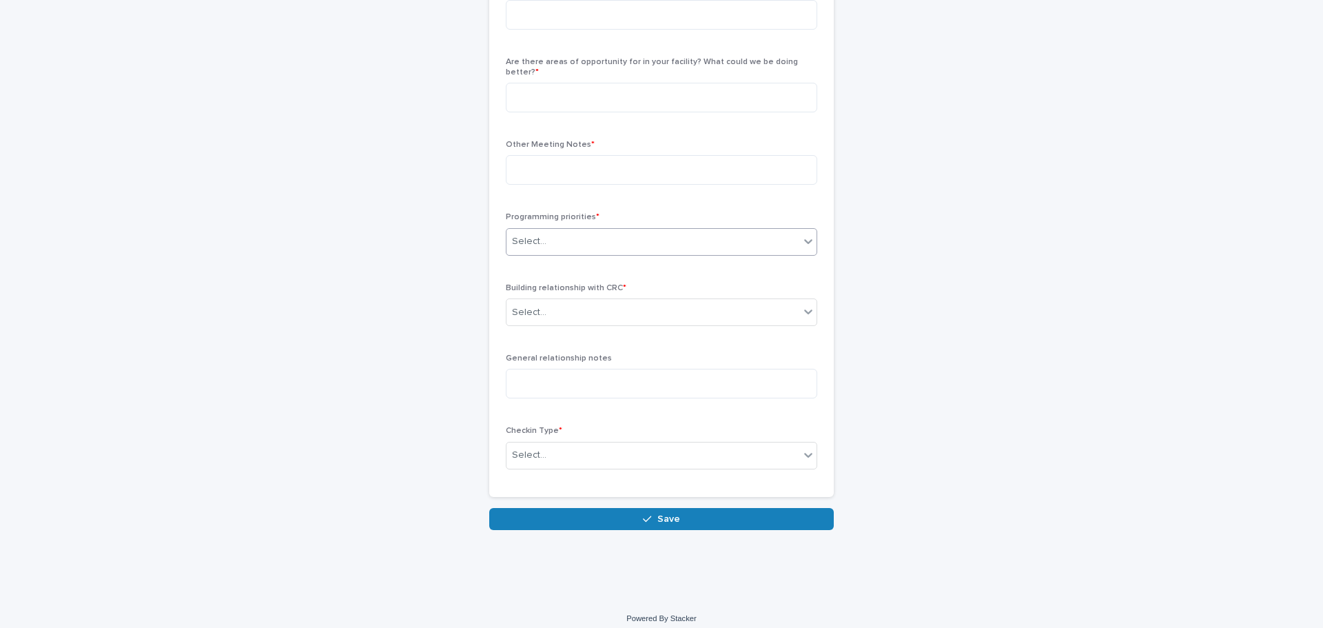
scroll to position [23, 0]
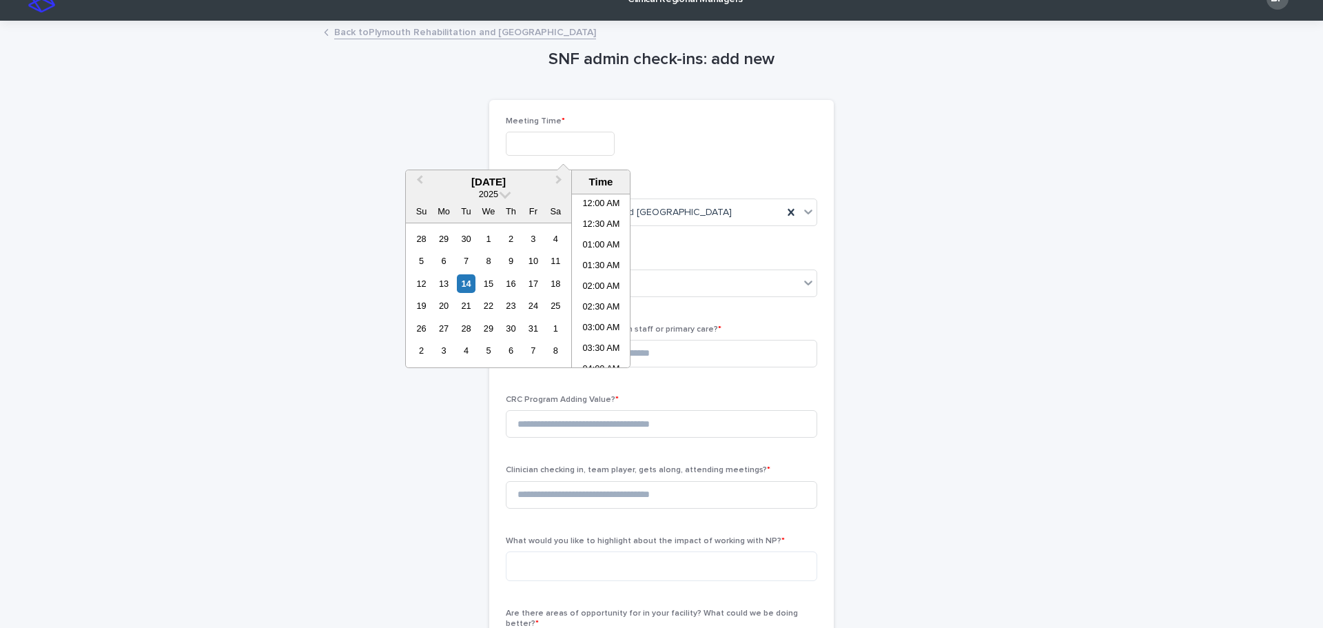
click at [539, 141] on input "text" at bounding box center [560, 144] width 109 height 24
click at [463, 276] on div "14" at bounding box center [466, 283] width 19 height 19
click at [600, 274] on li "02:30 PM" at bounding box center [601, 280] width 59 height 21
type input "**********"
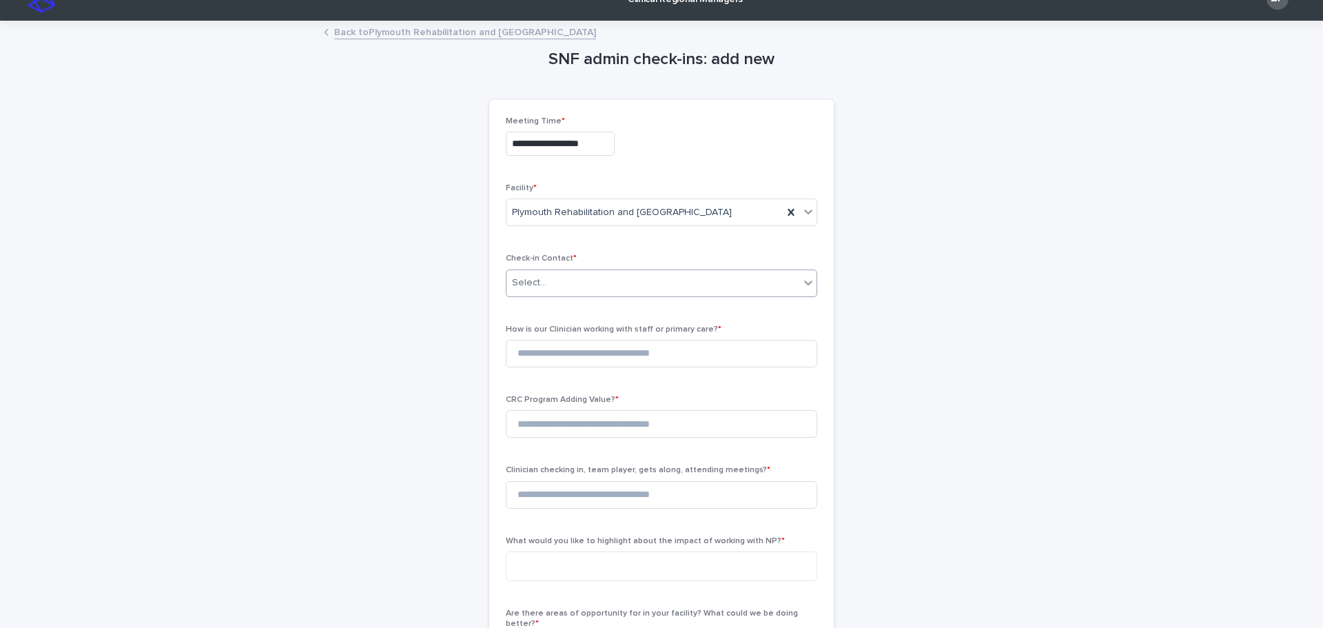
click at [564, 277] on div "Select..." at bounding box center [652, 282] width 293 height 23
type input "****"
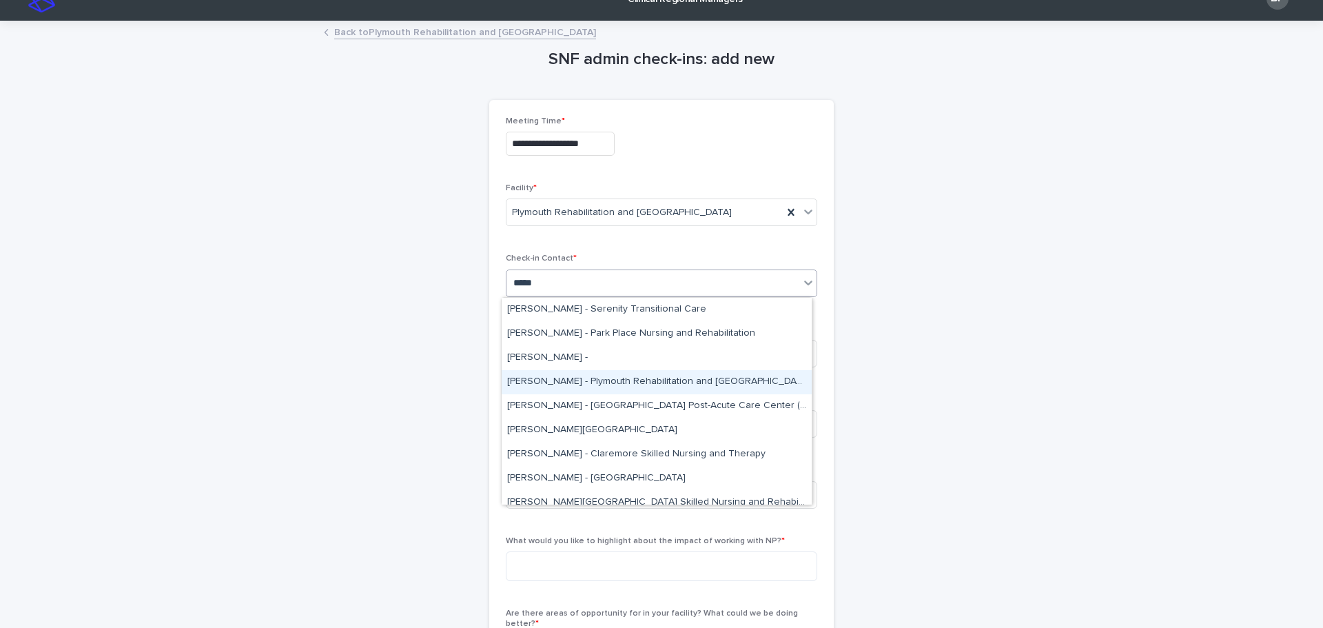
click at [566, 380] on div "[PERSON_NAME] - Plymouth Rehabilitation and [GEOGRAPHIC_DATA]" at bounding box center [657, 382] width 310 height 24
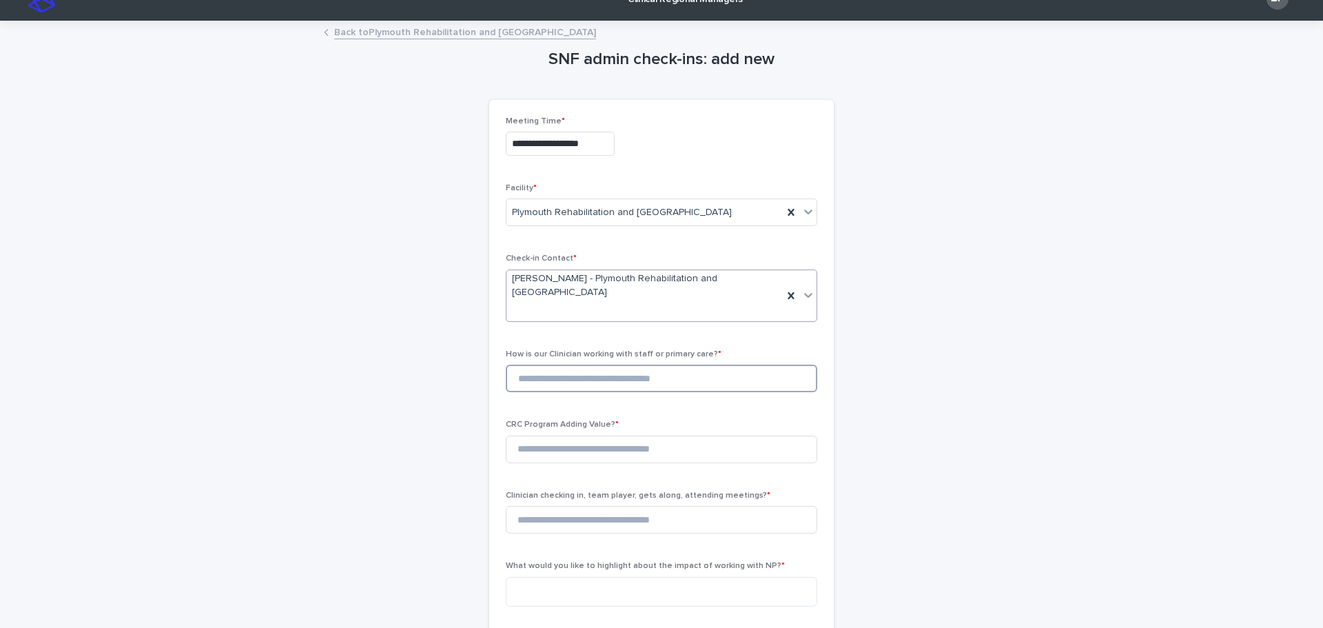
click at [557, 365] on input at bounding box center [661, 379] width 311 height 28
type input "*"
click at [548, 435] on input at bounding box center [661, 449] width 311 height 28
type input "*"
click at [542, 506] on input "*" at bounding box center [661, 520] width 311 height 28
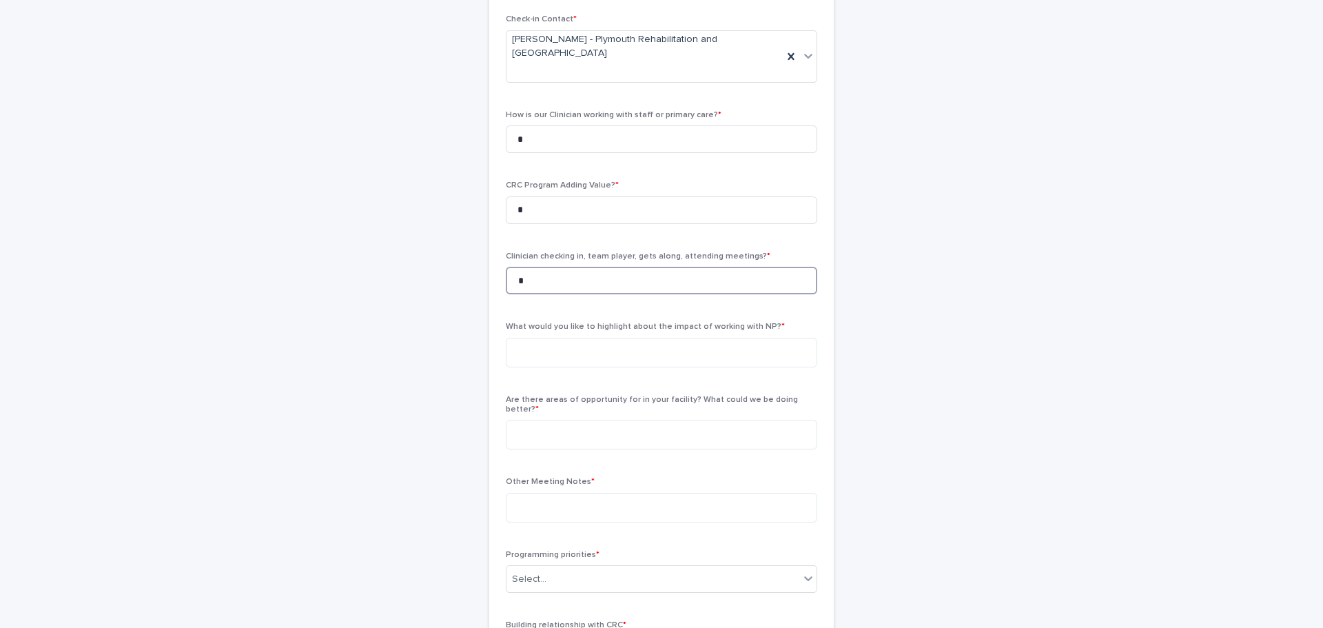
scroll to position [299, 0]
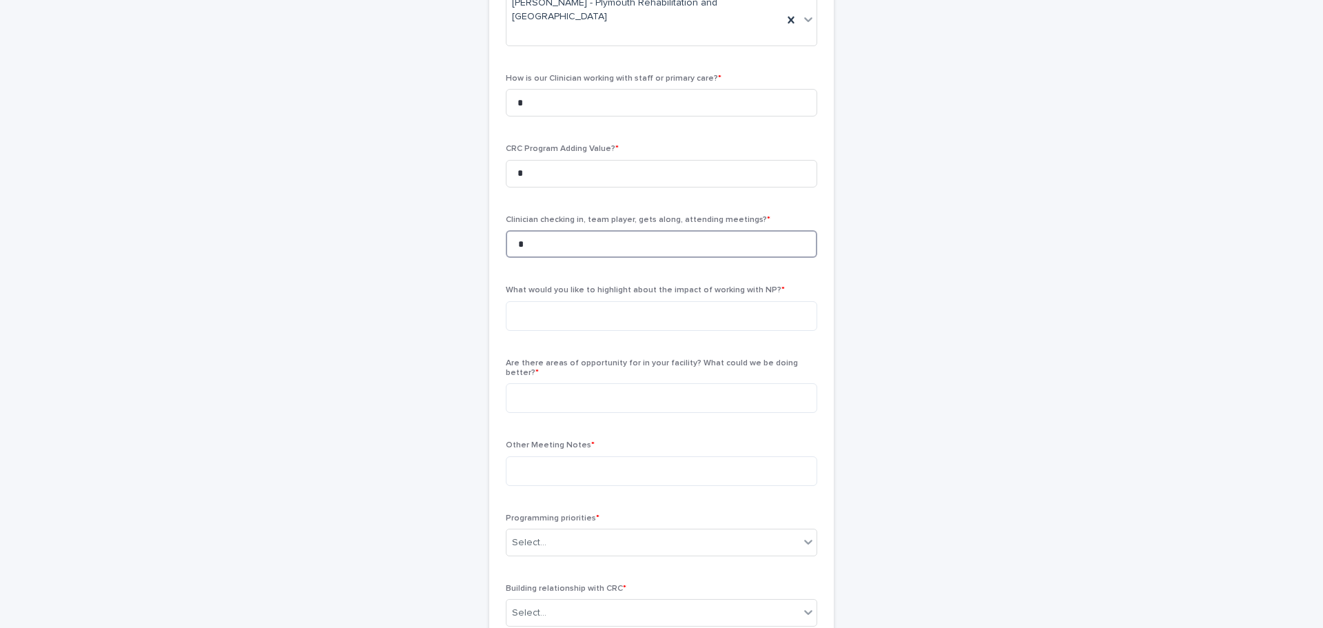
type input "*"
click at [551, 306] on div "What would you like to highlight about the impact of working with NP? *" at bounding box center [661, 313] width 311 height 56
click at [548, 304] on textarea at bounding box center [661, 316] width 311 height 30
paste textarea "**********"
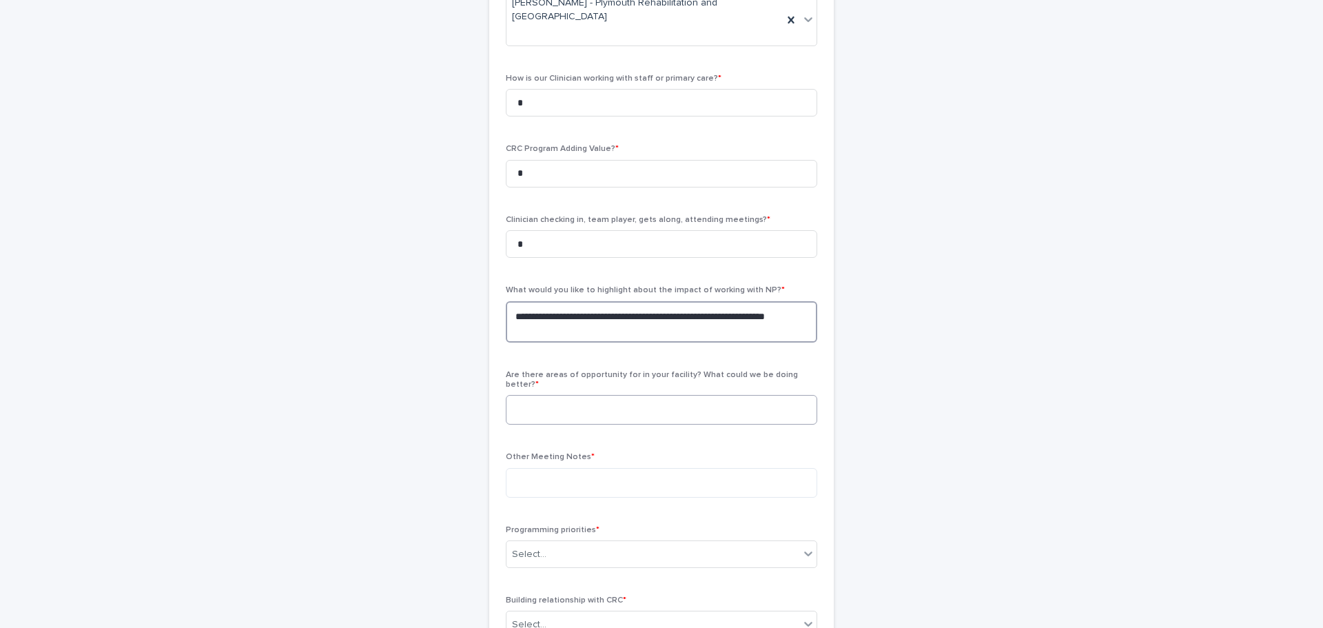
type textarea "**********"
click at [553, 395] on textarea at bounding box center [661, 410] width 311 height 30
type textarea "***"
click at [659, 468] on textarea at bounding box center [661, 483] width 311 height 30
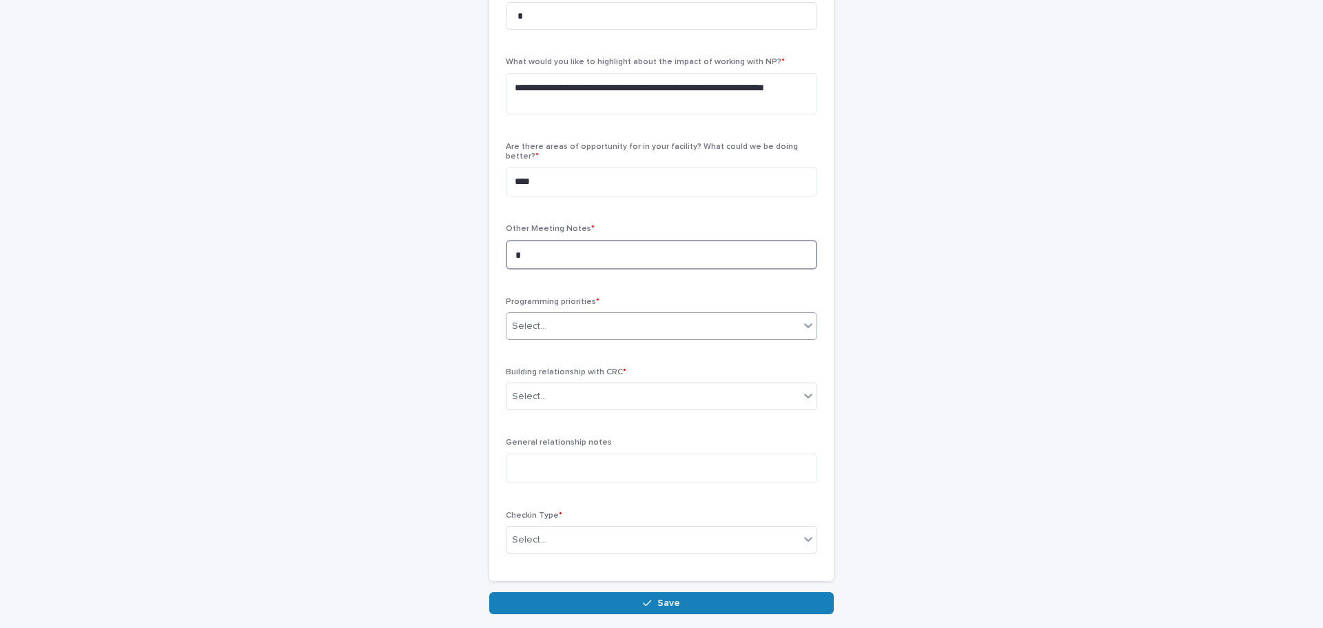
scroll to position [575, 0]
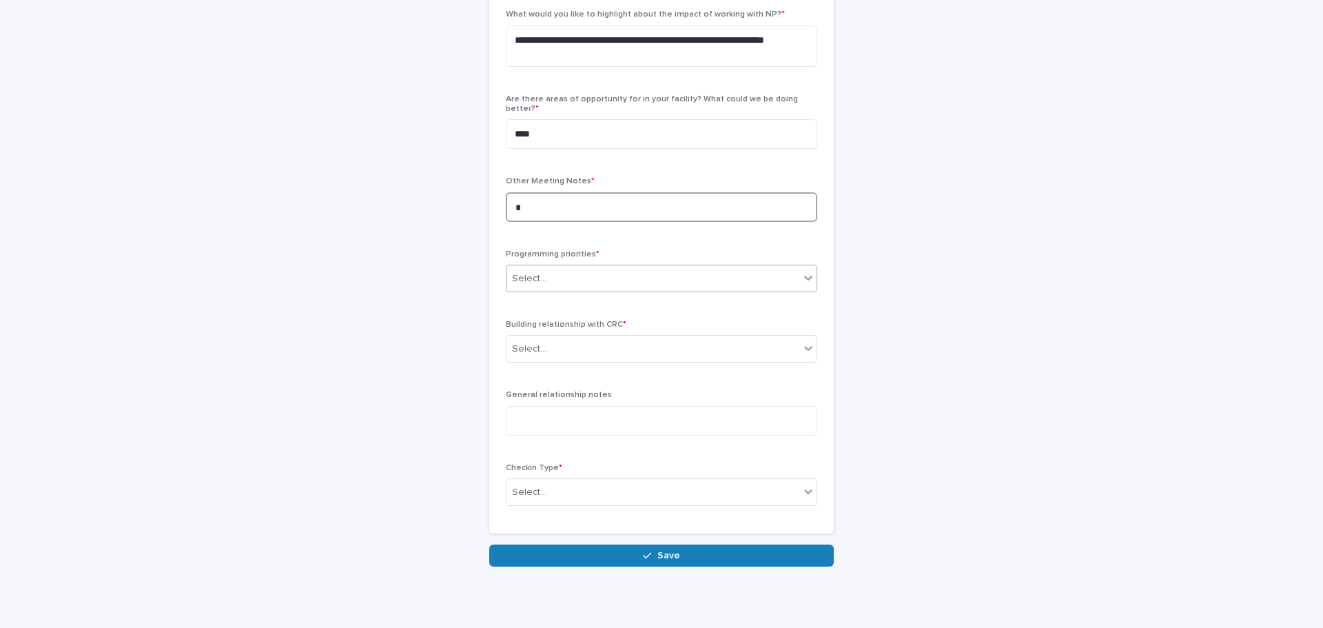
type textarea "*"
click at [520, 267] on div "Select..." at bounding box center [652, 278] width 293 height 23
click at [536, 258] on div "PM&R services" at bounding box center [657, 270] width 310 height 24
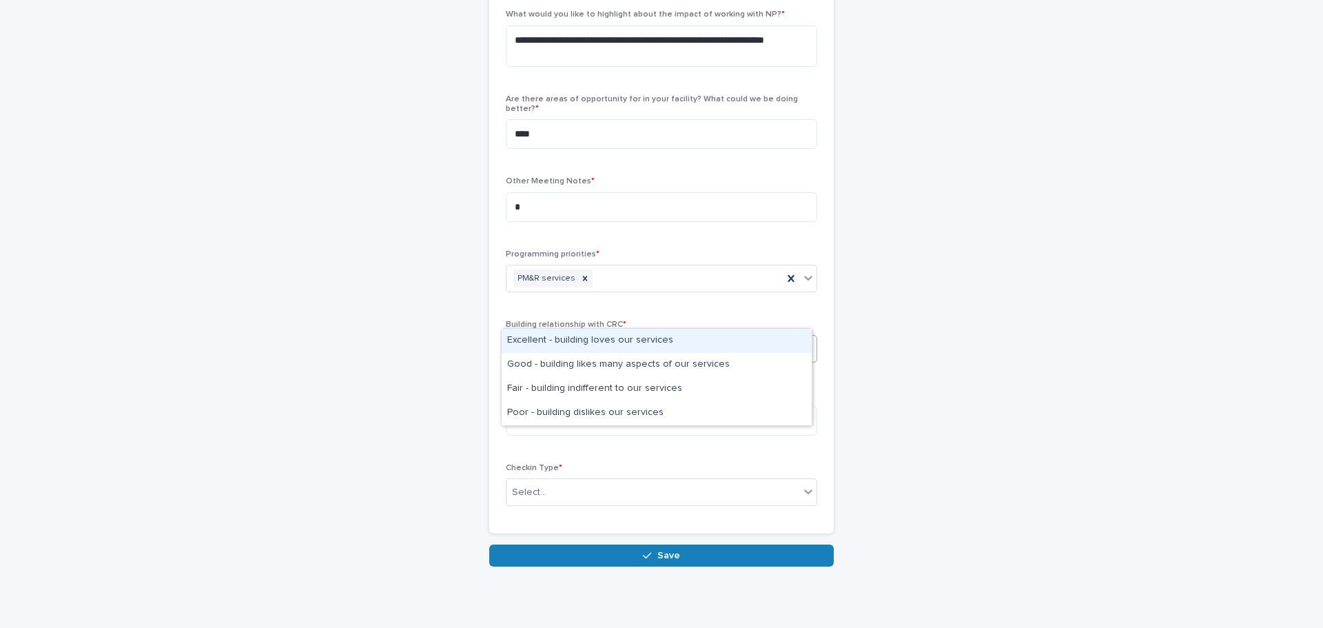
click at [557, 338] on div "Select..." at bounding box center [652, 349] width 293 height 23
click at [548, 341] on div "Excellent - building loves our services" at bounding box center [657, 341] width 310 height 24
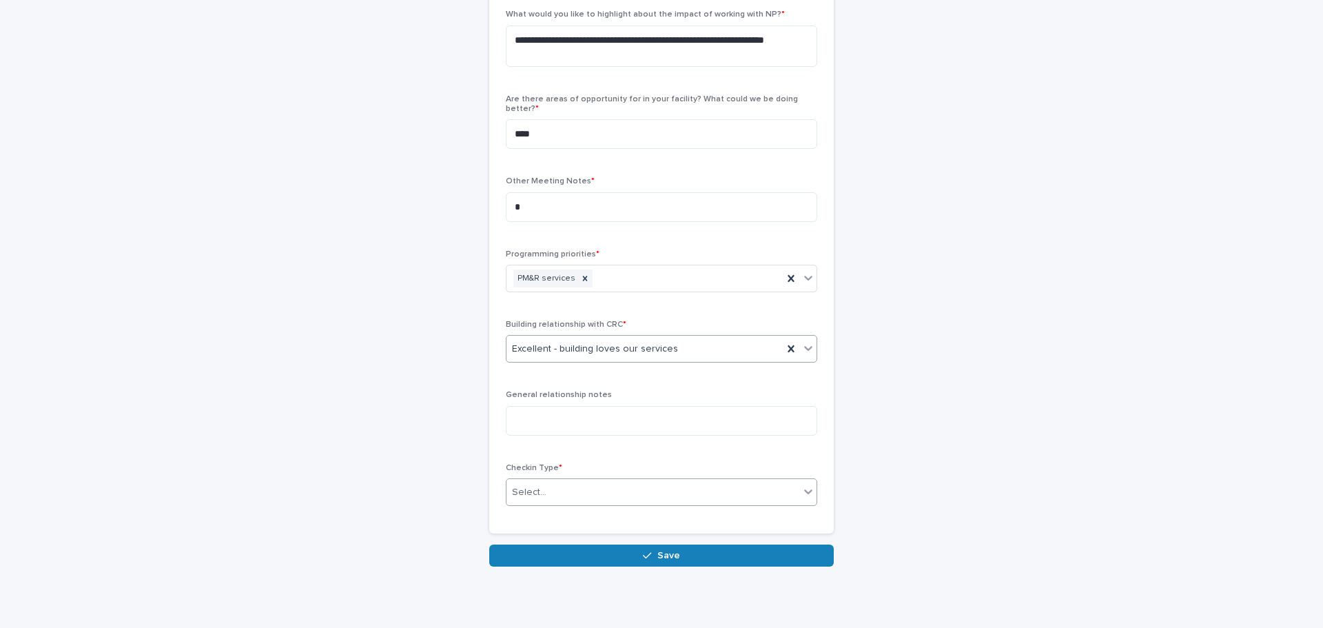
click at [548, 486] on input "text" at bounding box center [548, 492] width 1 height 12
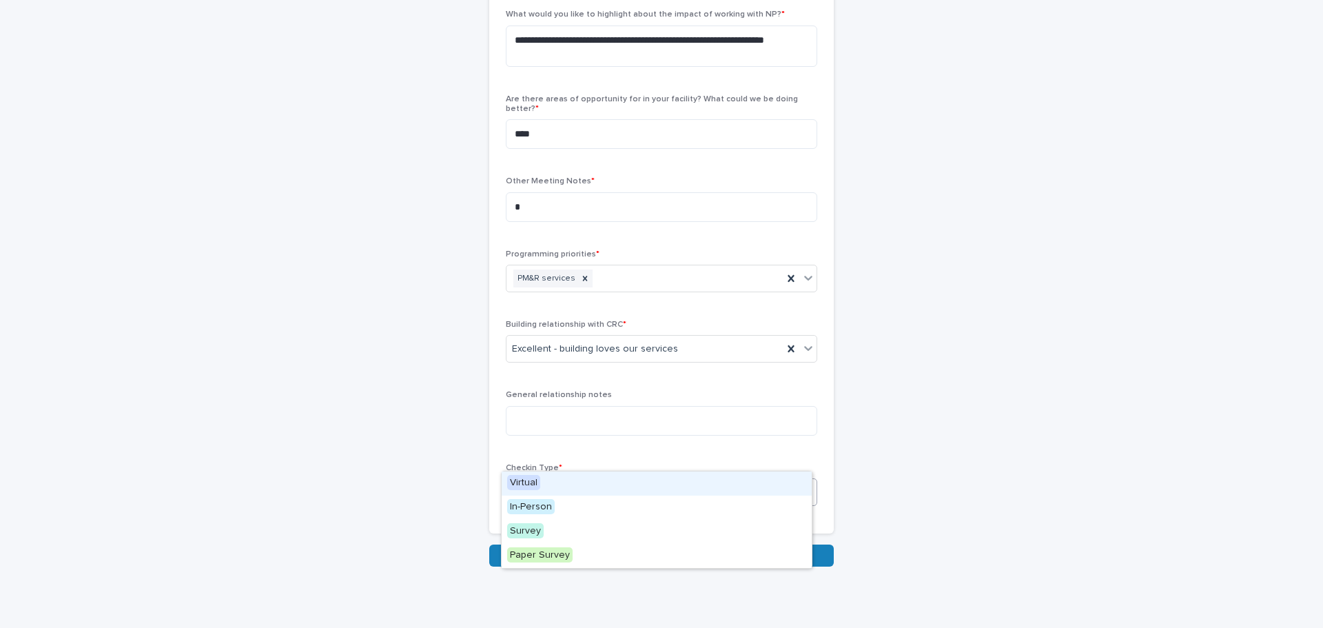
click at [536, 484] on span "Virtual" at bounding box center [523, 482] width 33 height 15
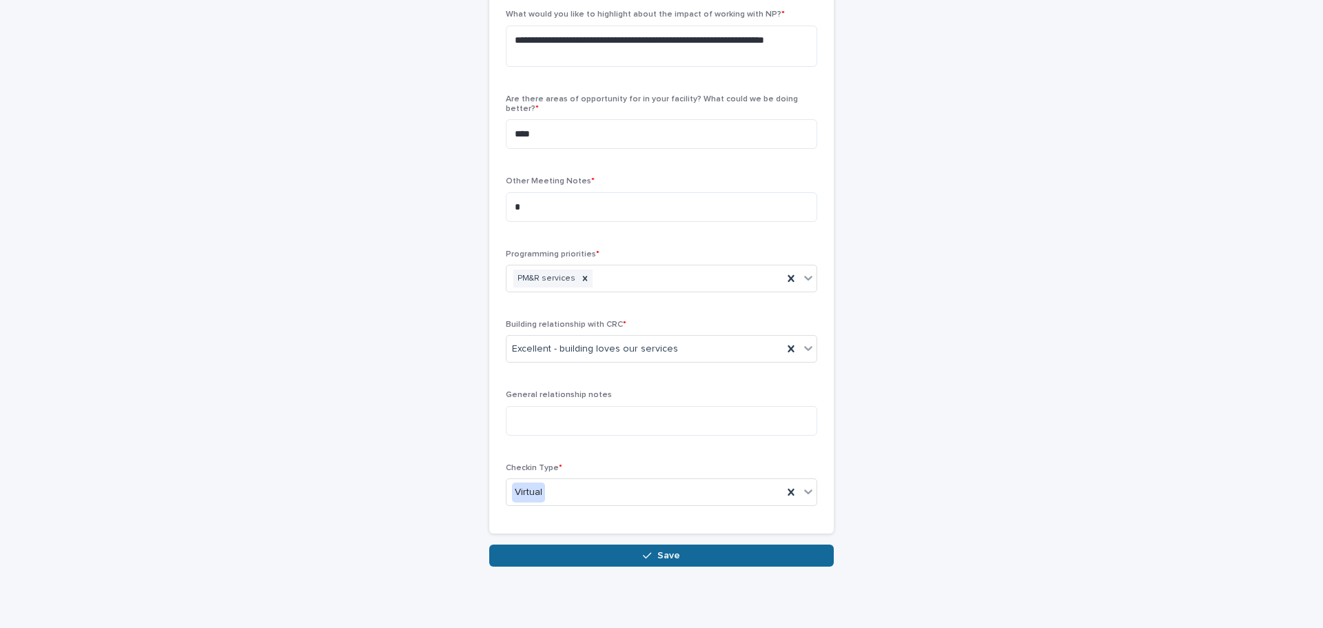
click at [608, 544] on button "Save" at bounding box center [661, 555] width 345 height 22
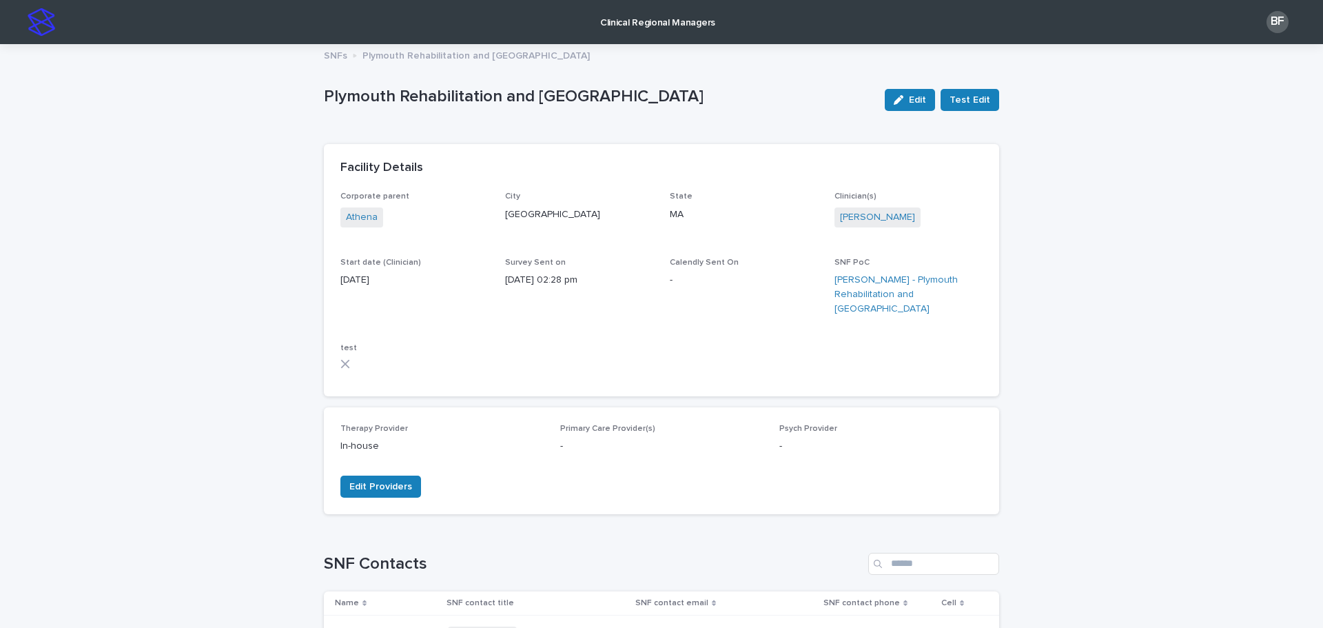
click at [666, 25] on p "Clinical Regional Managers" at bounding box center [657, 14] width 115 height 29
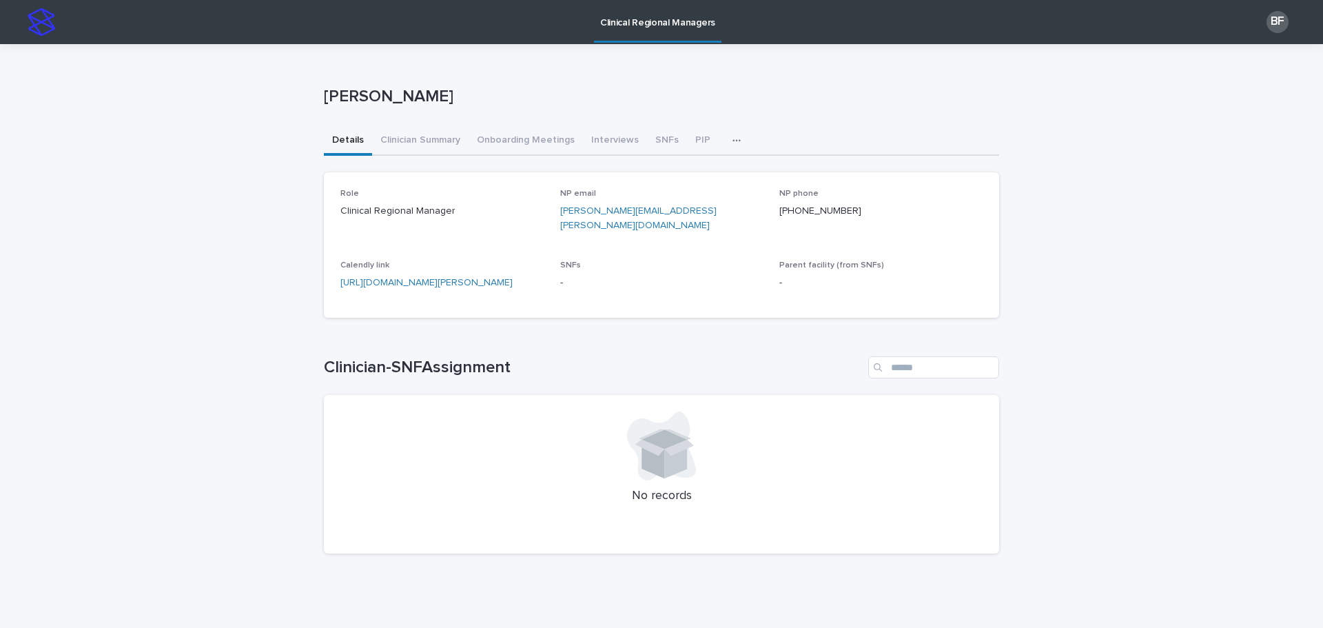
drag, startPoint x: 648, startPoint y: 149, endPoint x: 438, endPoint y: 524, distance: 429.4
click at [647, 149] on button "SNFs" at bounding box center [667, 141] width 40 height 29
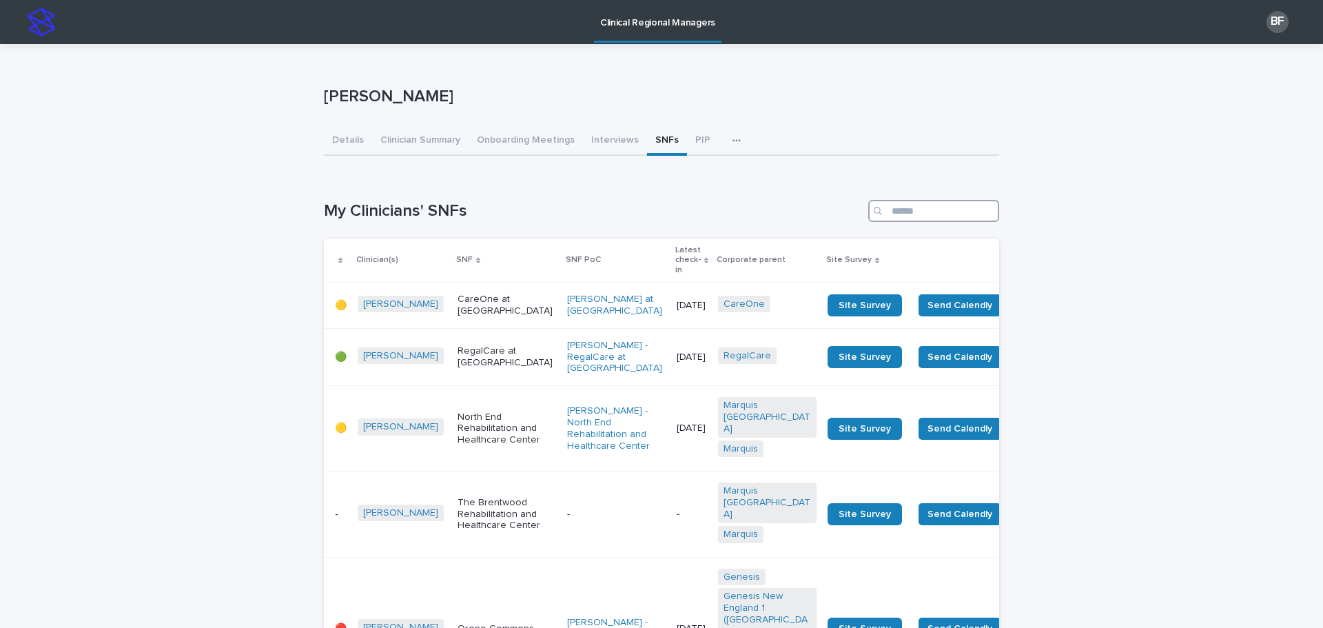
click at [908, 208] on input "Search" at bounding box center [933, 211] width 131 height 22
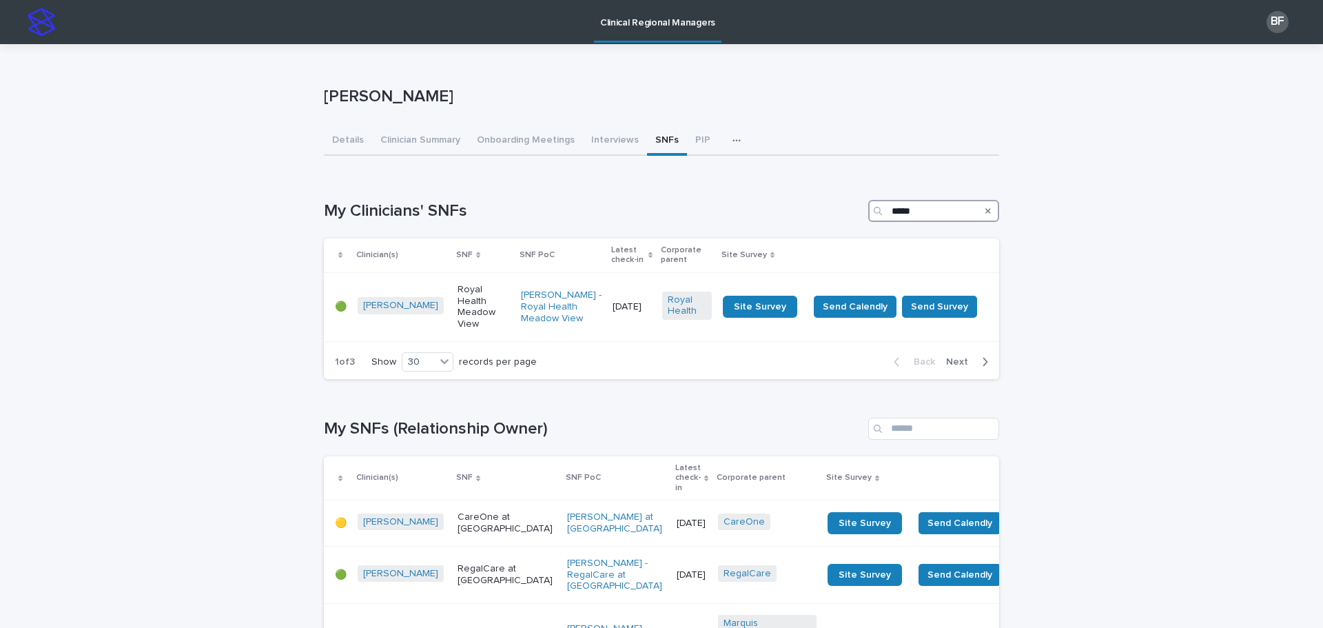
type input "******"
click at [475, 300] on p "Royal Health Meadow View" at bounding box center [484, 307] width 52 height 46
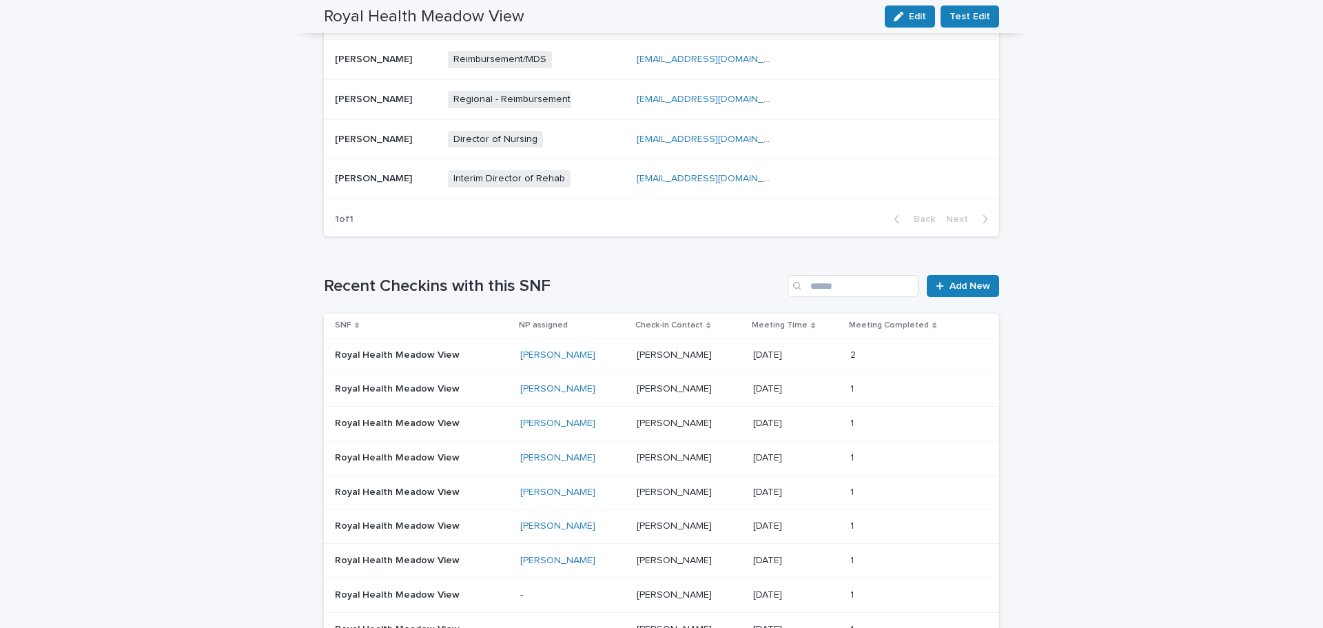
scroll to position [689, 0]
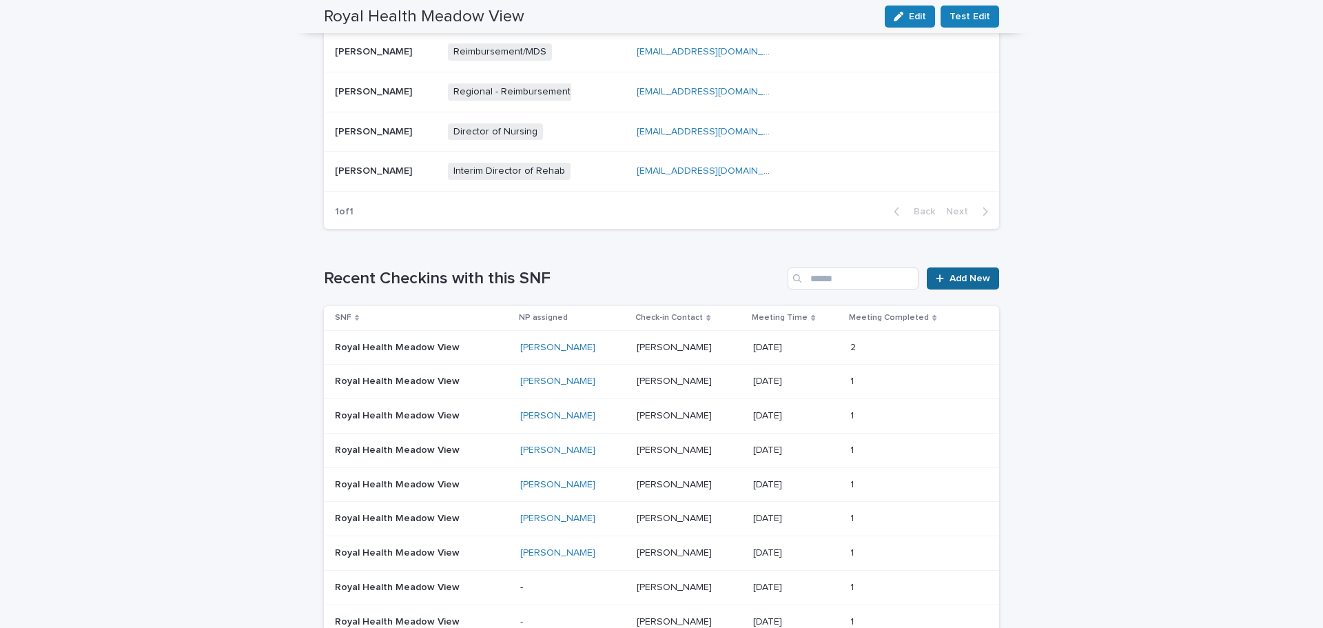
click at [950, 283] on span "Add New" at bounding box center [970, 279] width 41 height 10
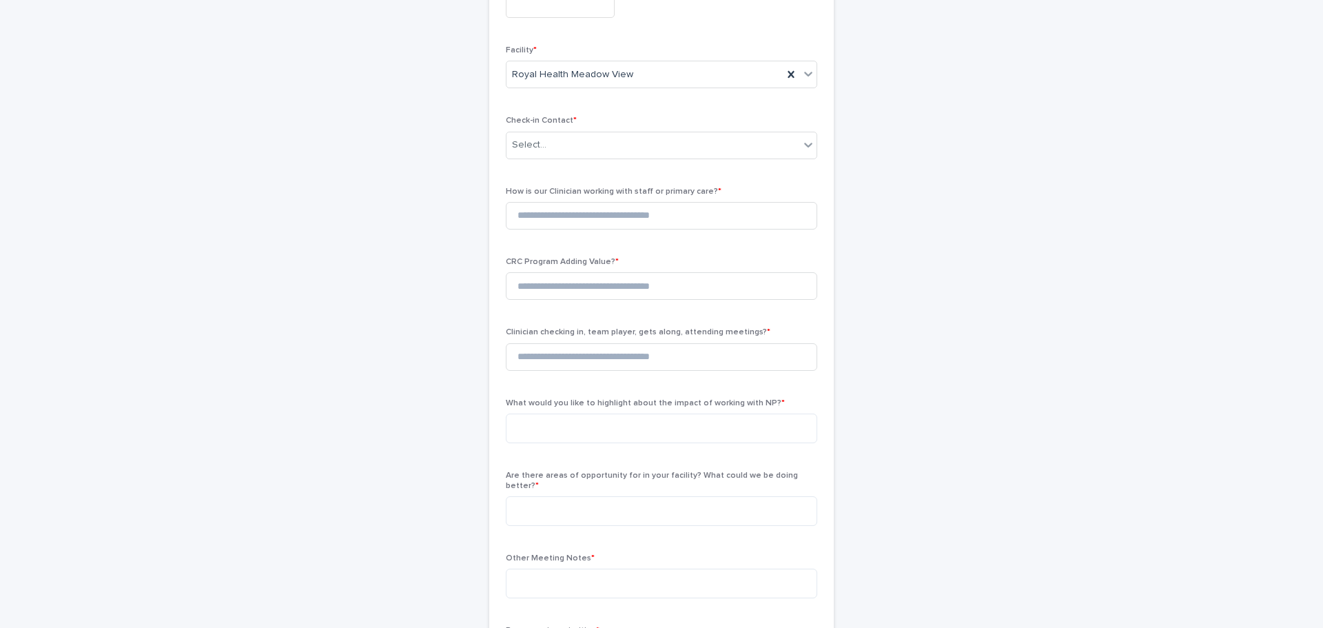
scroll to position [23, 0]
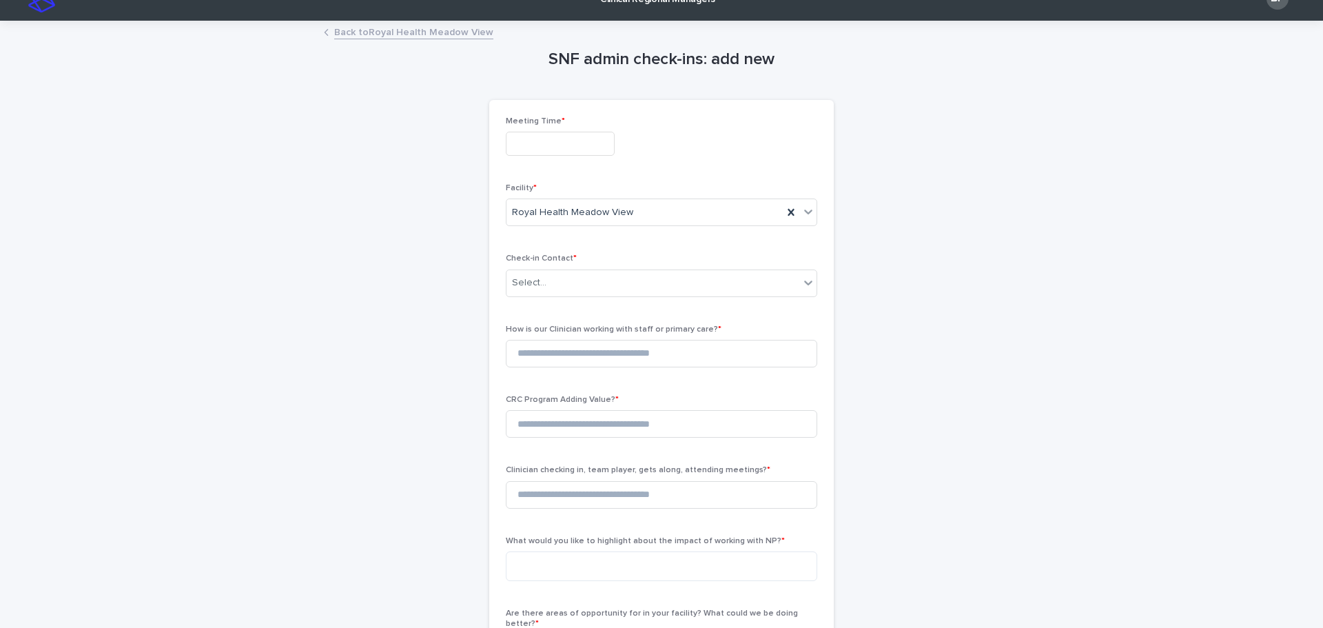
click at [539, 141] on input "text" at bounding box center [560, 144] width 109 height 24
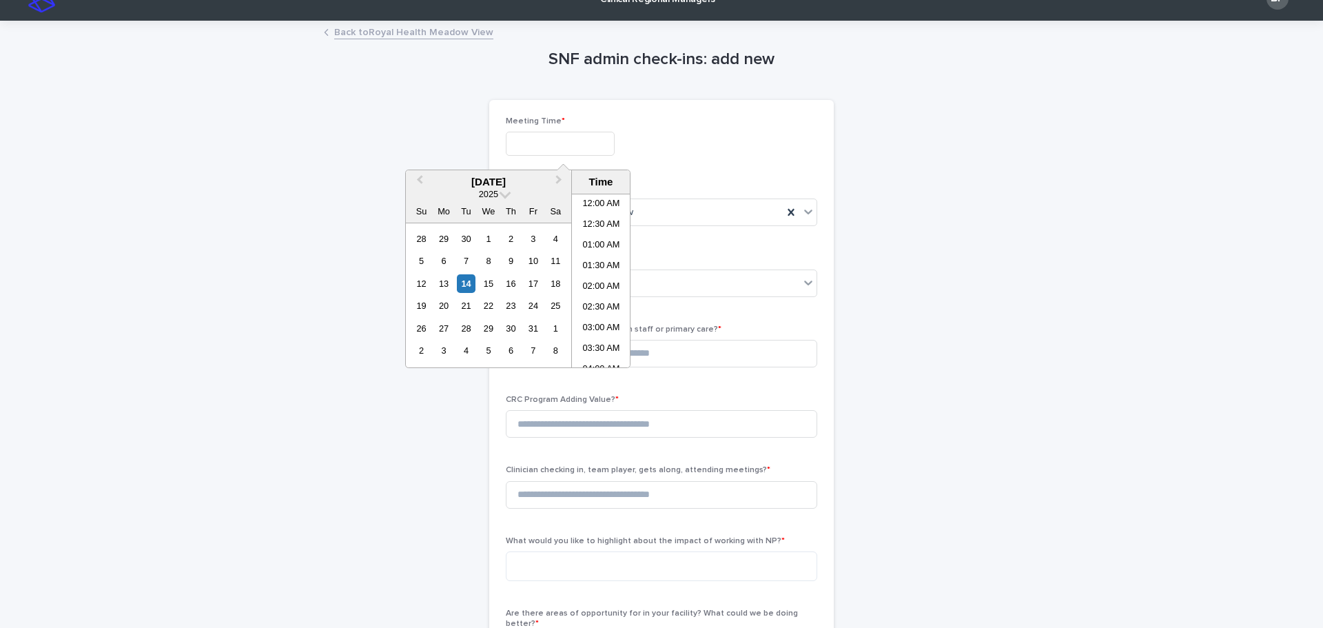
scroll to position [565, 0]
click at [471, 280] on div "14" at bounding box center [466, 283] width 19 height 19
click at [597, 282] on li "03:30 PM" at bounding box center [601, 280] width 59 height 21
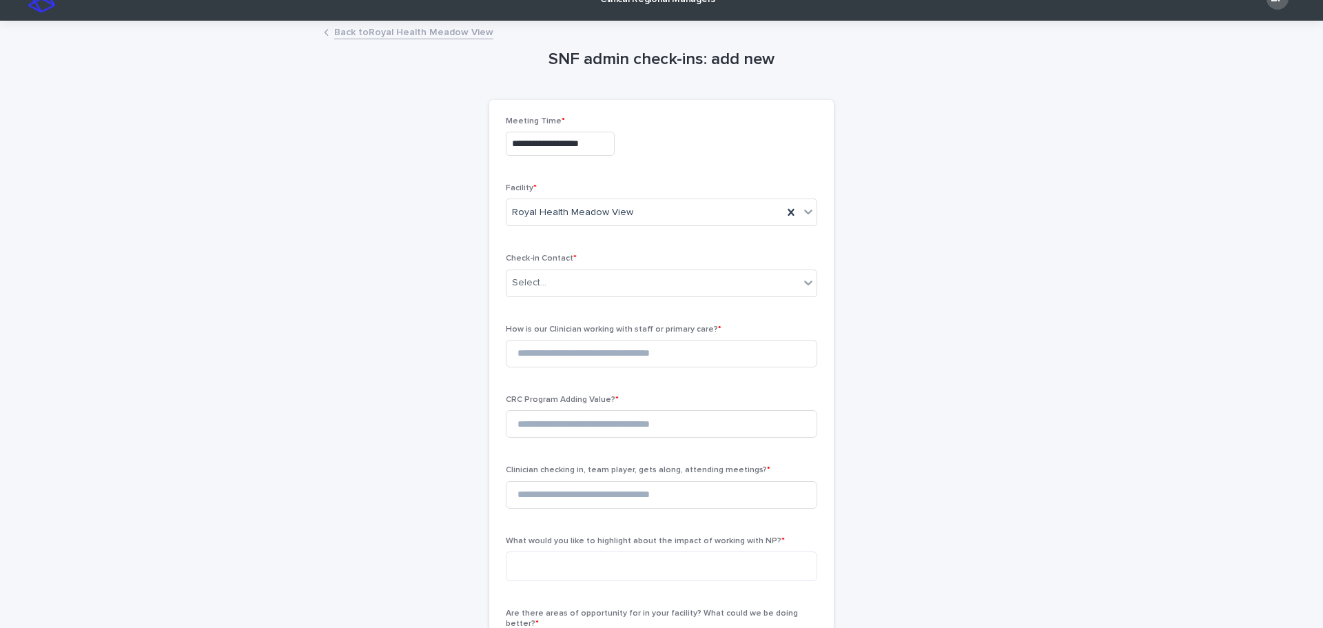
type input "**********"
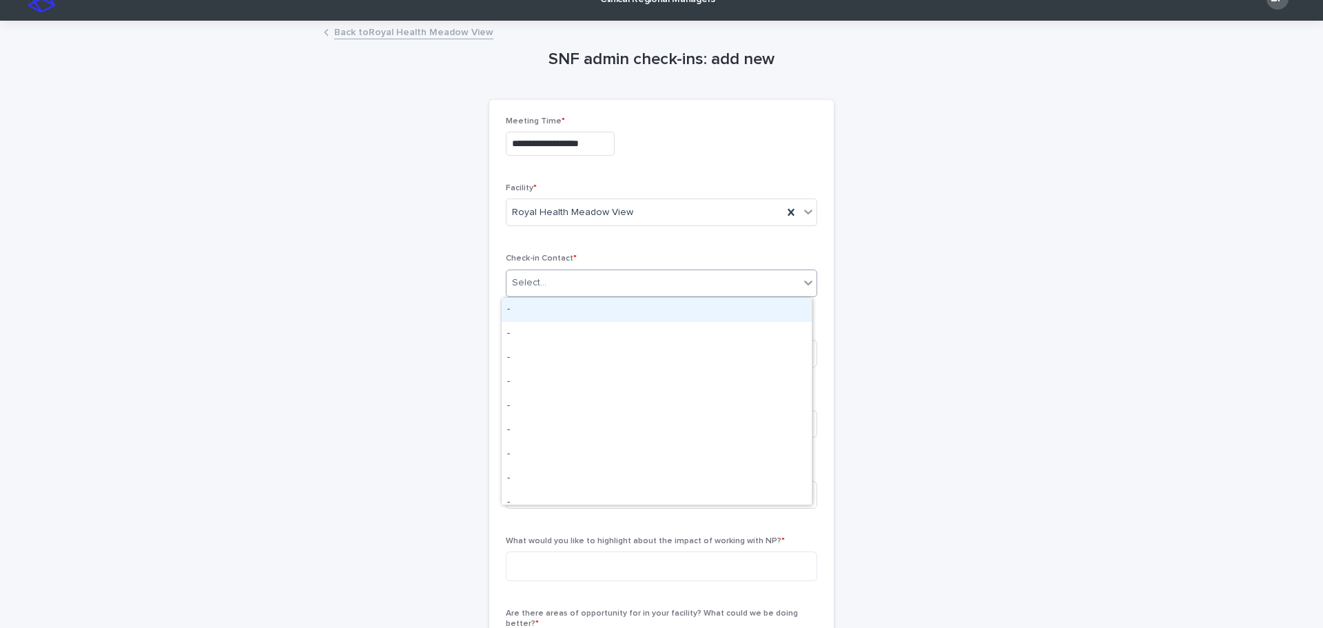
click at [536, 278] on div "Select..." at bounding box center [529, 283] width 34 height 14
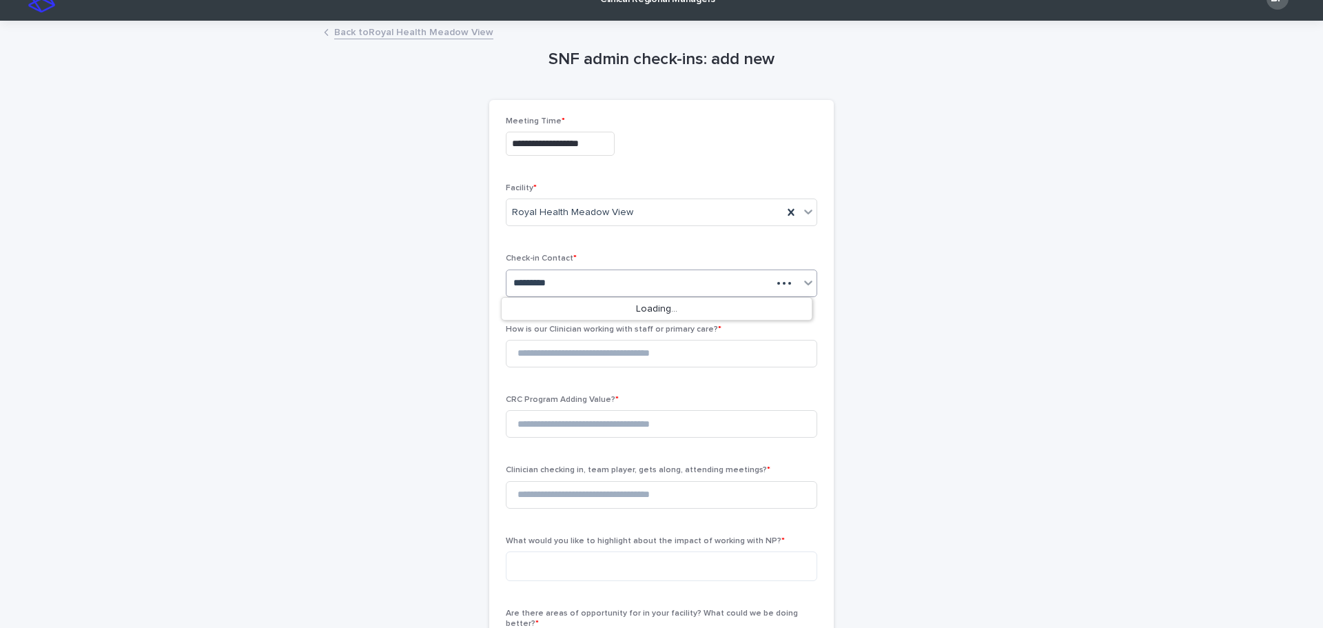
type input "**********"
click at [549, 309] on div "[PERSON_NAME] - [GEOGRAPHIC_DATA]" at bounding box center [657, 310] width 310 height 24
click at [551, 356] on input at bounding box center [661, 354] width 311 height 28
type input "*"
click at [537, 426] on input at bounding box center [661, 424] width 311 height 28
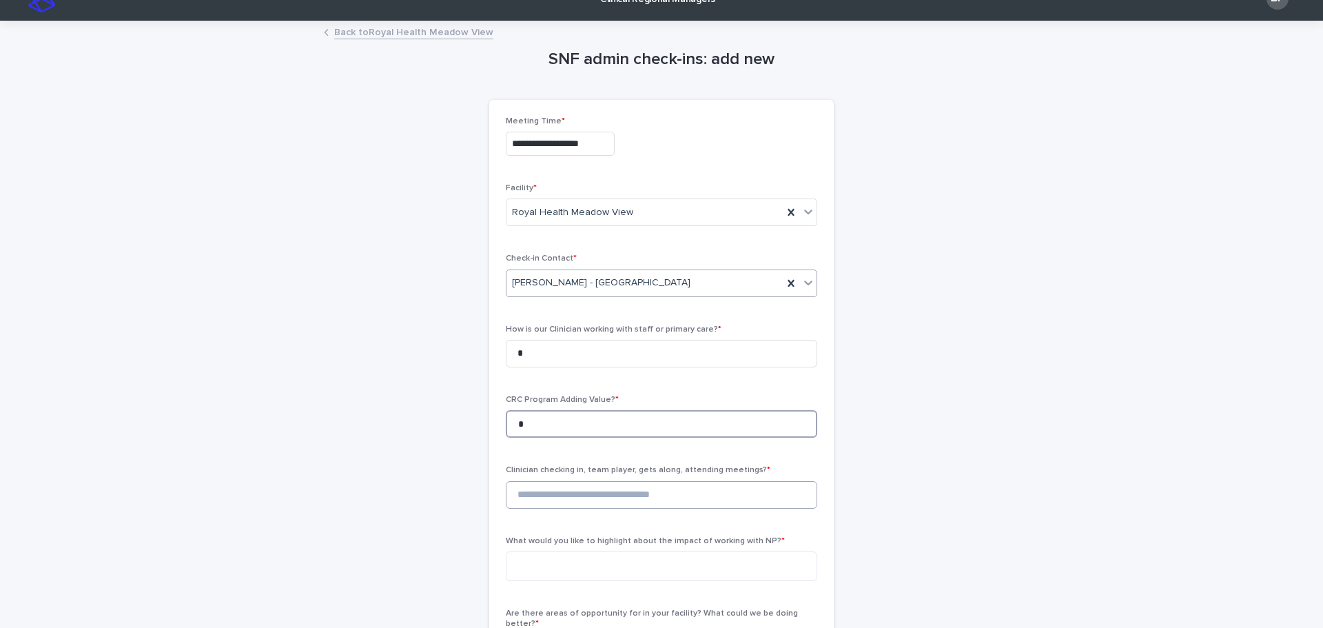
type input "*"
click at [538, 497] on input "*" at bounding box center [661, 495] width 311 height 28
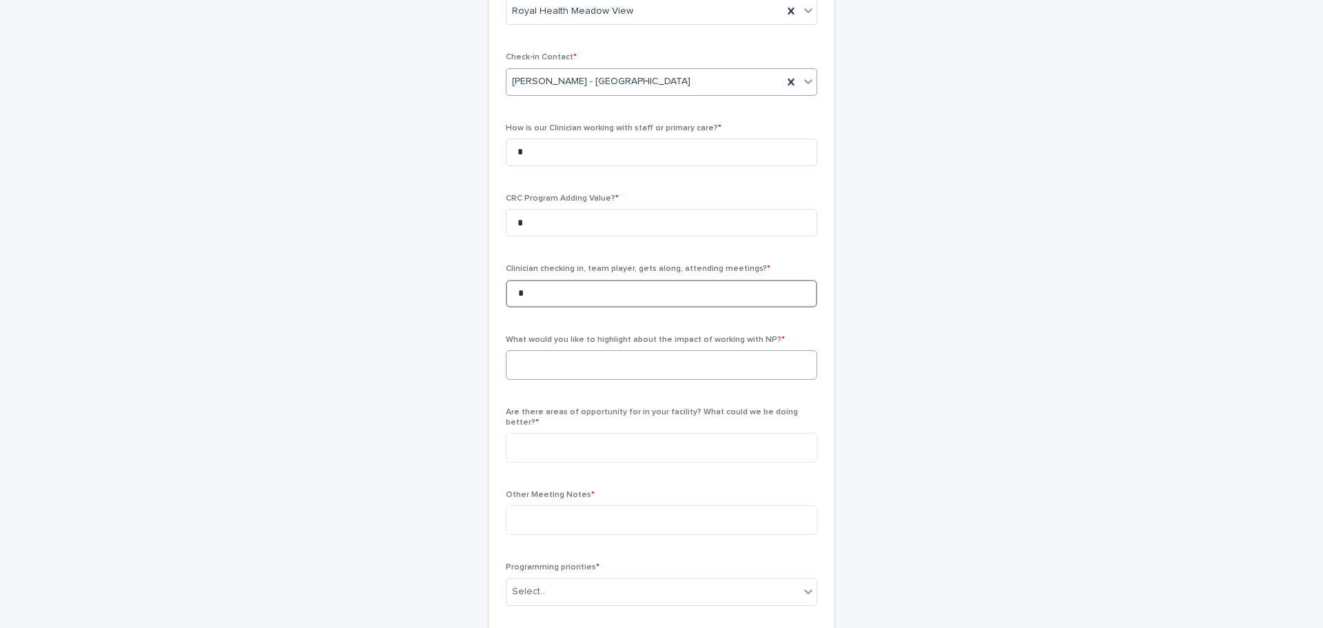
scroll to position [230, 0]
click at [533, 286] on input "*" at bounding box center [661, 288] width 311 height 28
type input "*"
click at [535, 371] on textarea at bounding box center [661, 360] width 311 height 30
type textarea "*"
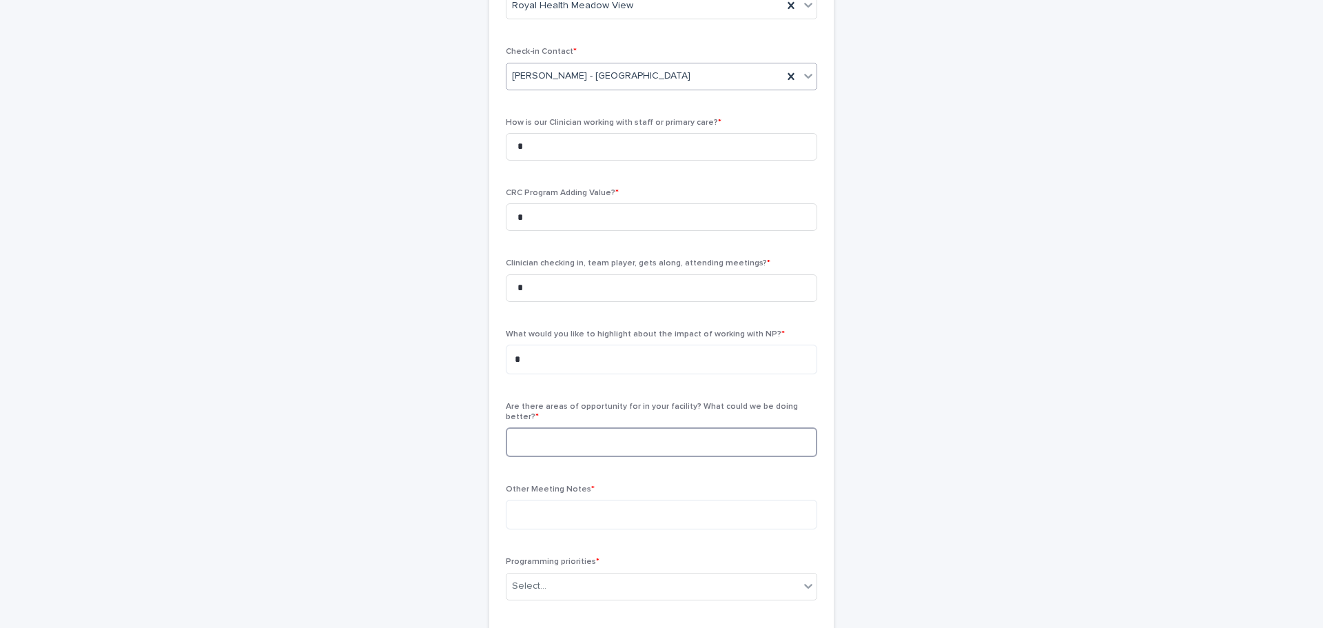
click at [533, 427] on textarea at bounding box center [661, 442] width 311 height 30
type textarea "*"
click at [548, 511] on textarea at bounding box center [661, 515] width 311 height 30
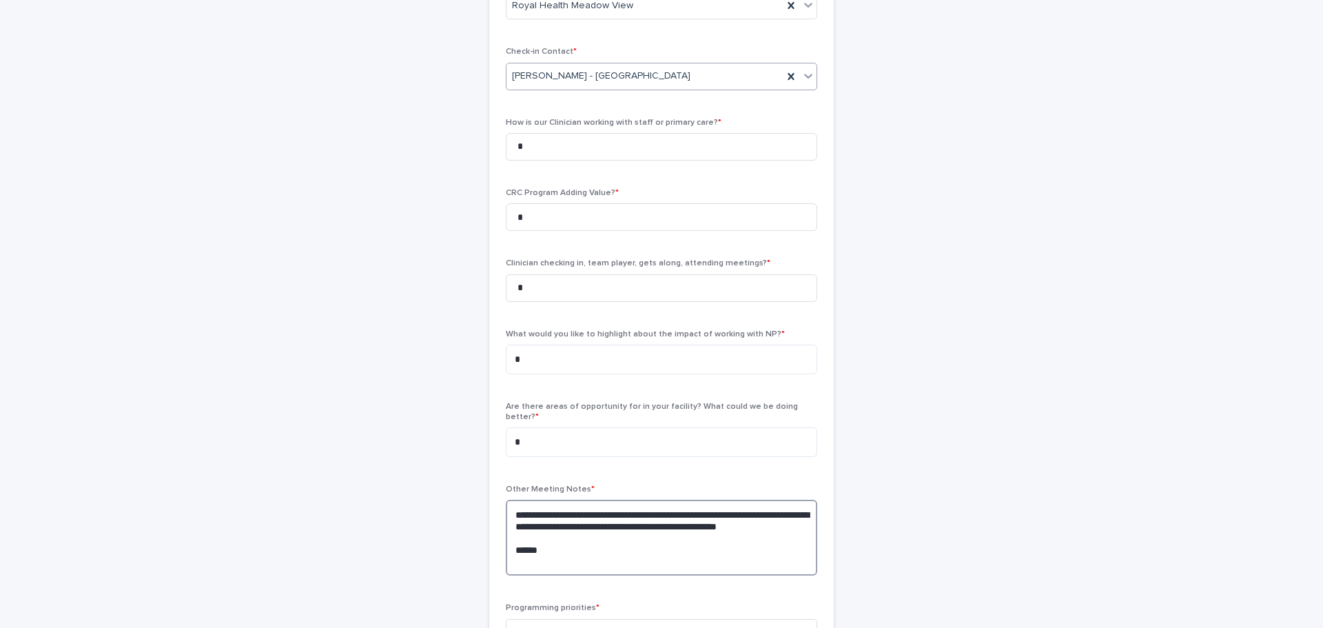
paste textarea "**********"
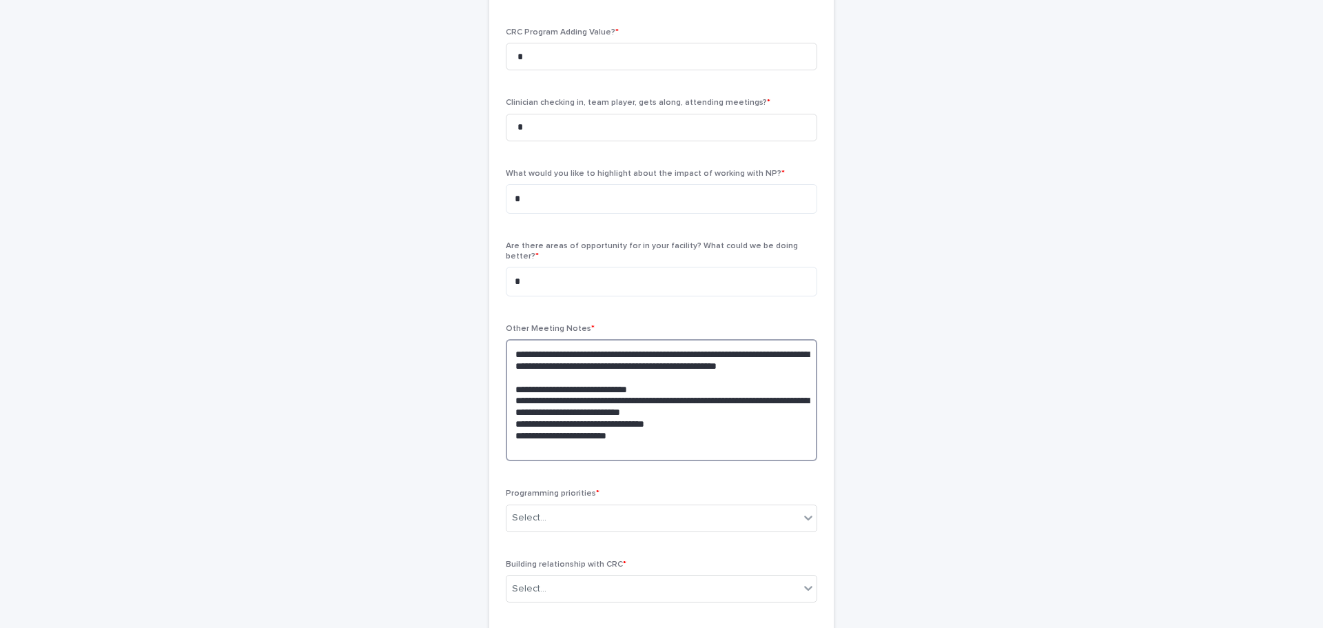
scroll to position [437, 0]
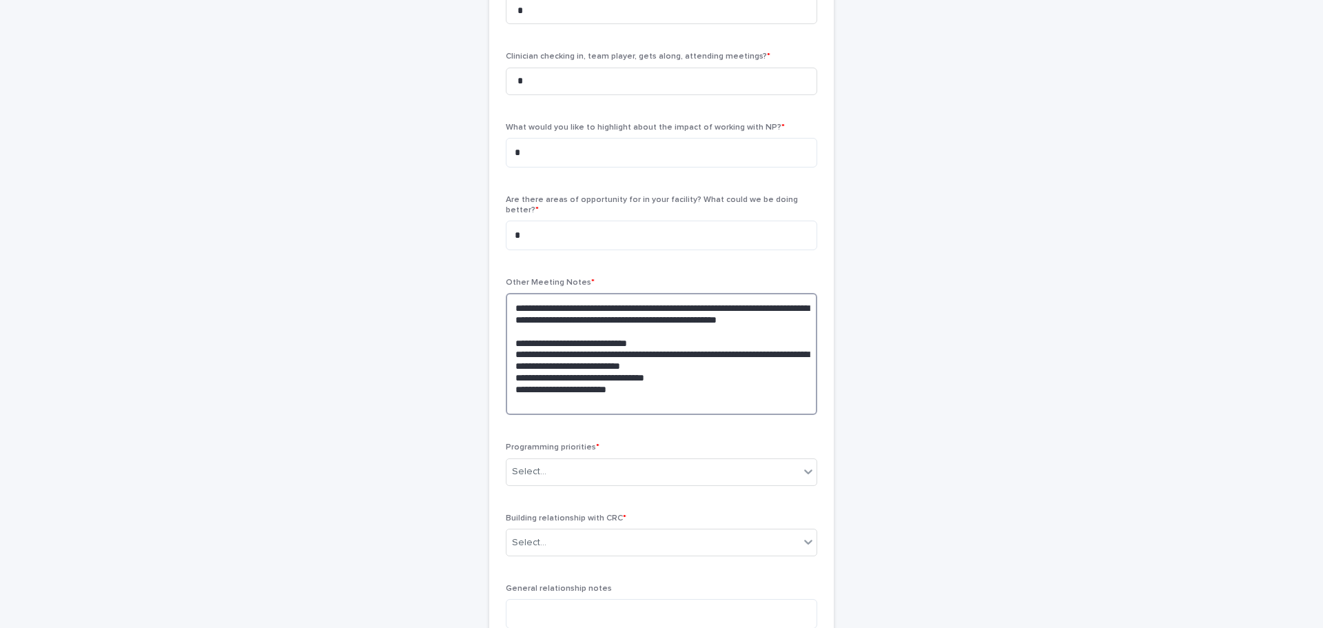
drag, startPoint x: 597, startPoint y: 328, endPoint x: 603, endPoint y: 311, distance: 17.7
click at [603, 311] on textarea "**********" at bounding box center [661, 354] width 311 height 122
click at [511, 341] on textarea "**********" at bounding box center [661, 348] width 311 height 110
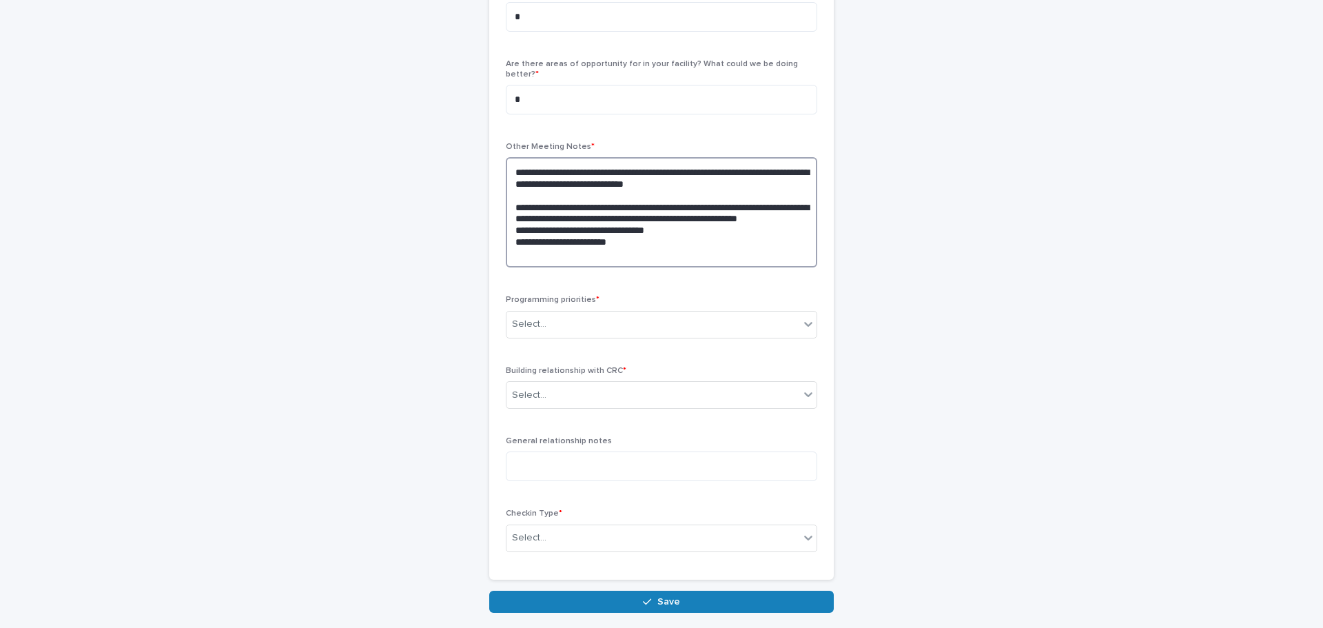
scroll to position [575, 0]
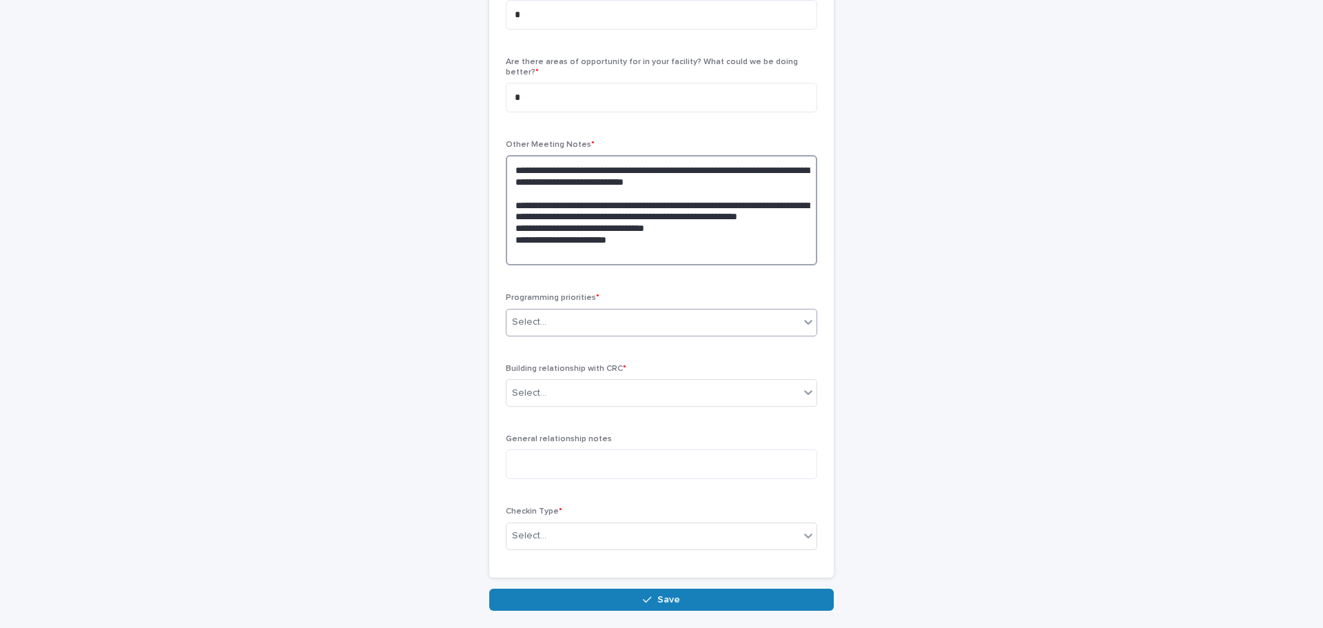
type textarea "**********"
click at [539, 315] on div "Select..." at bounding box center [529, 322] width 34 height 14
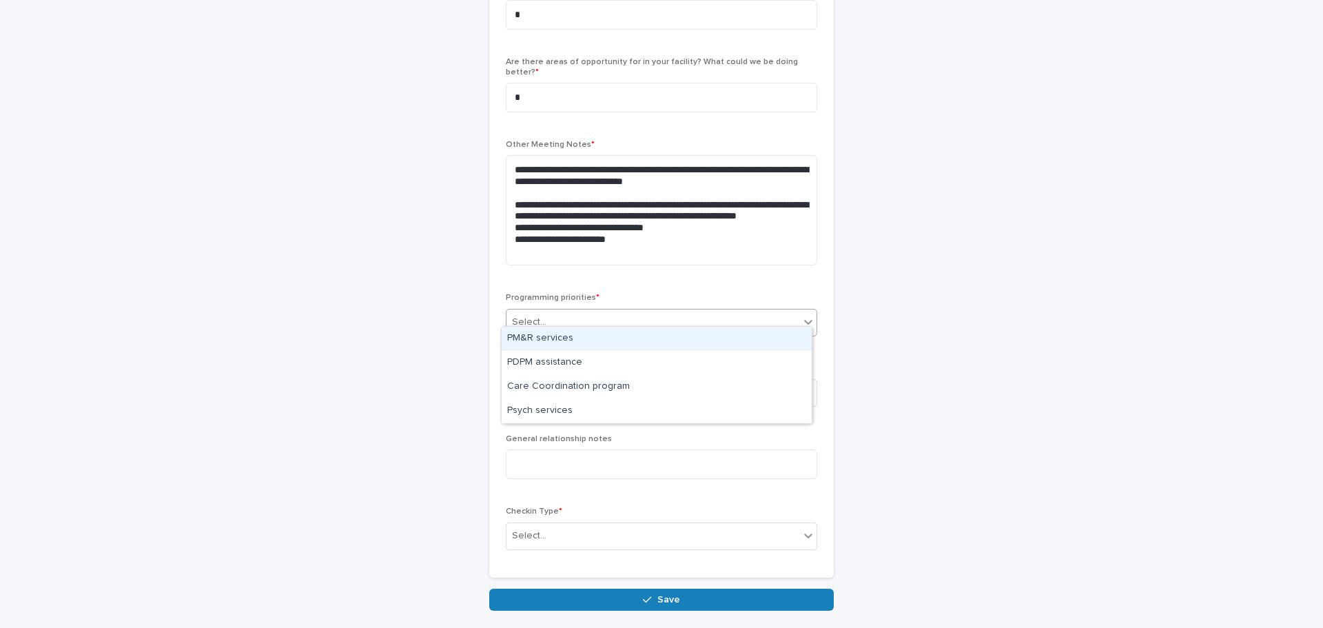
click at [544, 329] on div "PM&R services" at bounding box center [657, 339] width 310 height 24
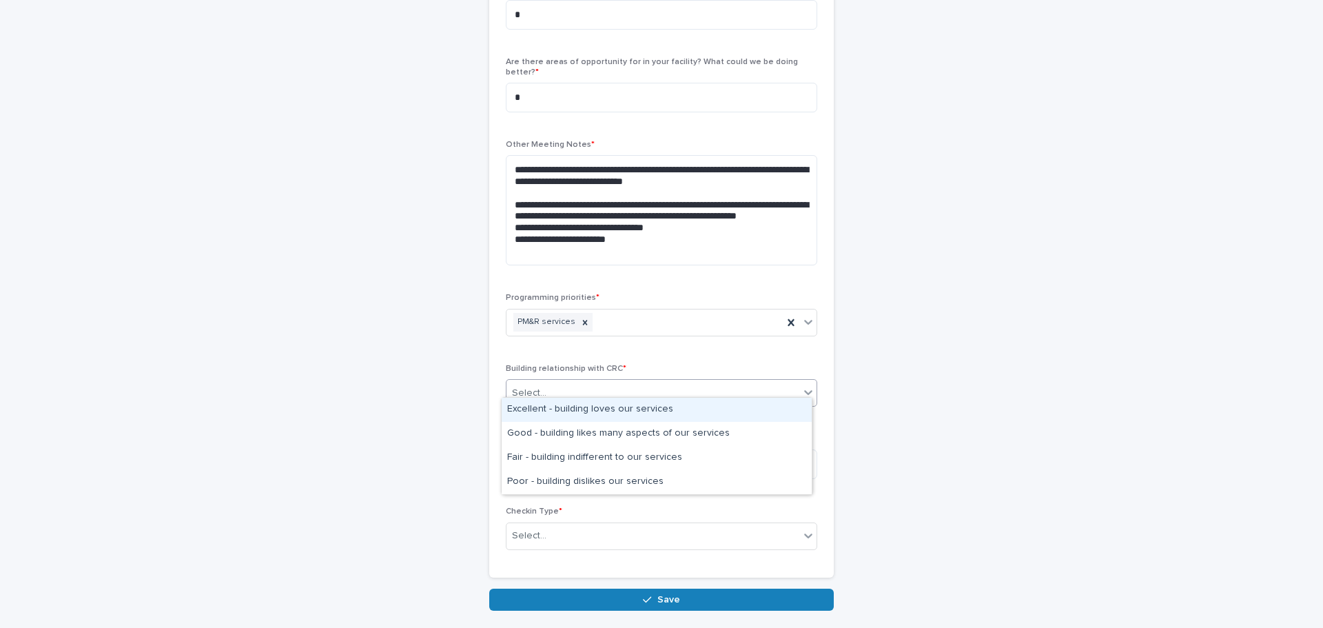
click at [537, 386] on div "Select..." at bounding box center [529, 393] width 34 height 14
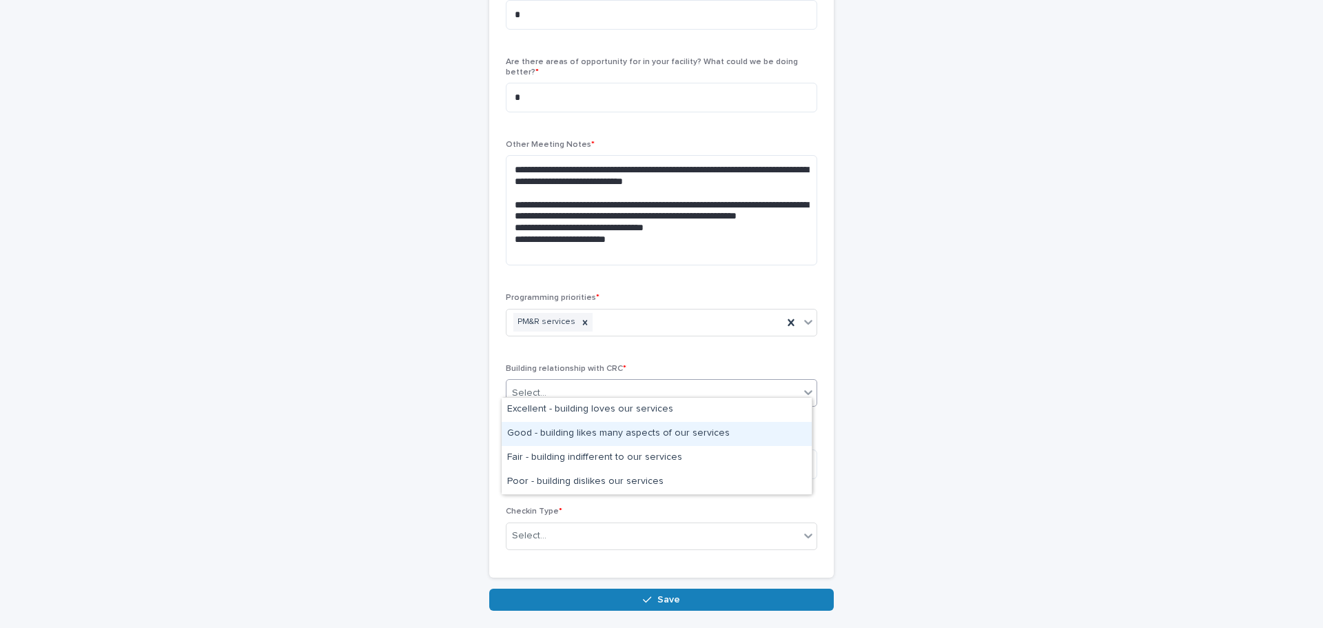
click at [542, 425] on div "Good - building likes many aspects of our services" at bounding box center [657, 434] width 310 height 24
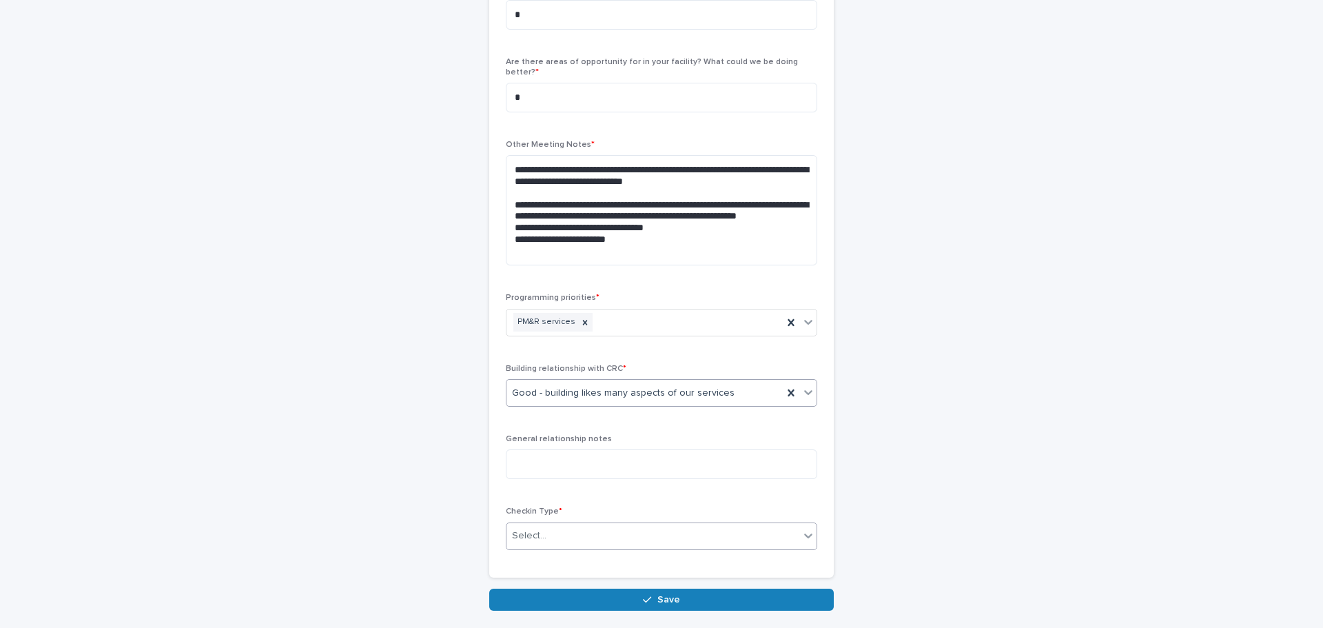
click at [551, 531] on div "Select..." at bounding box center [652, 535] width 293 height 23
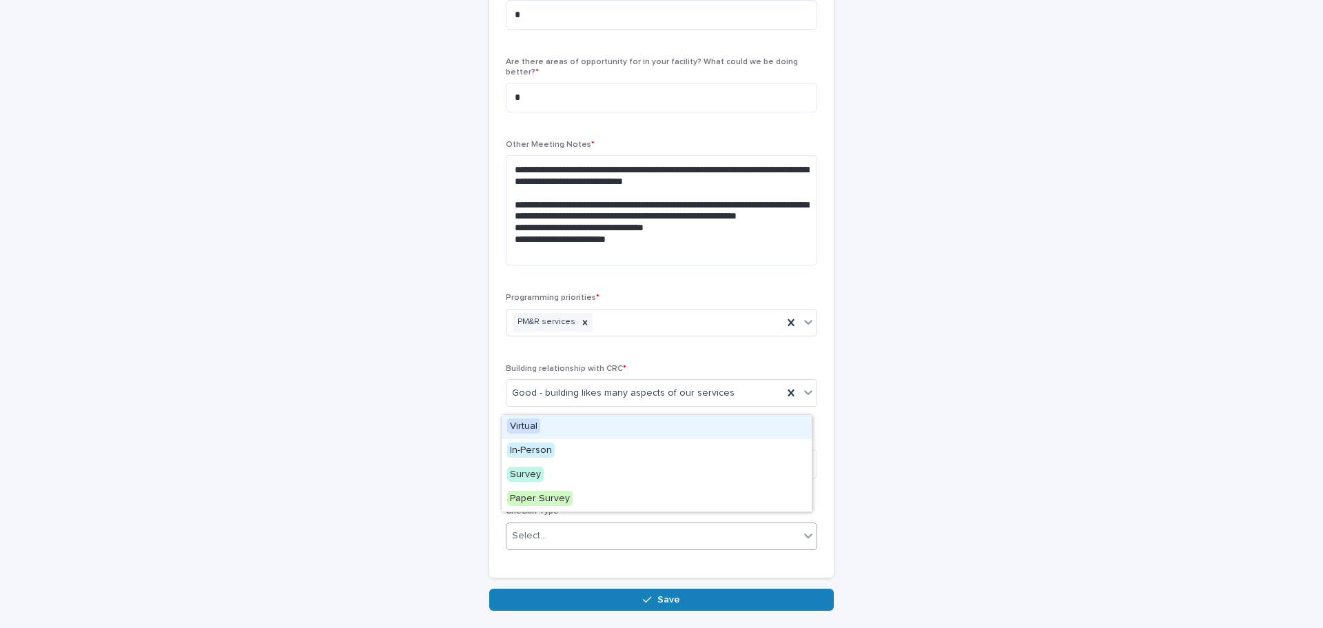
click at [542, 424] on div "Virtual" at bounding box center [657, 427] width 310 height 24
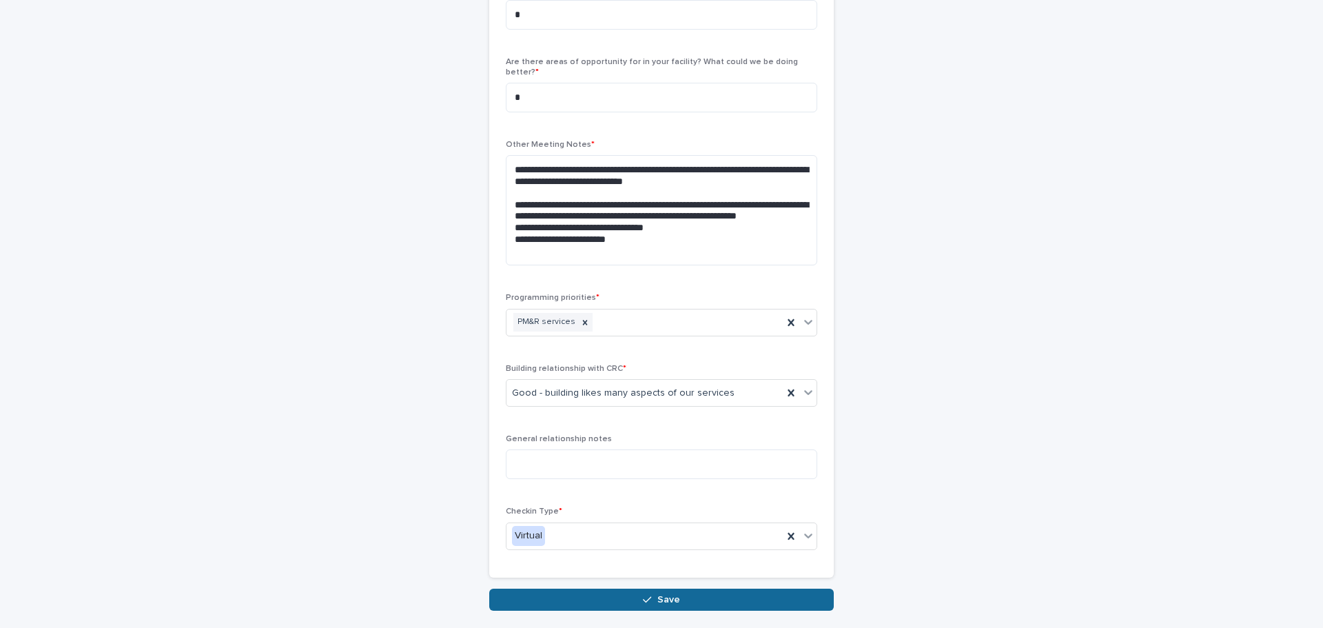
click at [599, 593] on button "Save" at bounding box center [661, 599] width 345 height 22
